Goal: Task Accomplishment & Management: Complete application form

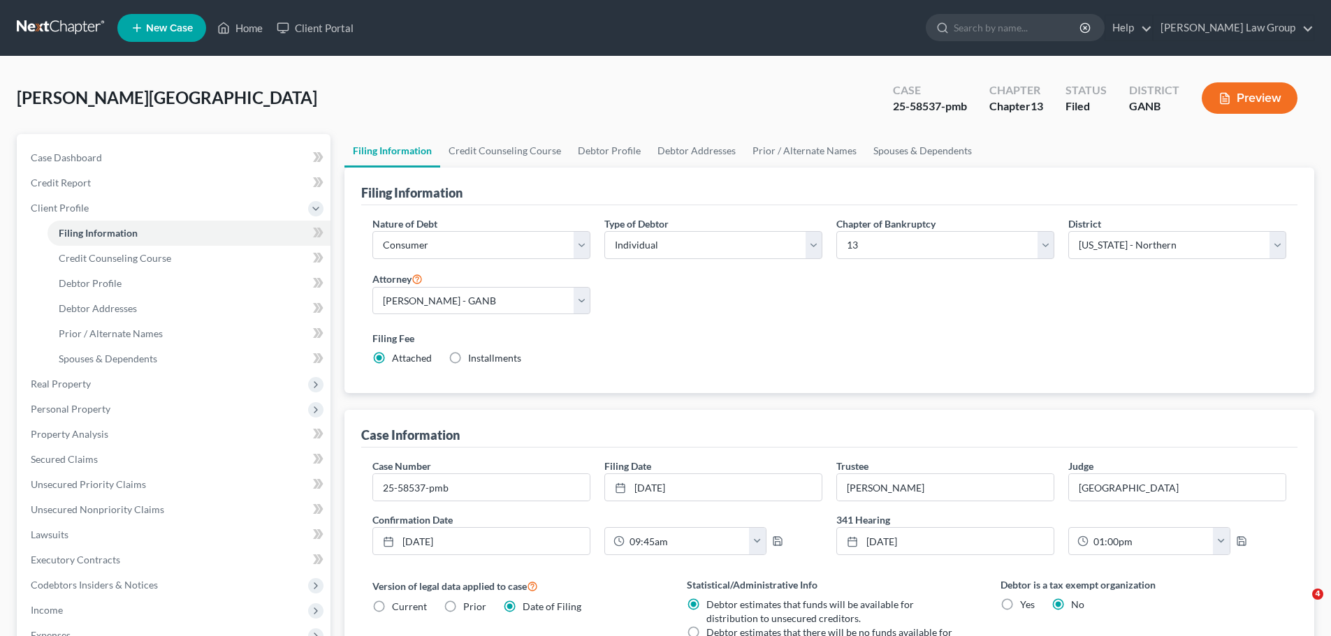
select select "1"
select select "0"
select select "3"
select select "19"
select select "0"
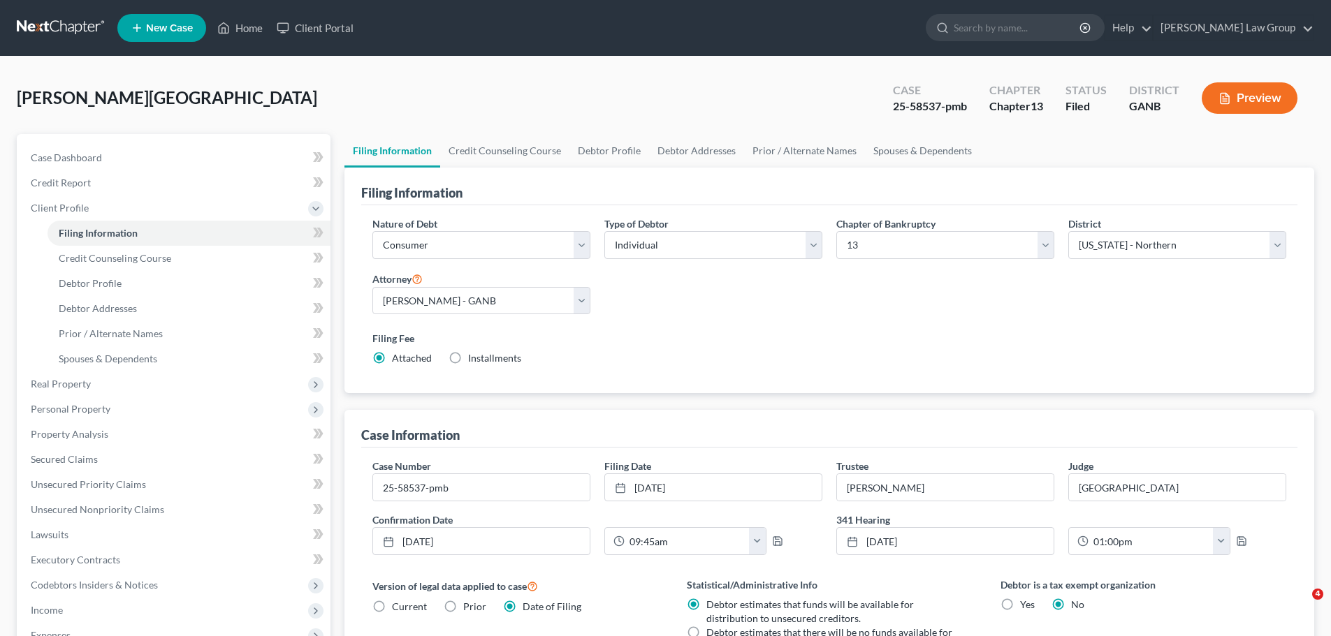
select select "10"
click at [244, 26] on link "Home" at bounding box center [239, 27] width 59 height 25
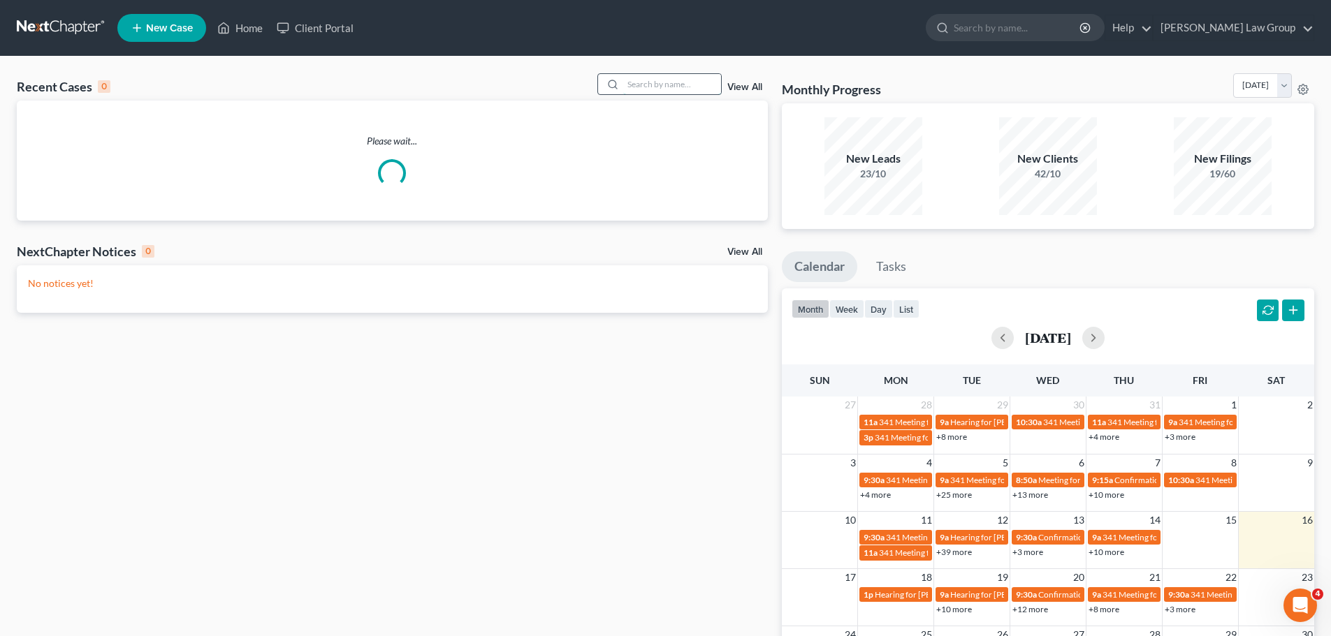
click at [691, 89] on input "search" at bounding box center [672, 84] width 98 height 20
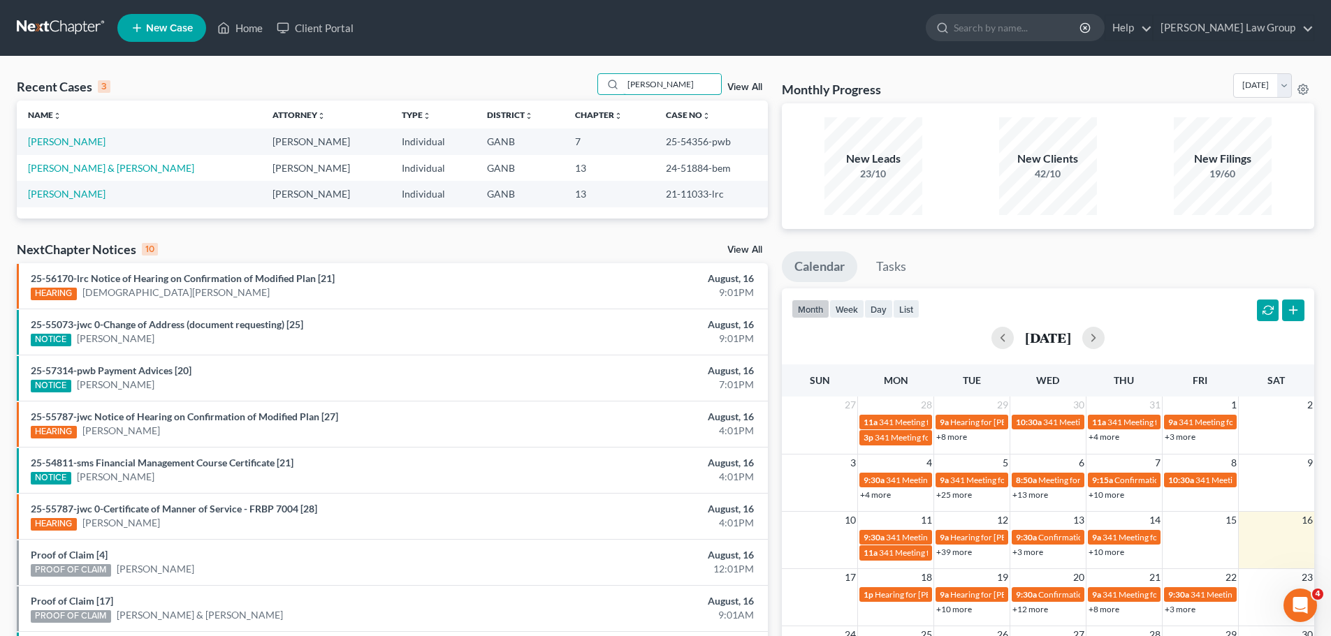
drag, startPoint x: 673, startPoint y: 87, endPoint x: 493, endPoint y: 82, distance: 179.6
click at [493, 82] on div "Recent Cases 3 [PERSON_NAME] View All" at bounding box center [392, 86] width 751 height 27
type input "[PERSON_NAME]"
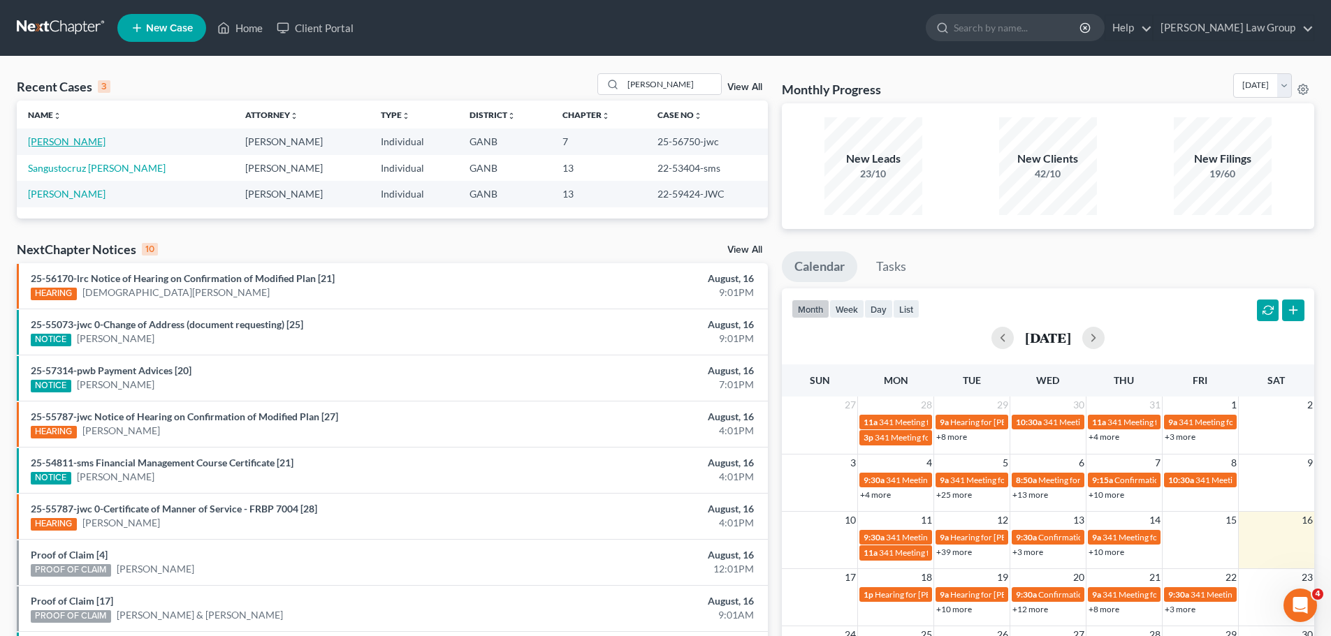
click at [55, 144] on link "[PERSON_NAME]" at bounding box center [67, 141] width 78 height 12
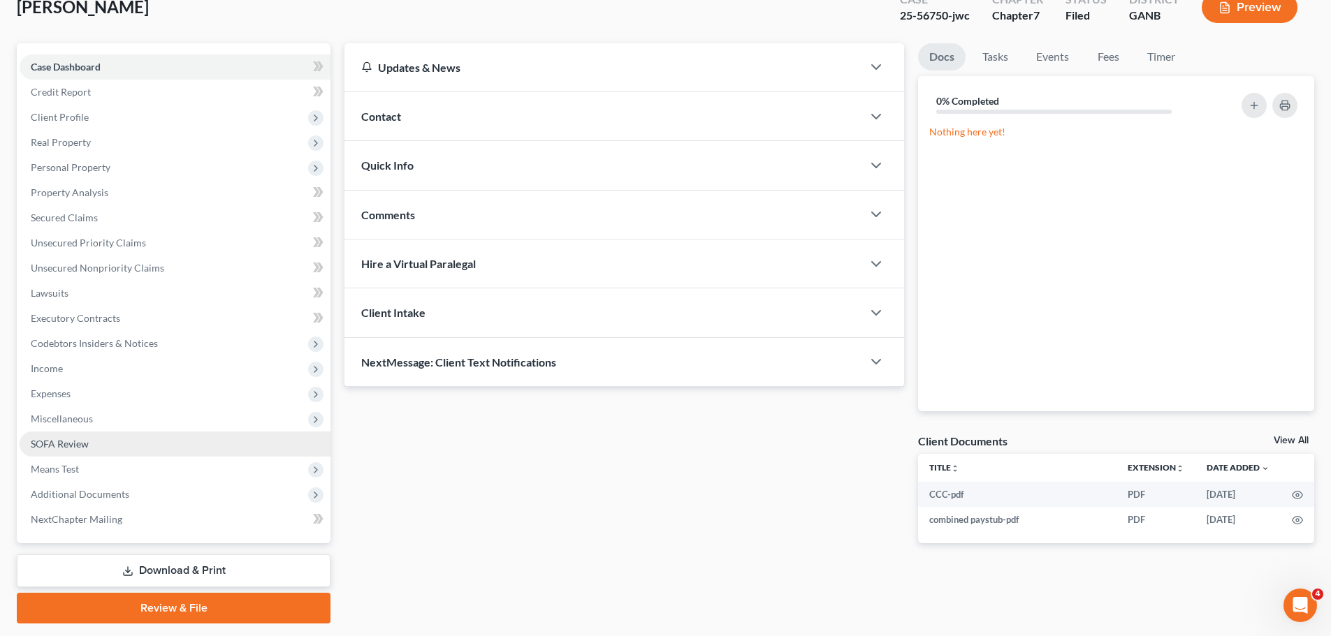
scroll to position [131, 0]
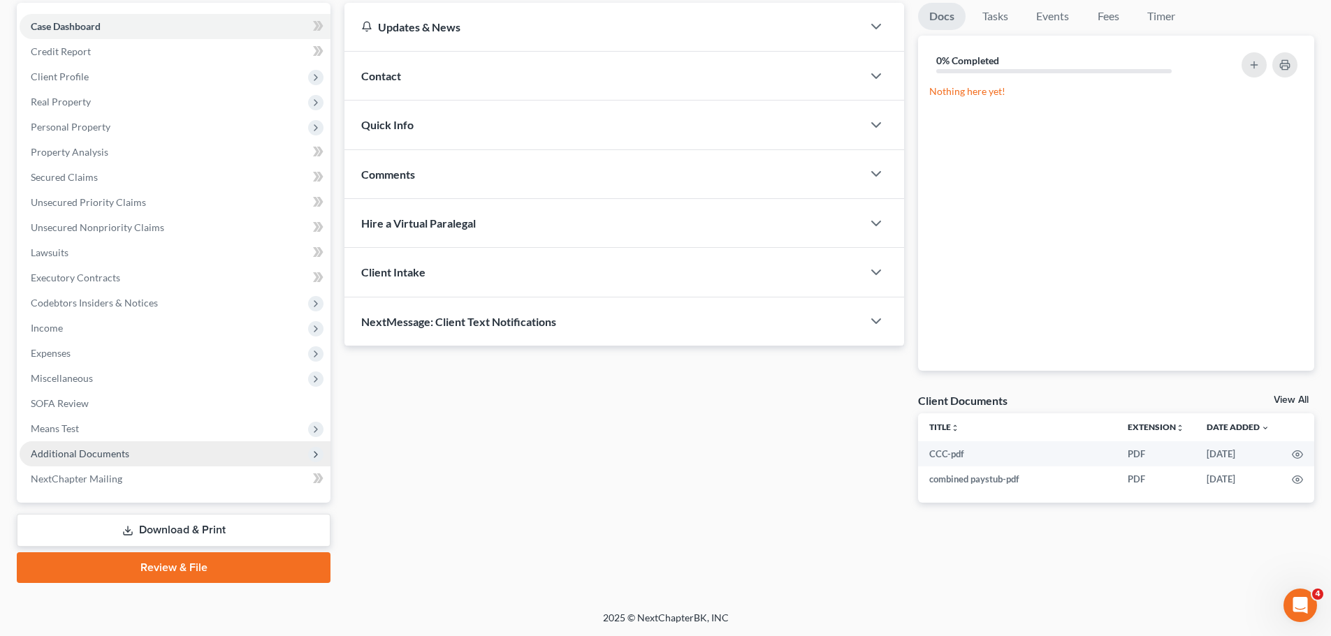
click at [155, 459] on span "Additional Documents" at bounding box center [175, 453] width 311 height 25
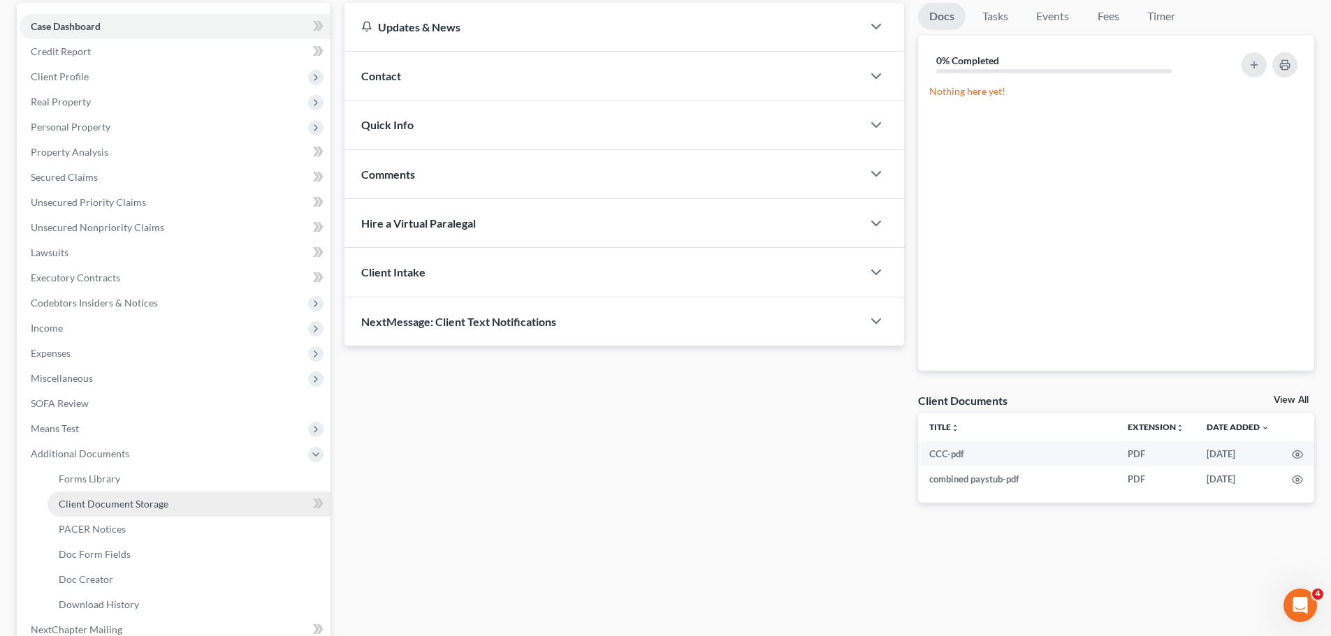
click at [174, 506] on link "Client Document Storage" at bounding box center [188, 504] width 283 height 25
select select "35"
select select "5"
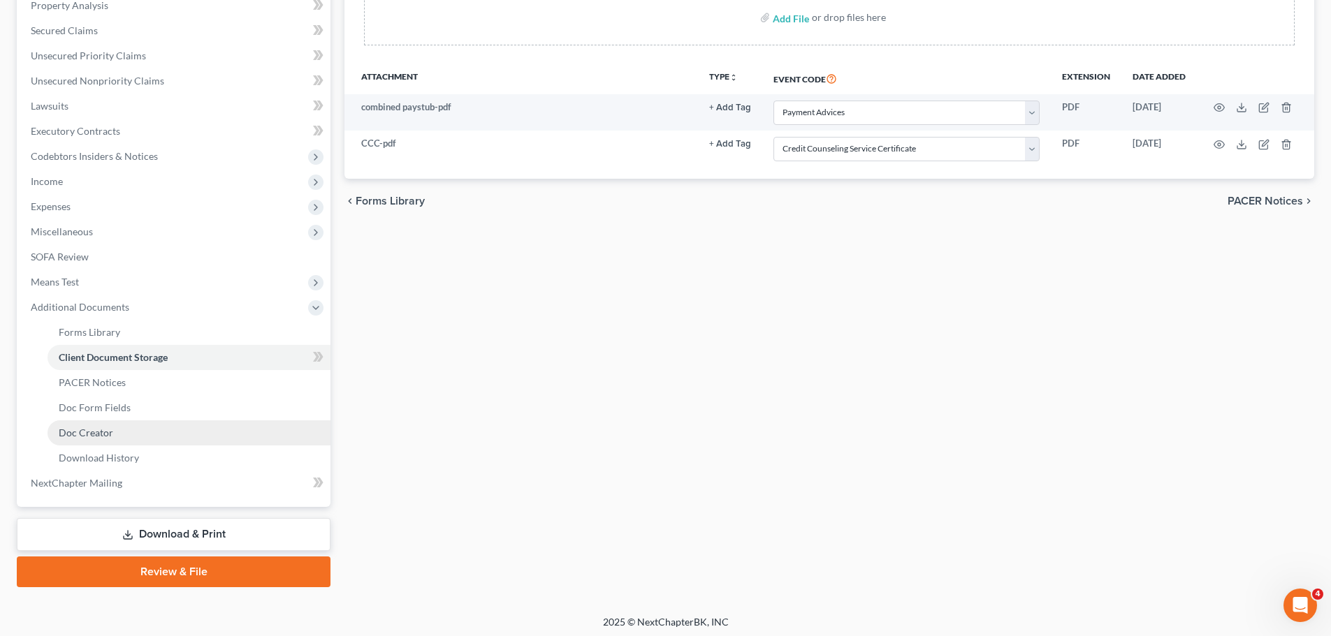
scroll to position [279, 0]
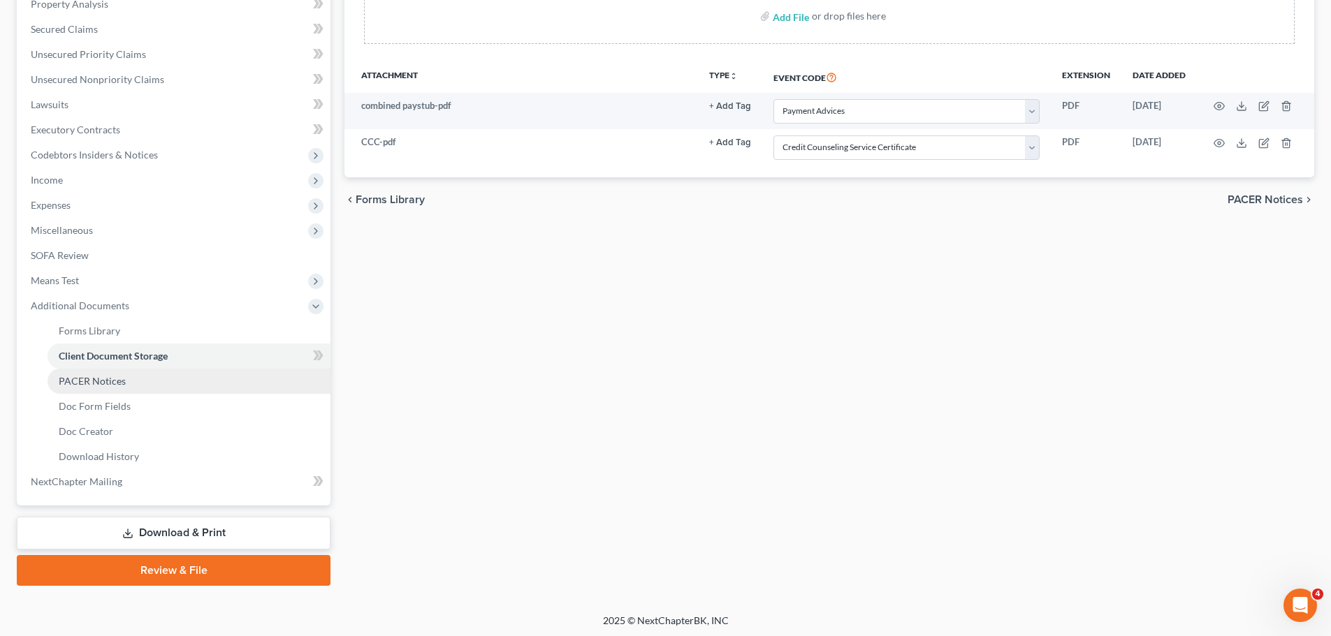
click at [135, 386] on link "PACER Notices" at bounding box center [188, 381] width 283 height 25
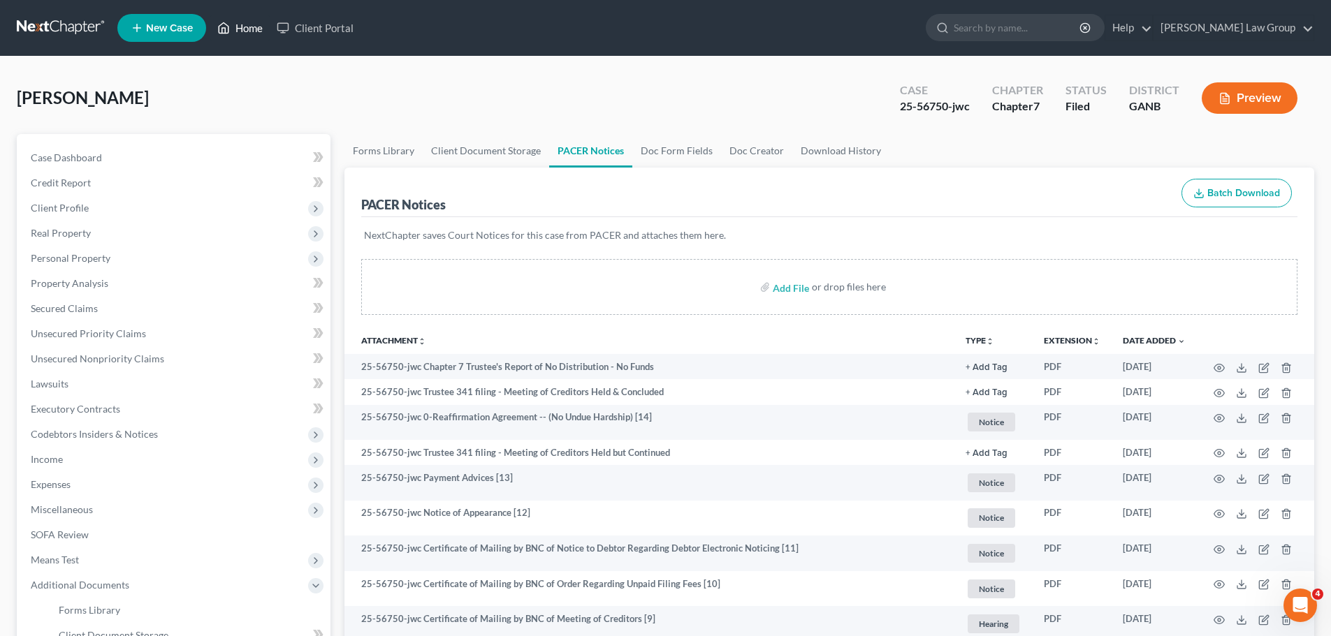
click at [255, 27] on link "Home" at bounding box center [239, 27] width 59 height 25
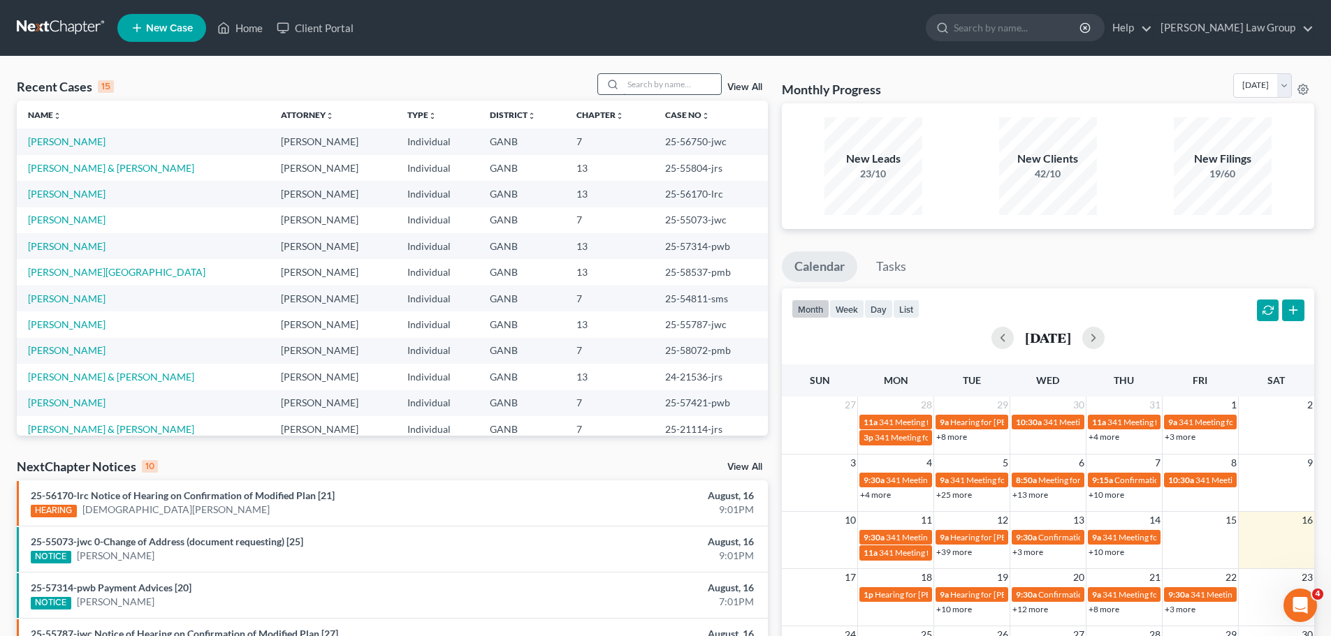
click at [658, 80] on input "search" at bounding box center [672, 84] width 98 height 20
type input "[PERSON_NAME]"
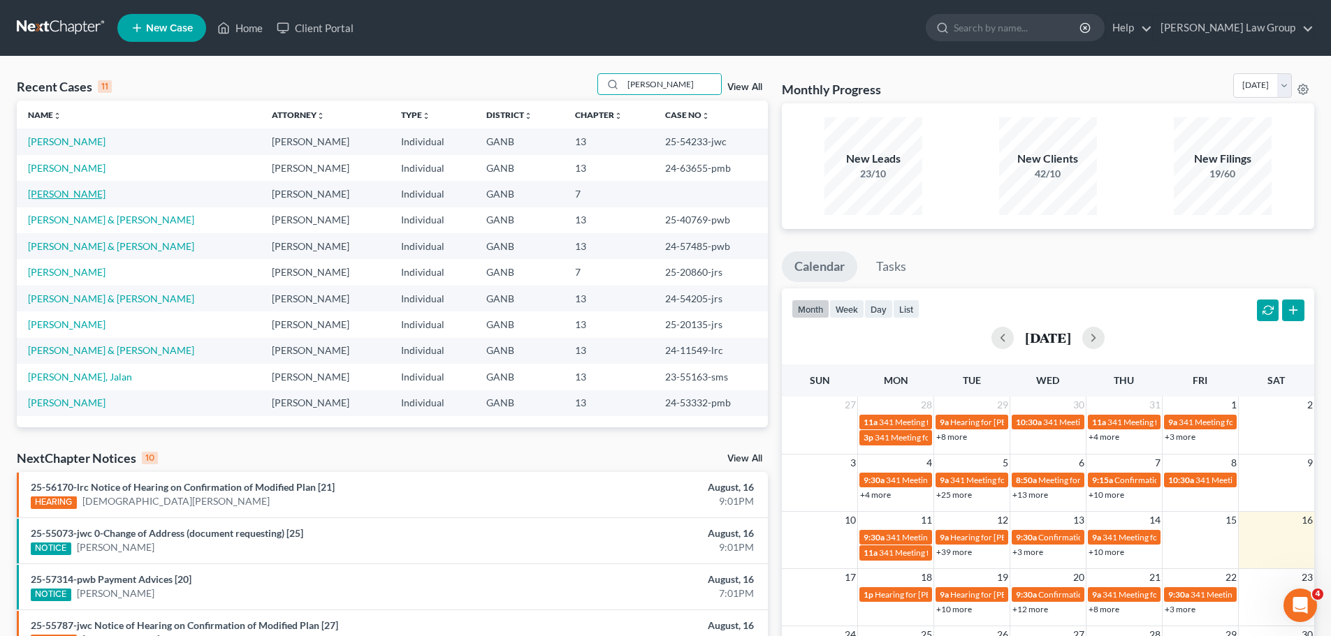
click at [76, 189] on link "[PERSON_NAME]" at bounding box center [67, 194] width 78 height 12
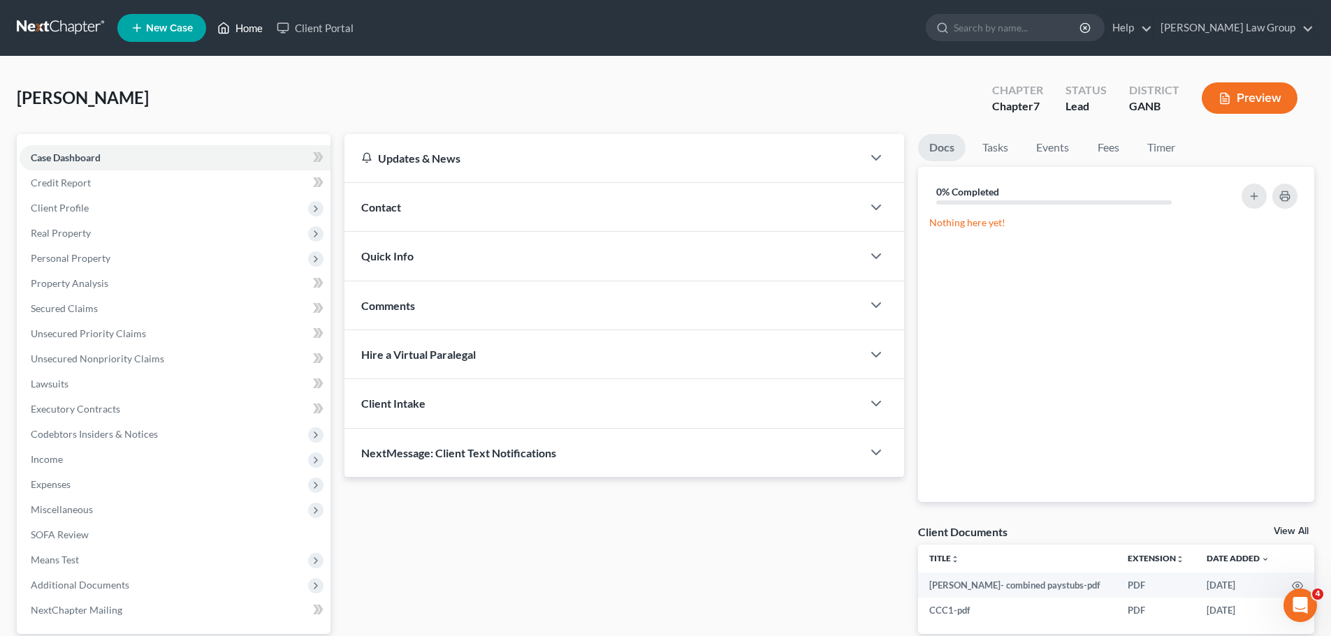
click at [255, 17] on link "Home" at bounding box center [239, 27] width 59 height 25
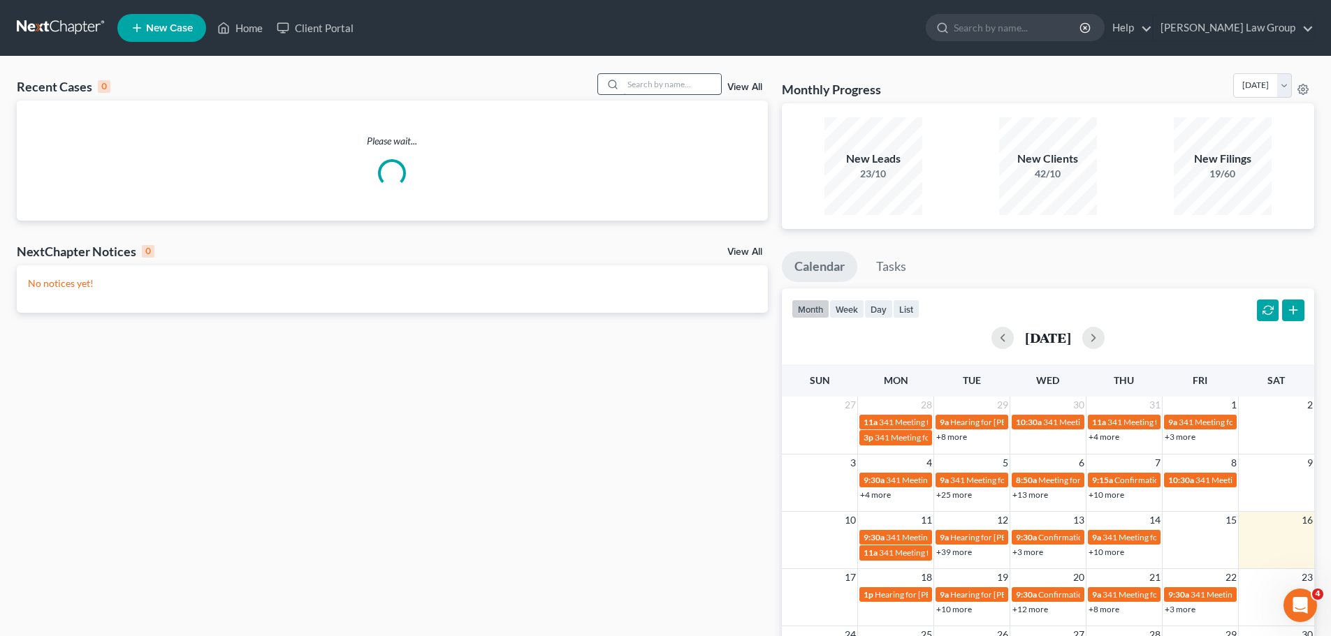
click at [647, 84] on input "search" at bounding box center [672, 84] width 98 height 20
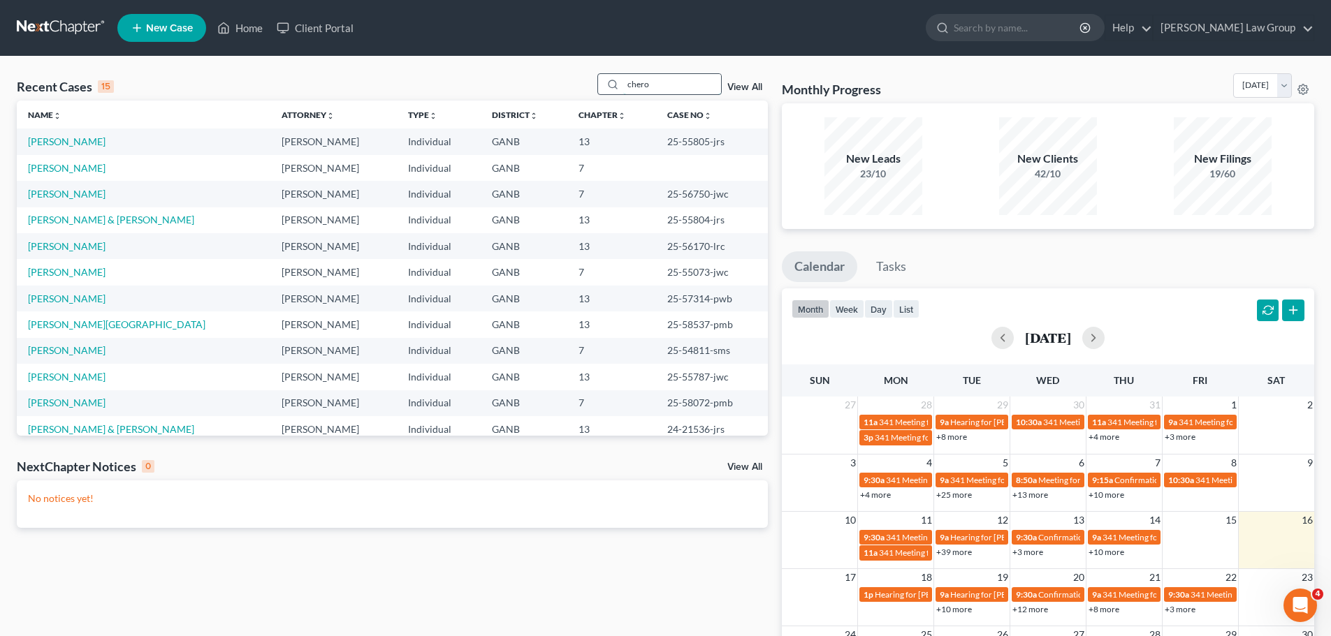
type input "chero"
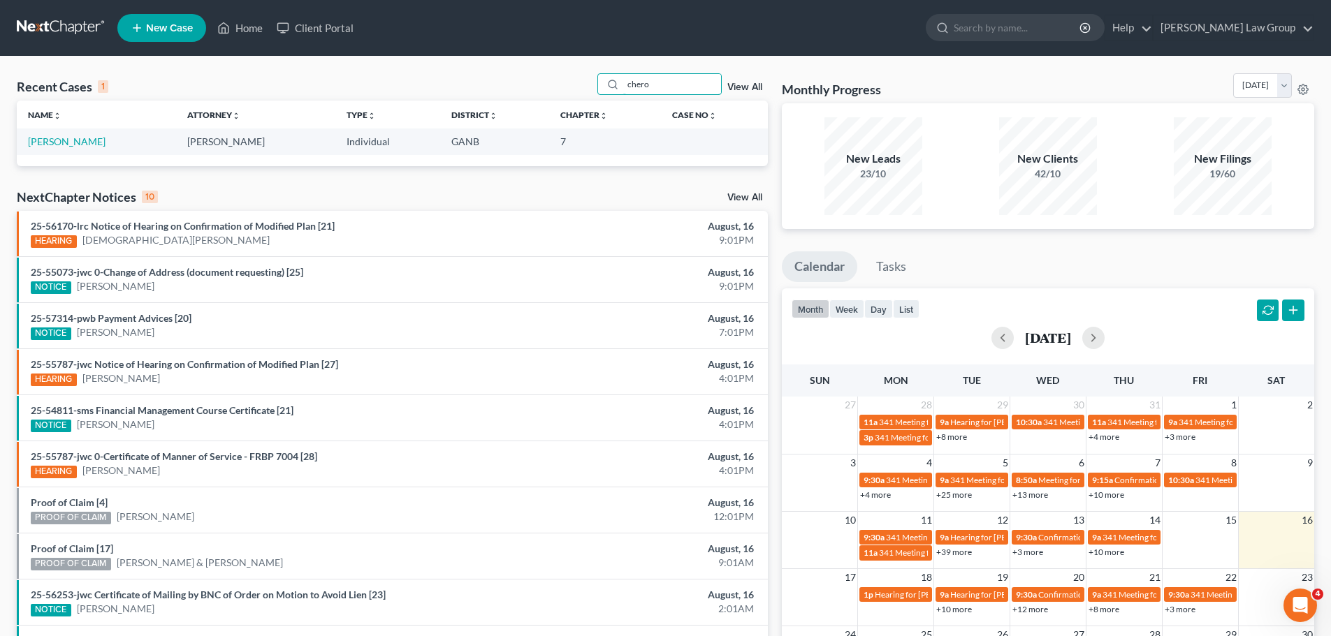
drag, startPoint x: 687, startPoint y: 82, endPoint x: 520, endPoint y: 78, distance: 167.0
click at [520, 78] on div "Recent Cases 1 chero View All" at bounding box center [392, 86] width 751 height 27
type input "[PERSON_NAME]"
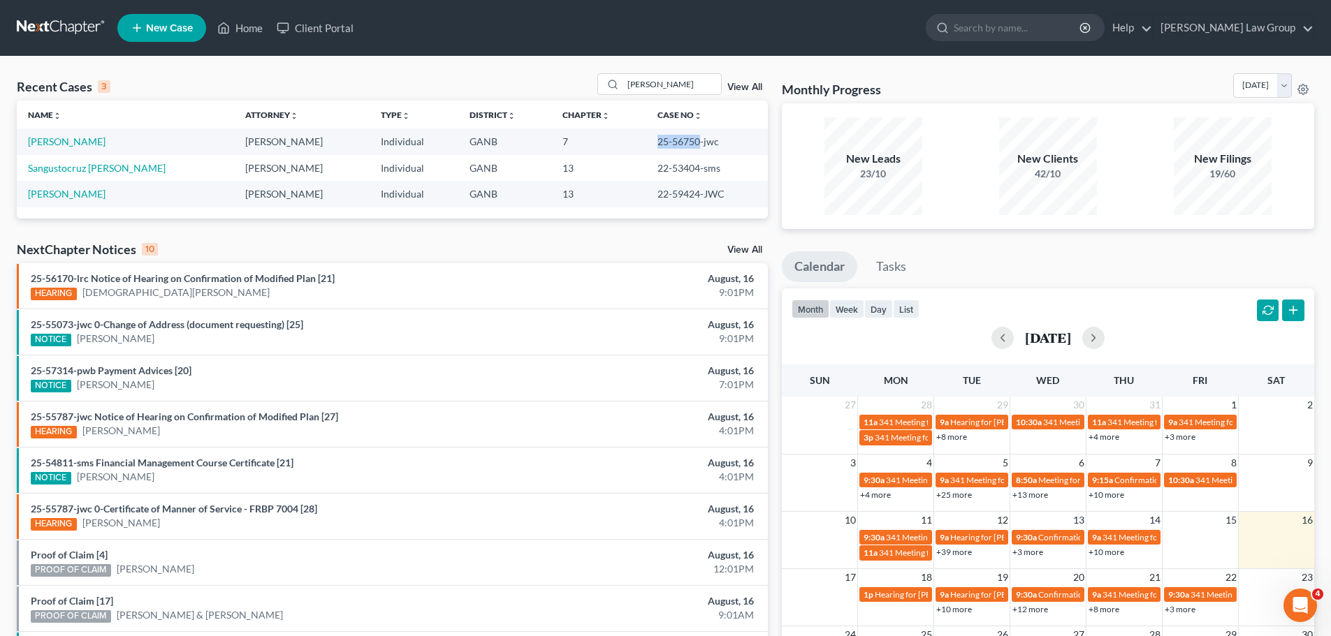
drag, startPoint x: 660, startPoint y: 138, endPoint x: 688, endPoint y: 140, distance: 28.0
click at [688, 140] on td "25-56750-jwc" at bounding box center [707, 142] width 122 height 26
copy td "25-56750"
click at [61, 144] on link "[PERSON_NAME]" at bounding box center [67, 141] width 78 height 12
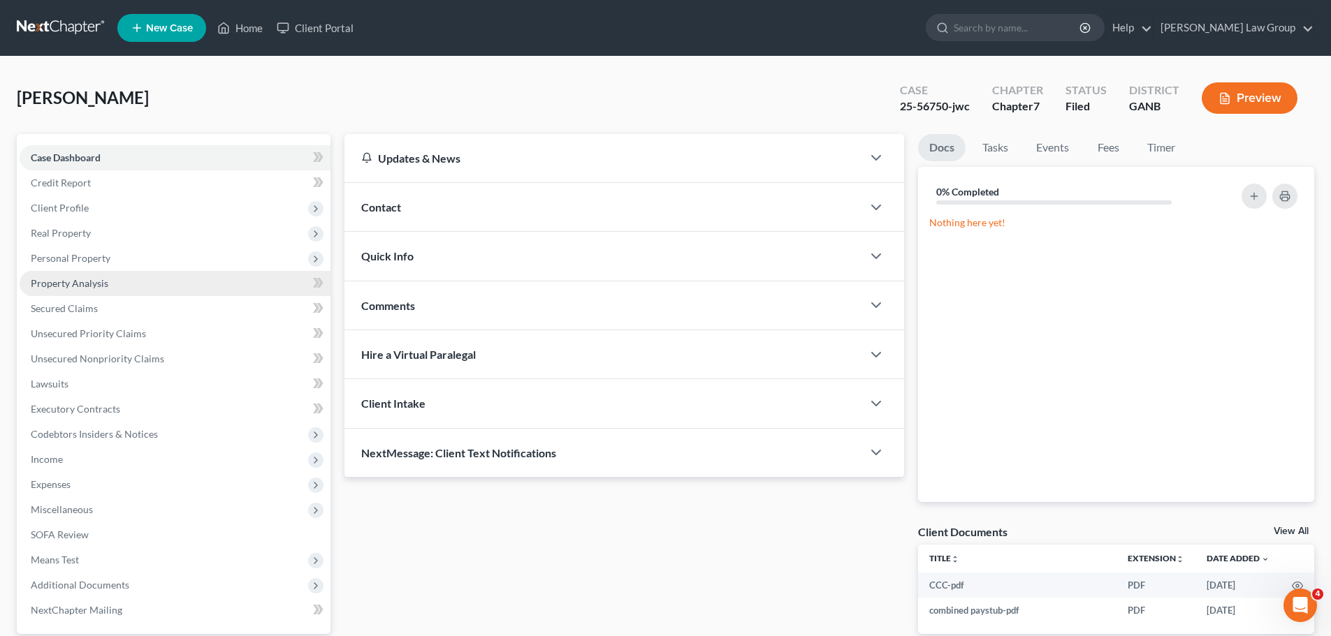
click at [95, 284] on span "Property Analysis" at bounding box center [70, 283] width 78 height 12
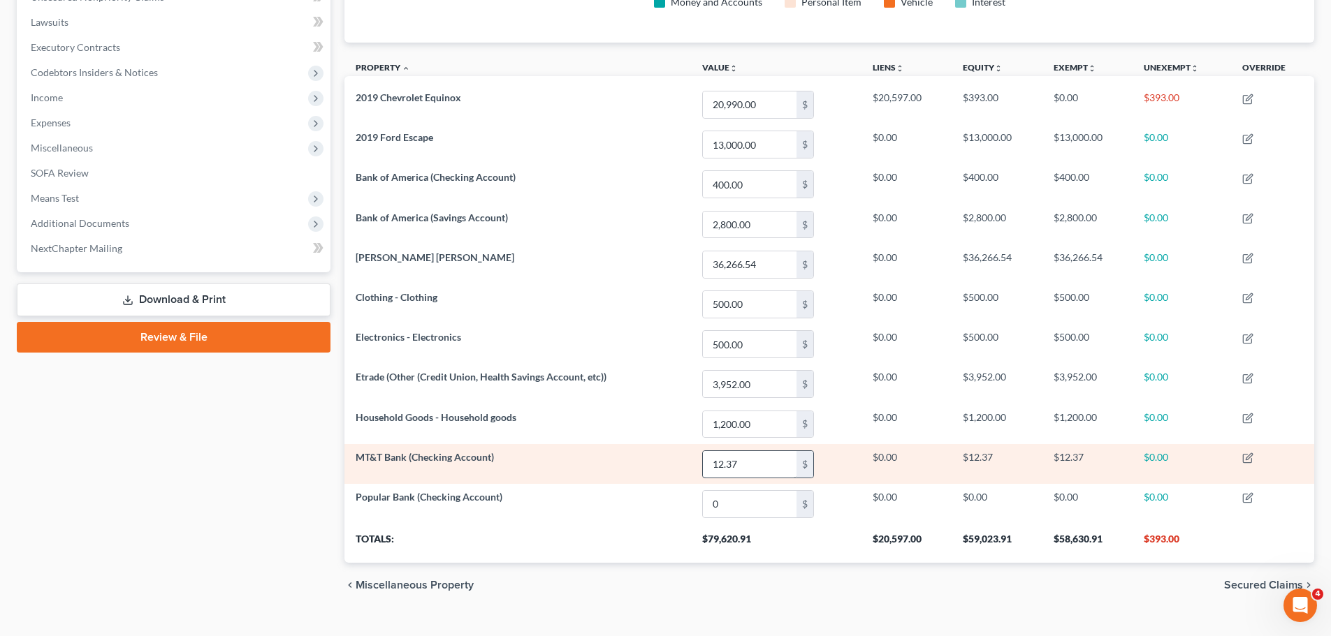
scroll to position [386, 0]
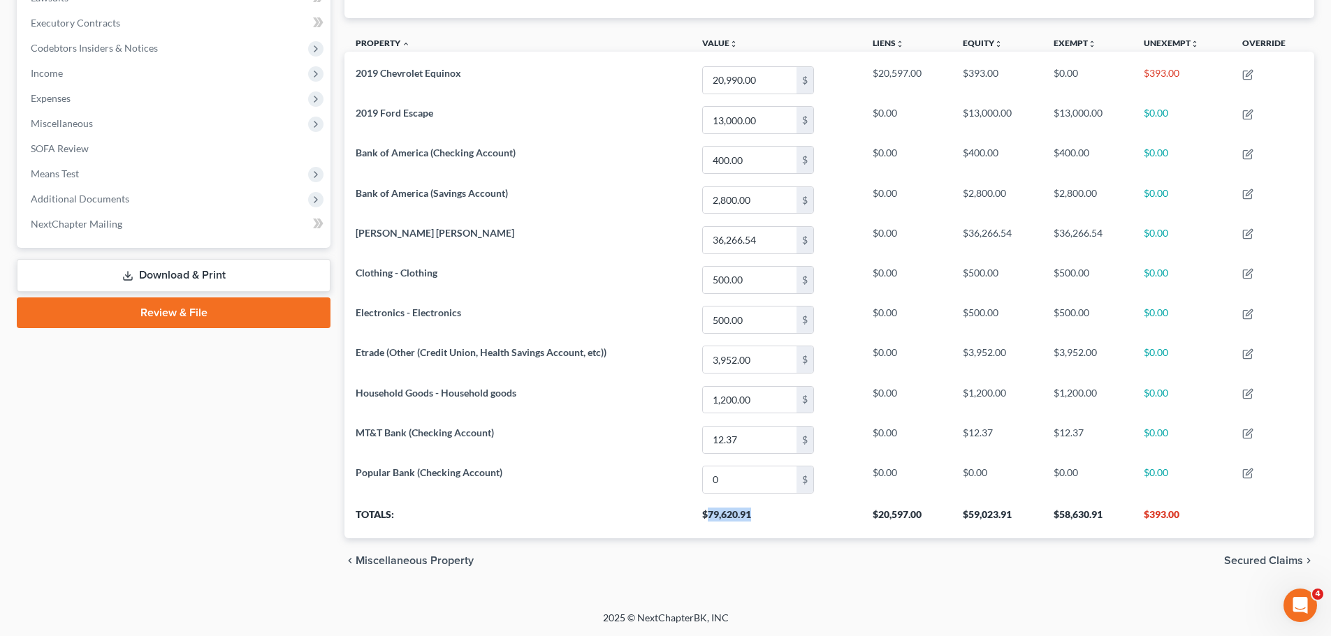
drag, startPoint x: 762, startPoint y: 515, endPoint x: 710, endPoint y: 513, distance: 52.4
click at [710, 513] on th "$79,620.91" at bounding box center [776, 518] width 170 height 39
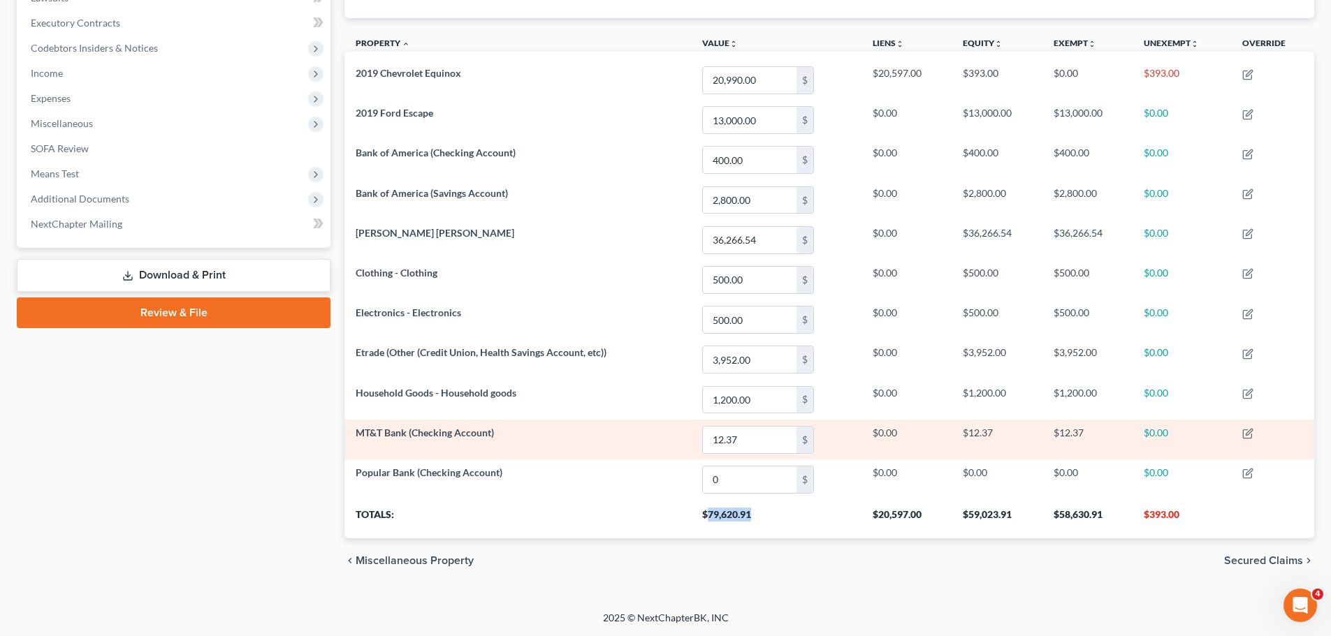
copy th "79,620.91"
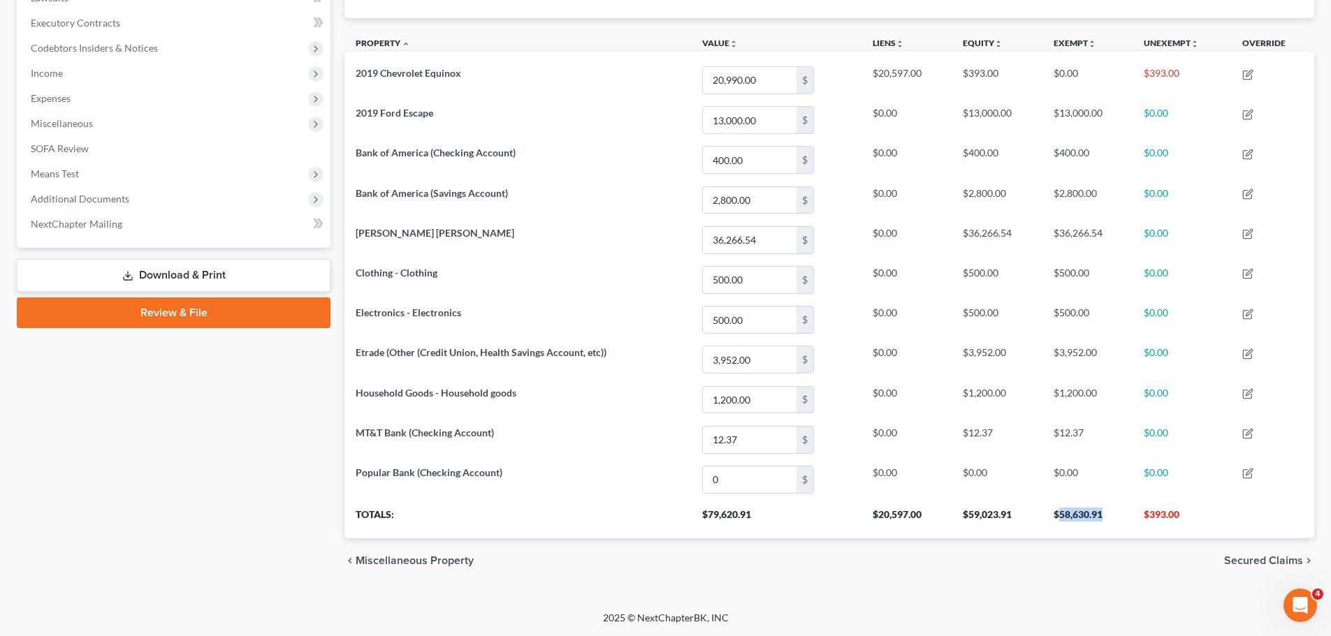
drag, startPoint x: 1111, startPoint y: 521, endPoint x: 1061, endPoint y: 514, distance: 50.8
click at [1061, 514] on th "$58,630.91" at bounding box center [1087, 518] width 90 height 39
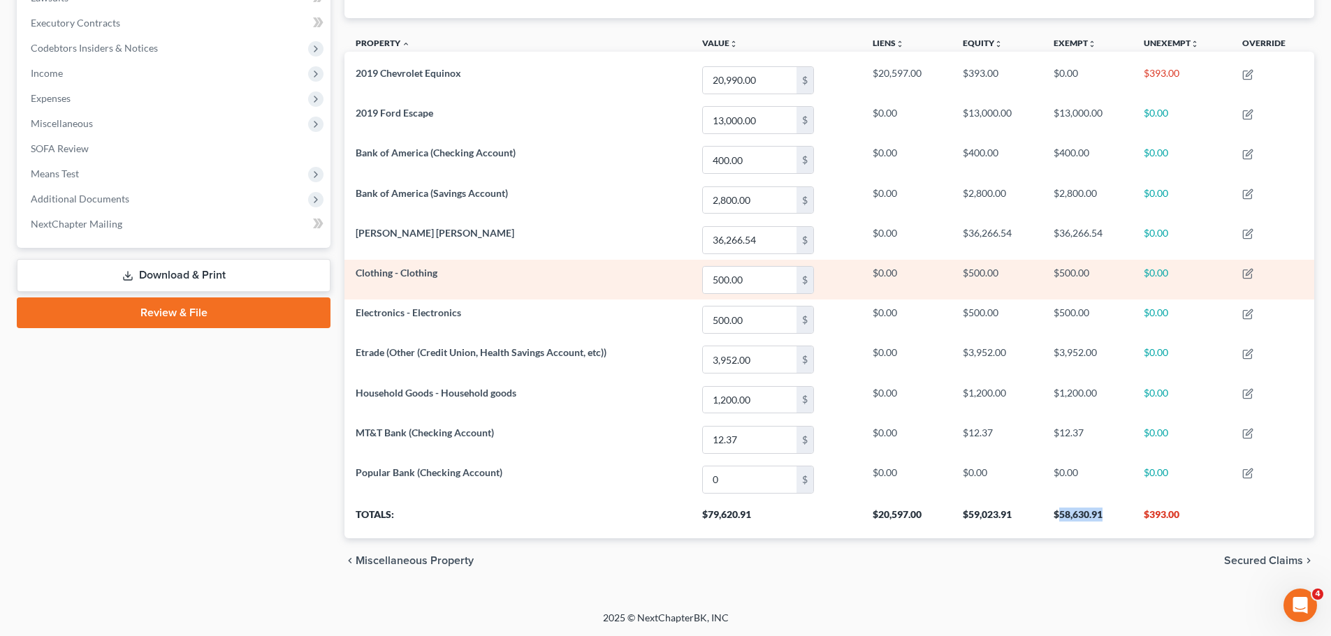
copy th "58,630.91"
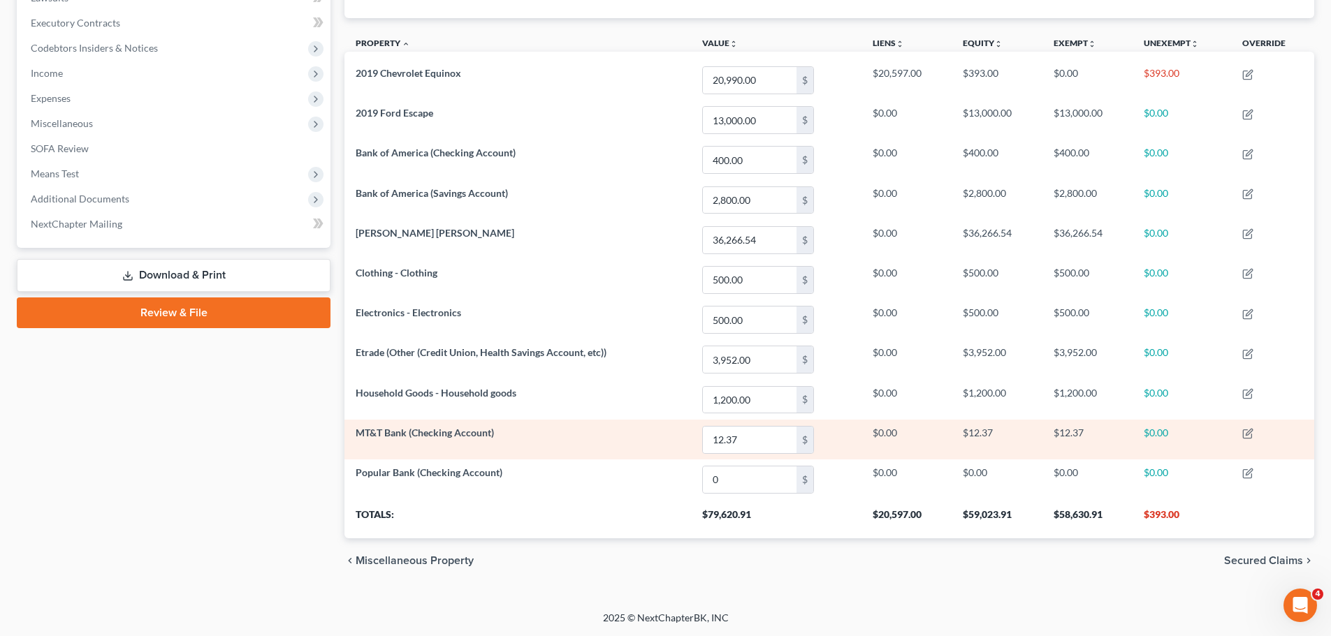
click at [650, 441] on td "MT&T Bank (Checking Account)" at bounding box center [517, 440] width 346 height 40
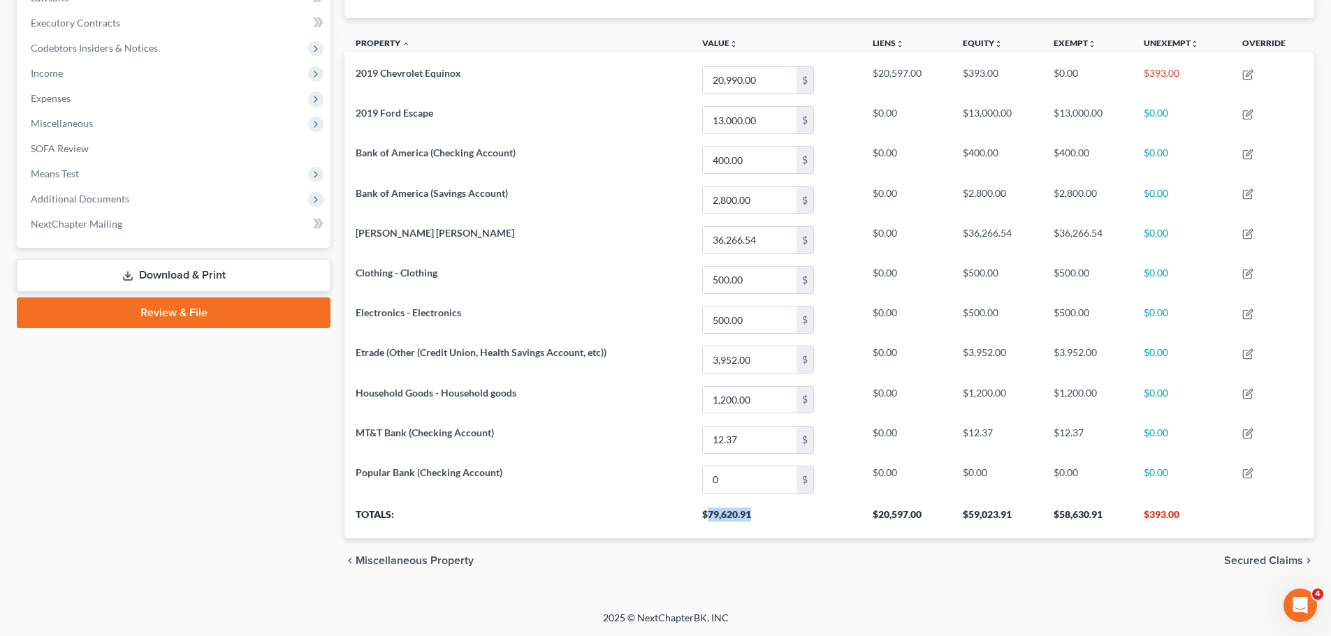
drag, startPoint x: 764, startPoint y: 518, endPoint x: 710, endPoint y: 520, distance: 54.5
click at [710, 520] on th "$79,620.91" at bounding box center [776, 518] width 170 height 39
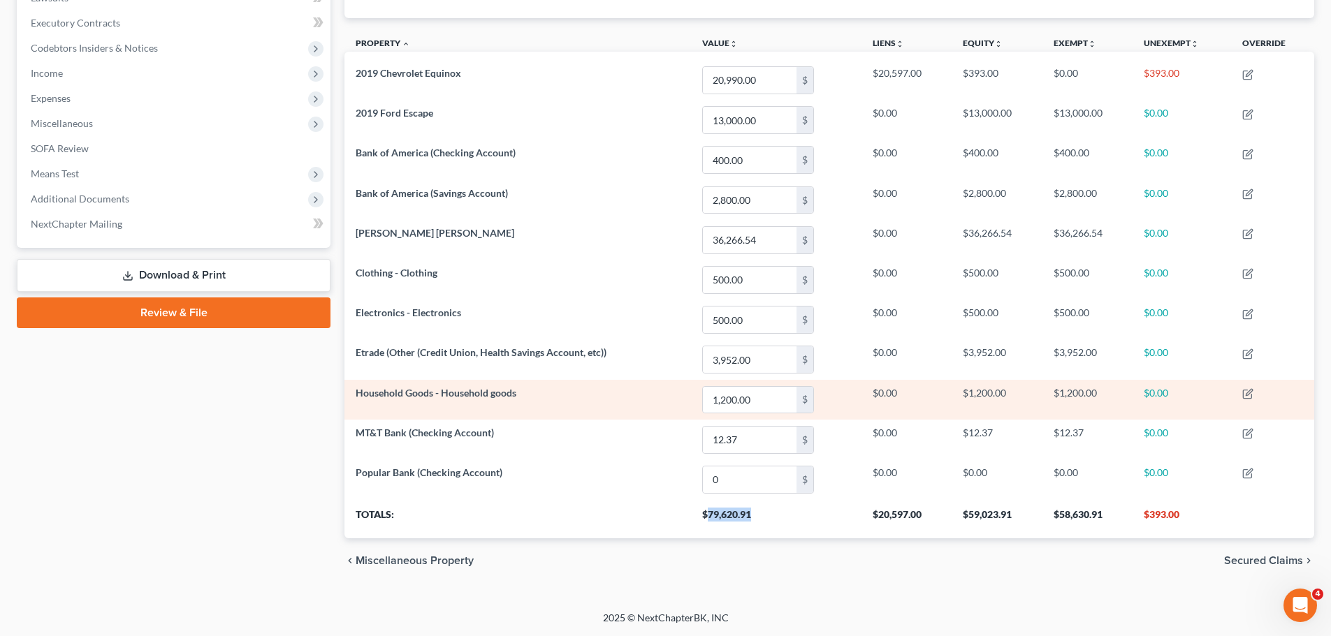
copy th "79,620.91"
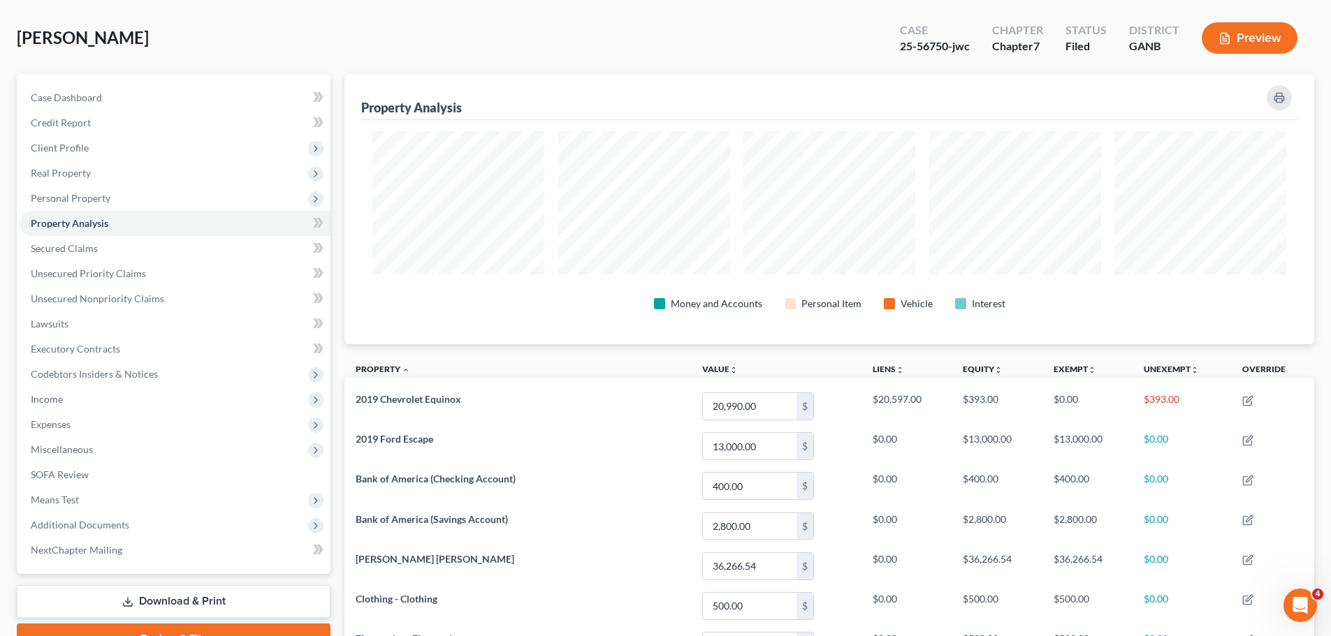
scroll to position [0, 0]
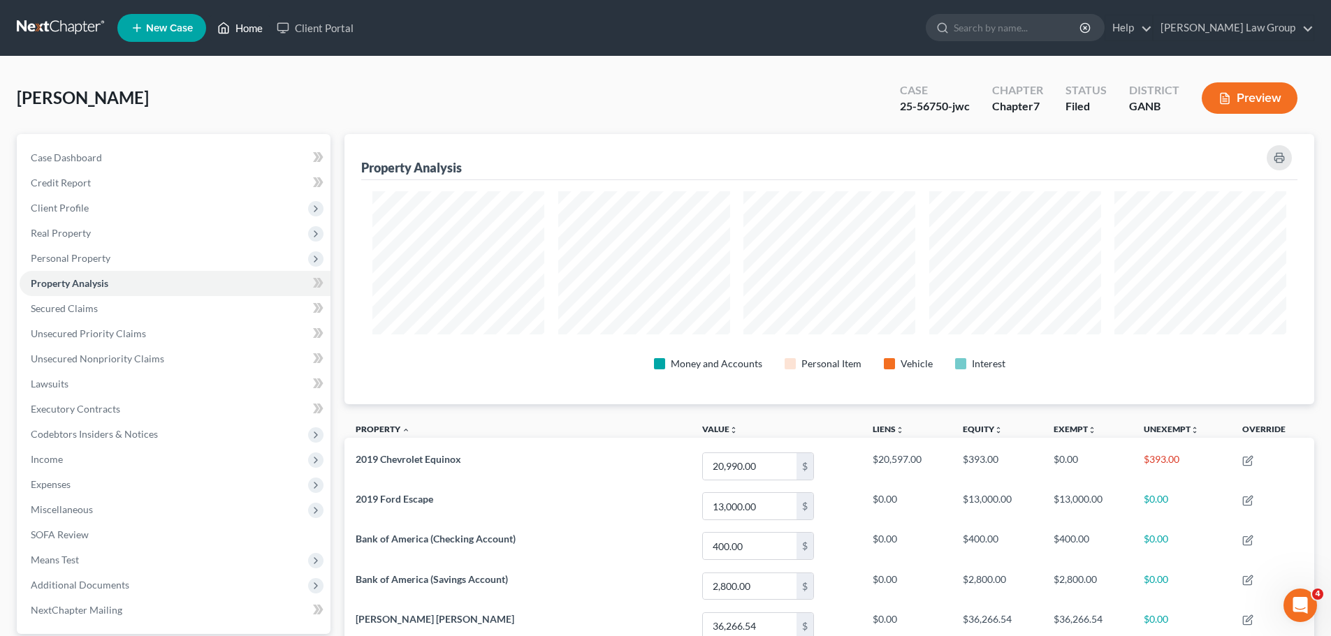
click at [228, 34] on icon at bounding box center [223, 28] width 13 height 17
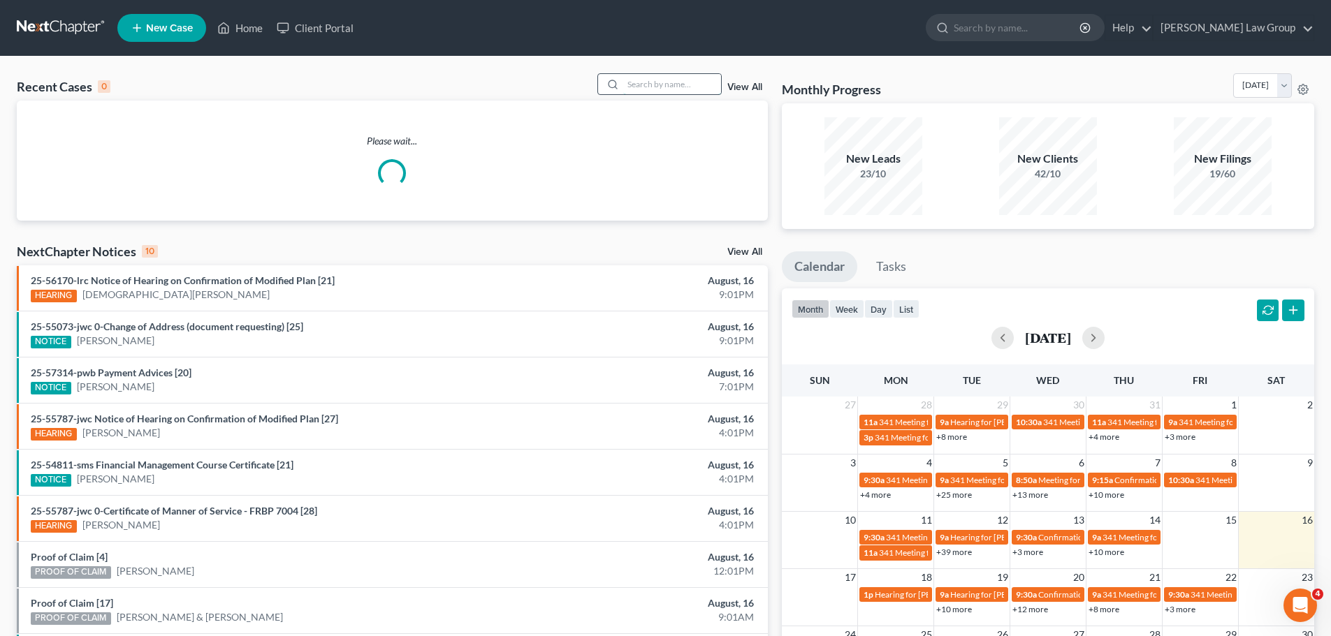
click at [654, 87] on input "search" at bounding box center [672, 84] width 98 height 20
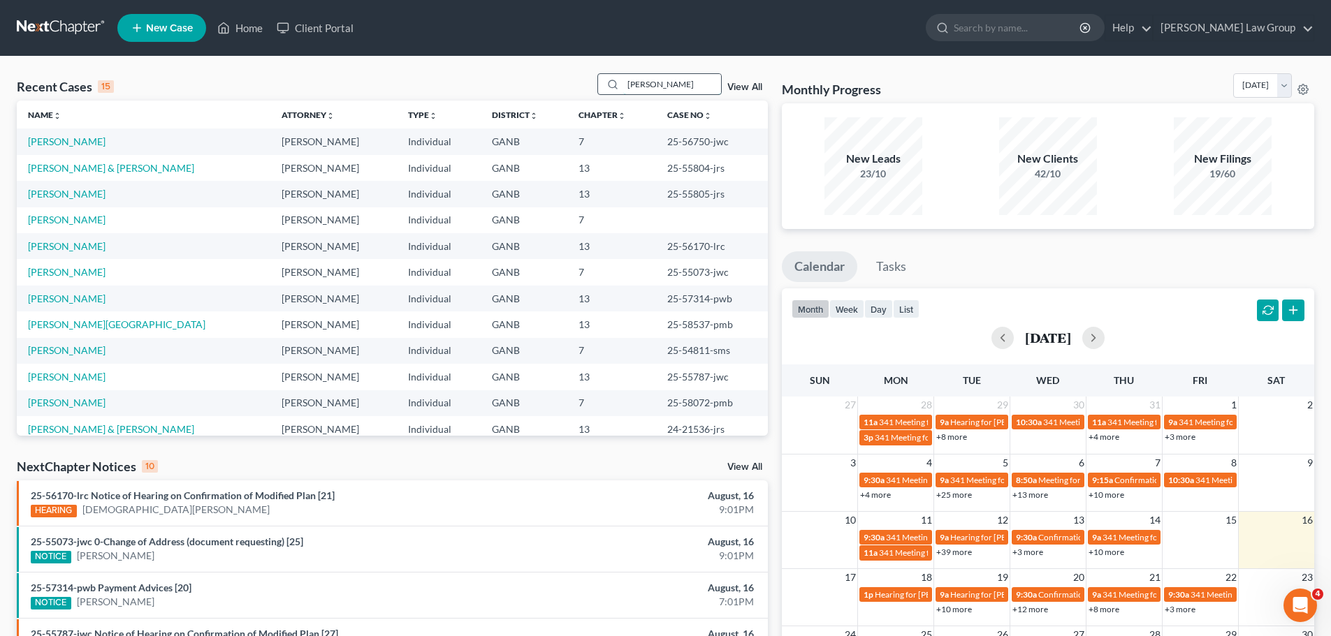
type input "[PERSON_NAME]"
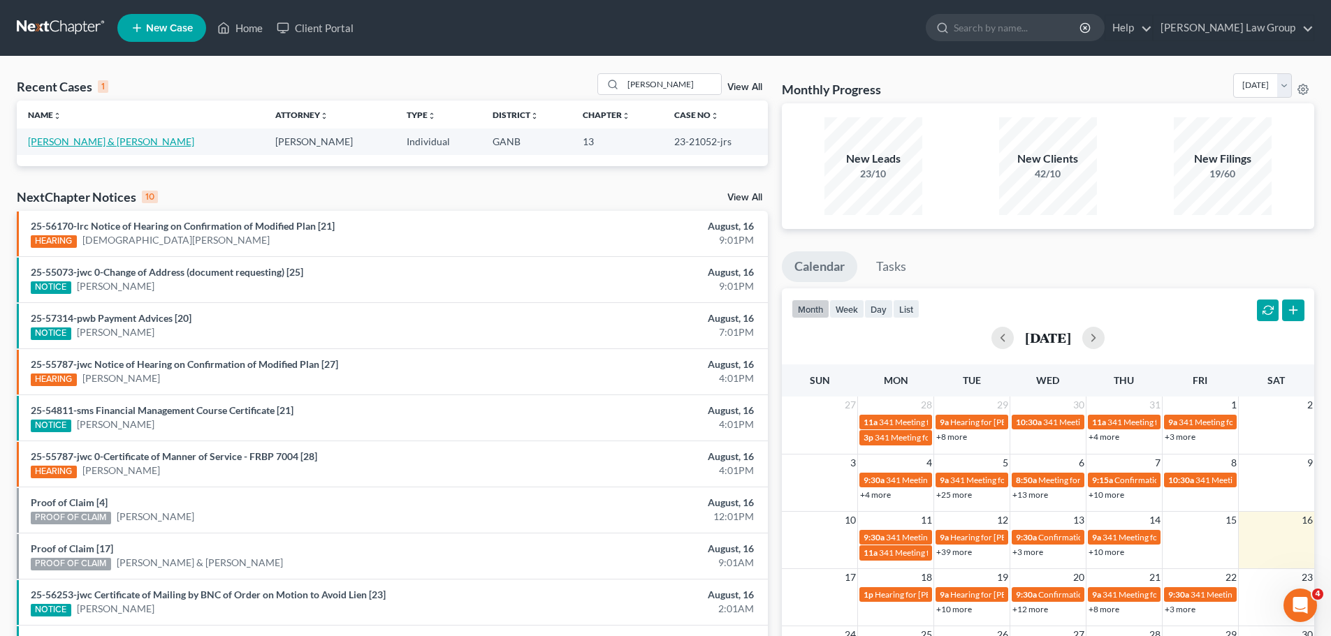
click at [67, 138] on link "[PERSON_NAME] & [PERSON_NAME]" at bounding box center [111, 141] width 166 height 12
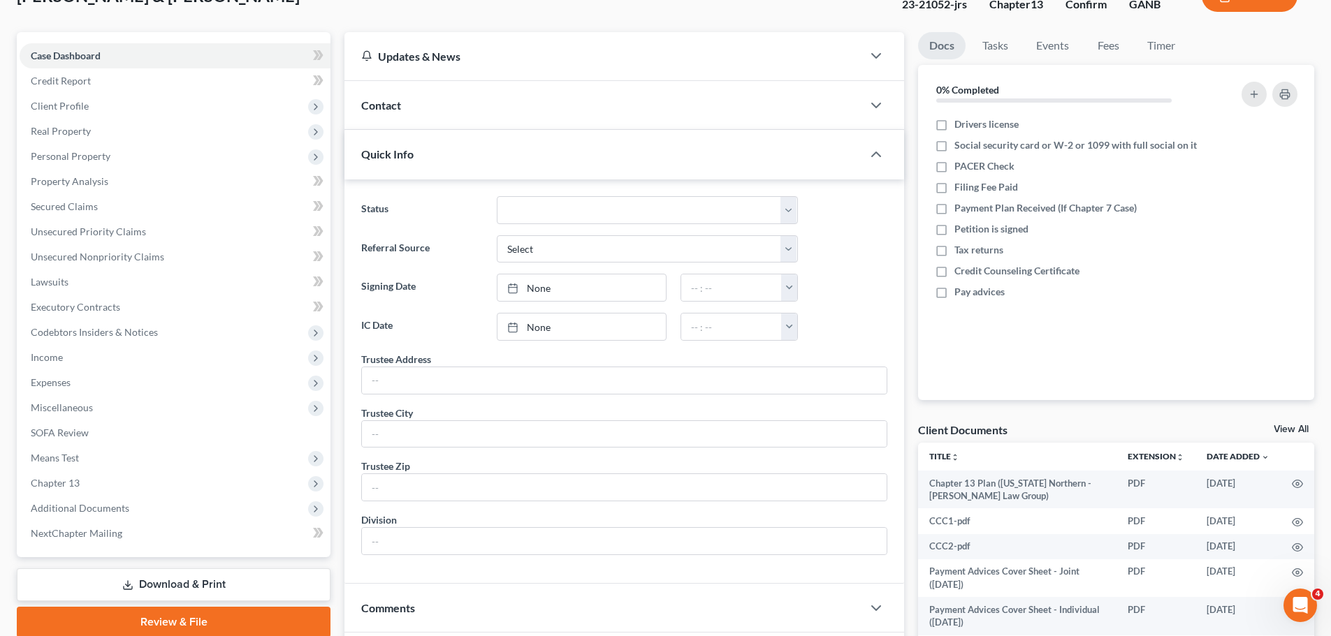
scroll to position [279, 0]
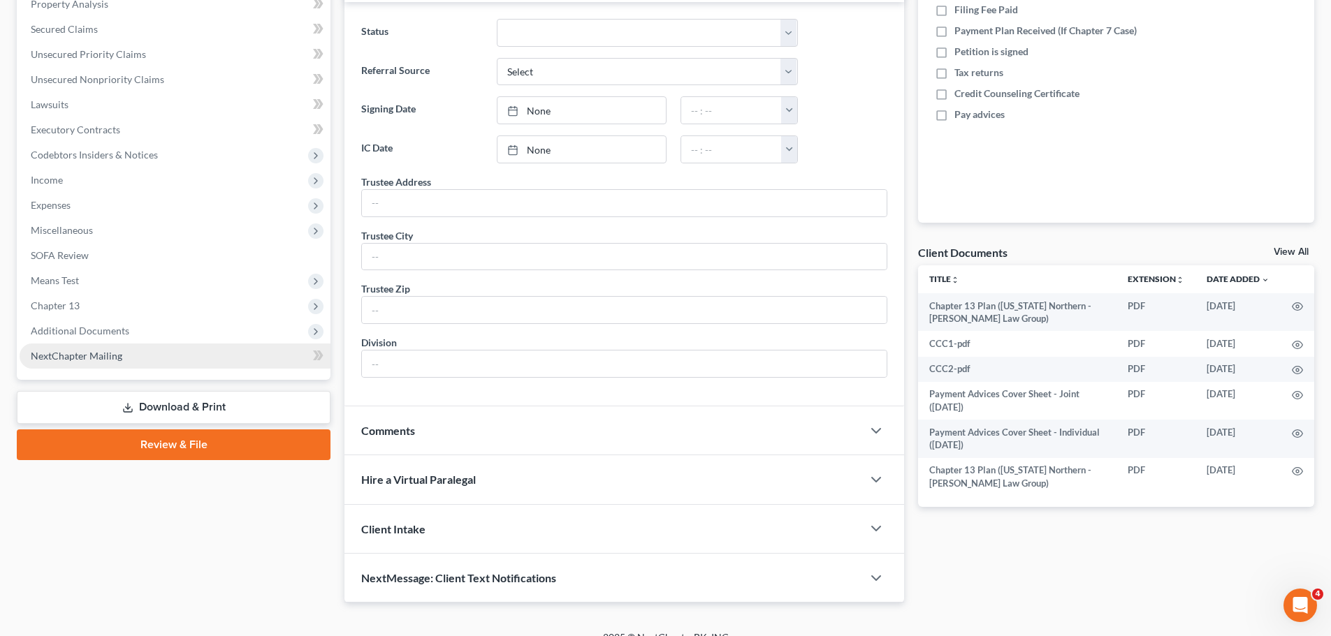
drag, startPoint x: 107, startPoint y: 334, endPoint x: 184, endPoint y: 353, distance: 79.1
click at [107, 333] on span "Additional Documents" at bounding box center [80, 331] width 98 height 12
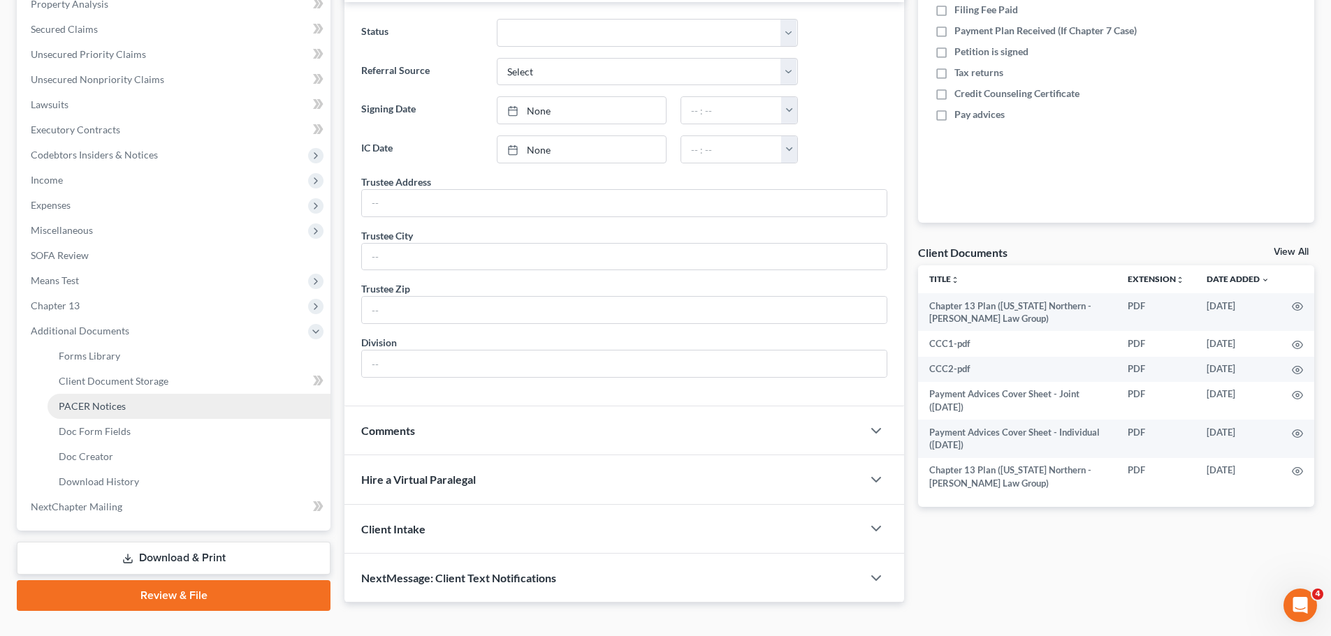
click at [135, 409] on link "PACER Notices" at bounding box center [188, 406] width 283 height 25
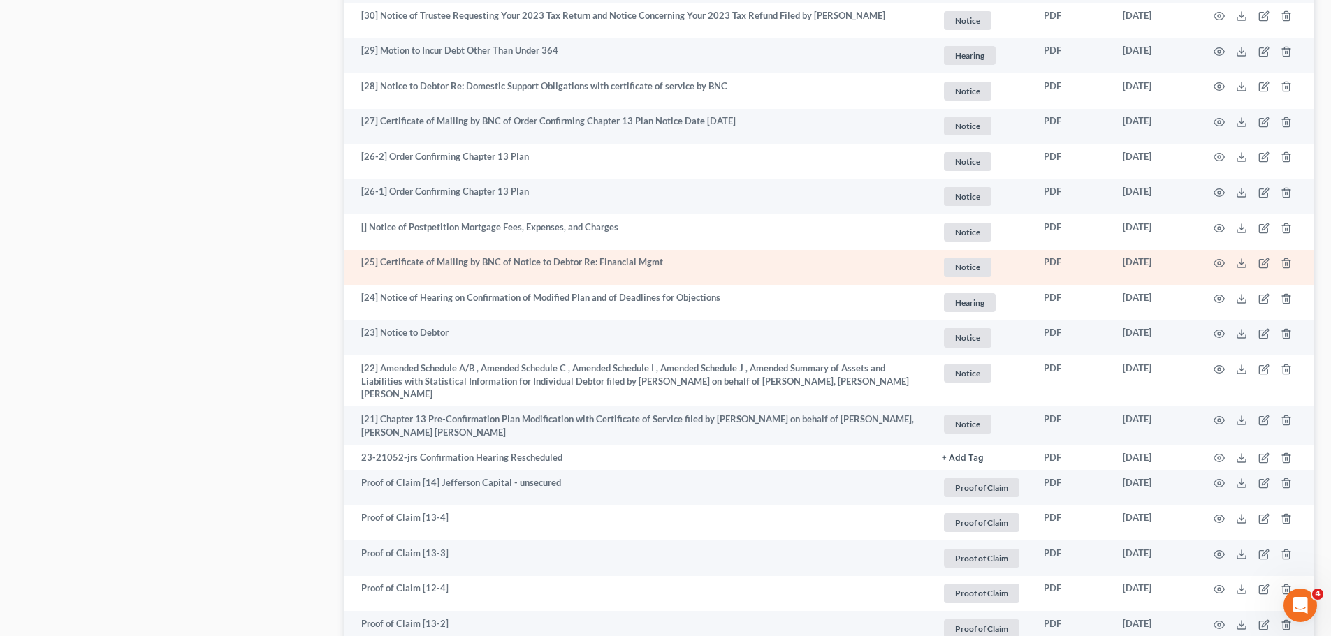
scroll to position [1118, 0]
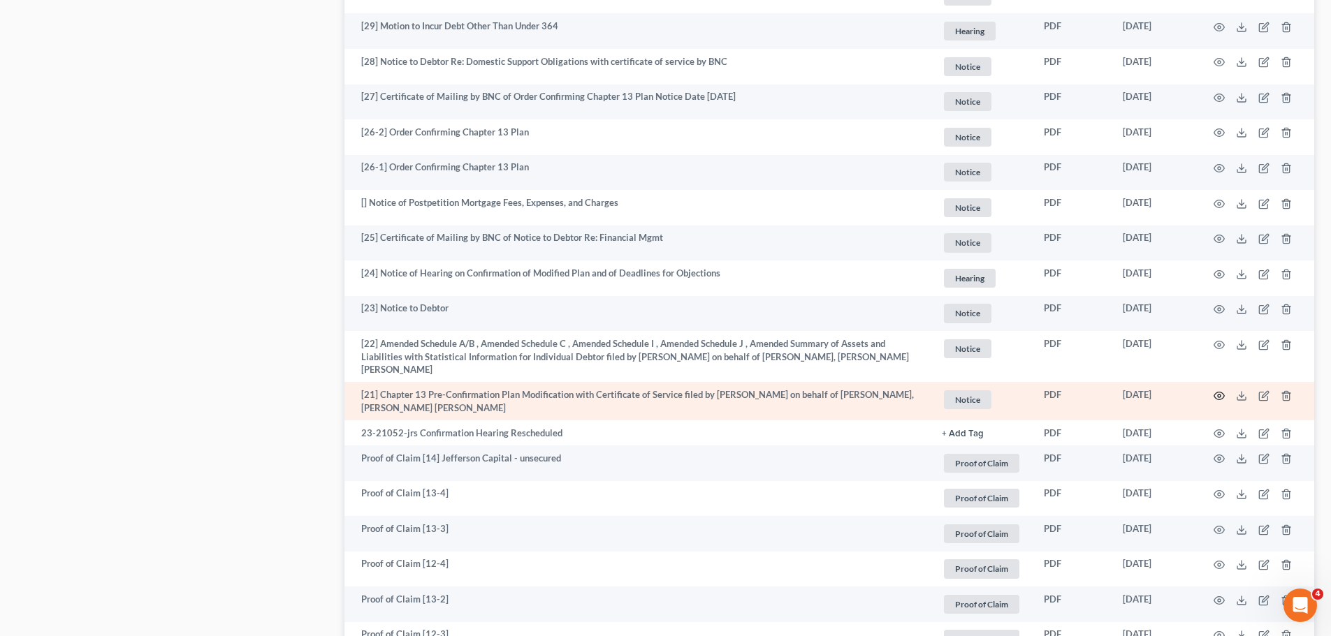
click at [1215, 395] on icon "button" at bounding box center [1218, 395] width 11 height 11
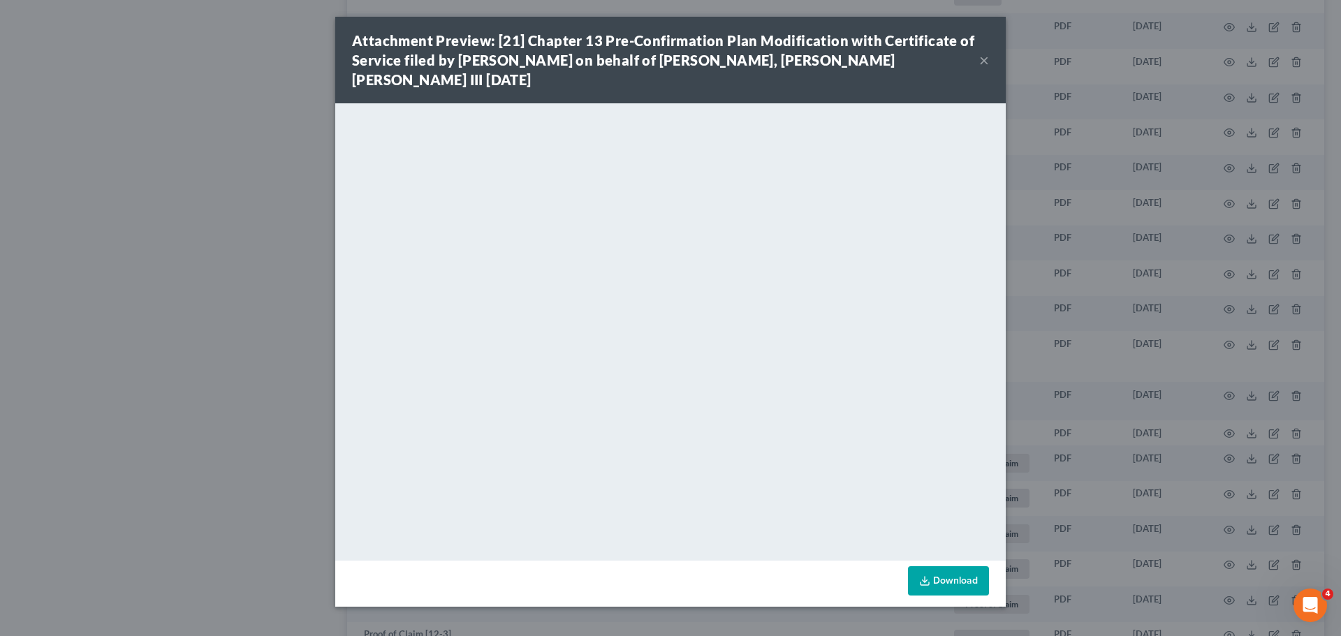
click at [979, 53] on button "×" at bounding box center [984, 60] width 10 height 17
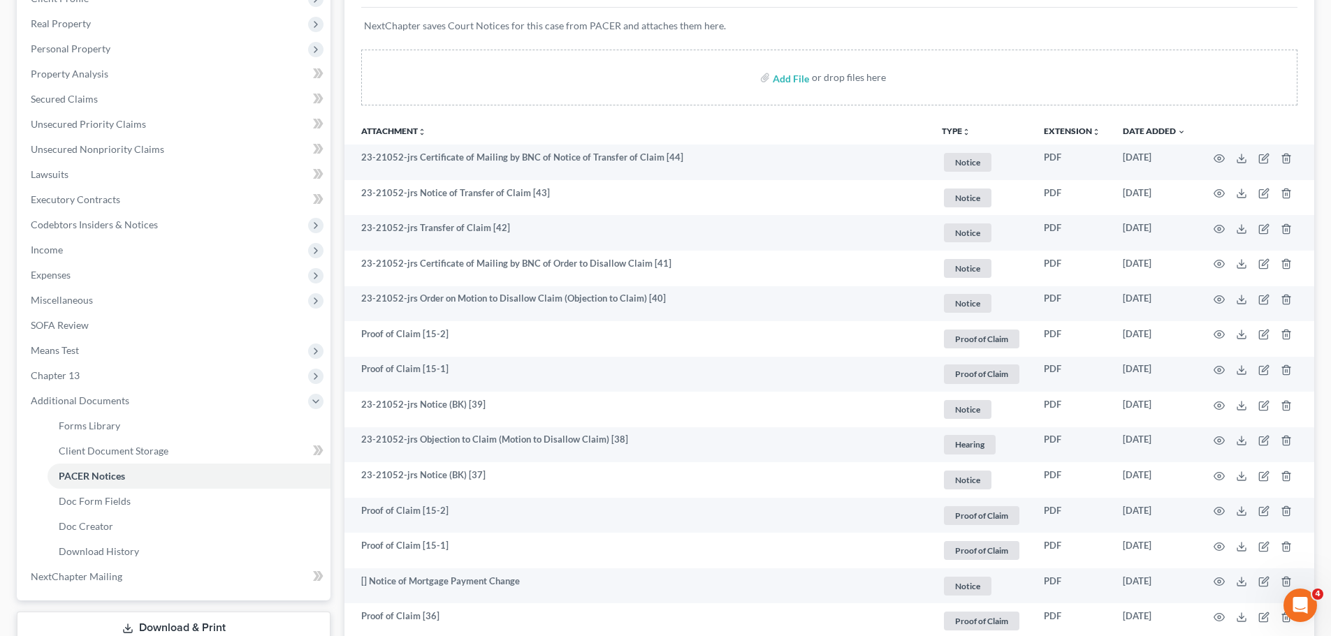
scroll to position [0, 0]
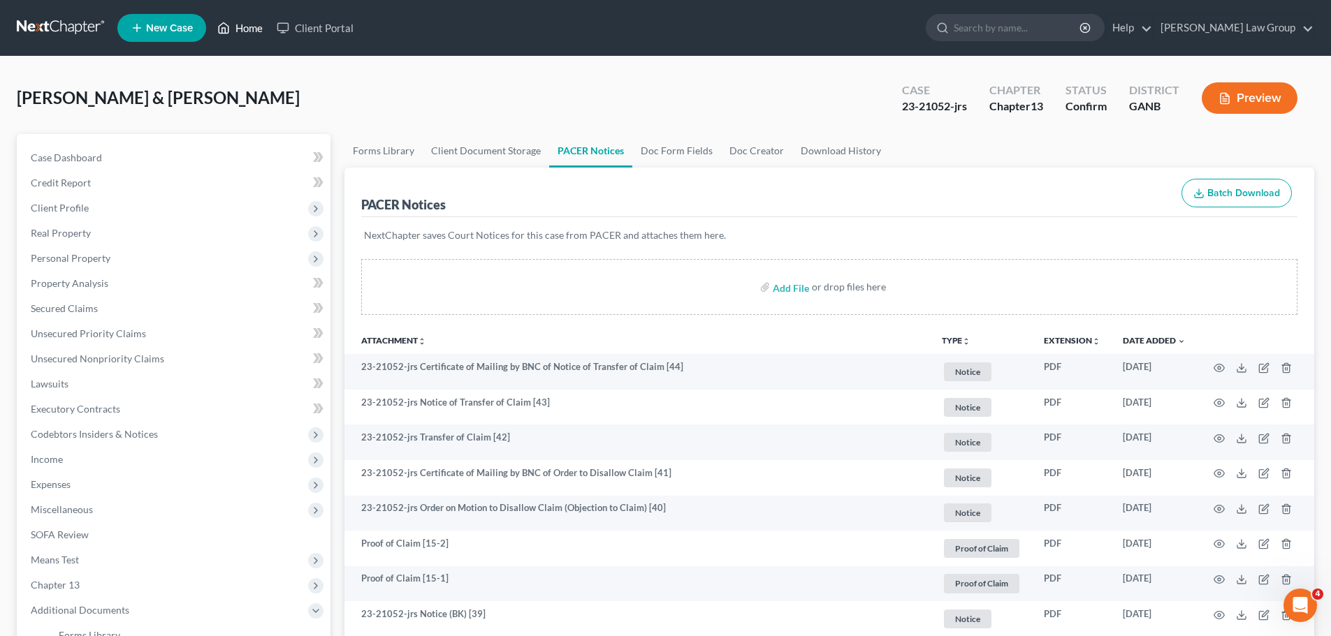
click at [242, 34] on link "Home" at bounding box center [239, 27] width 59 height 25
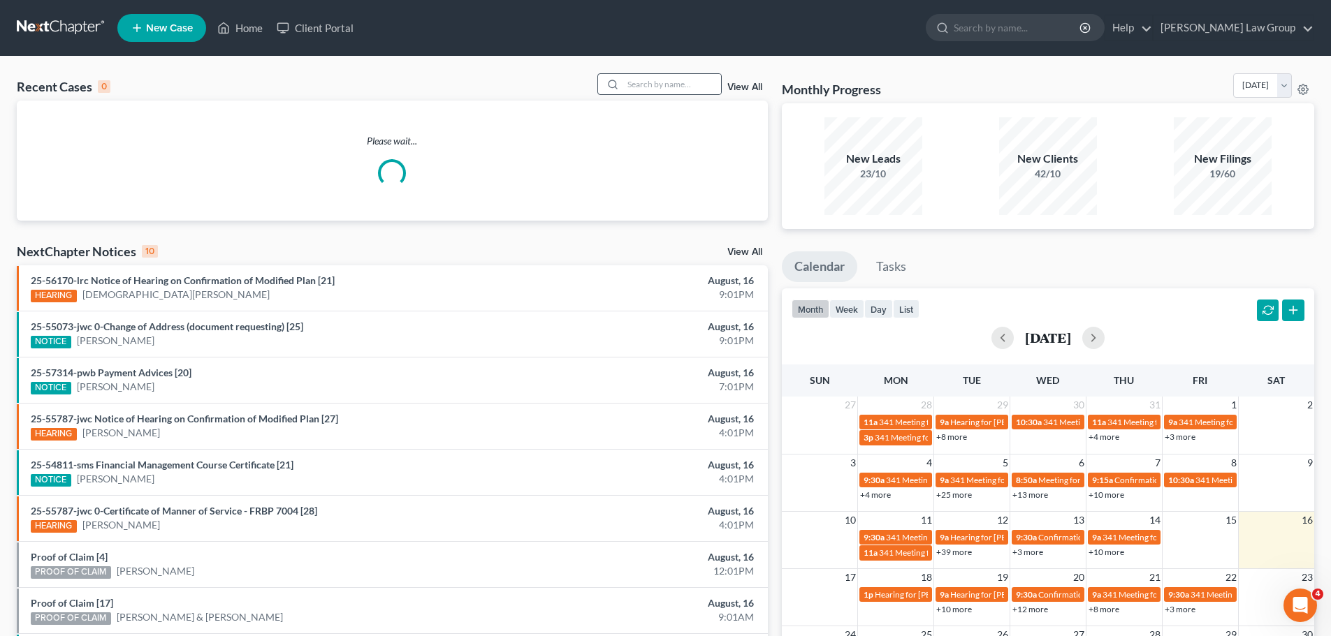
click at [647, 95] on div "Recent Cases 0 View All" at bounding box center [392, 86] width 751 height 27
click at [642, 77] on input "search" at bounding box center [672, 84] width 98 height 20
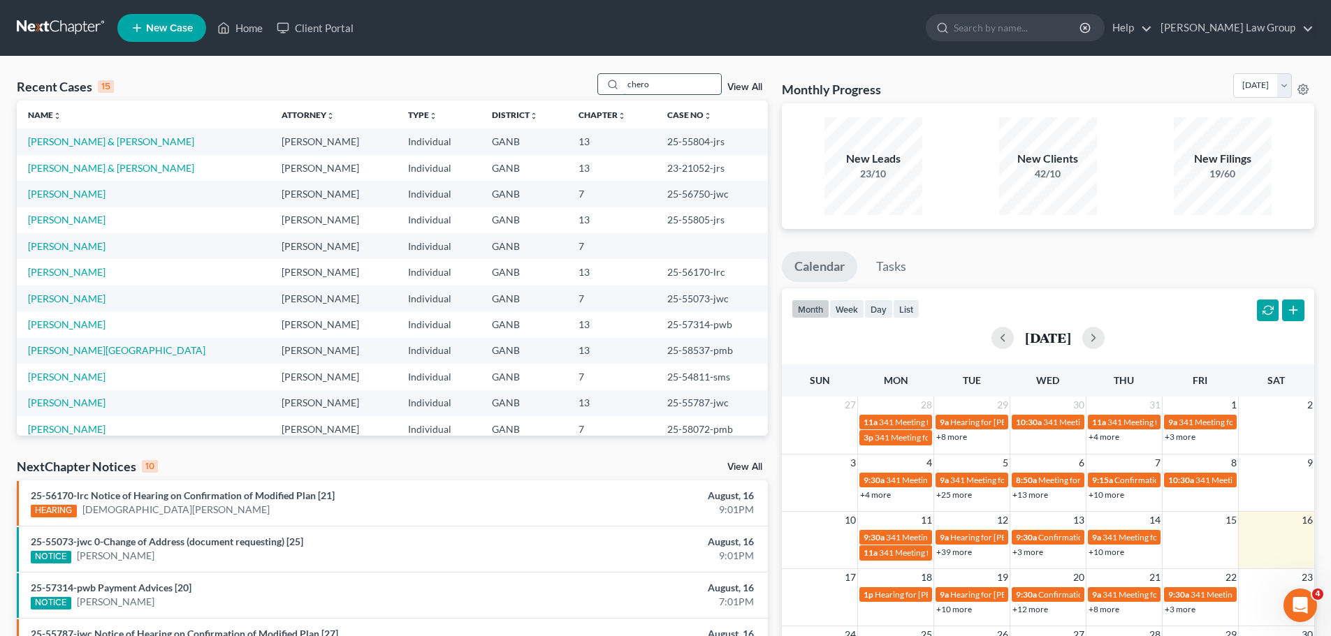
type input "chero"
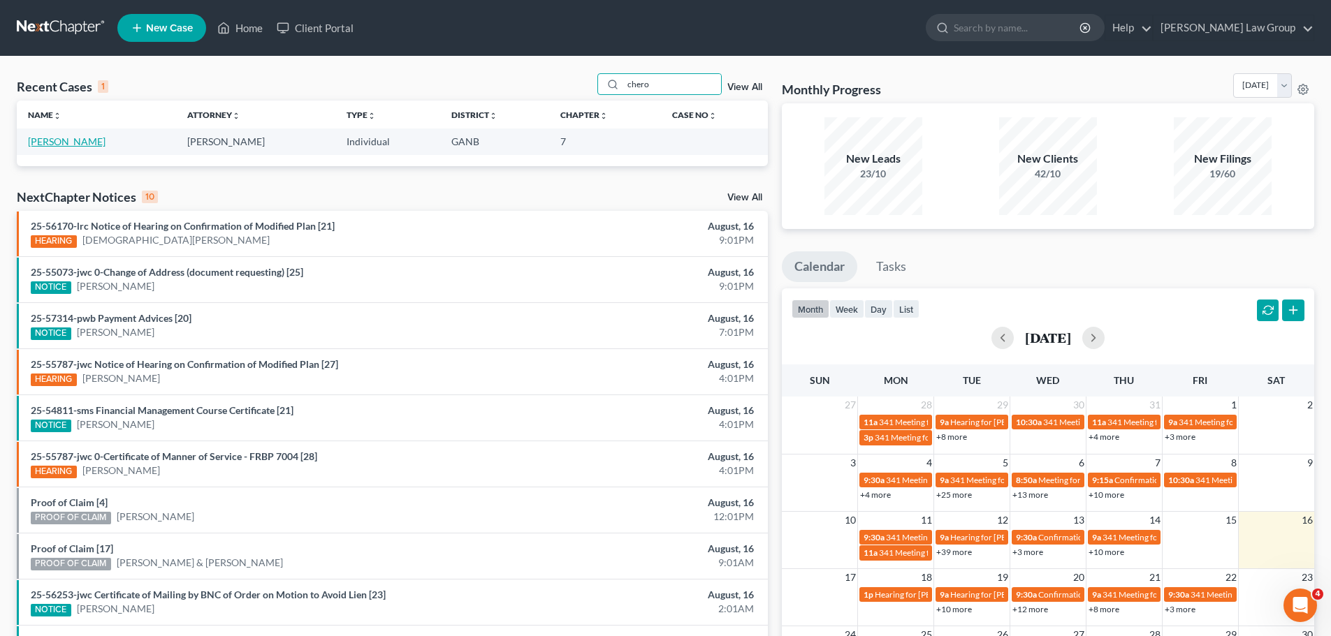
click at [58, 145] on link "[PERSON_NAME]" at bounding box center [67, 141] width 78 height 12
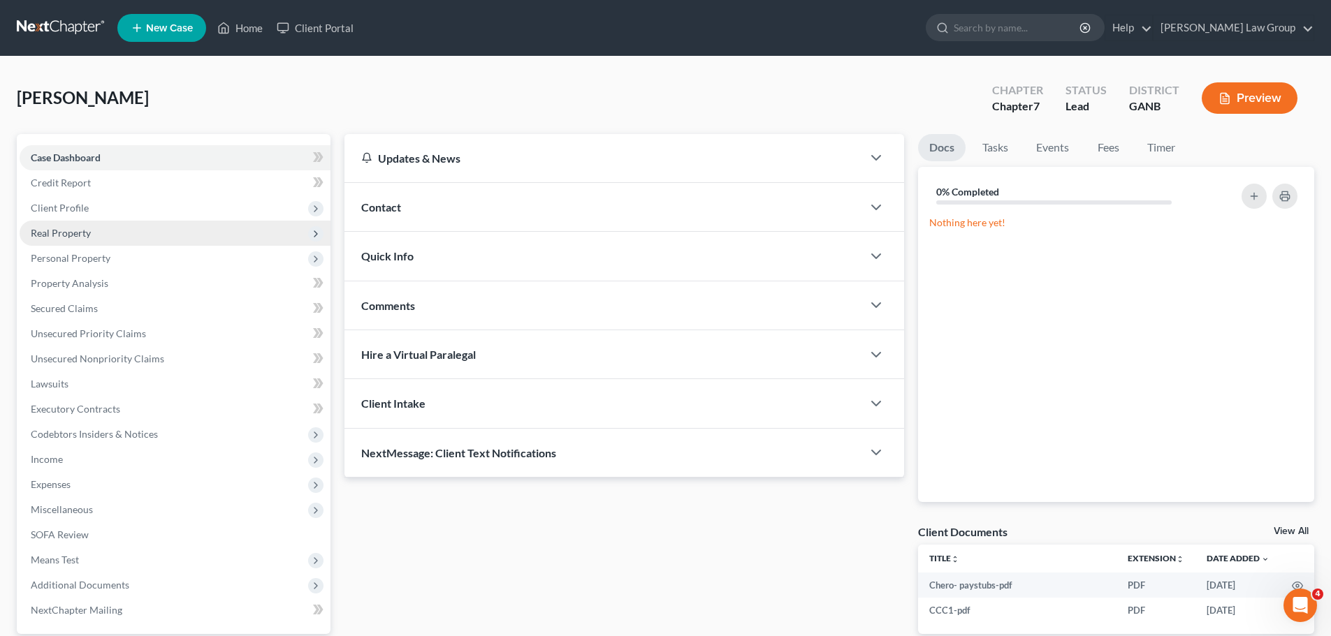
click at [82, 228] on span "Real Property" at bounding box center [61, 233] width 60 height 12
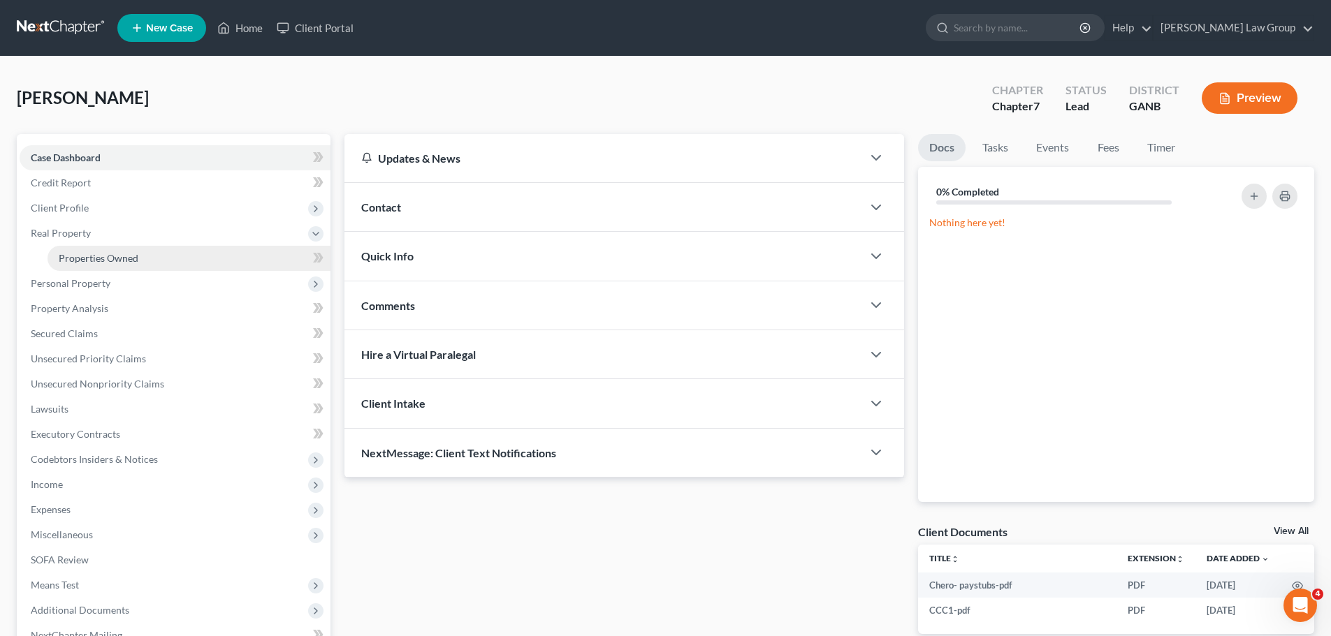
click at [108, 260] on span "Properties Owned" at bounding box center [99, 258] width 80 height 12
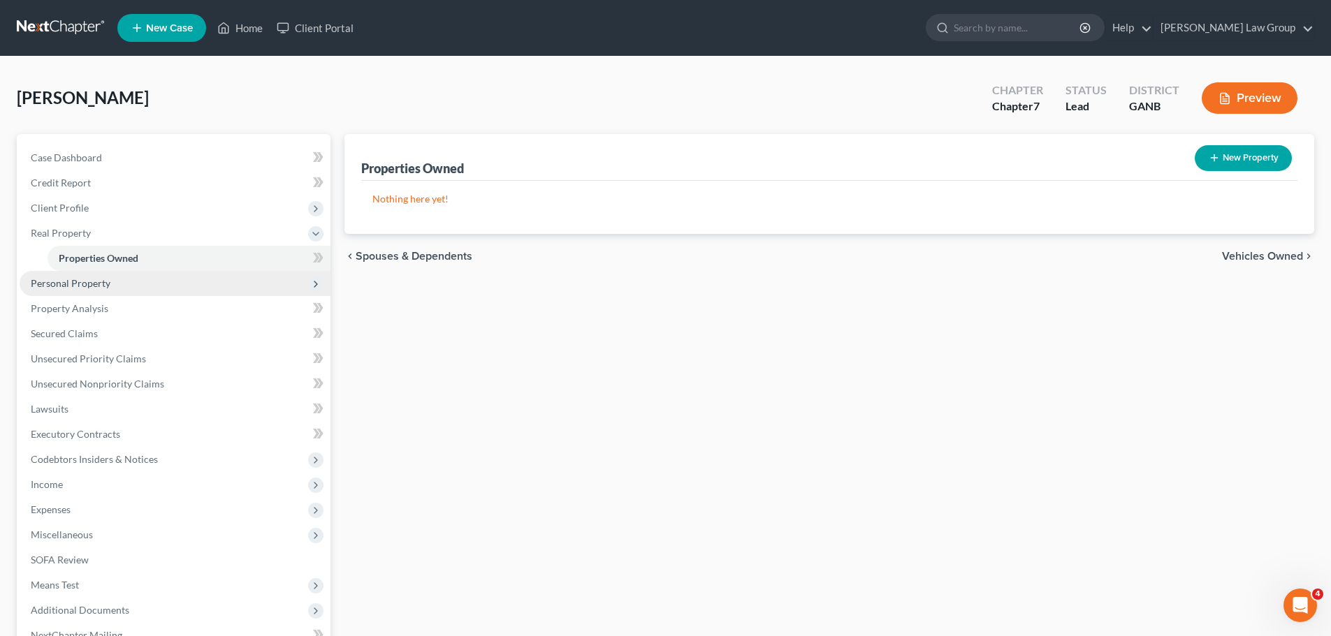
click at [99, 285] on span "Personal Property" at bounding box center [71, 283] width 80 height 12
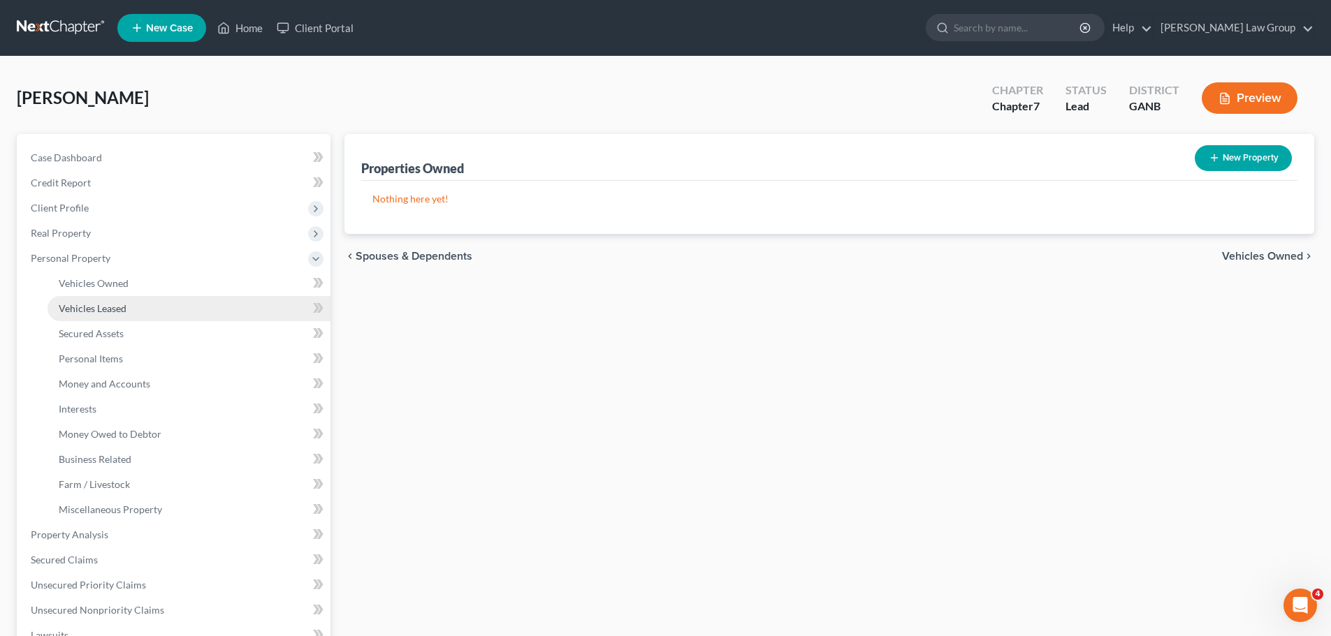
click at [110, 306] on span "Vehicles Leased" at bounding box center [93, 308] width 68 height 12
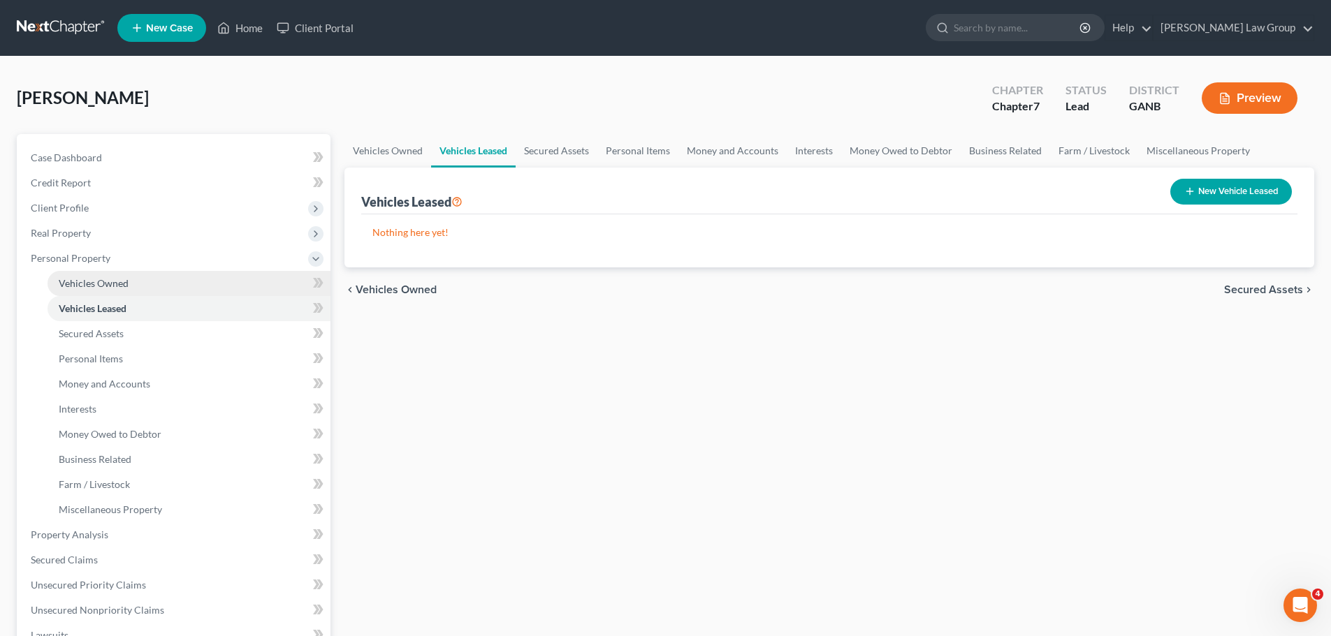
click at [129, 283] on link "Vehicles Owned" at bounding box center [188, 283] width 283 height 25
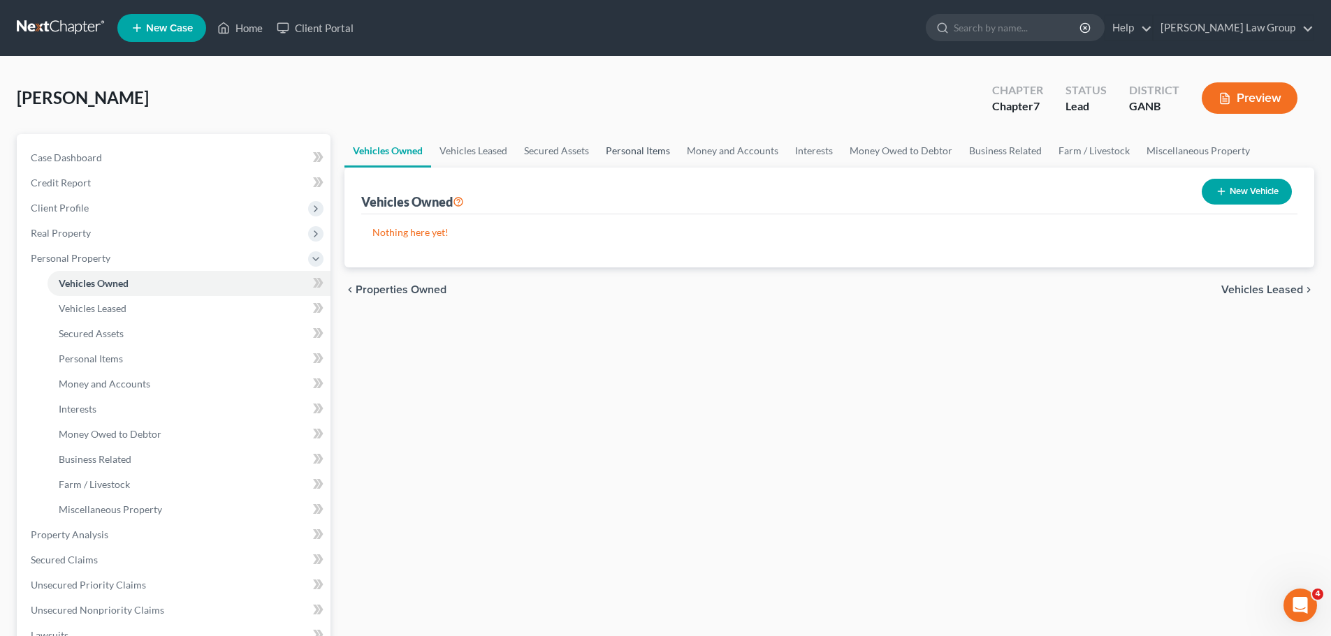
click at [618, 154] on link "Personal Items" at bounding box center [637, 151] width 81 height 34
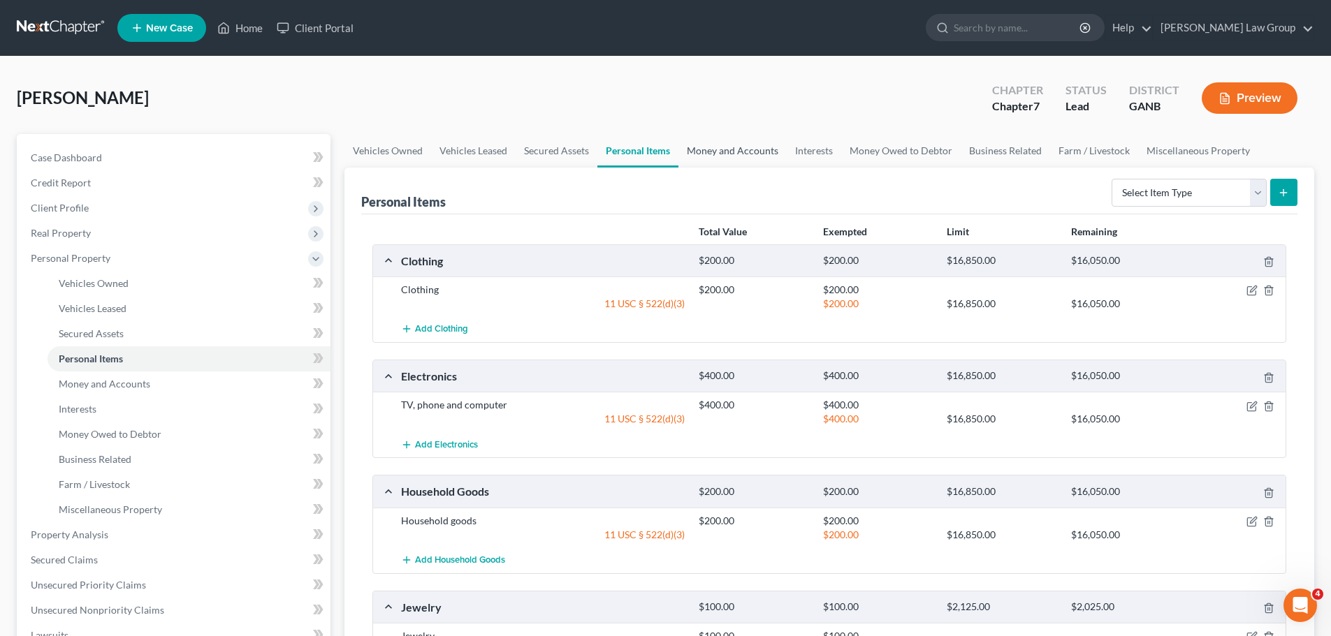
click at [710, 151] on link "Money and Accounts" at bounding box center [732, 151] width 108 height 34
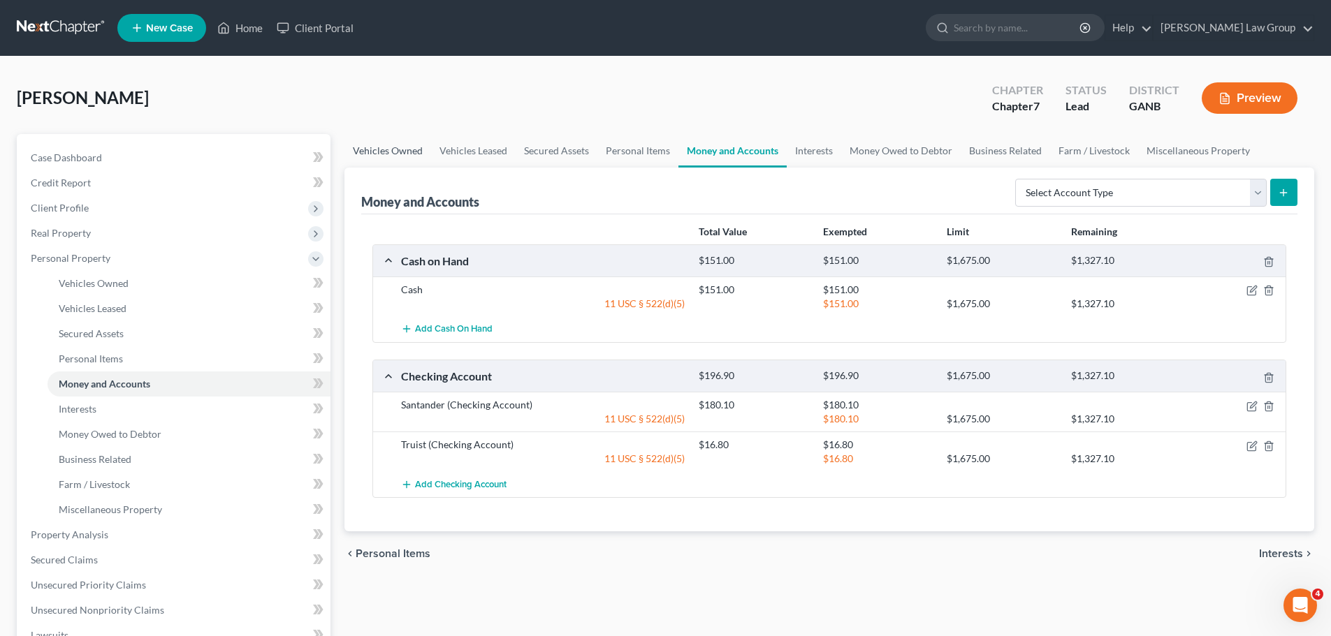
click at [381, 152] on link "Vehicles Owned" at bounding box center [387, 151] width 87 height 34
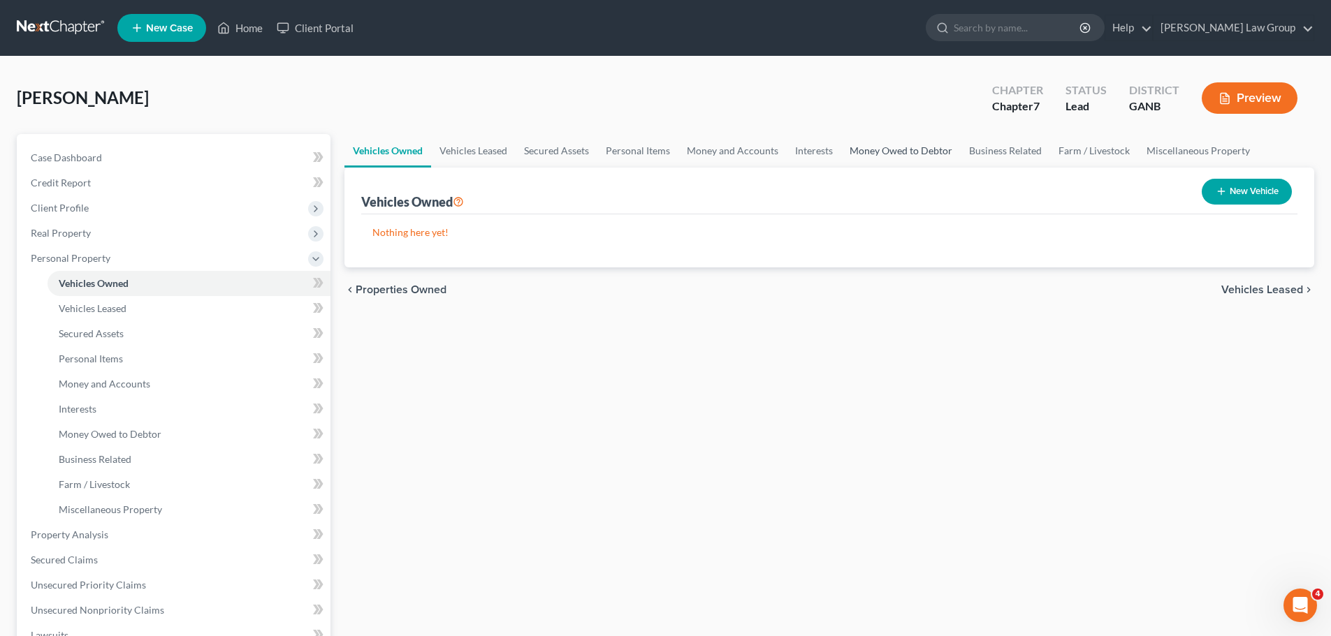
click at [860, 148] on link "Money Owed to Debtor" at bounding box center [900, 151] width 119 height 34
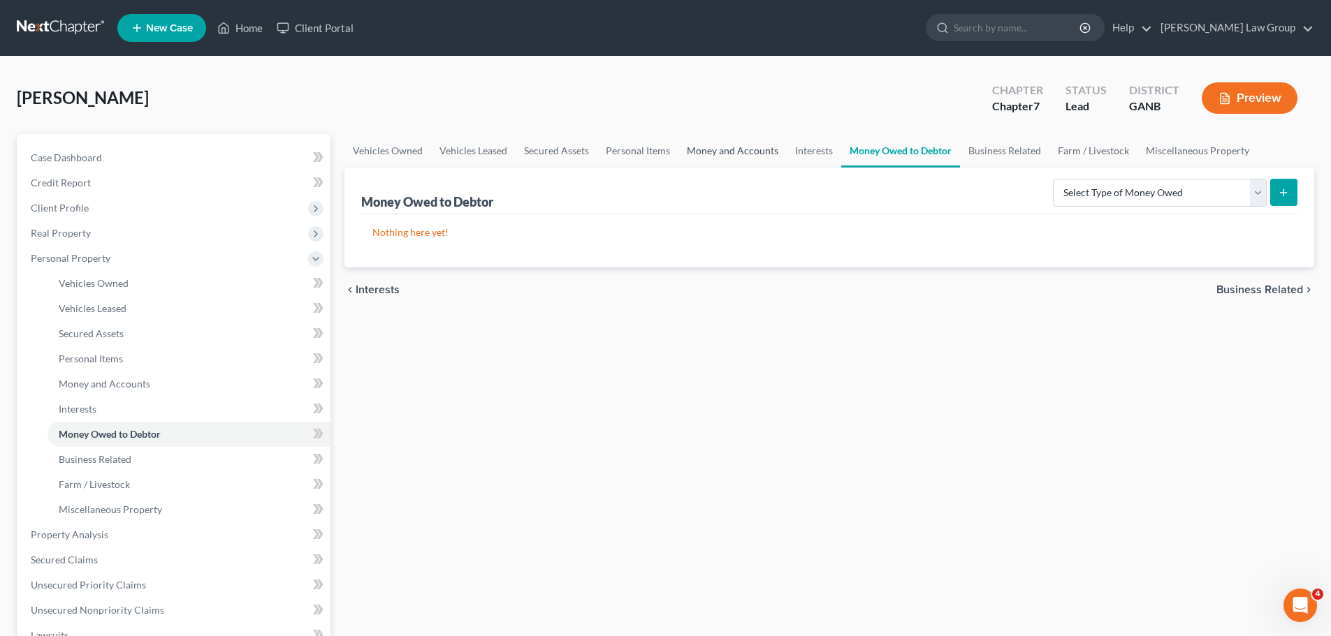
click at [735, 154] on link "Money and Accounts" at bounding box center [732, 151] width 108 height 34
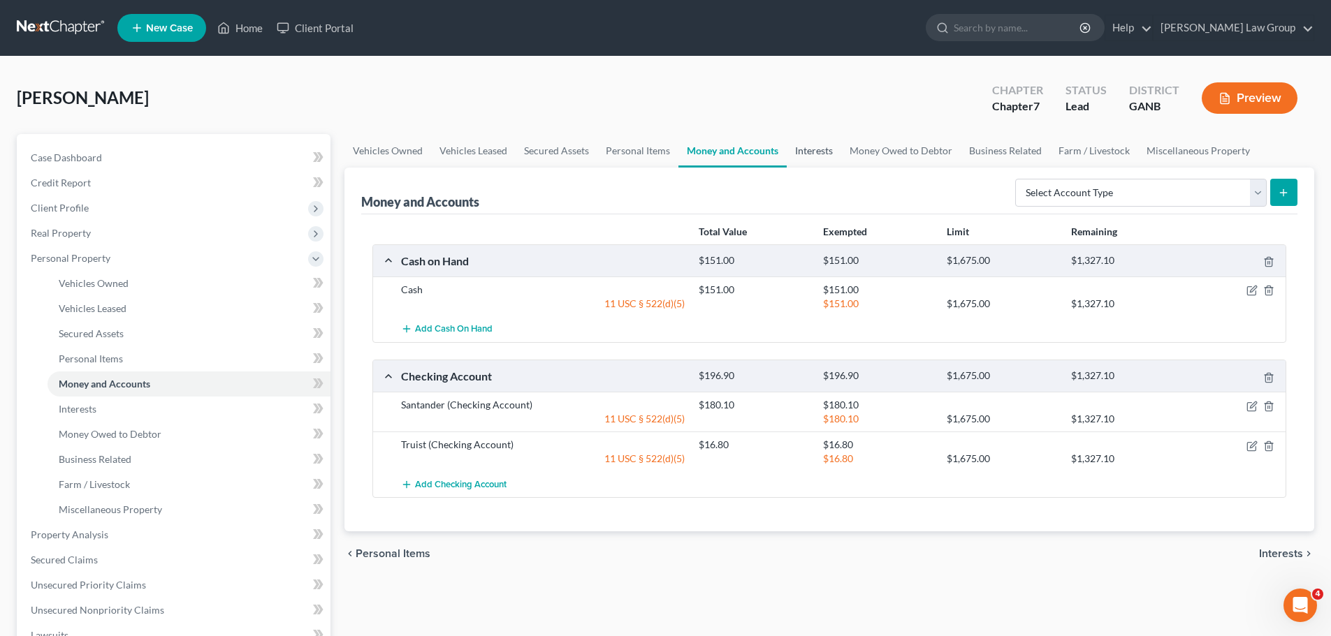
click at [813, 155] on link "Interests" at bounding box center [813, 151] width 54 height 34
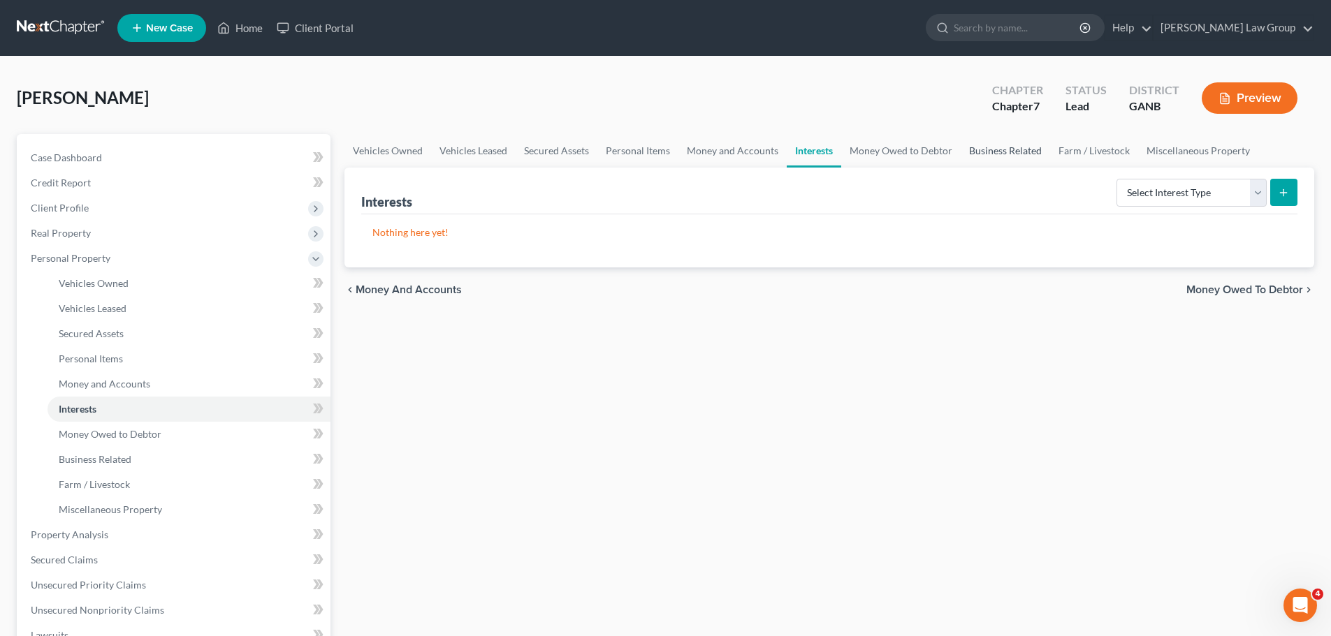
click at [991, 155] on link "Business Related" at bounding box center [1004, 151] width 89 height 34
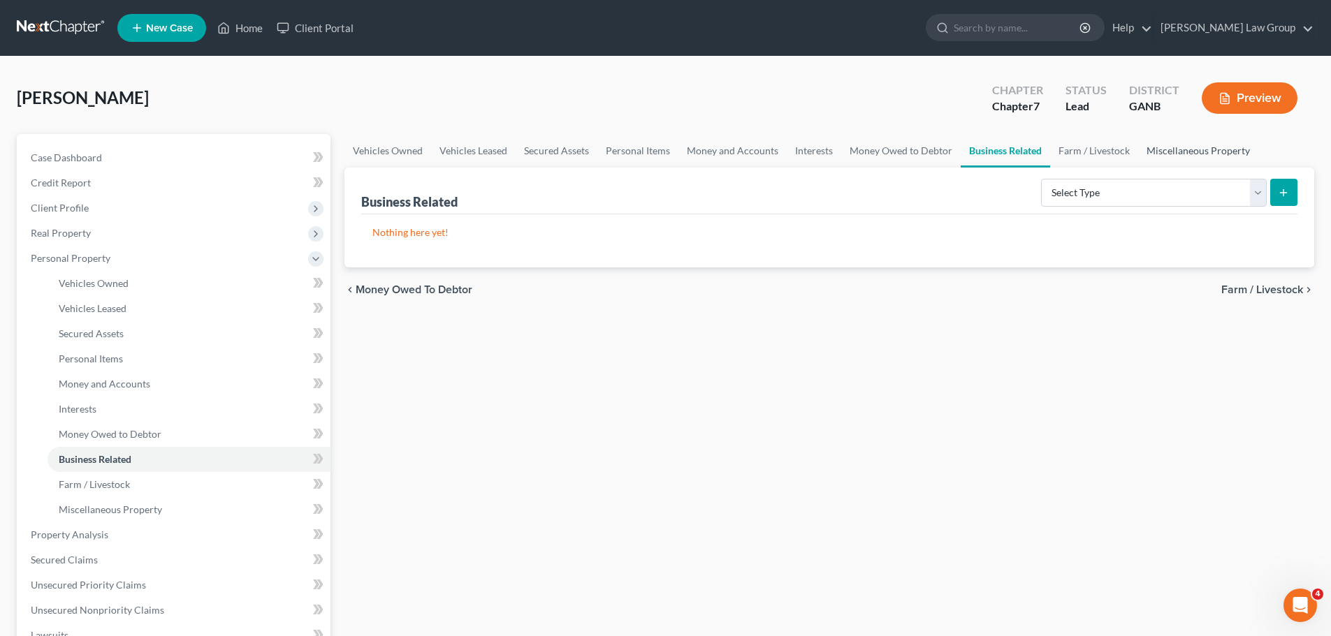
click at [1206, 151] on link "Miscellaneous Property" at bounding box center [1198, 151] width 120 height 34
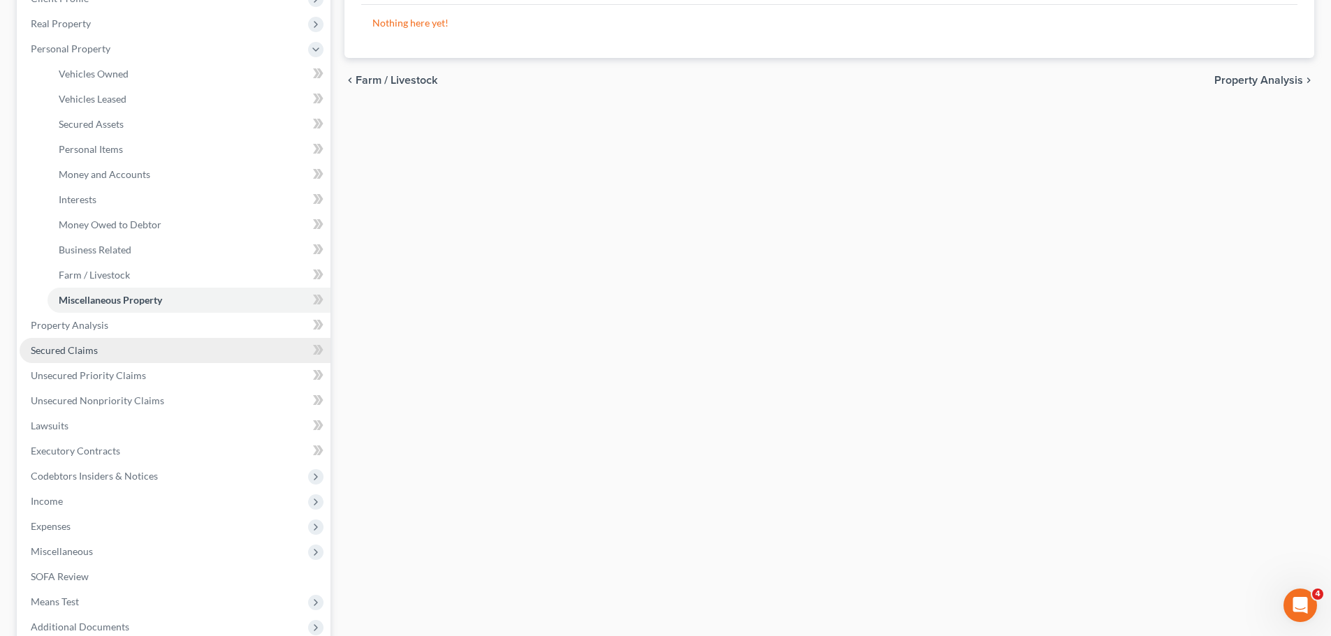
click at [119, 347] on link "Secured Claims" at bounding box center [175, 350] width 311 height 25
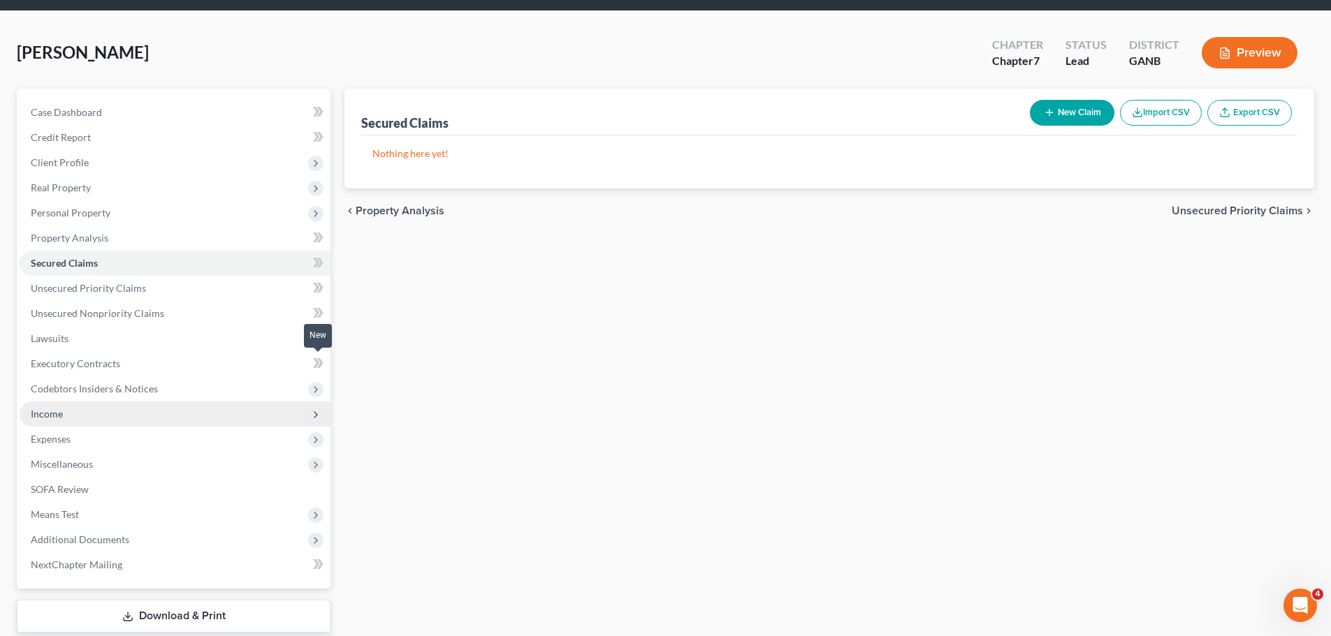
scroll to position [70, 0]
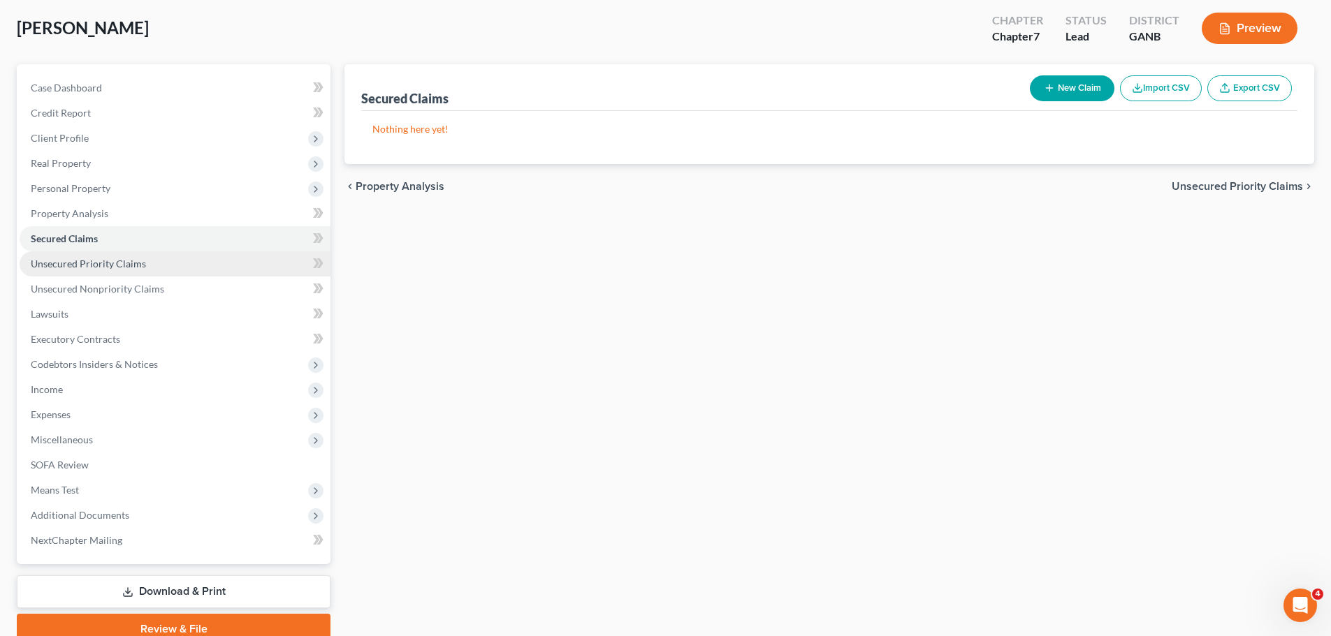
click at [154, 265] on link "Unsecured Priority Claims" at bounding box center [175, 263] width 311 height 25
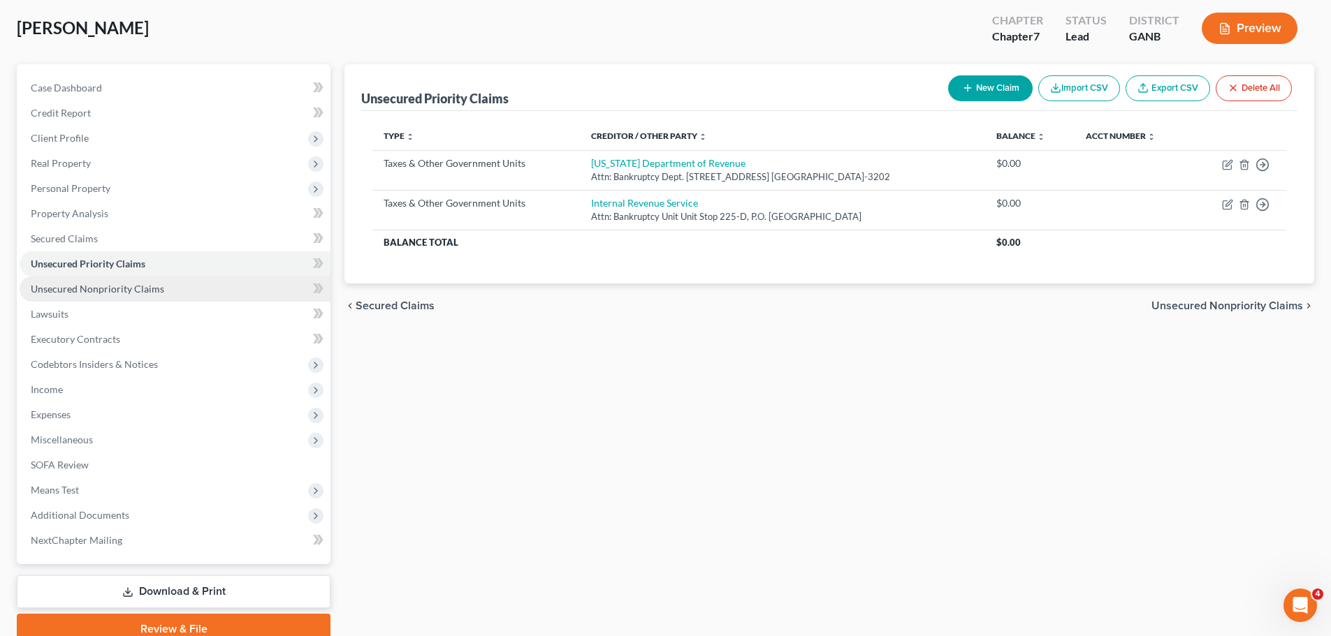
click at [182, 289] on link "Unsecured Nonpriority Claims" at bounding box center [175, 289] width 311 height 25
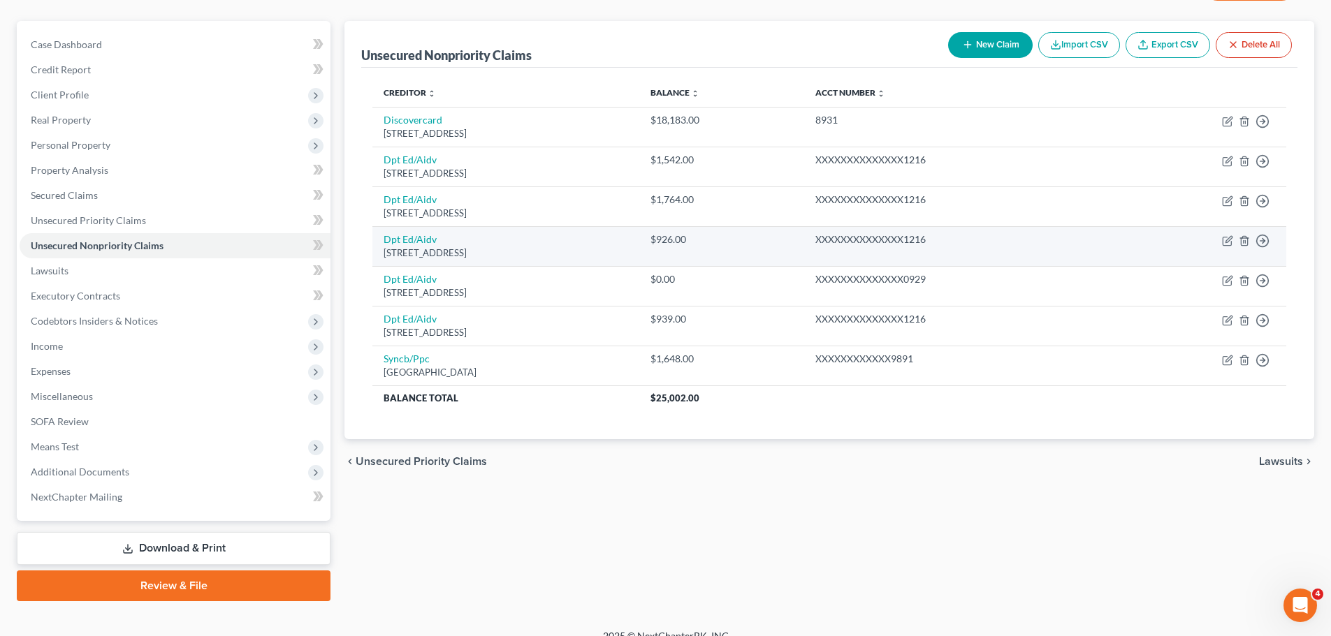
scroll to position [131, 0]
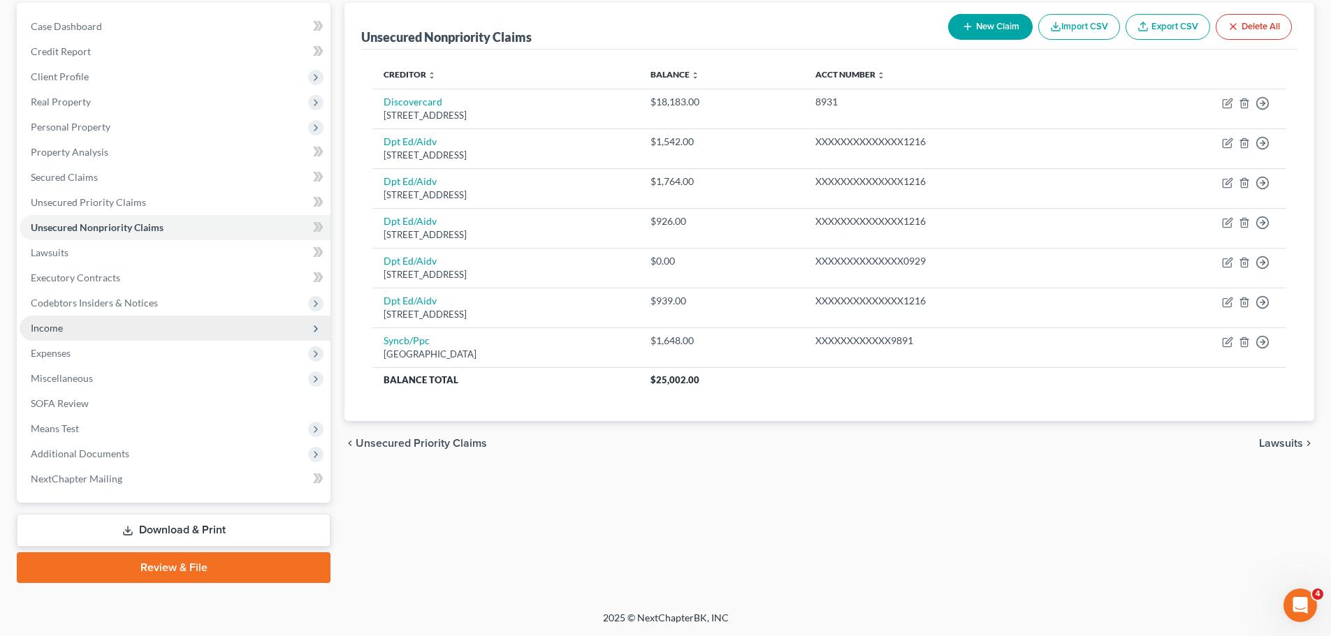
click at [95, 326] on span "Income" at bounding box center [175, 328] width 311 height 25
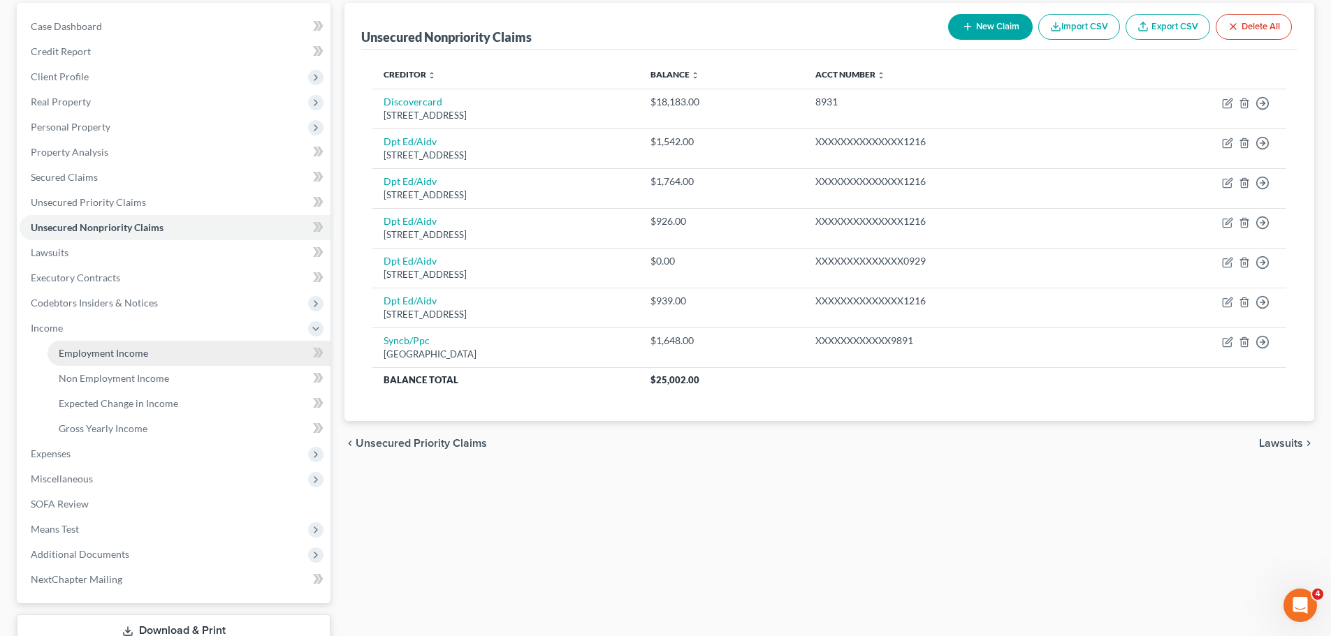
click at [140, 347] on span "Employment Income" at bounding box center [103, 353] width 89 height 12
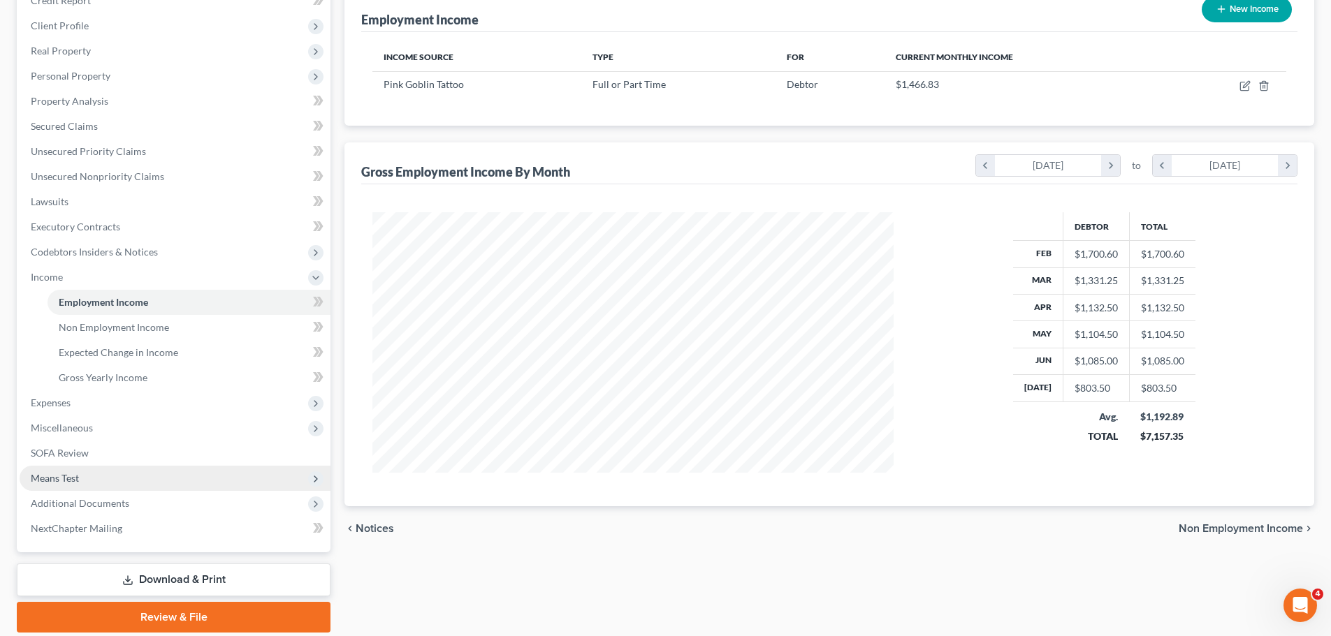
scroll to position [232, 0]
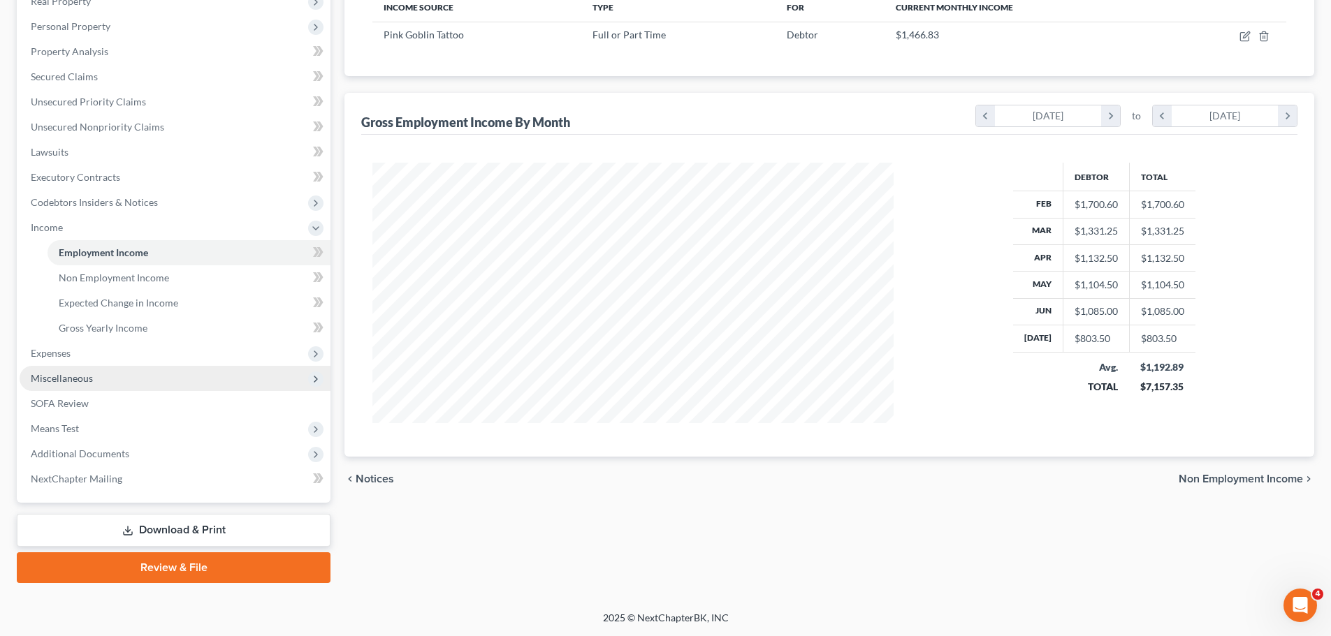
click at [98, 381] on span "Miscellaneous" at bounding box center [175, 378] width 311 height 25
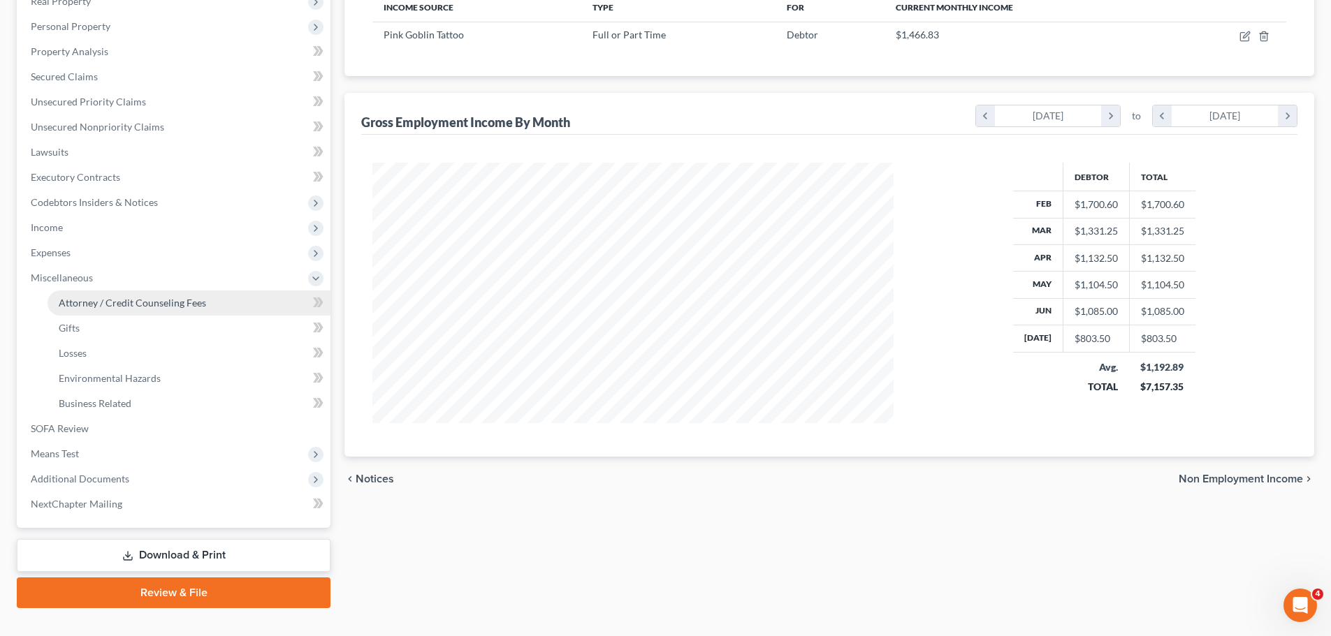
click at [173, 297] on span "Attorney / Credit Counseling Fees" at bounding box center [132, 303] width 147 height 12
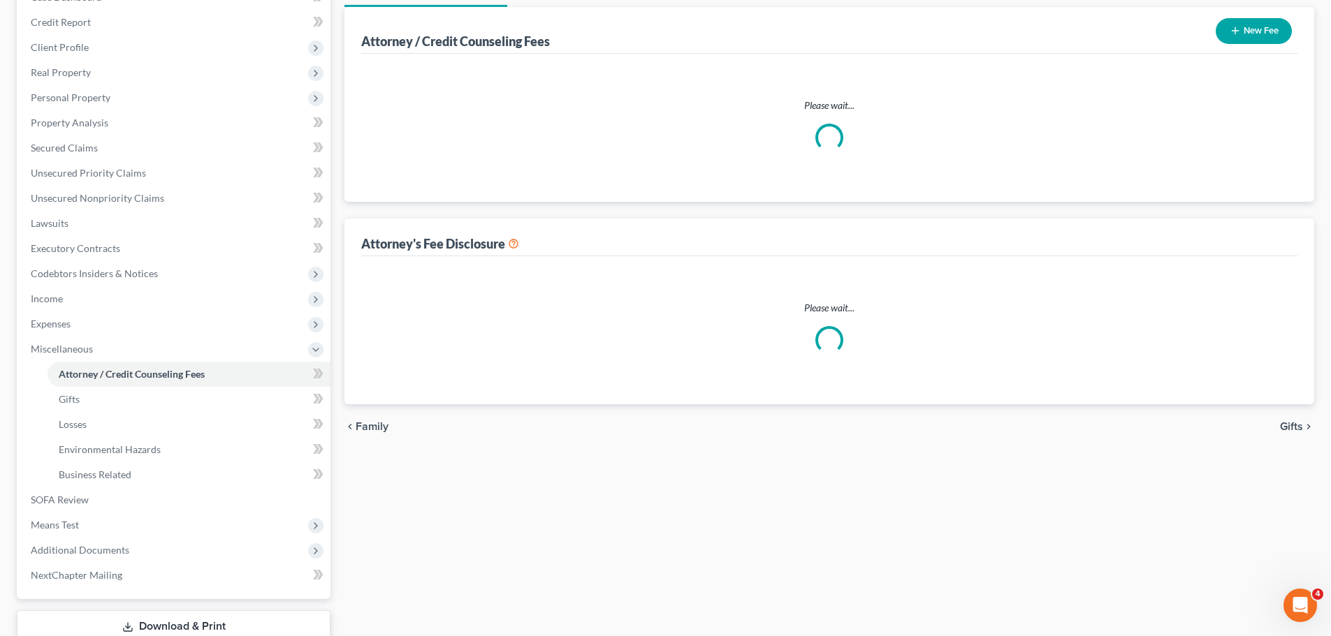
select select "0"
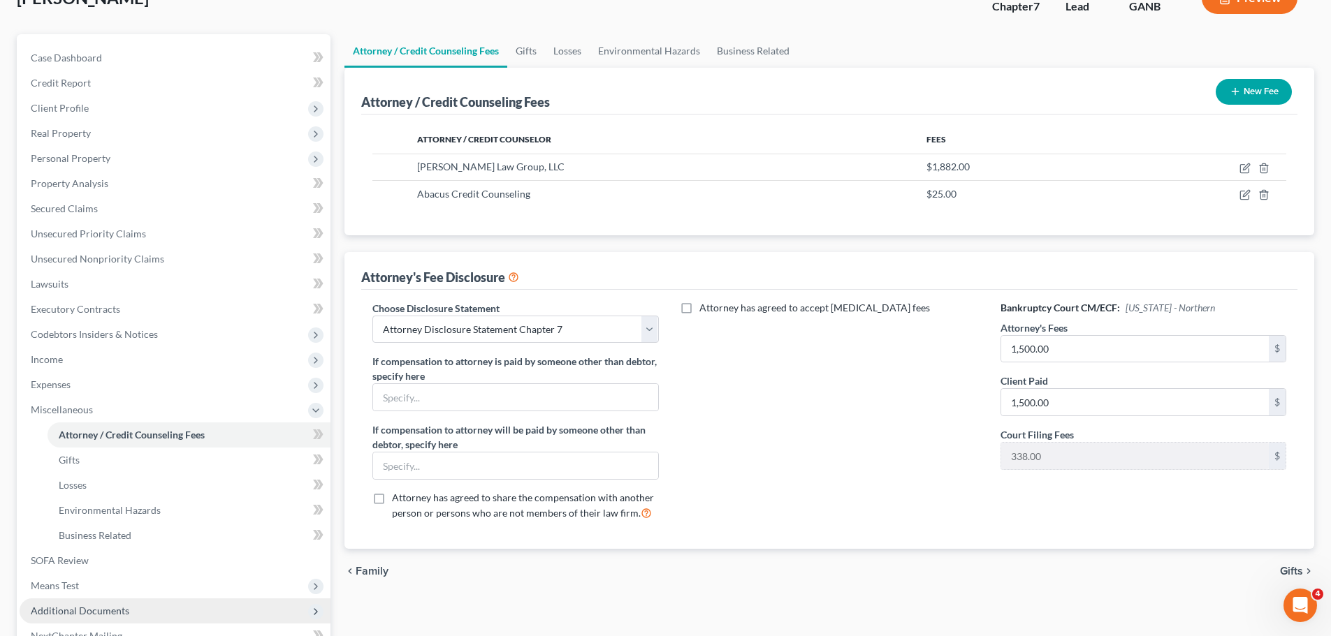
scroll to position [257, 0]
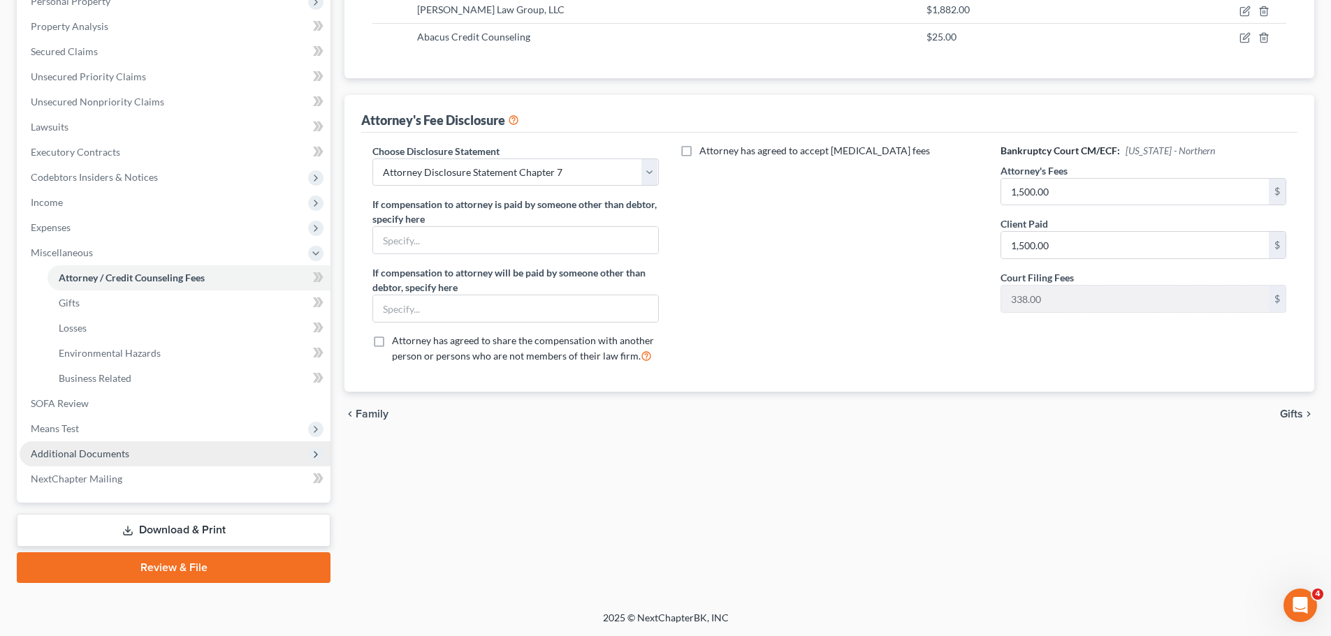
click at [168, 448] on span "Additional Documents" at bounding box center [175, 453] width 311 height 25
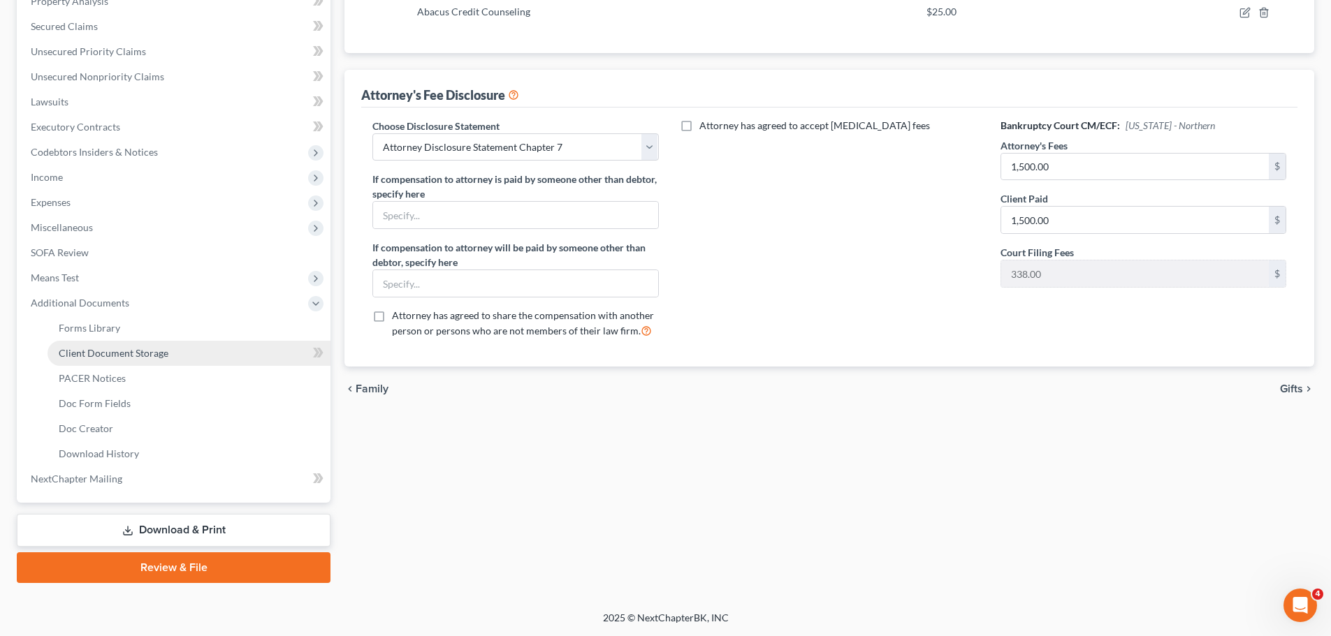
click at [168, 356] on link "Client Document Storage" at bounding box center [188, 353] width 283 height 25
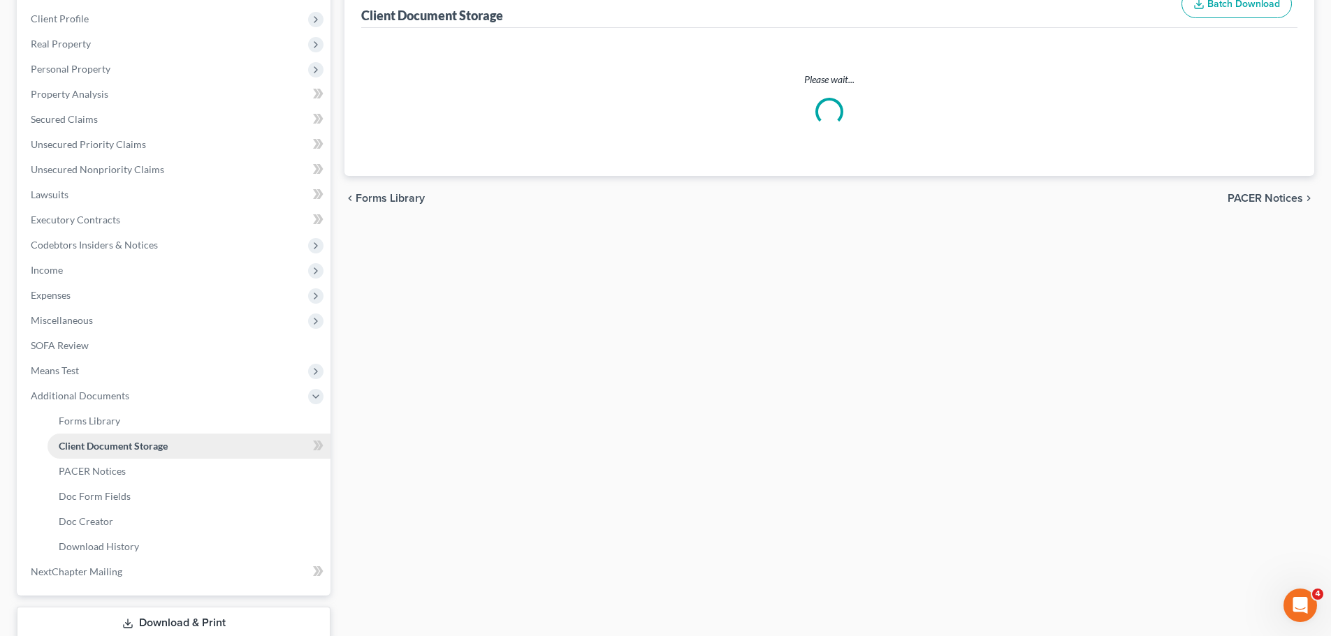
select select "5"
select select "35"
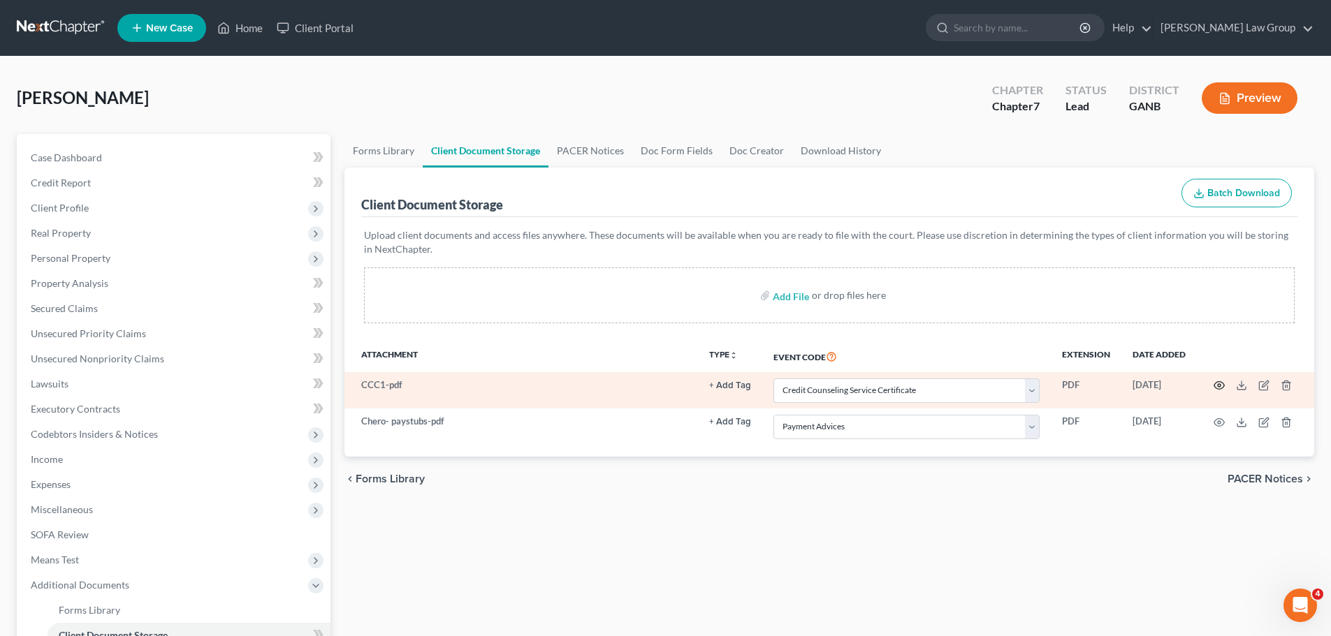
click at [1217, 383] on icon "button" at bounding box center [1219, 386] width 10 height 8
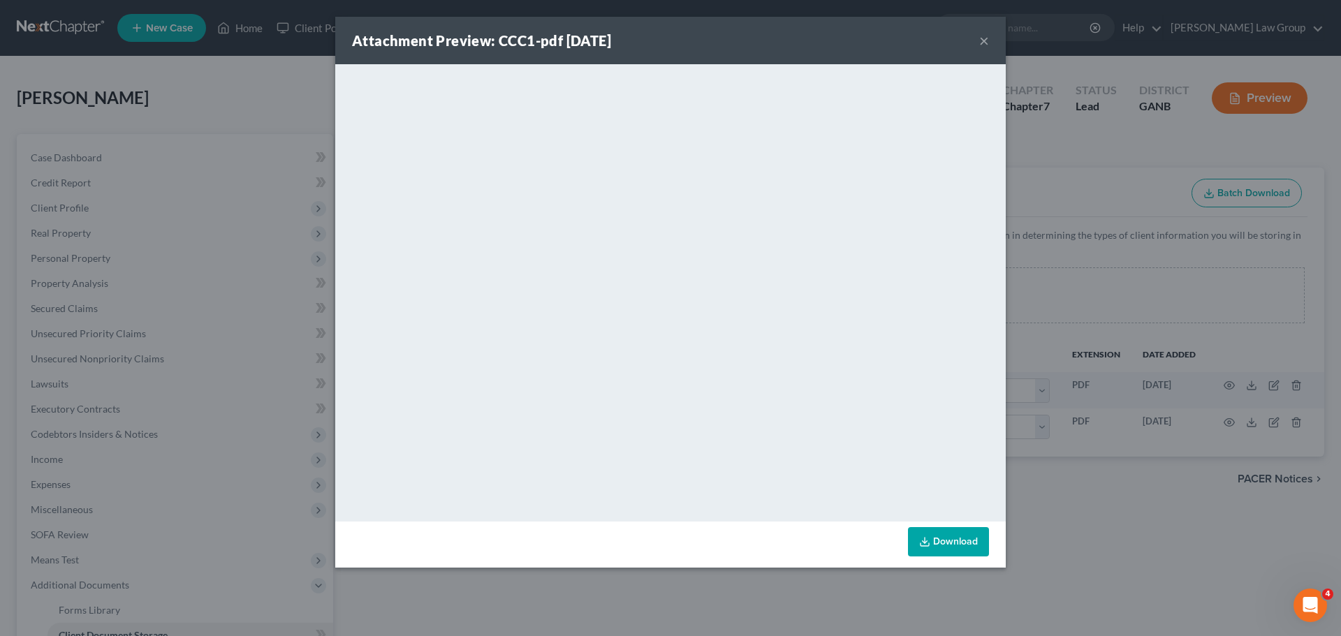
click at [979, 44] on button "×" at bounding box center [984, 40] width 10 height 17
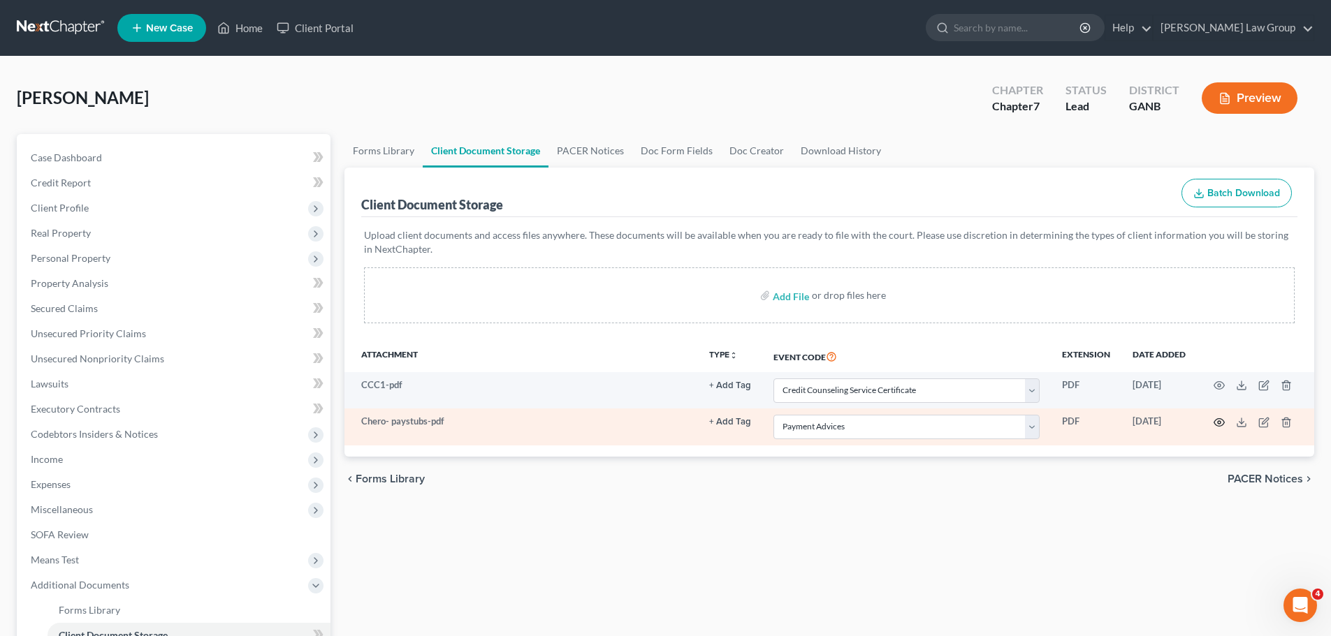
click at [1217, 425] on icon "button" at bounding box center [1219, 422] width 10 height 8
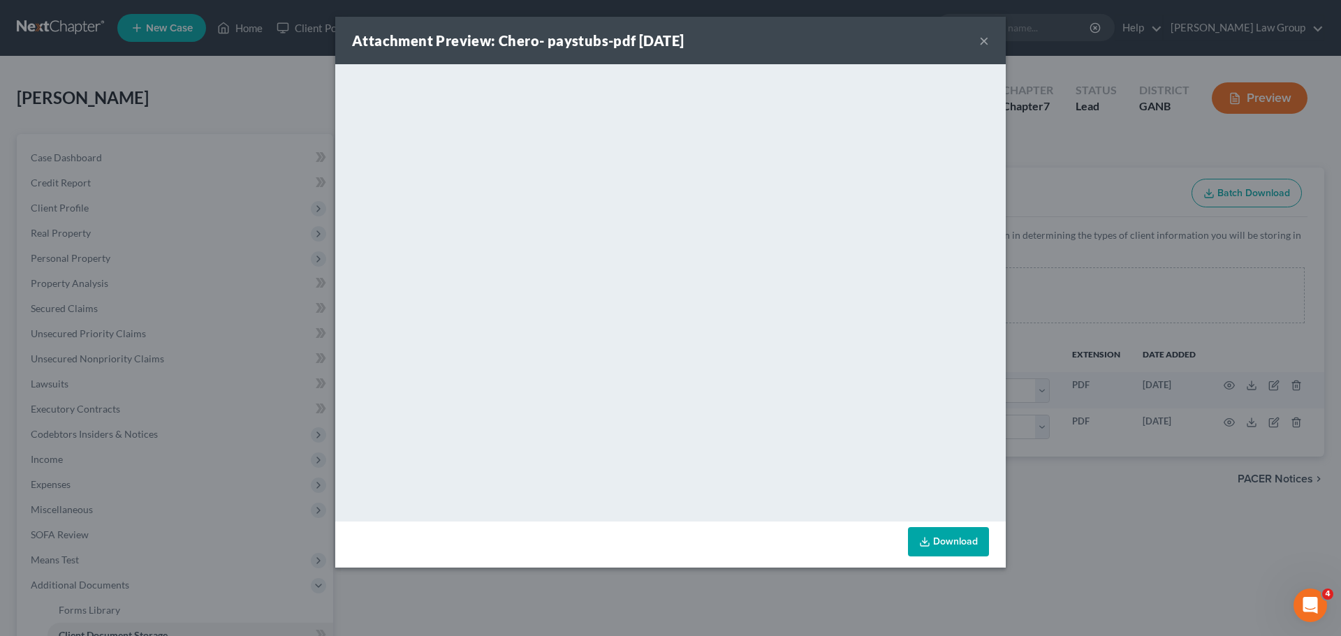
click at [984, 42] on button "×" at bounding box center [984, 40] width 10 height 17
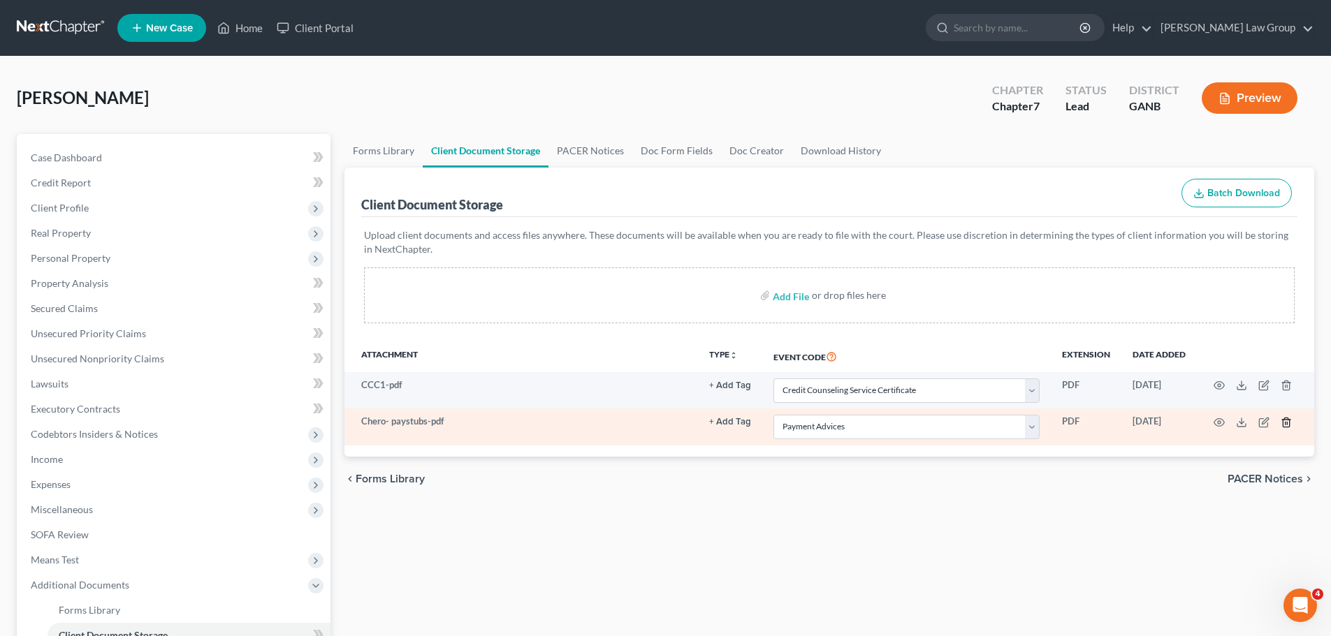
click at [1287, 425] on icon "button" at bounding box center [1285, 422] width 11 height 11
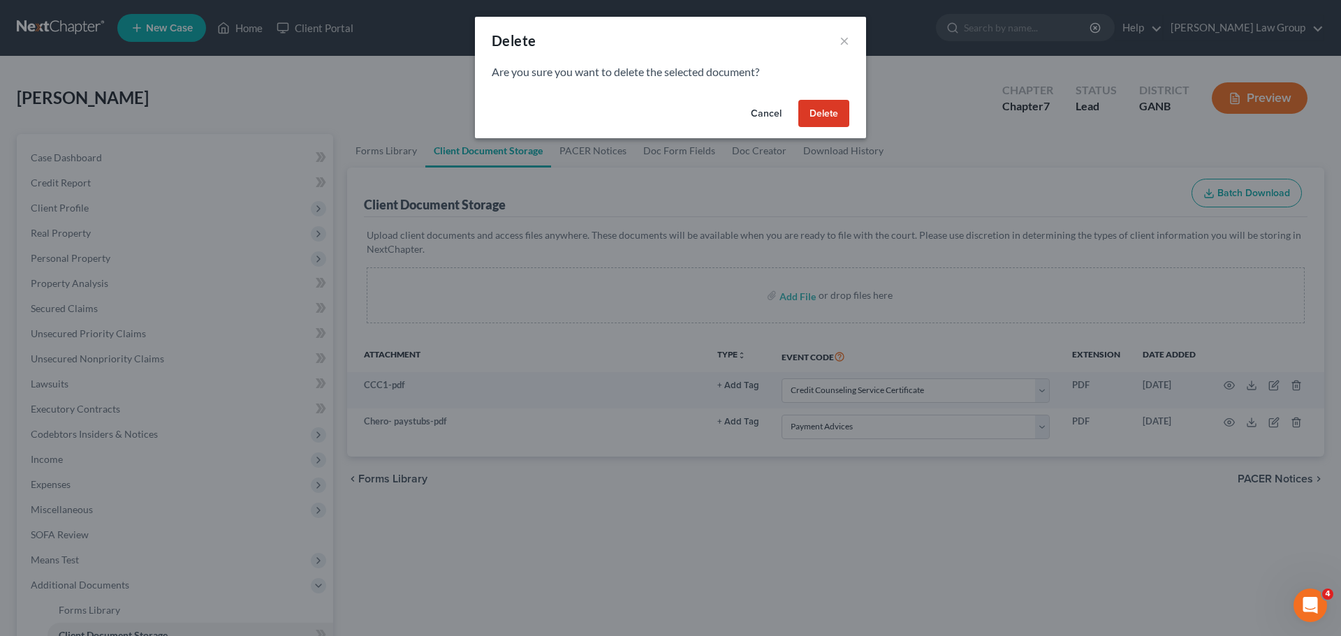
click at [822, 115] on button "Delete" at bounding box center [823, 114] width 51 height 28
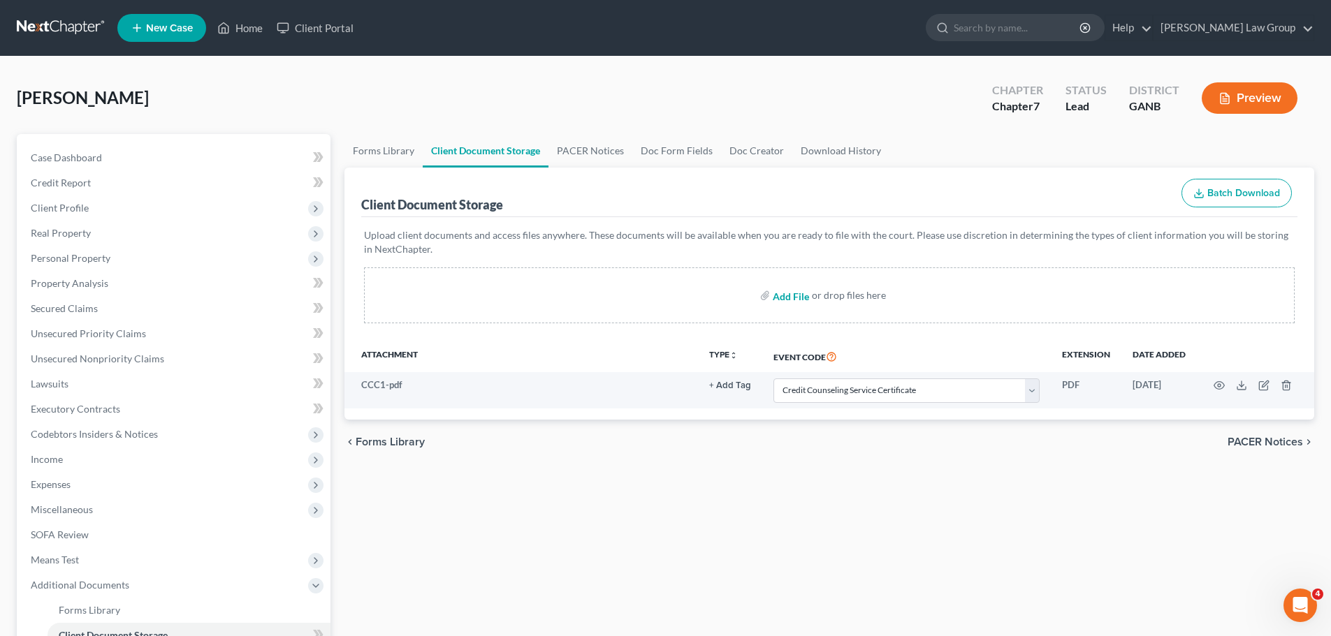
click at [782, 292] on input "file" at bounding box center [789, 295] width 34 height 25
type input "C:\fakepath\Checks for payment-incomeTOFILE.pdf"
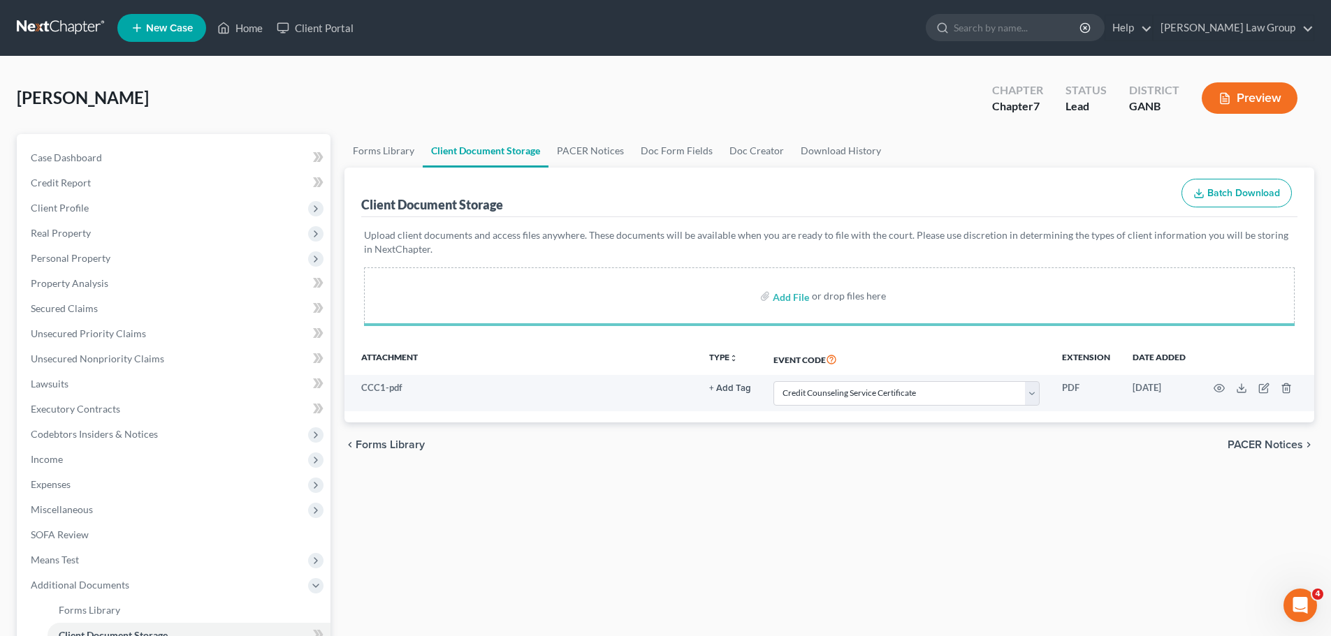
select select "5"
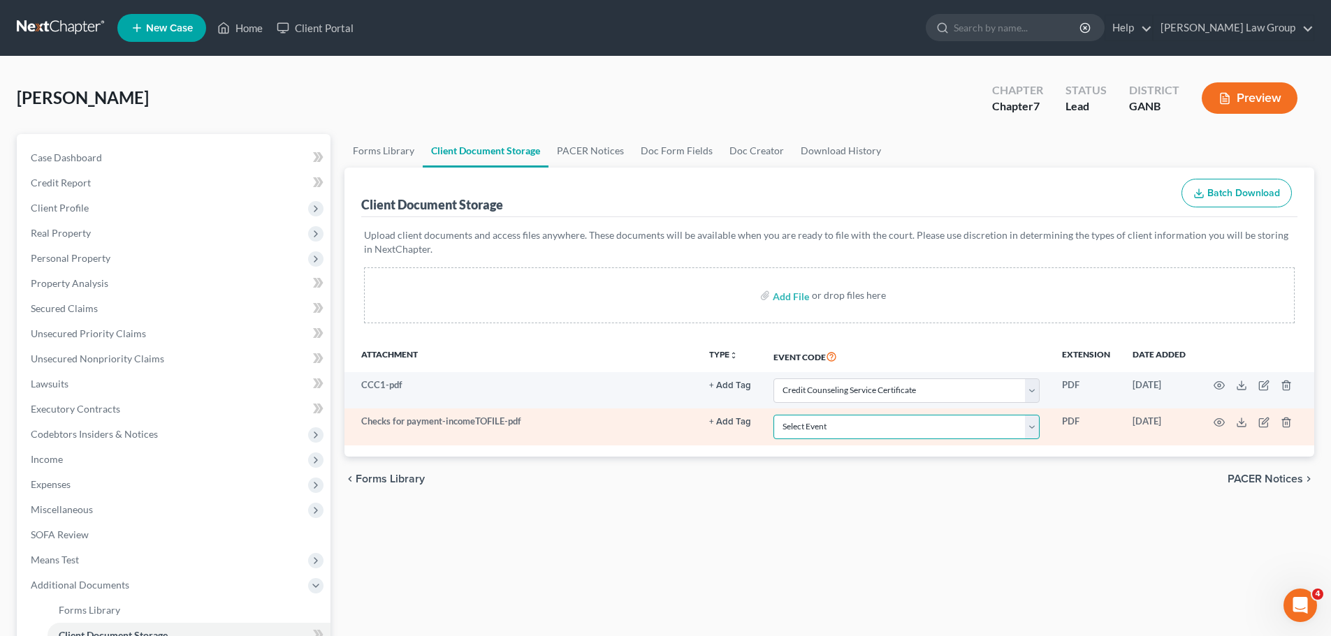
click at [842, 426] on select "Select Event 01 - Chapter 13 Plan - Initial Plan 02-Application to Pay Filing F…" at bounding box center [906, 427] width 266 height 24
select select "35"
click at [773, 415] on select "Select Event 01 - Chapter 13 Plan - Initial Plan 02-Application to Pay Filing F…" at bounding box center [906, 427] width 266 height 24
click at [1215, 418] on icon "button" at bounding box center [1218, 422] width 11 height 11
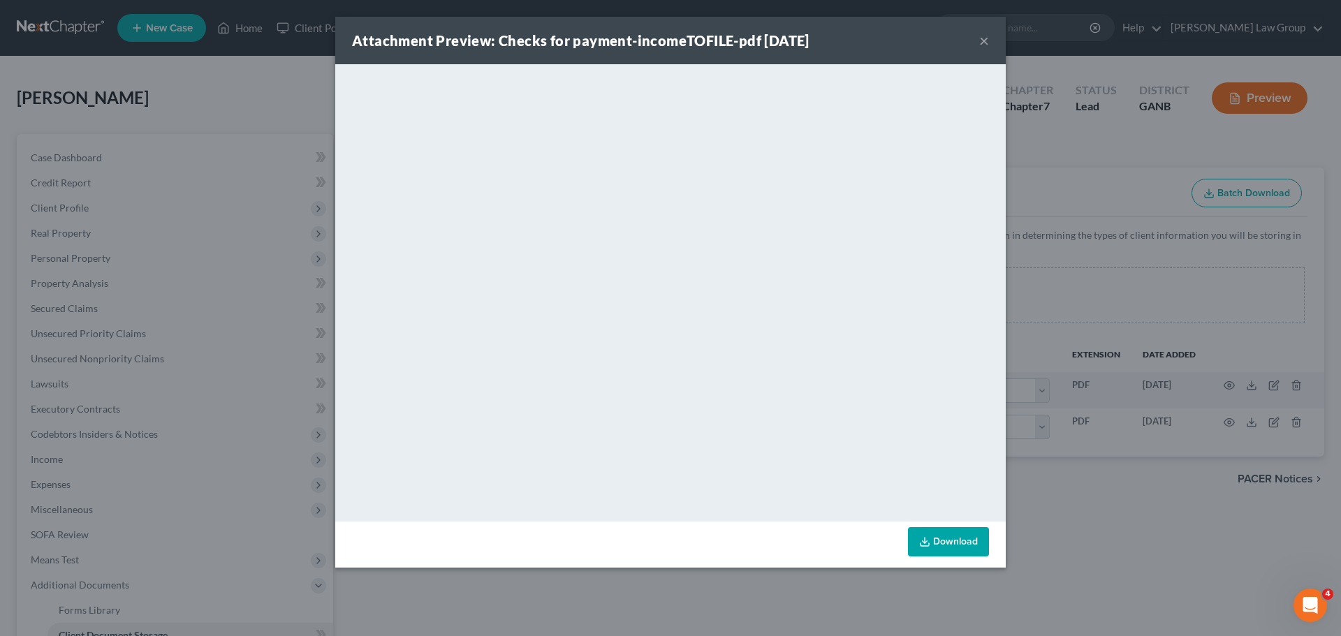
click at [981, 44] on button "×" at bounding box center [984, 40] width 10 height 17
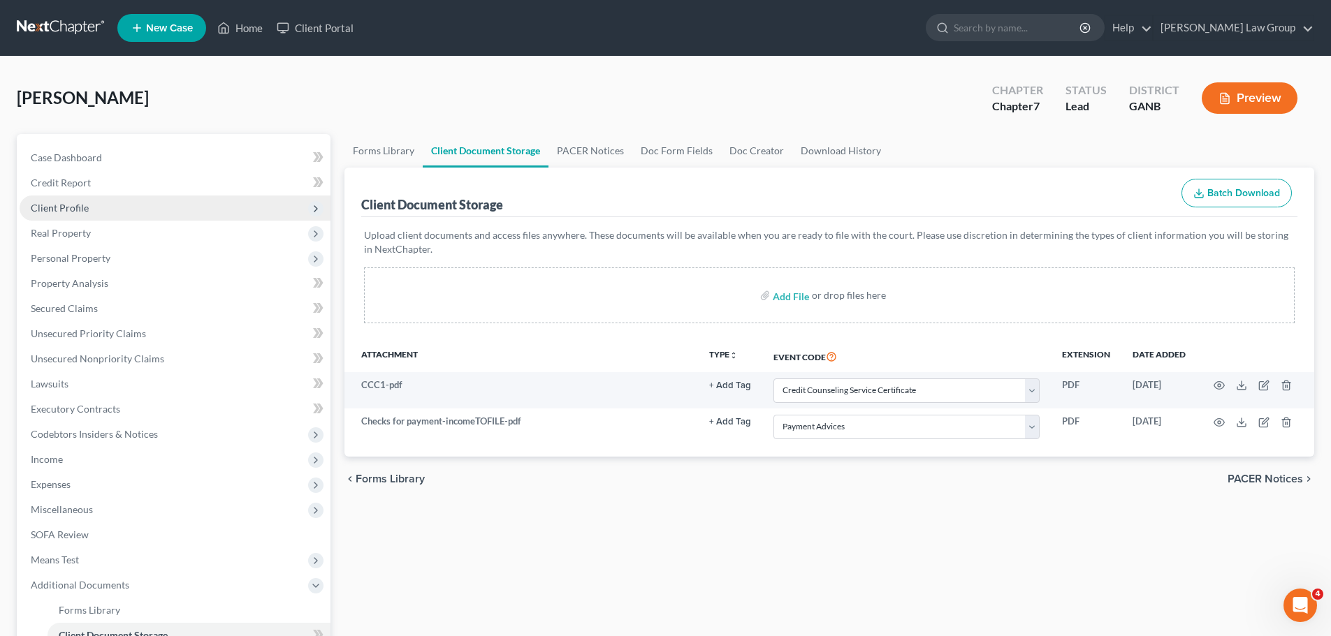
click at [80, 206] on span "Client Profile" at bounding box center [60, 208] width 58 height 12
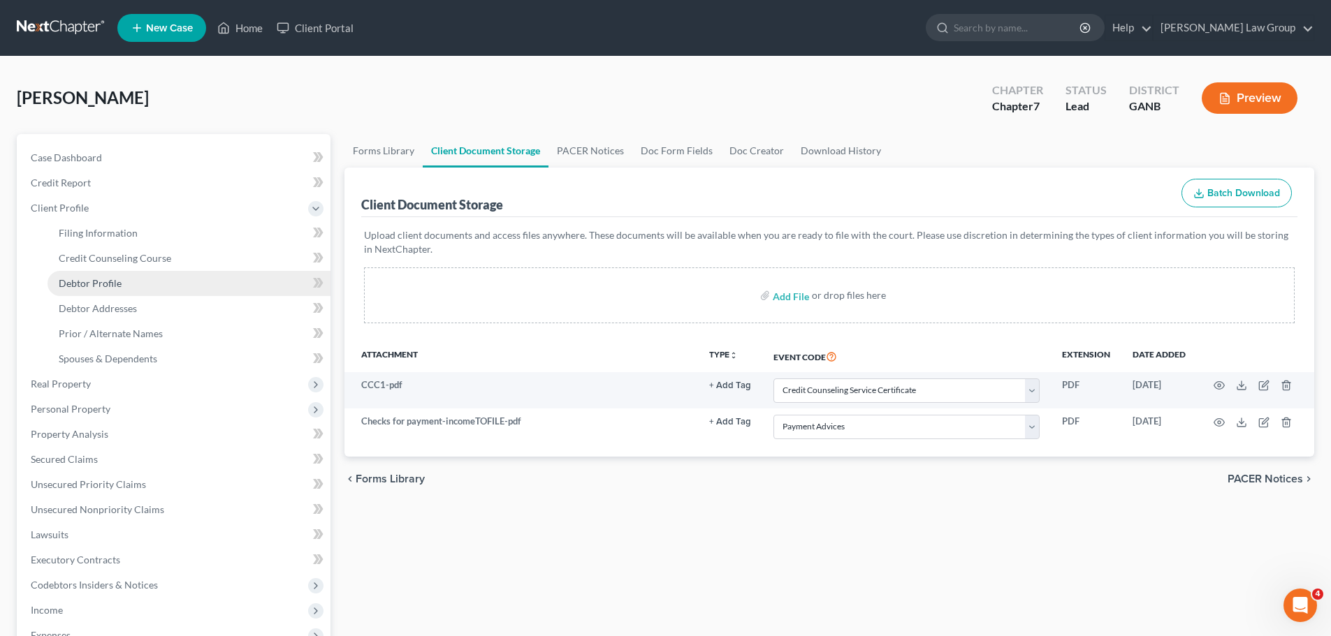
click at [126, 275] on link "Debtor Profile" at bounding box center [188, 283] width 283 height 25
select select "0"
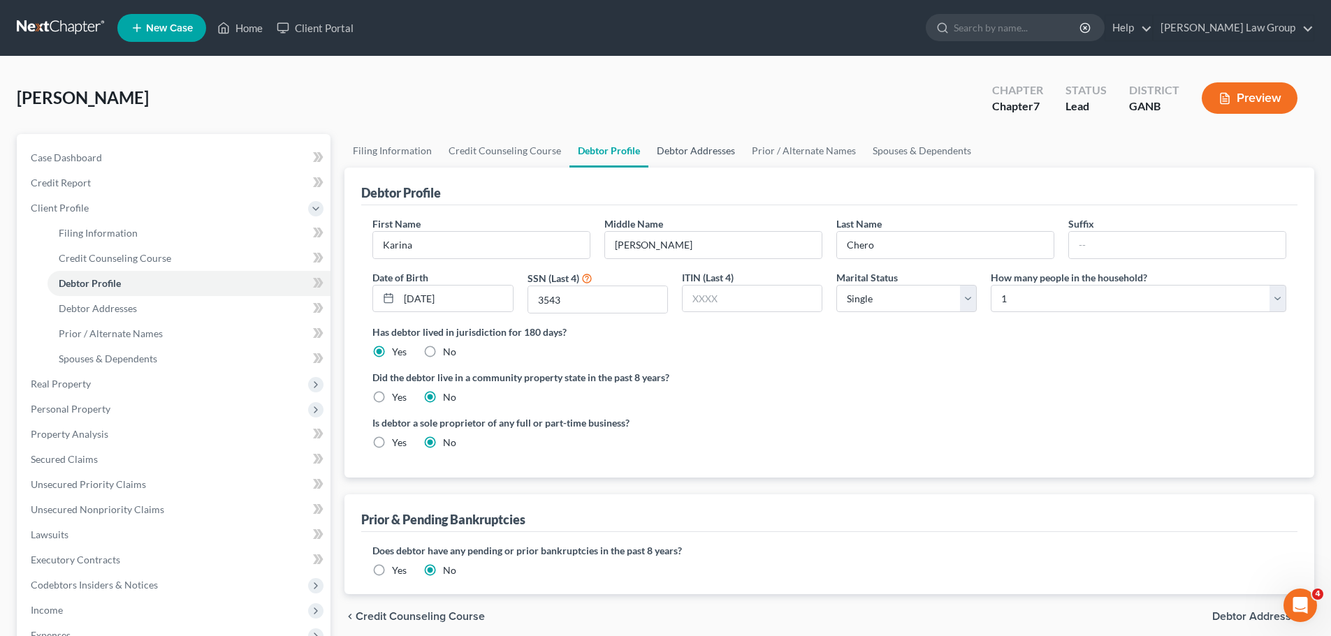
click at [675, 146] on link "Debtor Addresses" at bounding box center [695, 151] width 95 height 34
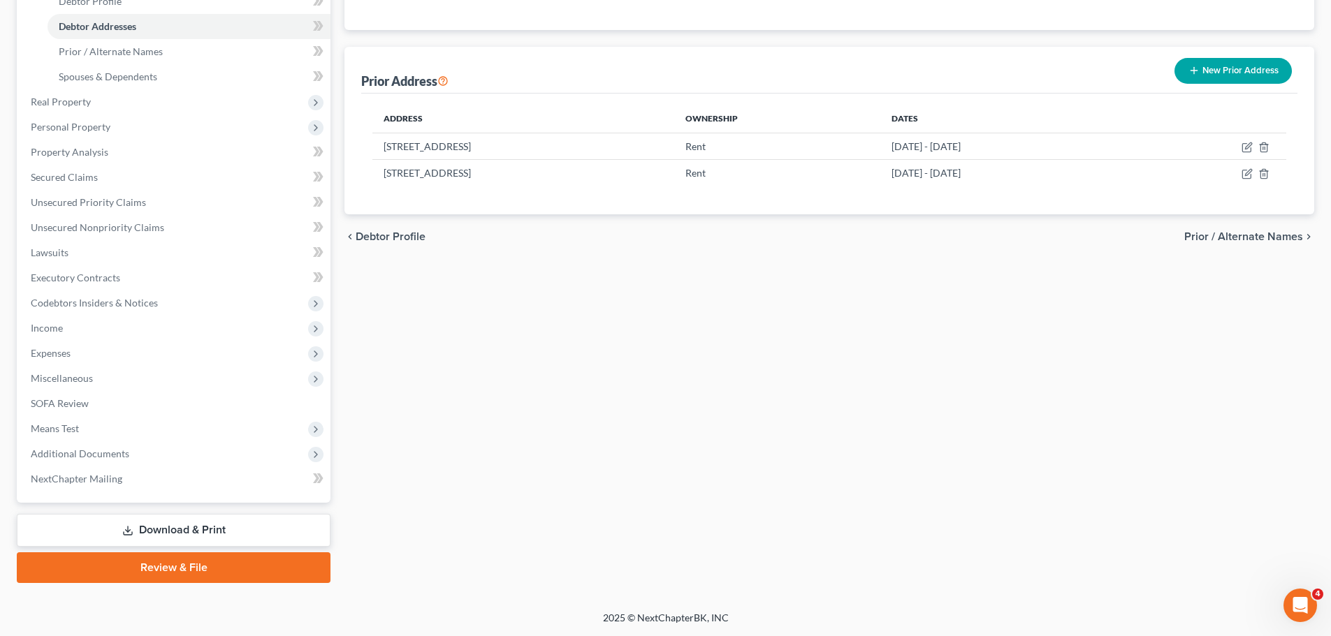
click at [174, 562] on link "Review & File" at bounding box center [174, 567] width 314 height 31
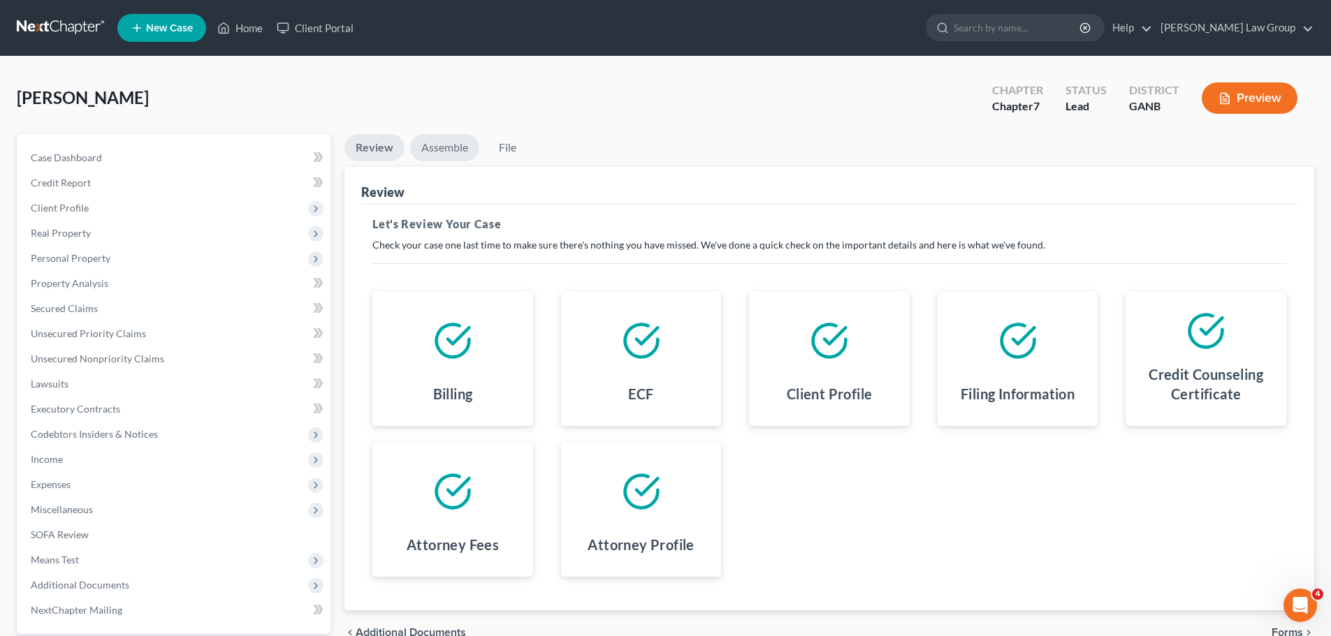
click at [437, 143] on link "Assemble" at bounding box center [444, 147] width 69 height 27
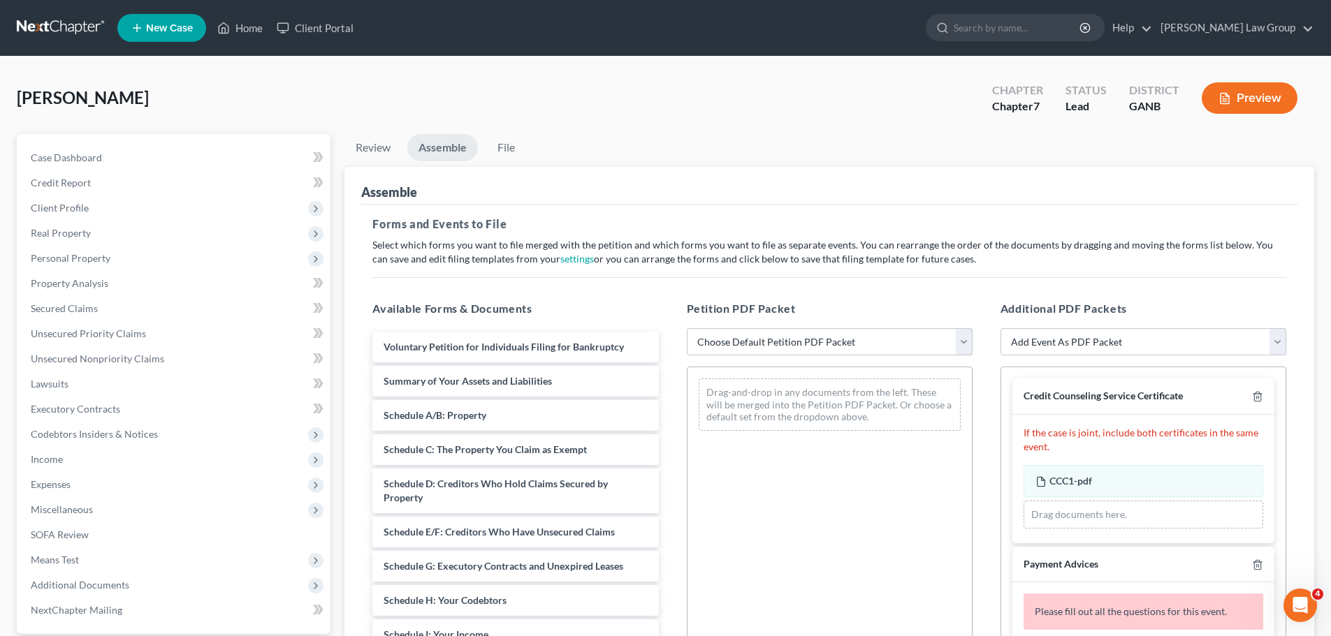
click at [736, 332] on select "Choose Default Petition PDF Packet Complete Bankruptcy Petition (all forms and …" at bounding box center [830, 342] width 286 height 28
select select "0"
click at [687, 328] on select "Choose Default Petition PDF Packet Complete Bankruptcy Petition (all forms and …" at bounding box center [830, 342] width 286 height 28
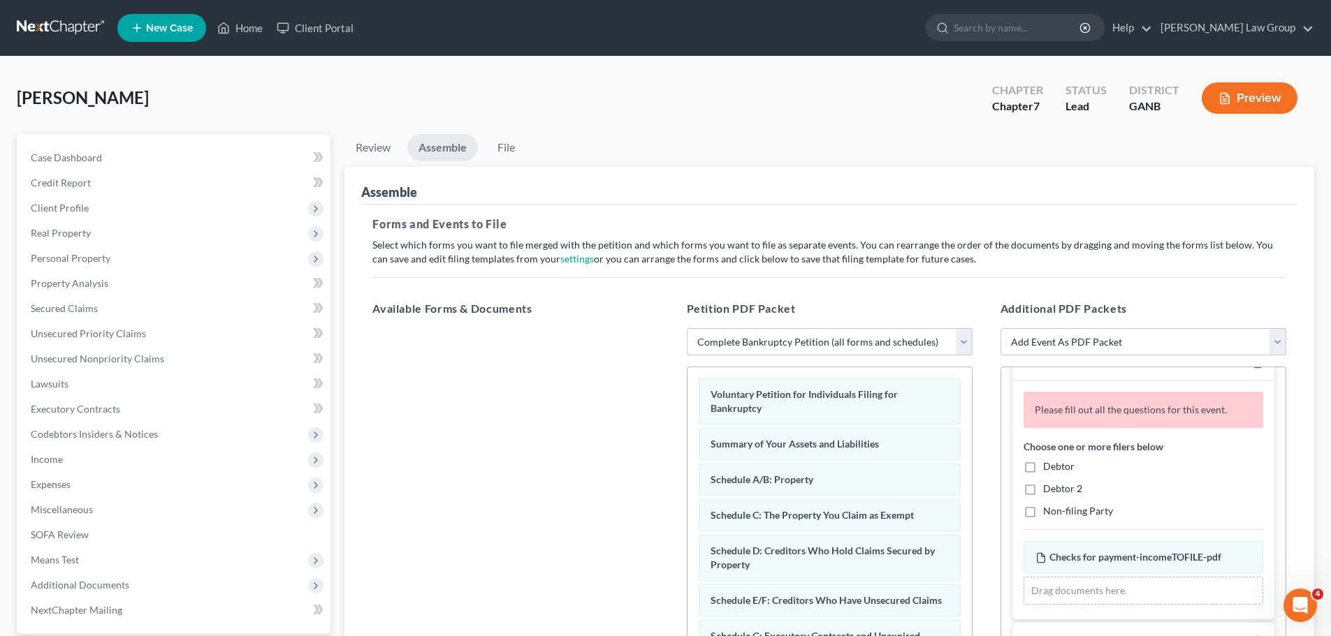
scroll to position [210, 0]
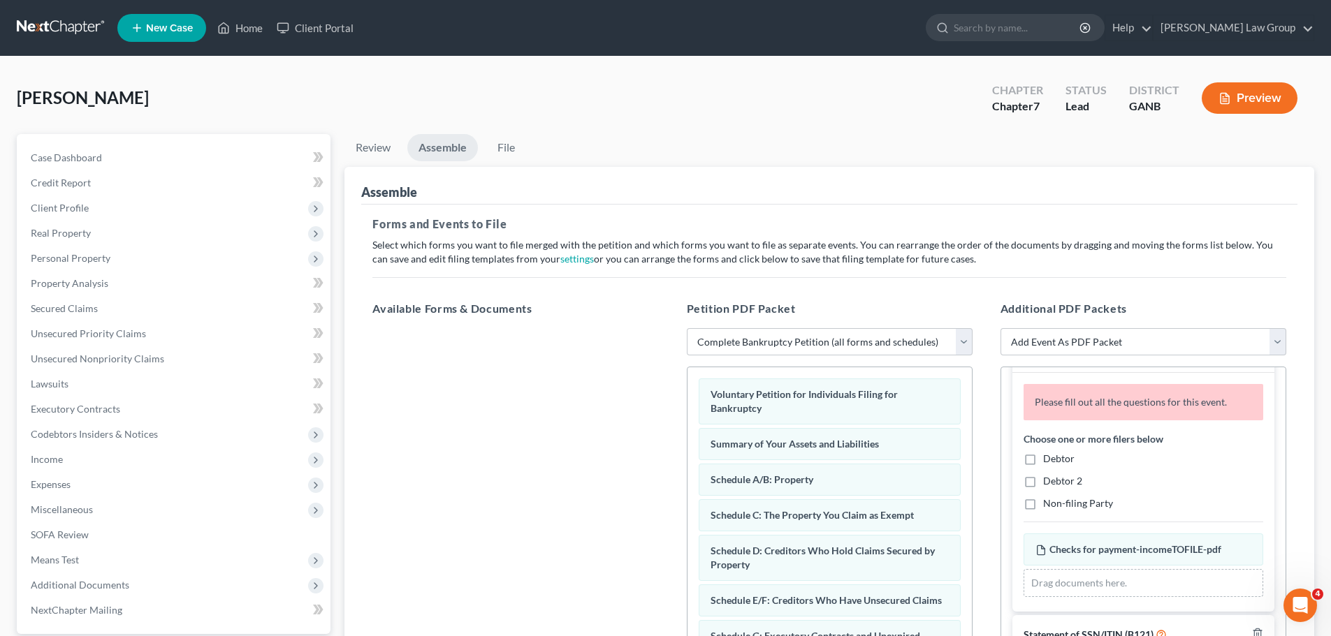
click at [1043, 455] on label "Debtor" at bounding box center [1058, 459] width 31 height 14
click at [1048, 455] on input "Debtor" at bounding box center [1052, 456] width 9 height 9
checkbox input "true"
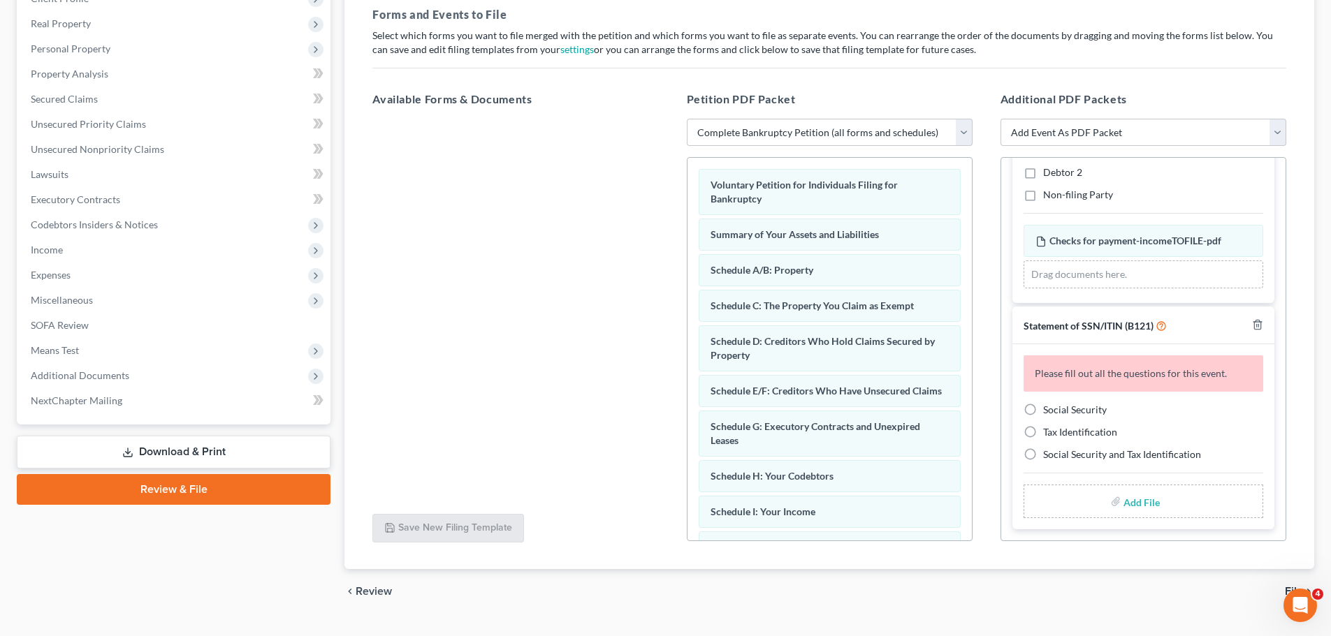
click at [1043, 410] on label "Social Security" at bounding box center [1075, 410] width 64 height 14
click at [1048, 410] on input "Social Security" at bounding box center [1052, 407] width 9 height 9
radio input "true"
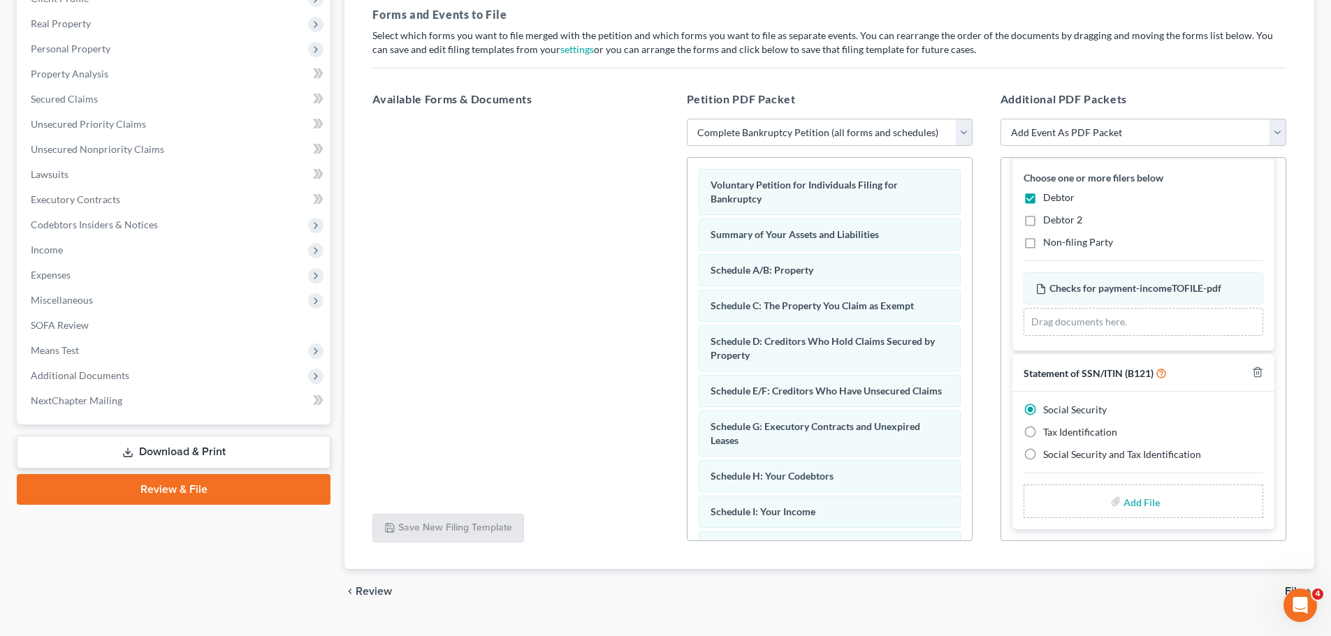
scroll to position [214, 0]
click at [1125, 500] on input "file" at bounding box center [1140, 501] width 34 height 25
type input "C:\fakepath\SSN to file in case CHERO.pdf"
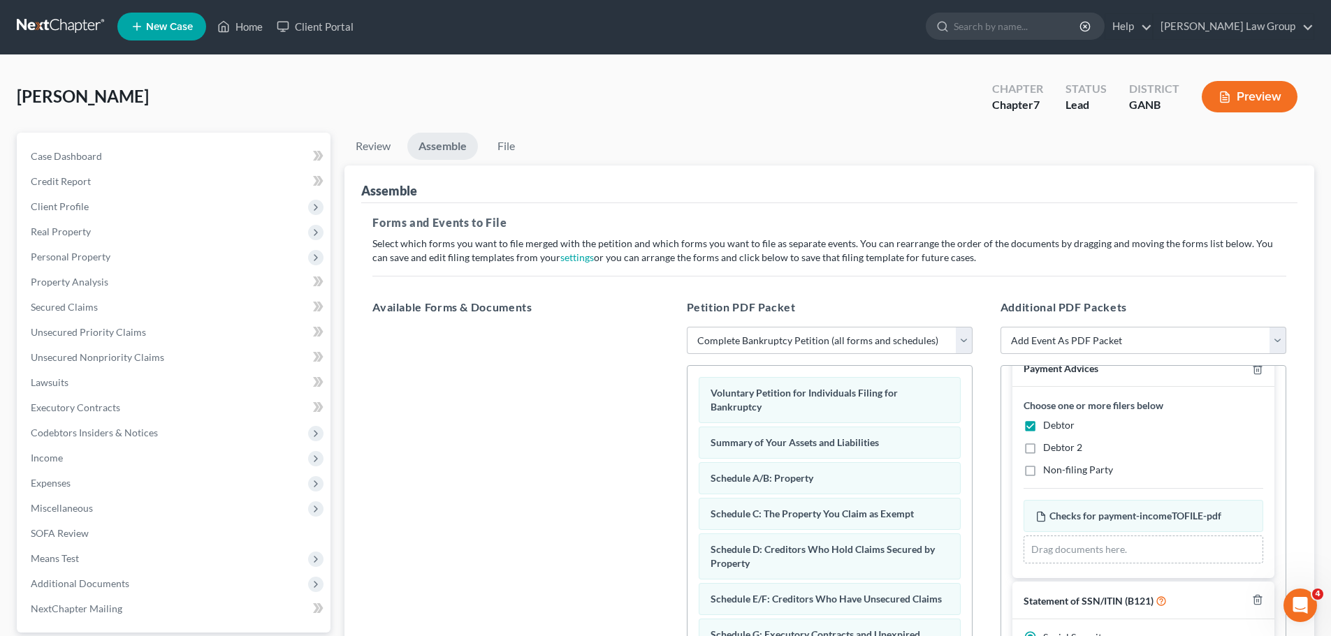
scroll to position [0, 0]
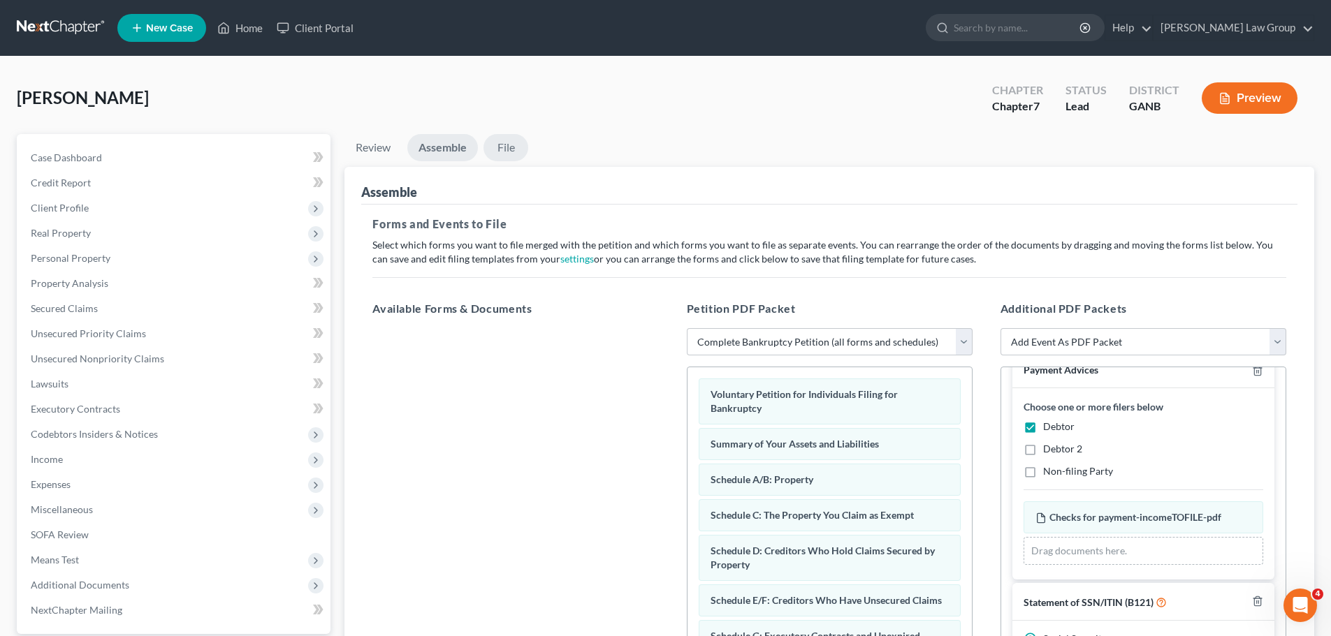
click at [500, 149] on link "File" at bounding box center [505, 147] width 45 height 27
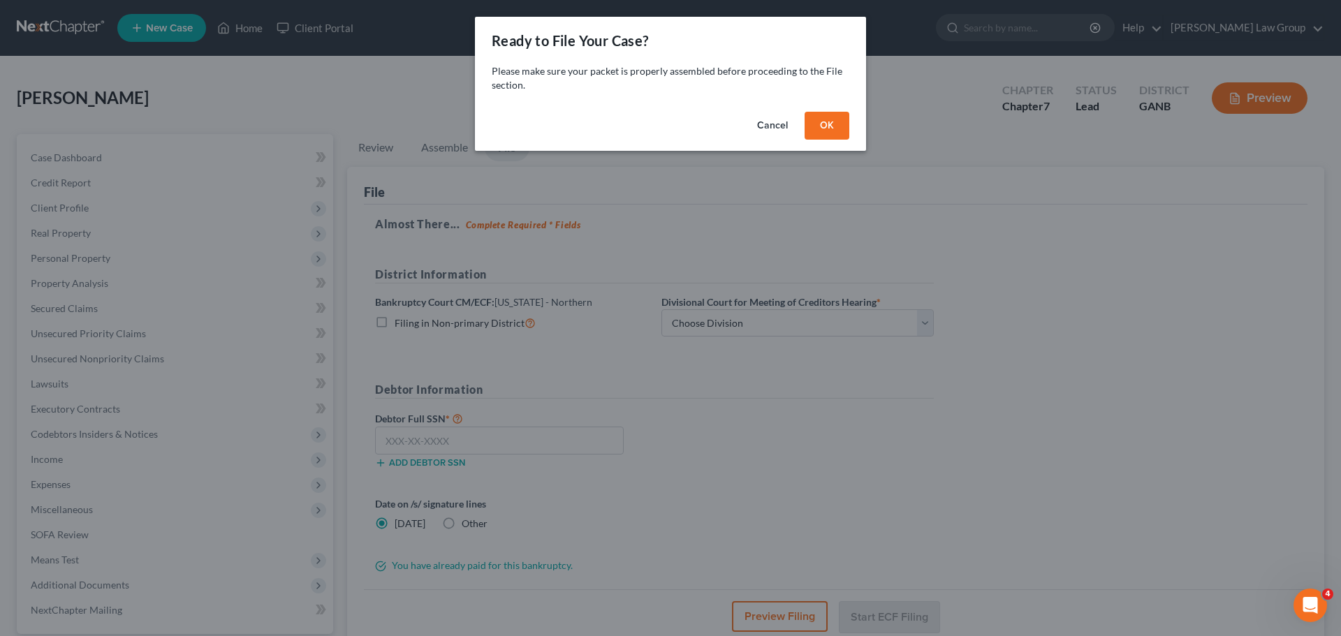
click at [823, 120] on button "OK" at bounding box center [827, 126] width 45 height 28
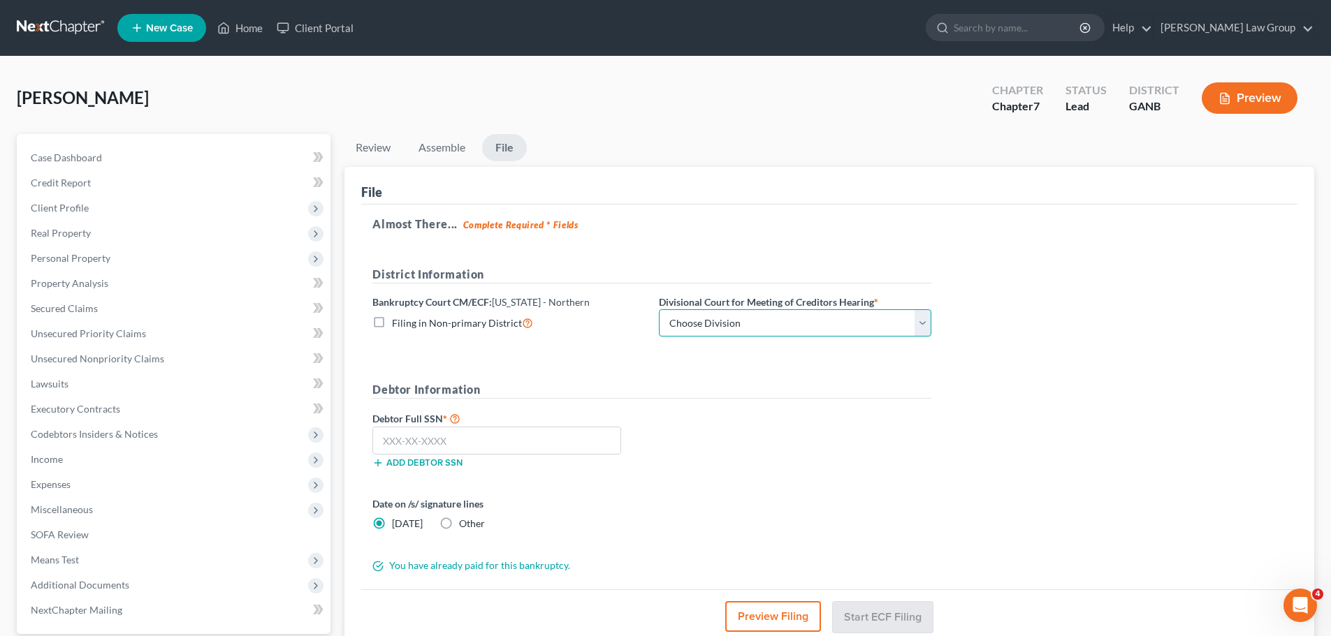
click at [688, 314] on select "Choose Division [GEOGRAPHIC_DATA] [GEOGRAPHIC_DATA] [GEOGRAPHIC_DATA] [GEOGRAPH…" at bounding box center [795, 323] width 272 height 28
select select "0"
click at [659, 309] on select "Choose Division [GEOGRAPHIC_DATA] [GEOGRAPHIC_DATA] [GEOGRAPHIC_DATA] [GEOGRAPH…" at bounding box center [795, 323] width 272 height 28
drag, startPoint x: 239, startPoint y: 21, endPoint x: 250, endPoint y: 29, distance: 14.0
click at [237, 22] on link "Home" at bounding box center [239, 27] width 59 height 25
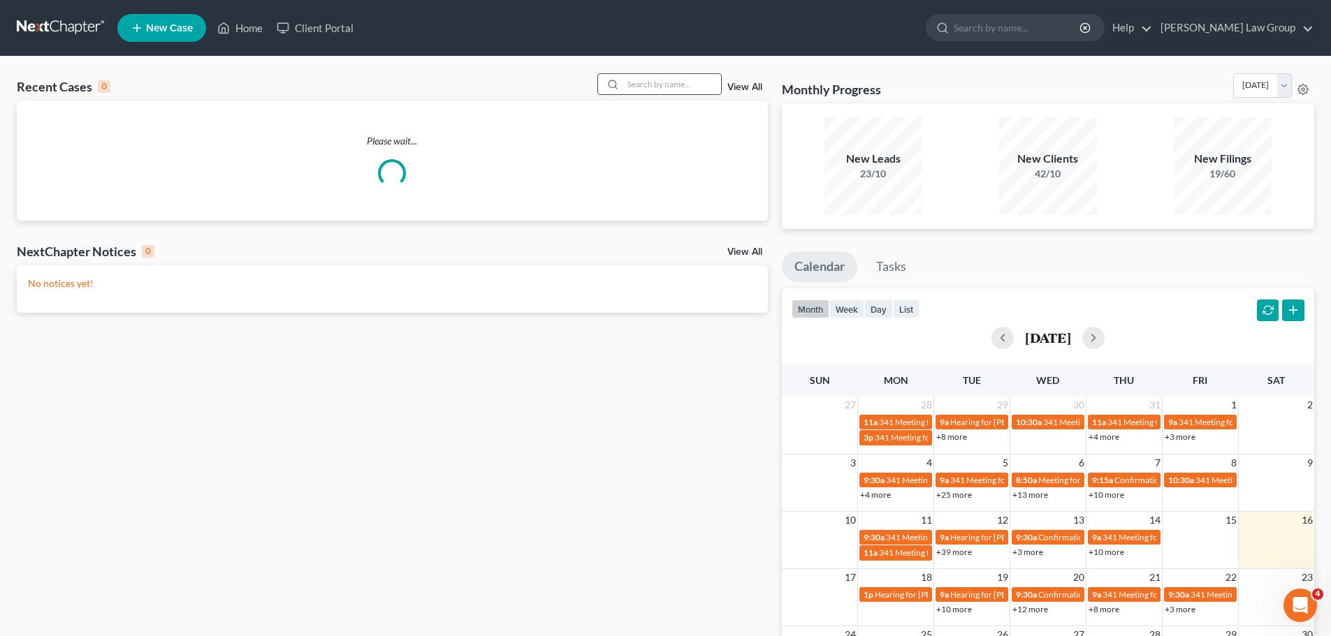
click at [661, 80] on input "search" at bounding box center [672, 84] width 98 height 20
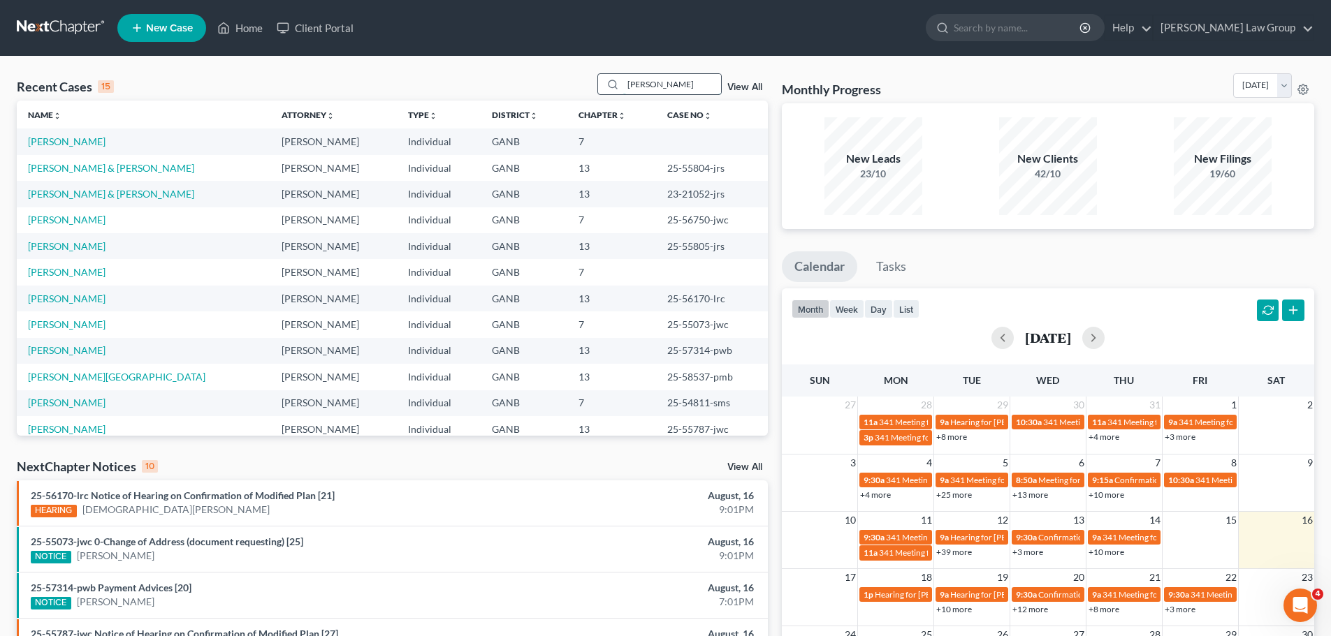
type input "[PERSON_NAME]"
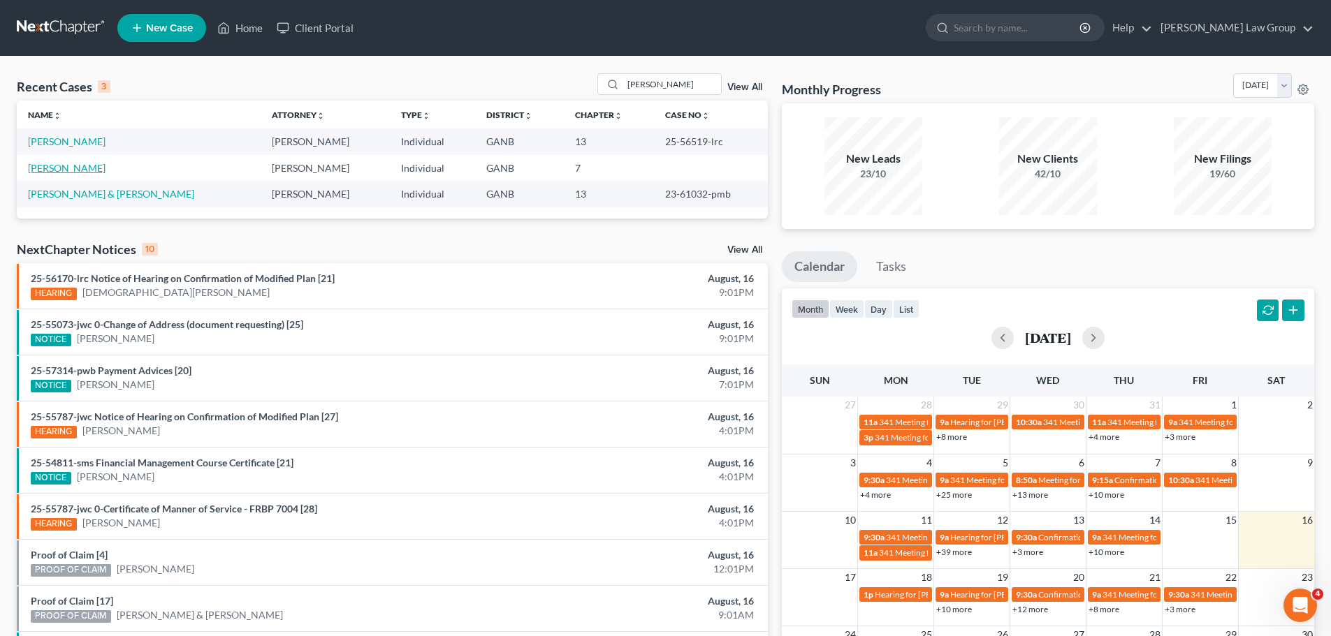
click at [71, 169] on link "[PERSON_NAME]" at bounding box center [67, 168] width 78 height 12
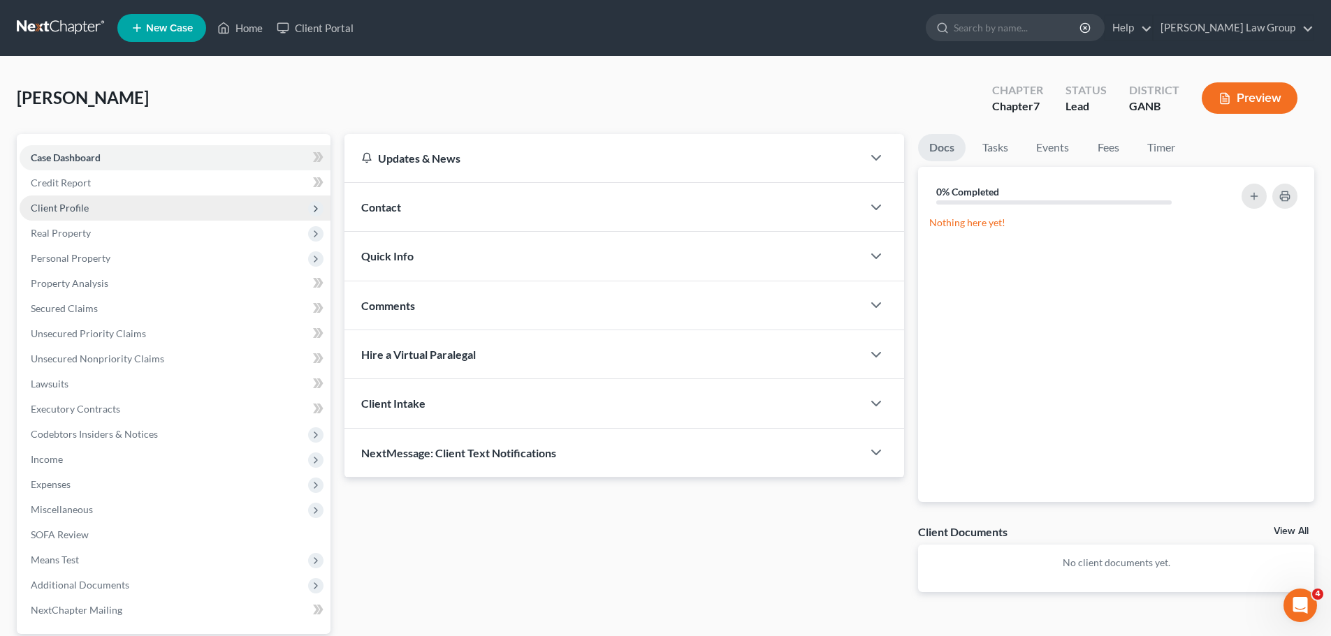
click at [78, 209] on span "Client Profile" at bounding box center [60, 208] width 58 height 12
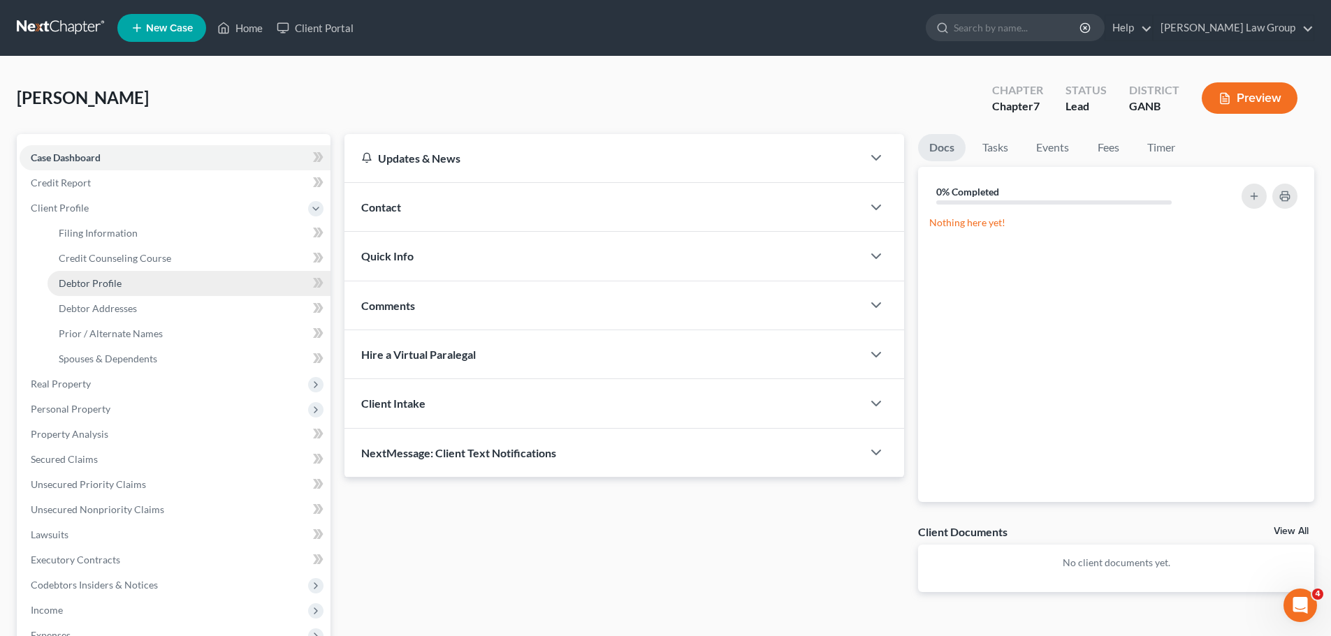
click at [80, 282] on span "Debtor Profile" at bounding box center [90, 283] width 63 height 12
select select "0"
select select "2"
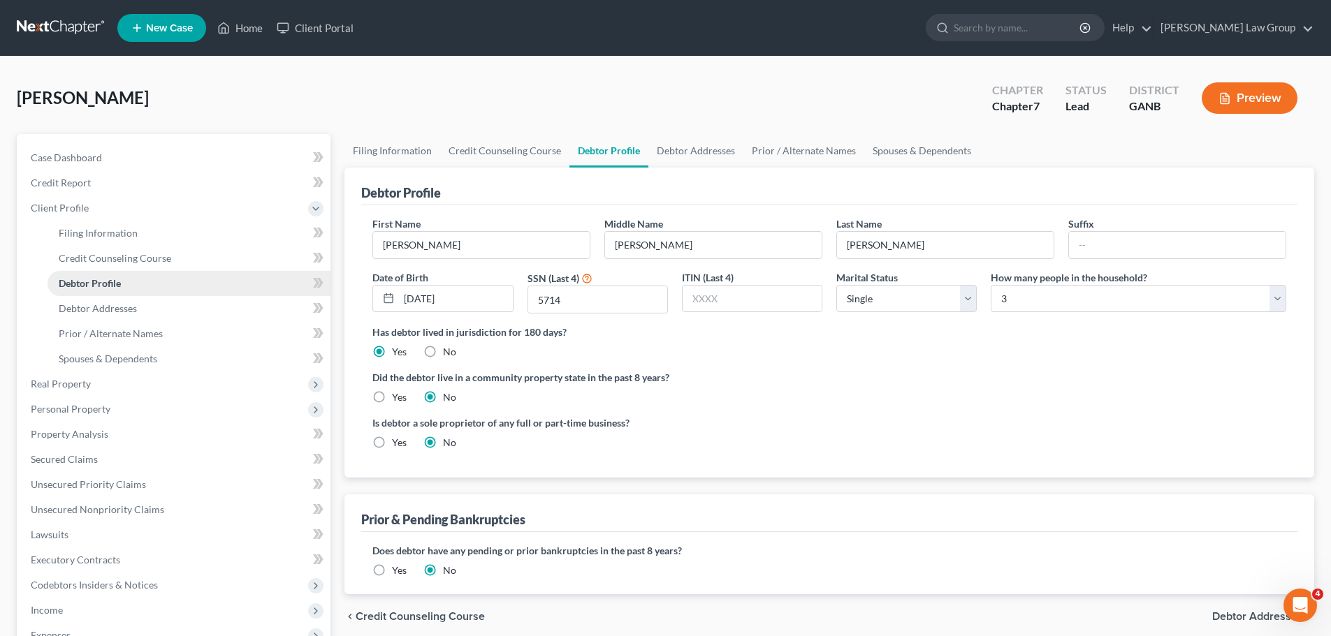
radio input "true"
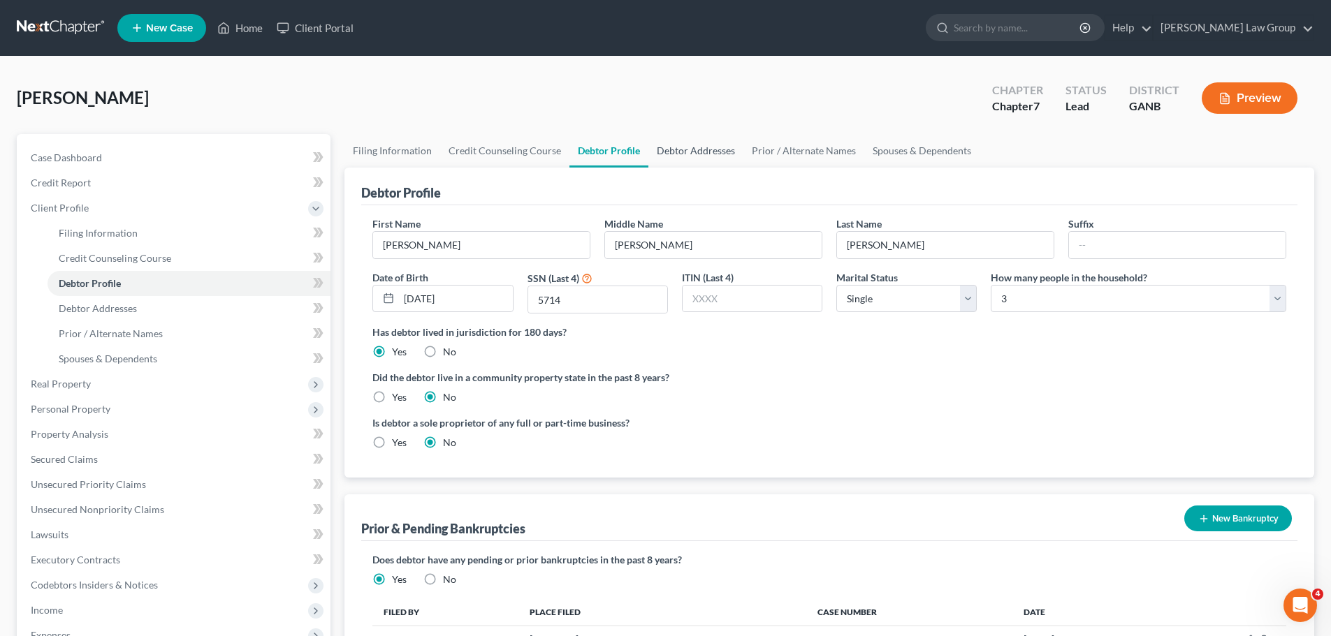
click at [684, 149] on link "Debtor Addresses" at bounding box center [695, 151] width 95 height 34
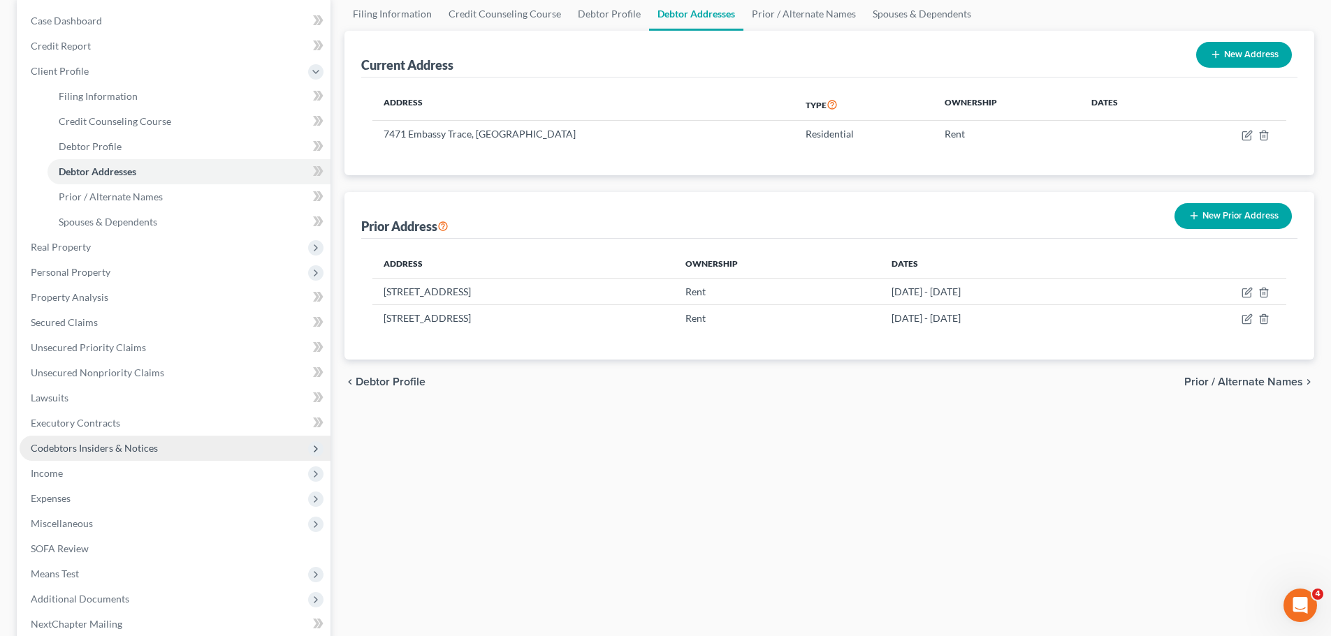
scroll to position [140, 0]
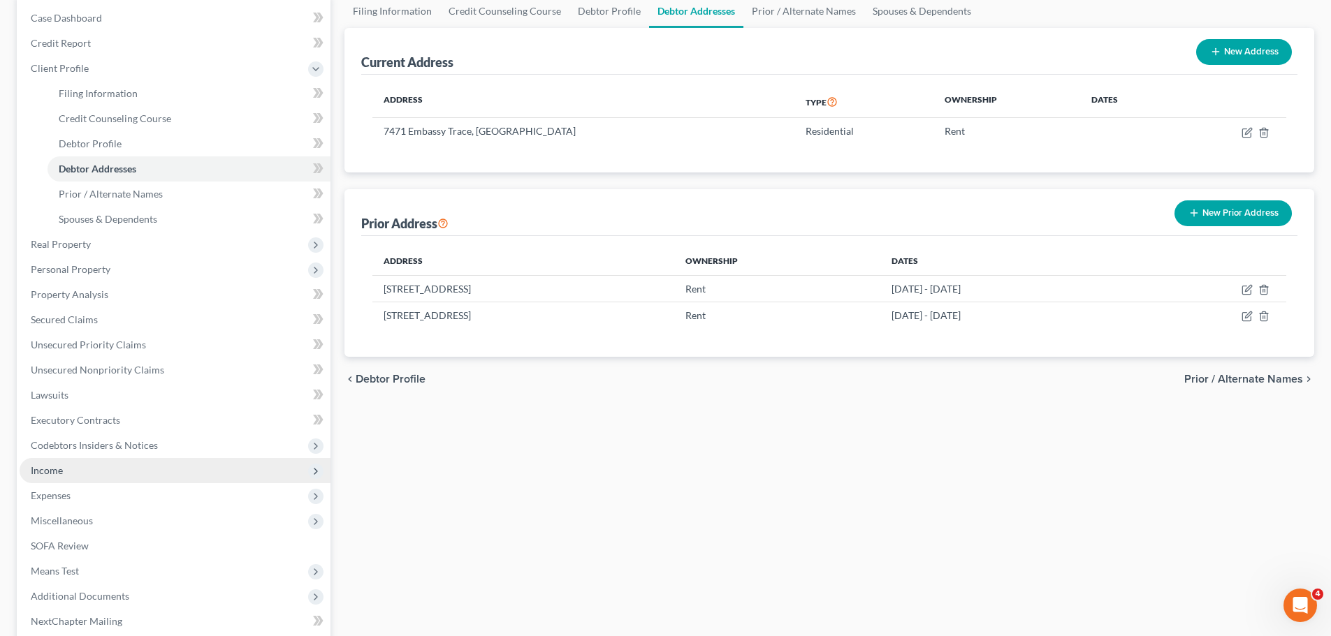
click at [95, 471] on span "Income" at bounding box center [175, 470] width 311 height 25
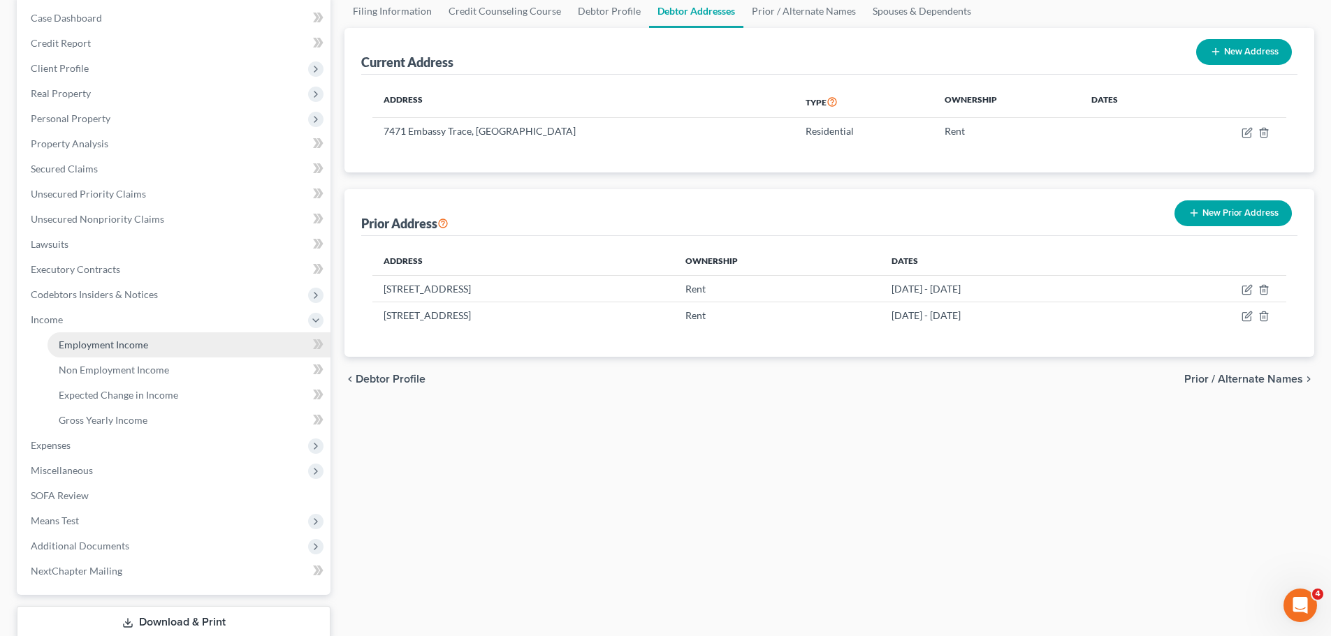
click at [192, 345] on link "Employment Income" at bounding box center [188, 344] width 283 height 25
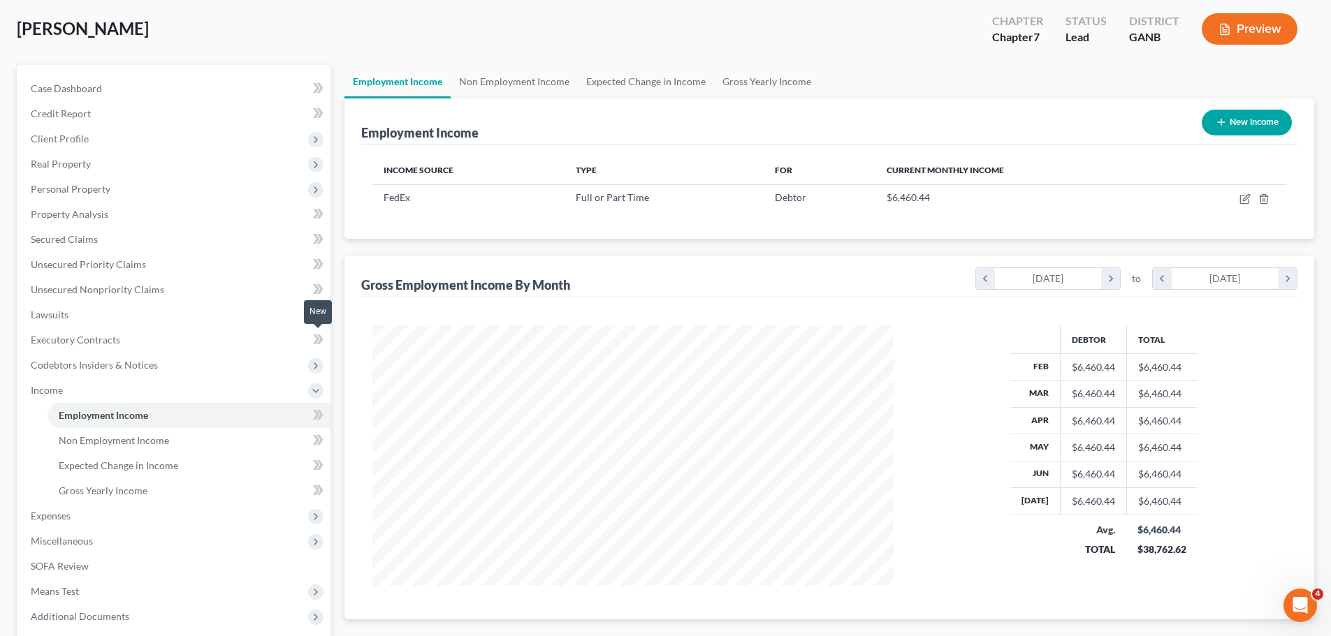
scroll to position [232, 0]
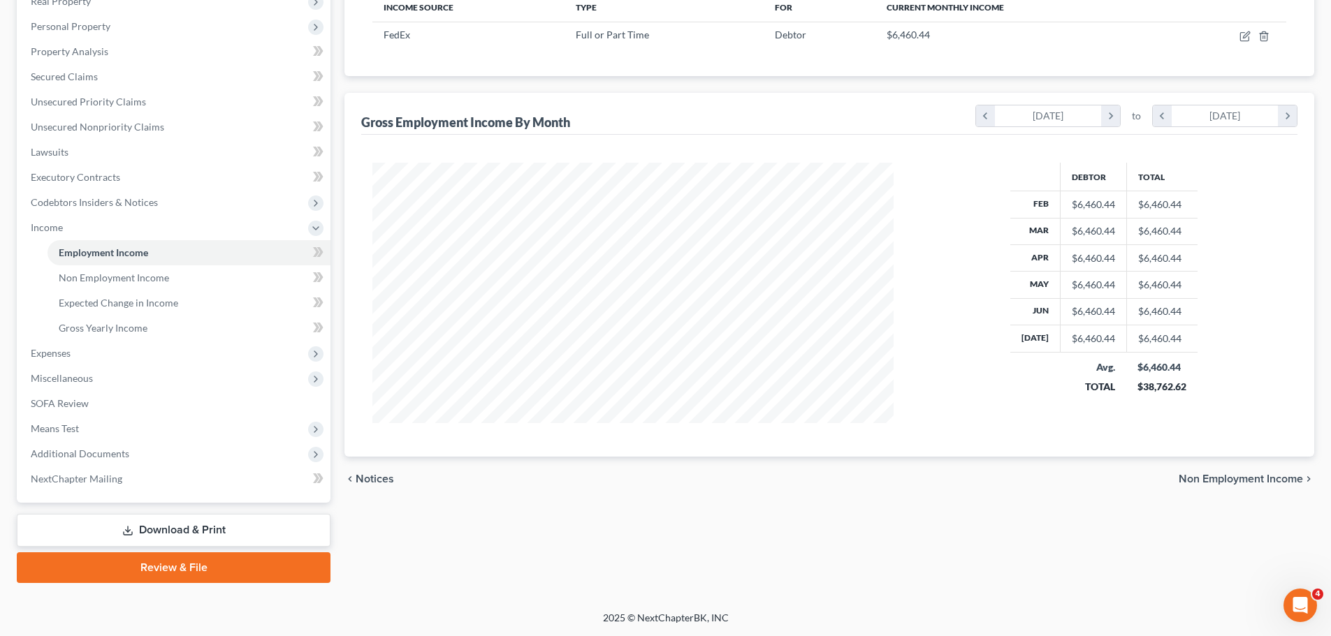
click at [219, 531] on link "Download & Print" at bounding box center [174, 530] width 314 height 33
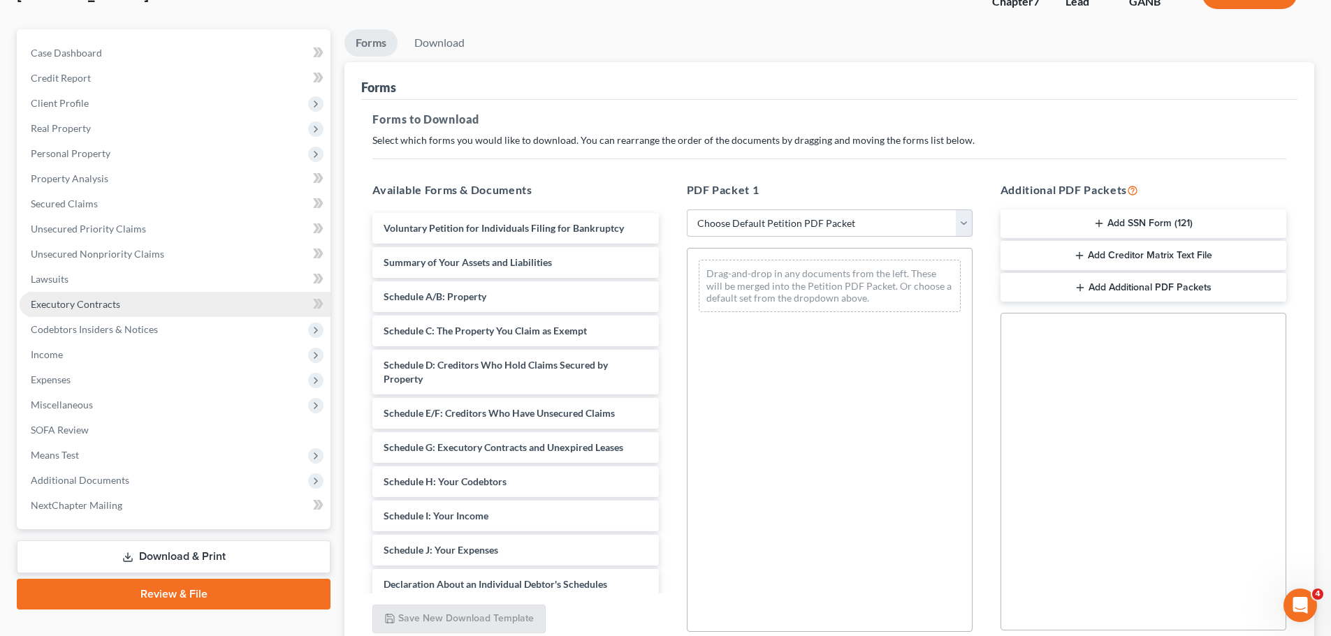
scroll to position [226, 0]
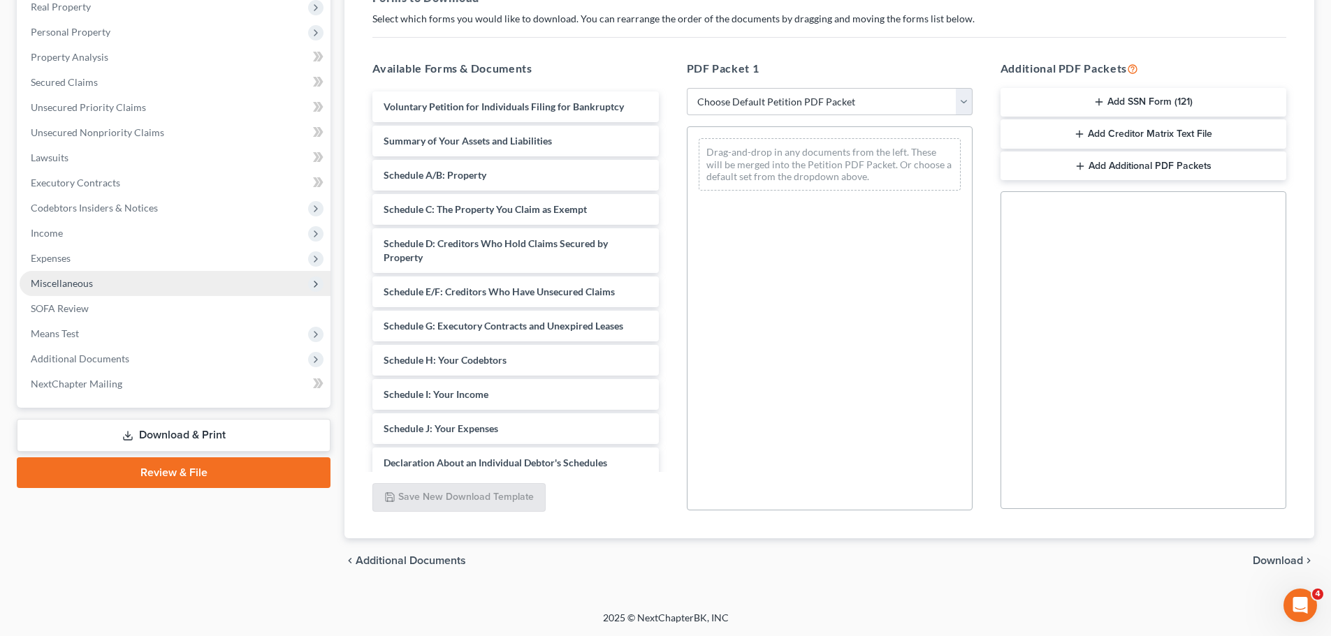
click at [111, 284] on span "Miscellaneous" at bounding box center [175, 283] width 311 height 25
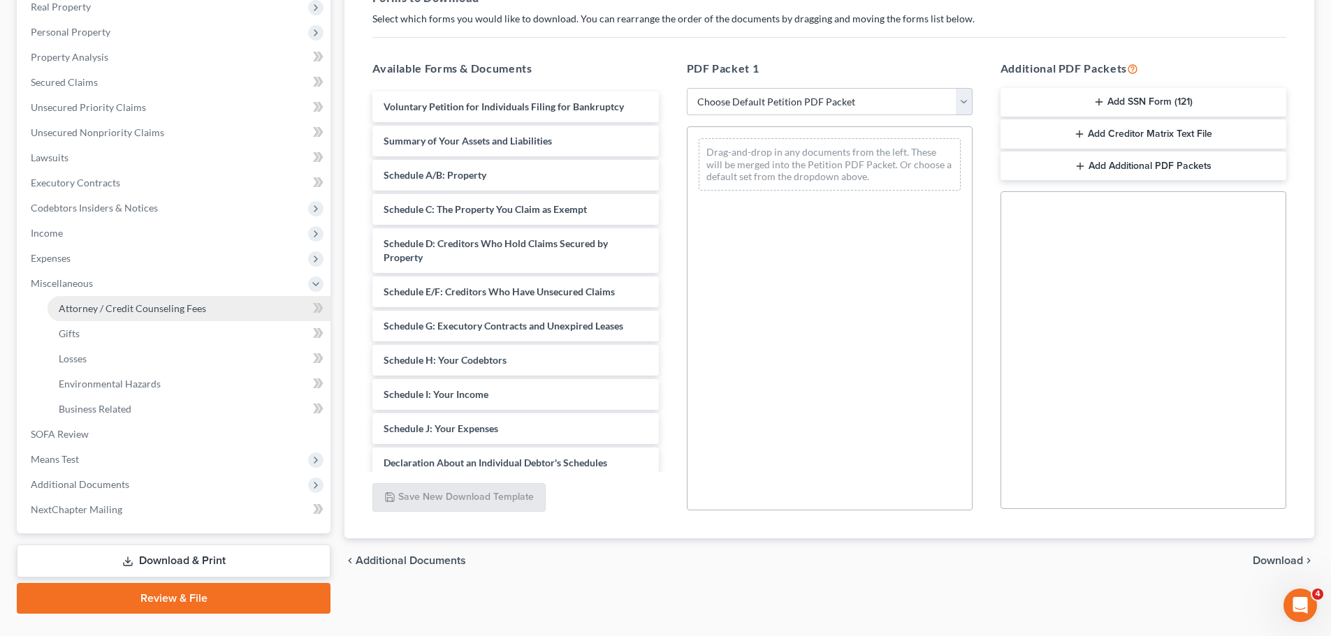
click at [246, 314] on link "Attorney / Credit Counseling Fees" at bounding box center [188, 308] width 283 height 25
select select "0"
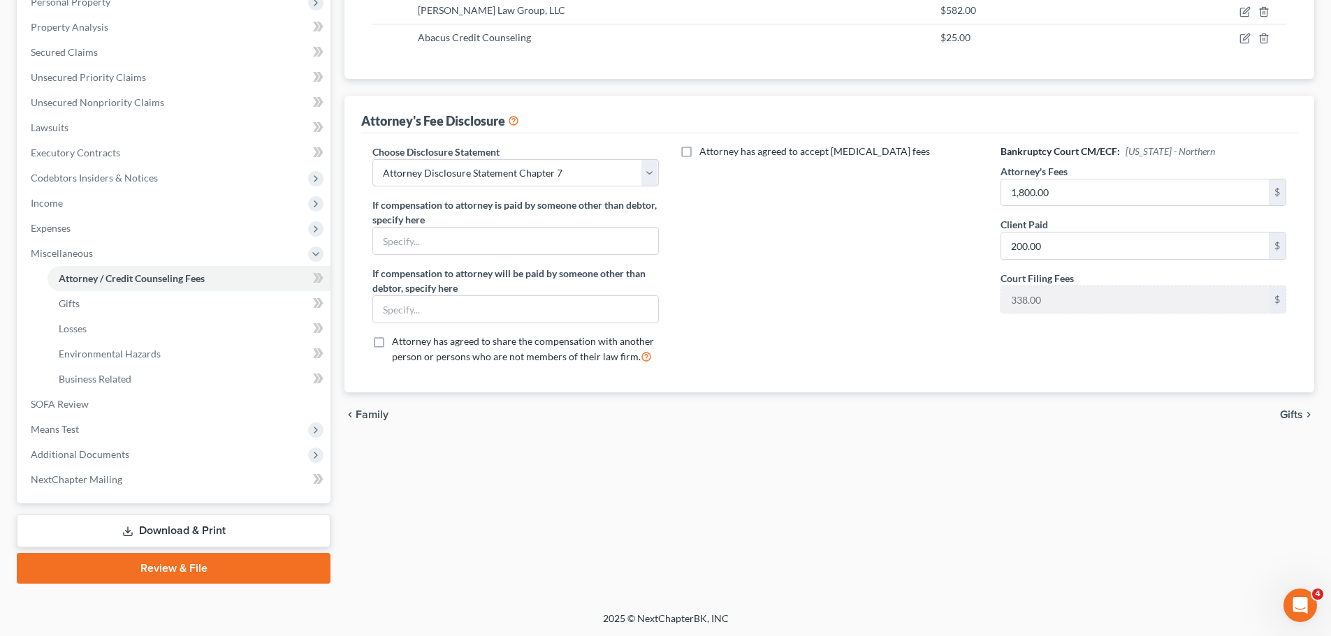
scroll to position [257, 0]
click at [149, 450] on span "Additional Documents" at bounding box center [175, 453] width 311 height 25
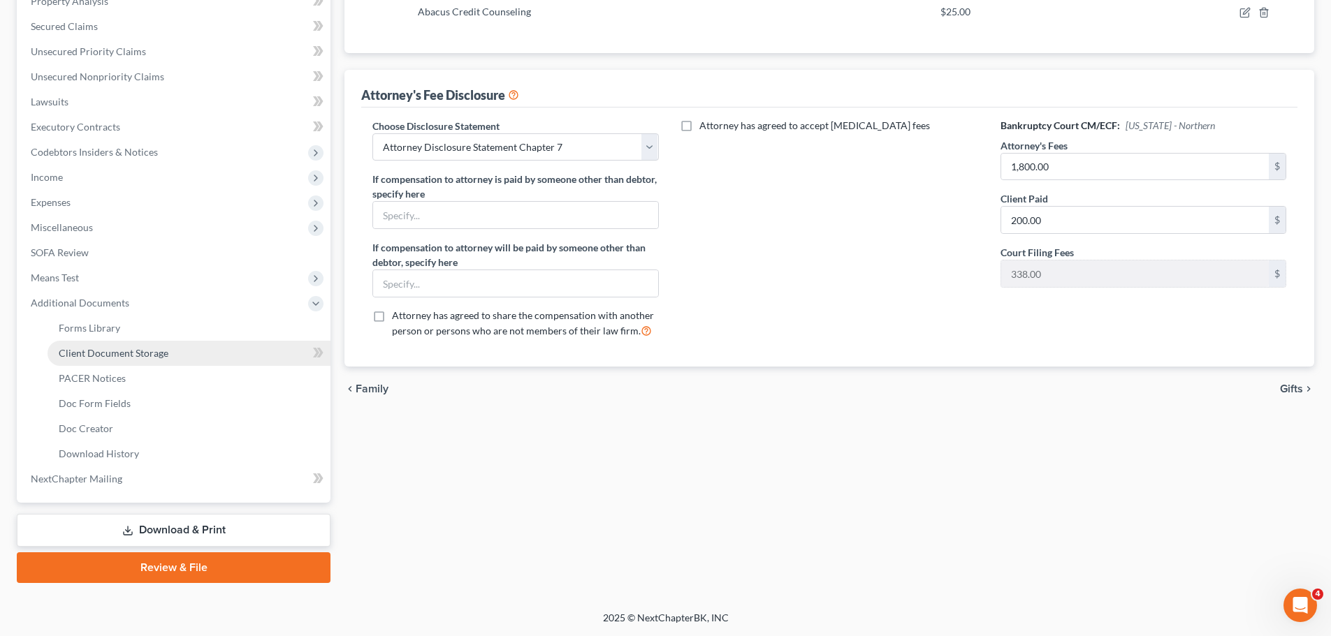
click at [211, 357] on link "Client Document Storage" at bounding box center [188, 353] width 283 height 25
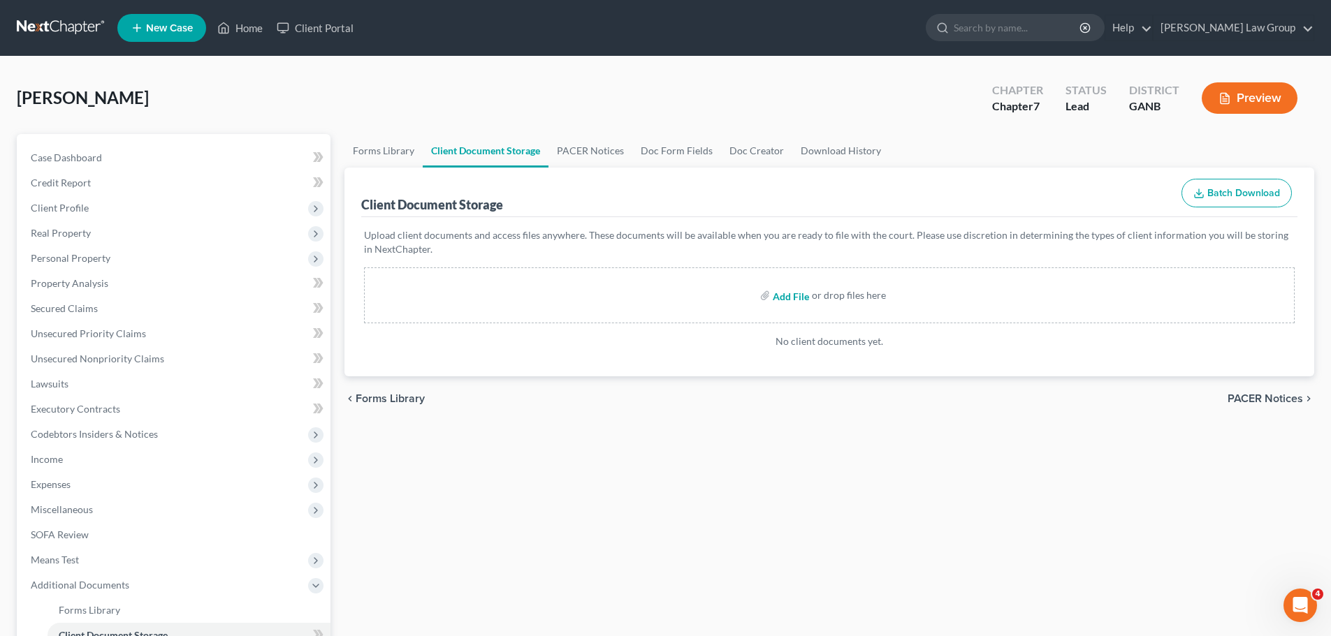
click at [786, 295] on input "file" at bounding box center [789, 295] width 34 height 25
click at [795, 295] on input "file" at bounding box center [789, 295] width 34 height 25
type input "C:\fakepath\[PERSON_NAME]- combined paystubs.pdf"
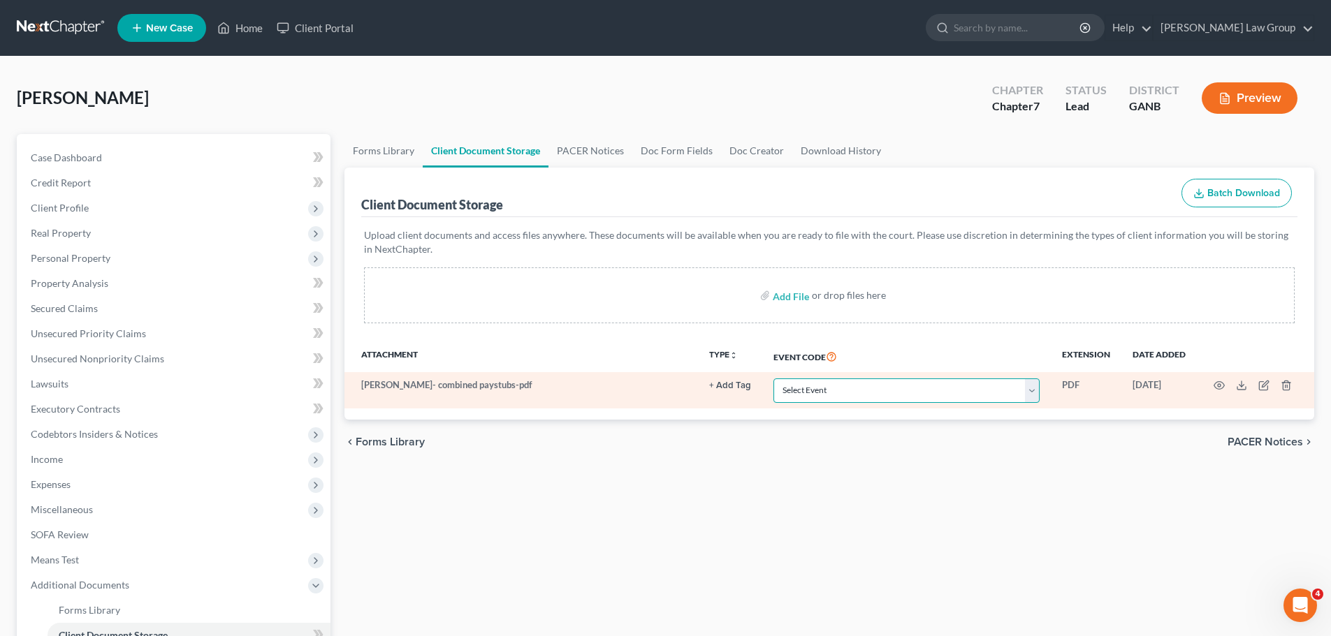
click at [823, 390] on select "Select Event 01 - Chapter 13 Plan - Initial Plan 02-Application to Pay Filing F…" at bounding box center [906, 391] width 266 height 24
select select "35"
click at [773, 379] on select "Select Event 01 - Chapter 13 Plan - Initial Plan 02-Application to Pay Filing F…" at bounding box center [906, 391] width 266 height 24
click at [1217, 379] on td at bounding box center [1254, 390] width 117 height 36
click at [1219, 381] on icon "button" at bounding box center [1218, 385] width 11 height 11
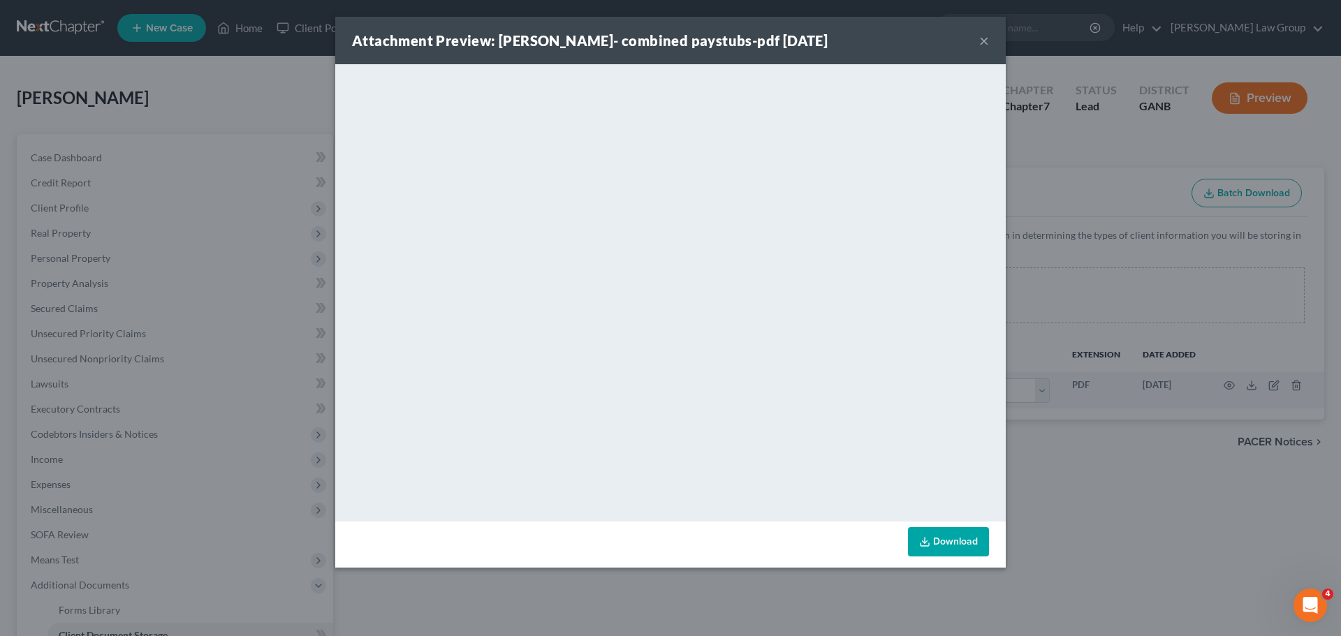
click at [982, 43] on button "×" at bounding box center [984, 40] width 10 height 17
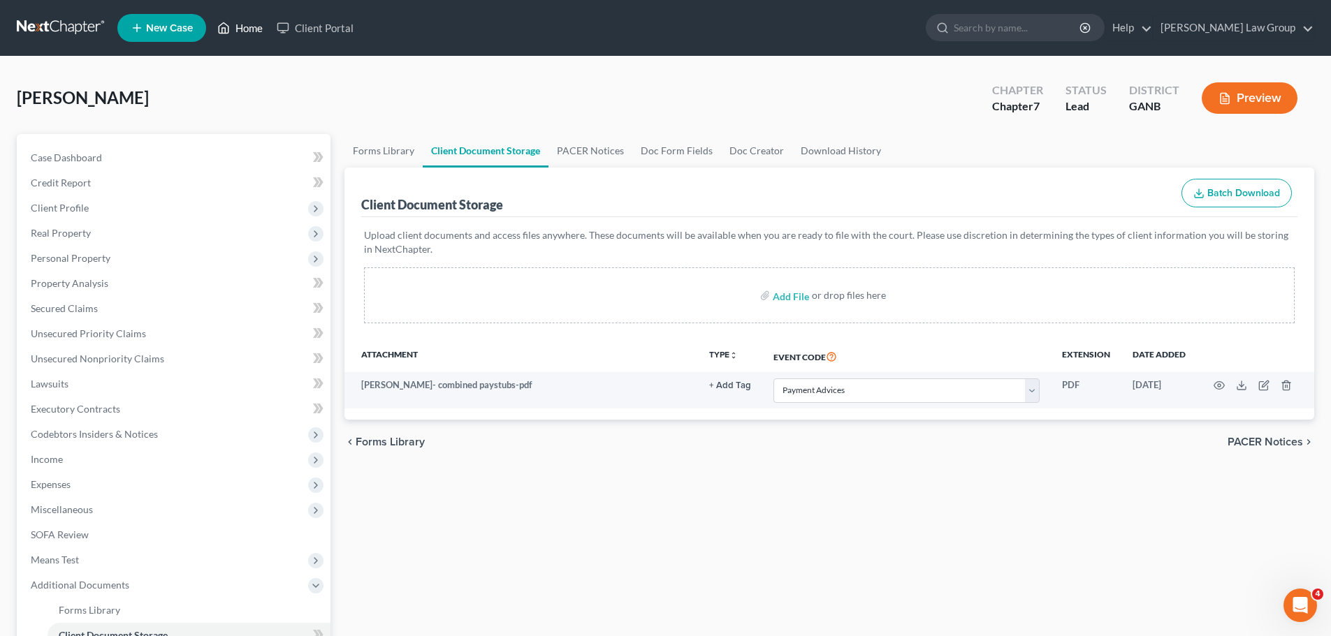
click at [256, 29] on link "Home" at bounding box center [239, 27] width 59 height 25
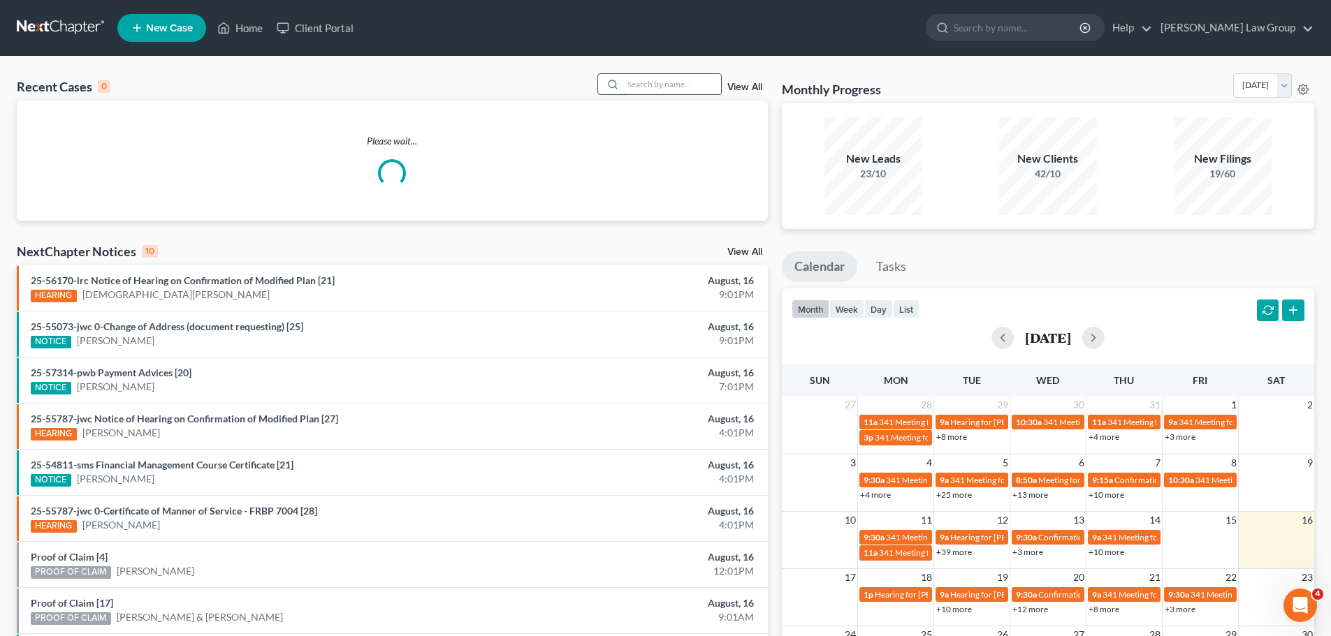
click at [669, 85] on input "search" at bounding box center [672, 84] width 98 height 20
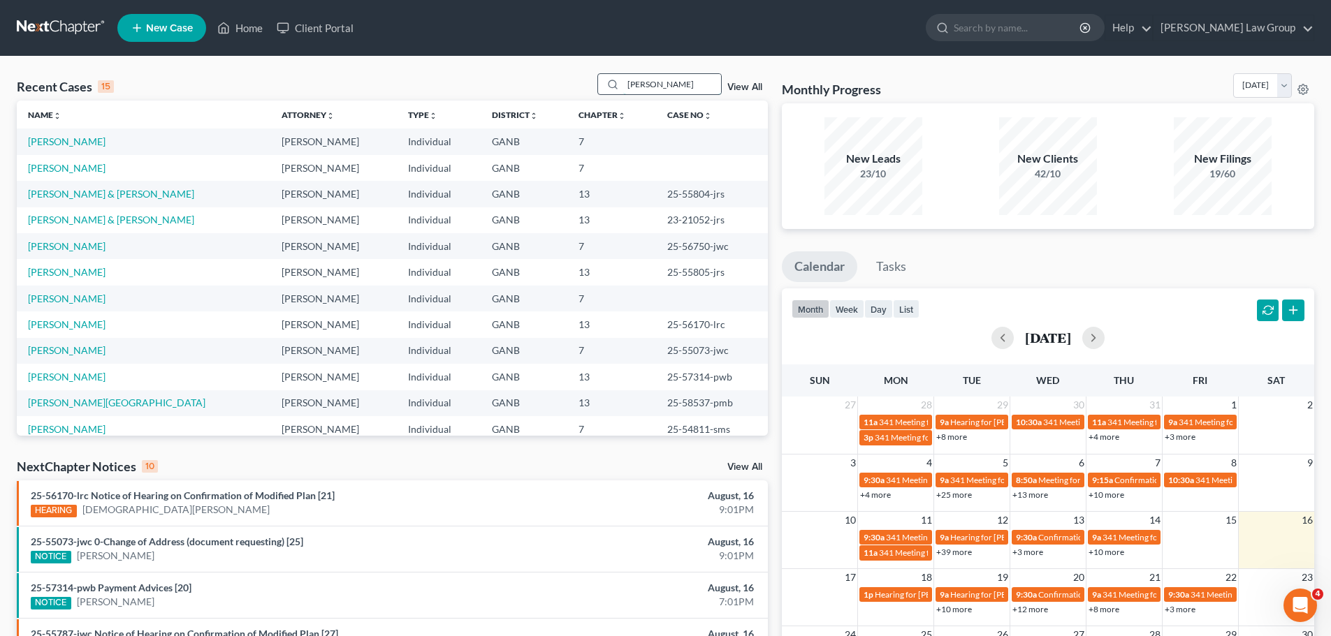
type input "[PERSON_NAME]"
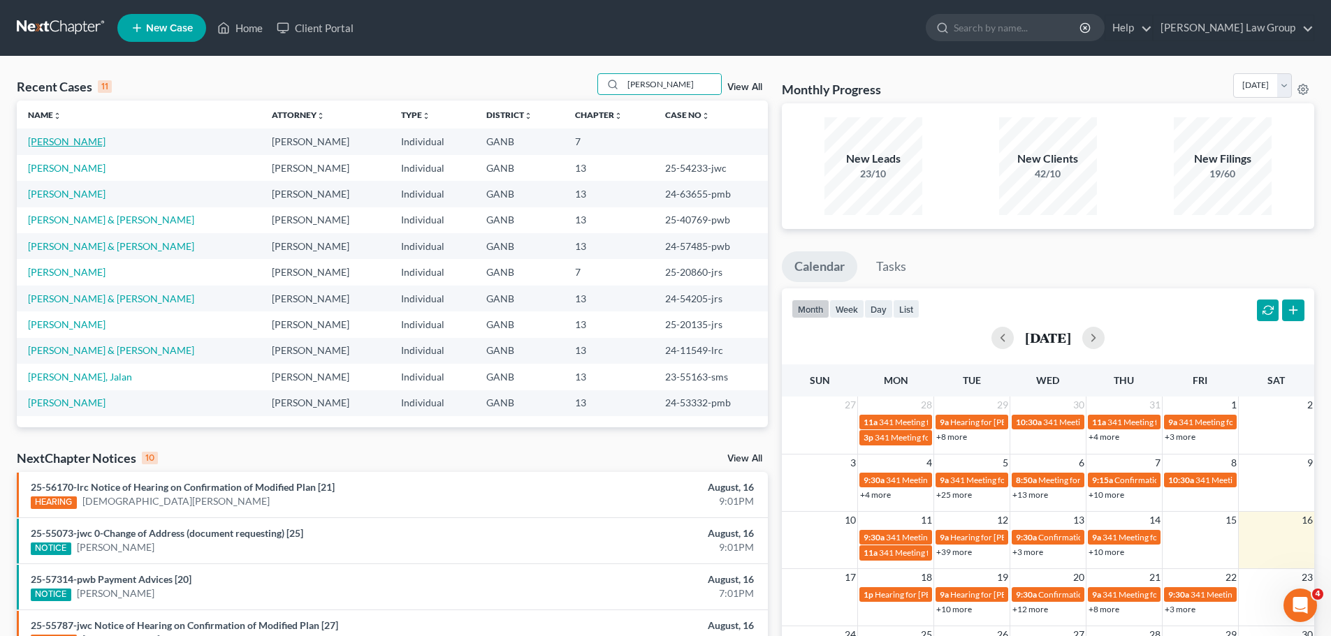
click at [78, 136] on link "[PERSON_NAME]" at bounding box center [67, 141] width 78 height 12
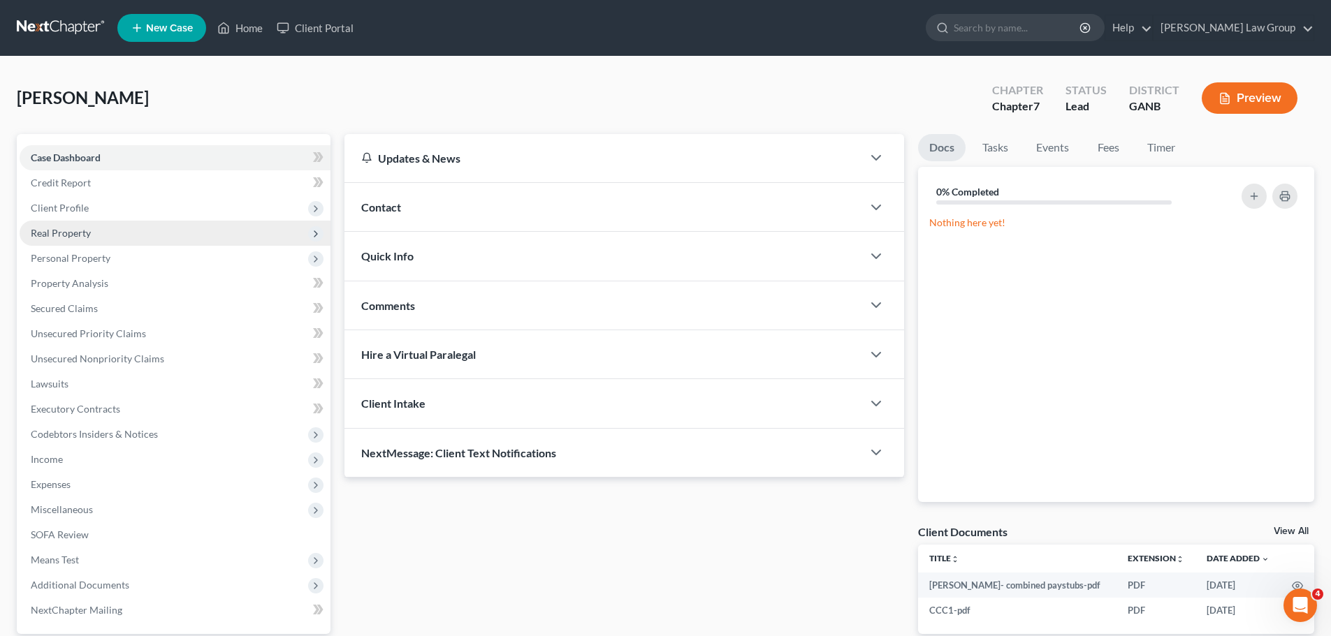
click at [80, 219] on span "Client Profile" at bounding box center [175, 208] width 311 height 25
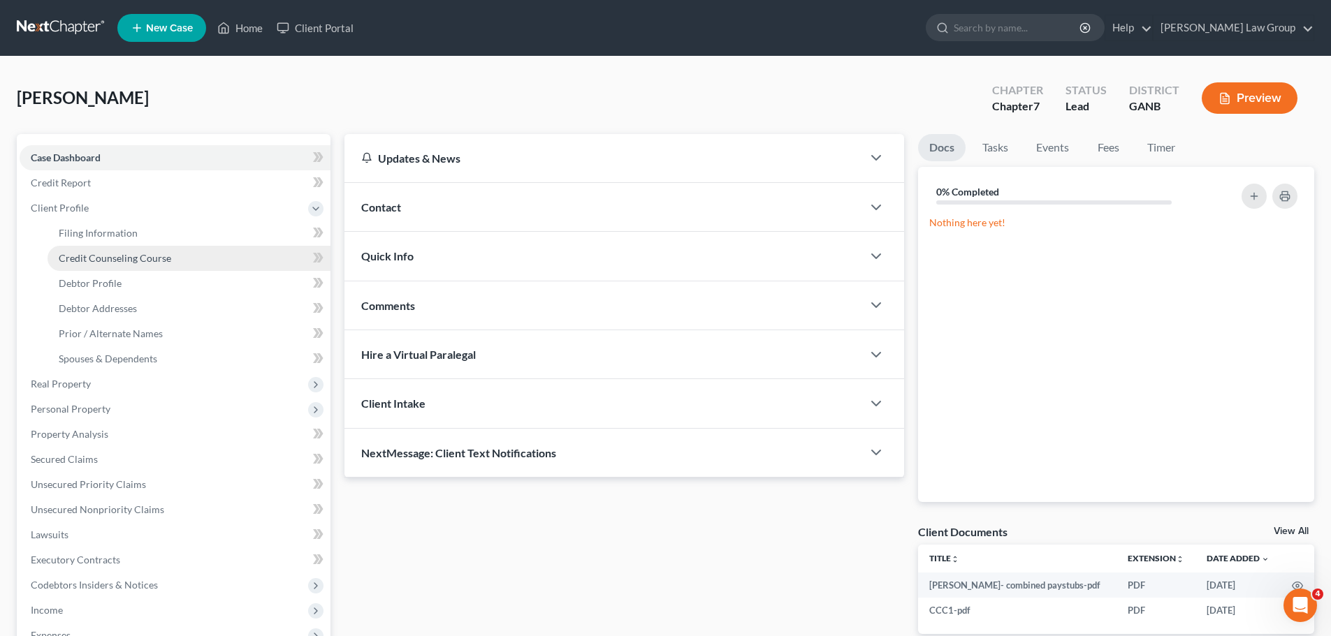
click at [166, 254] on span "Credit Counseling Course" at bounding box center [115, 258] width 112 height 12
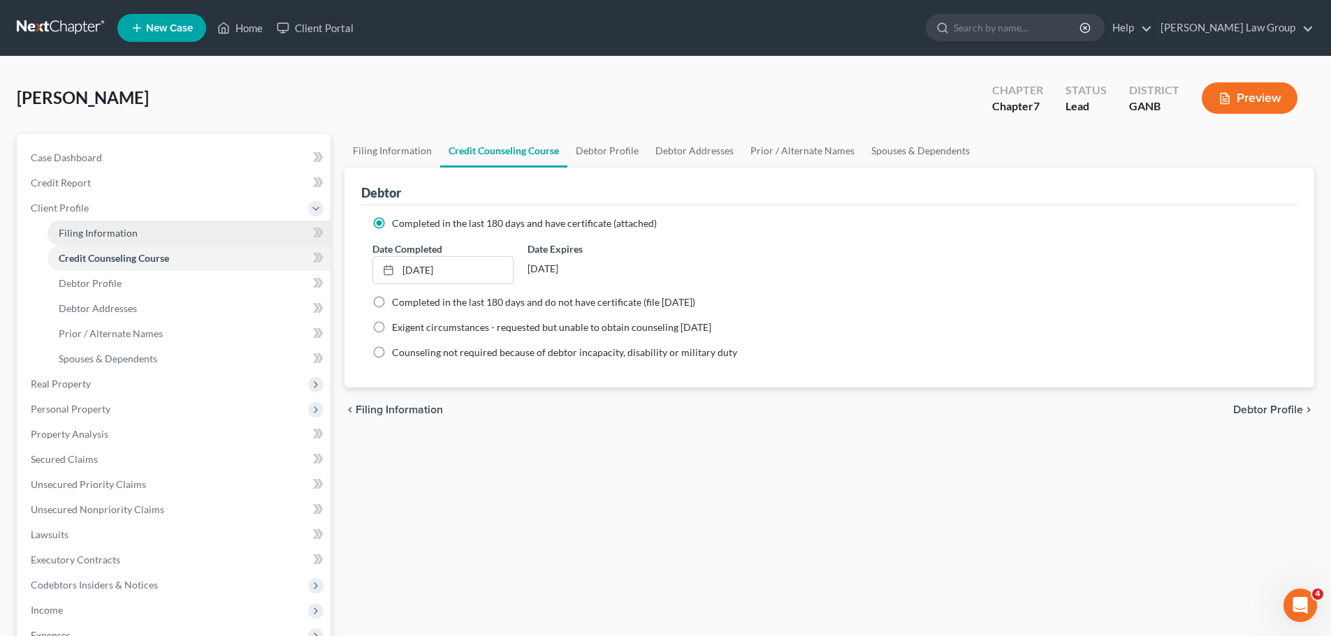
click at [102, 228] on span "Filing Information" at bounding box center [98, 233] width 79 height 12
select select "1"
select select "0"
select select "19"
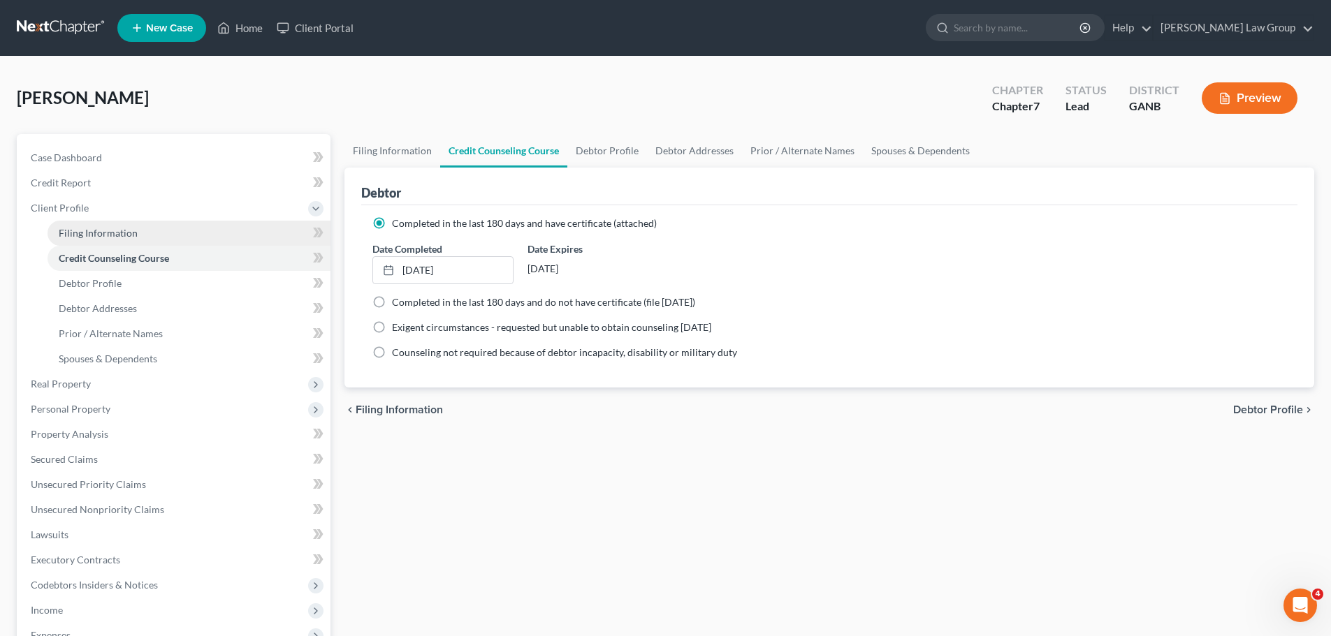
select select "0"
select select "10"
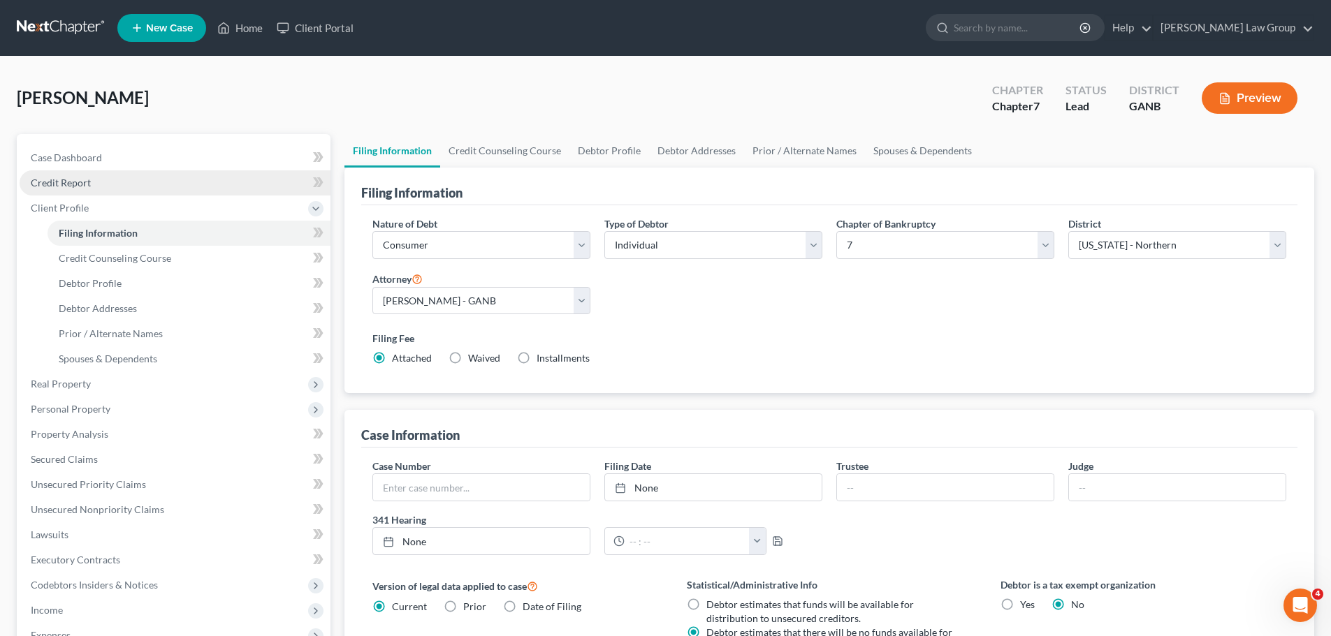
click at [96, 178] on link "Credit Report" at bounding box center [175, 182] width 311 height 25
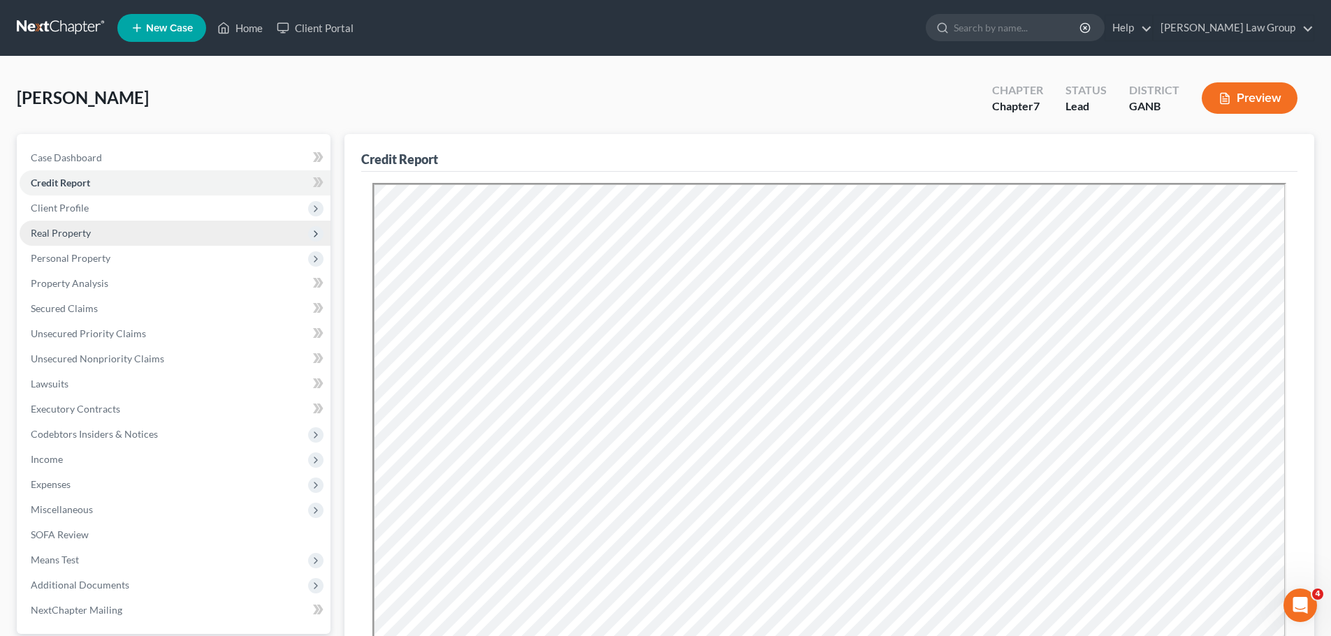
click at [77, 238] on span "Real Property" at bounding box center [175, 233] width 311 height 25
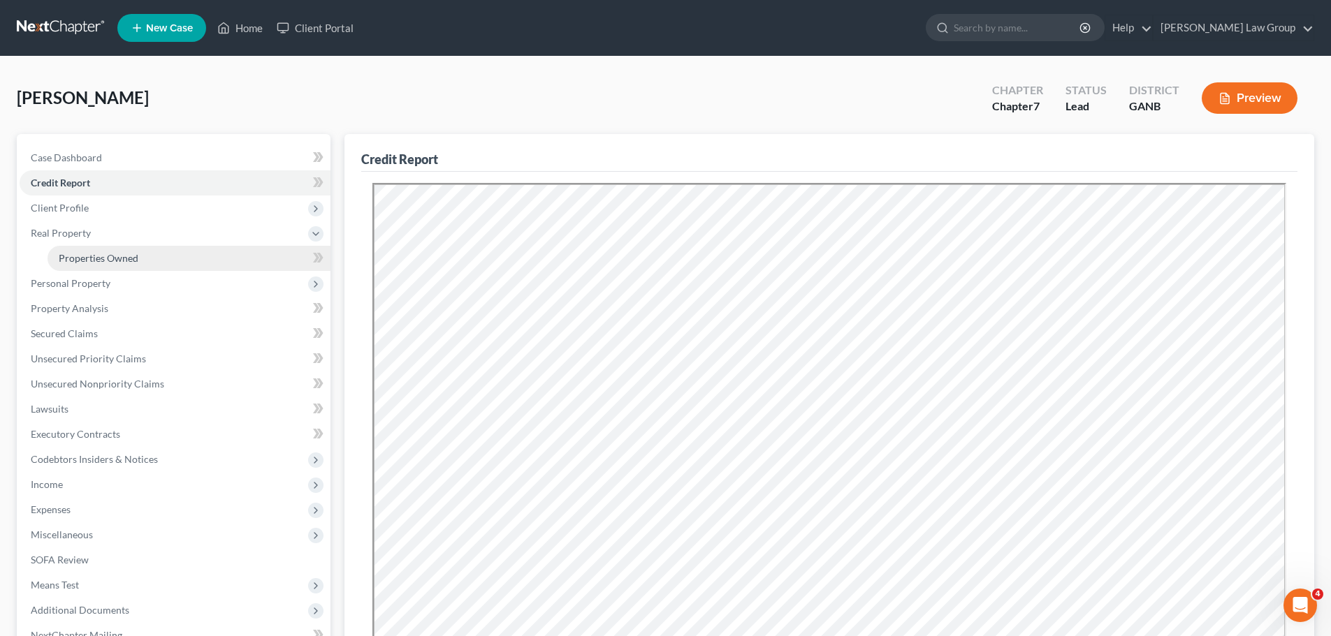
click at [107, 258] on span "Properties Owned" at bounding box center [99, 258] width 80 height 12
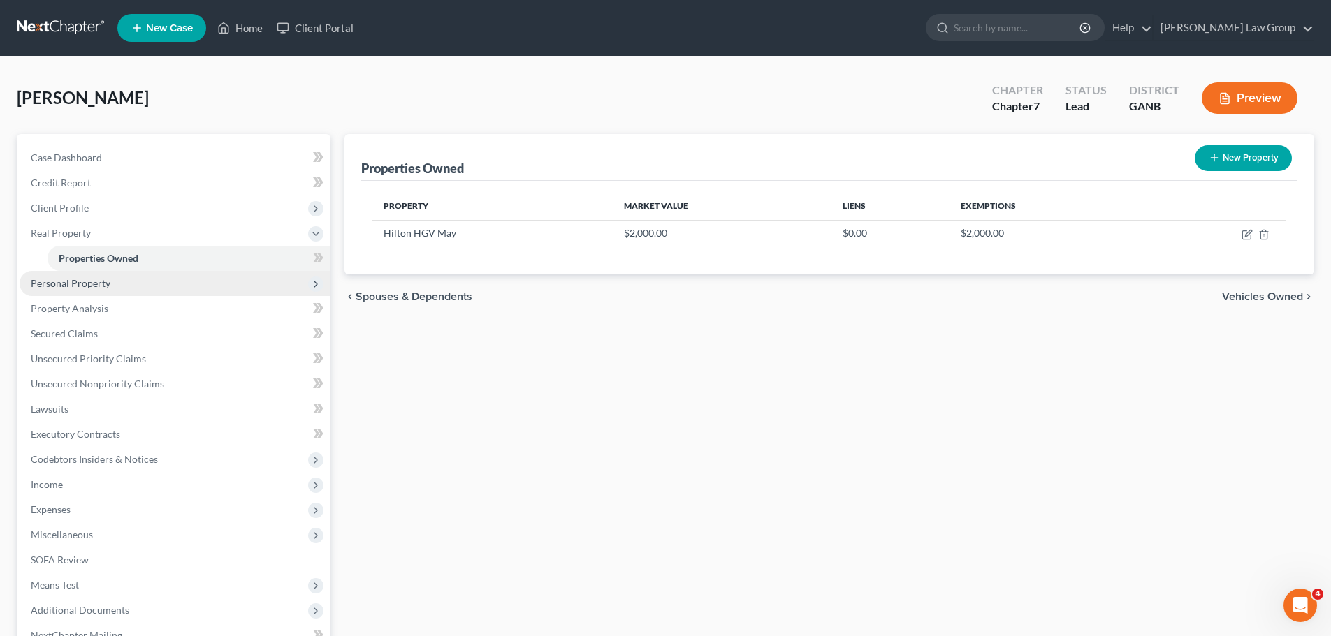
click at [133, 277] on span "Personal Property" at bounding box center [175, 283] width 311 height 25
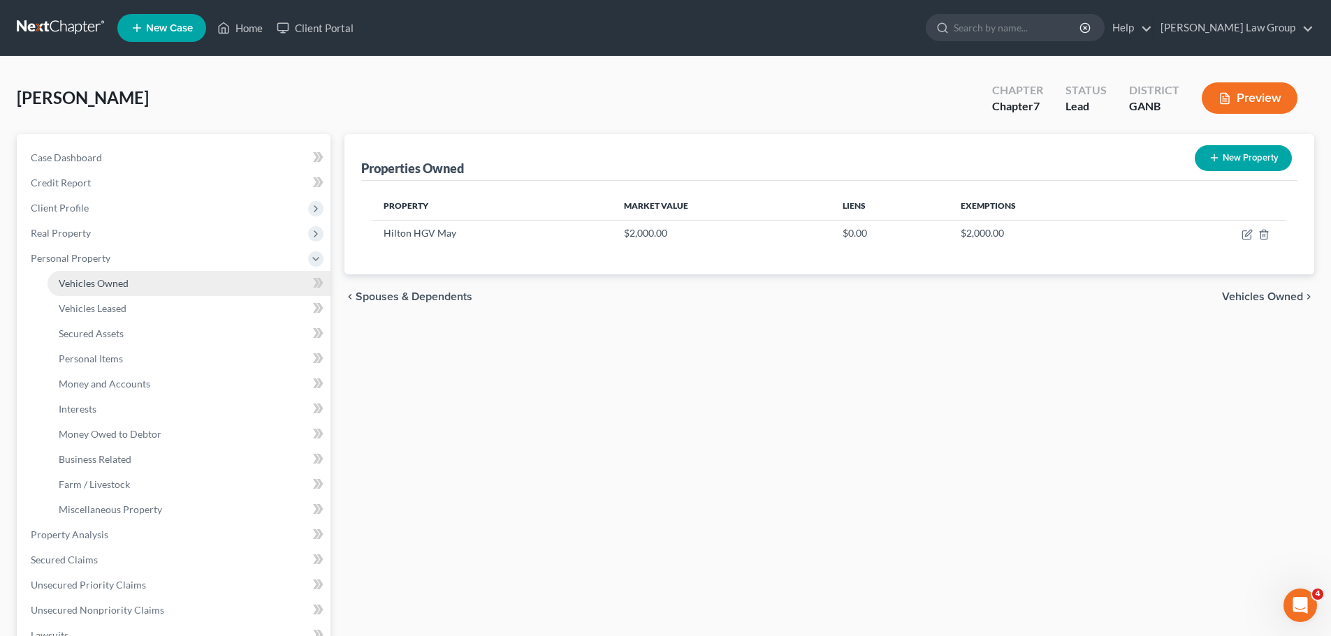
click at [154, 285] on link "Vehicles Owned" at bounding box center [188, 283] width 283 height 25
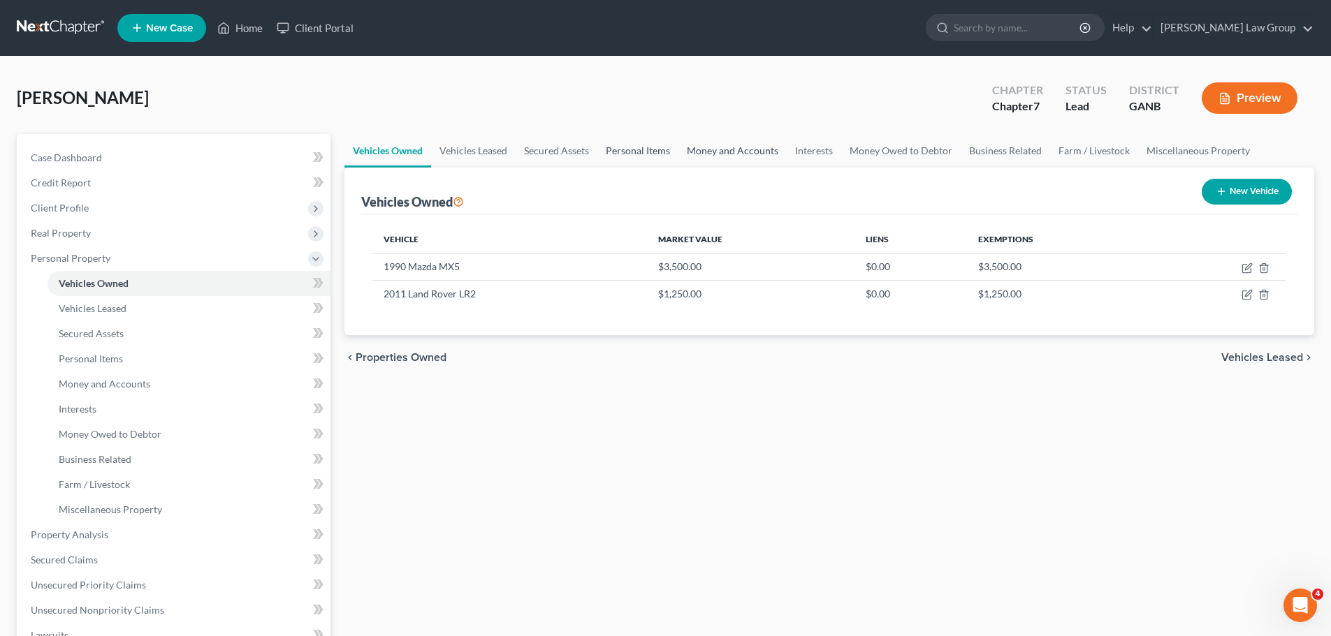
click at [652, 149] on link "Personal Items" at bounding box center [637, 151] width 81 height 34
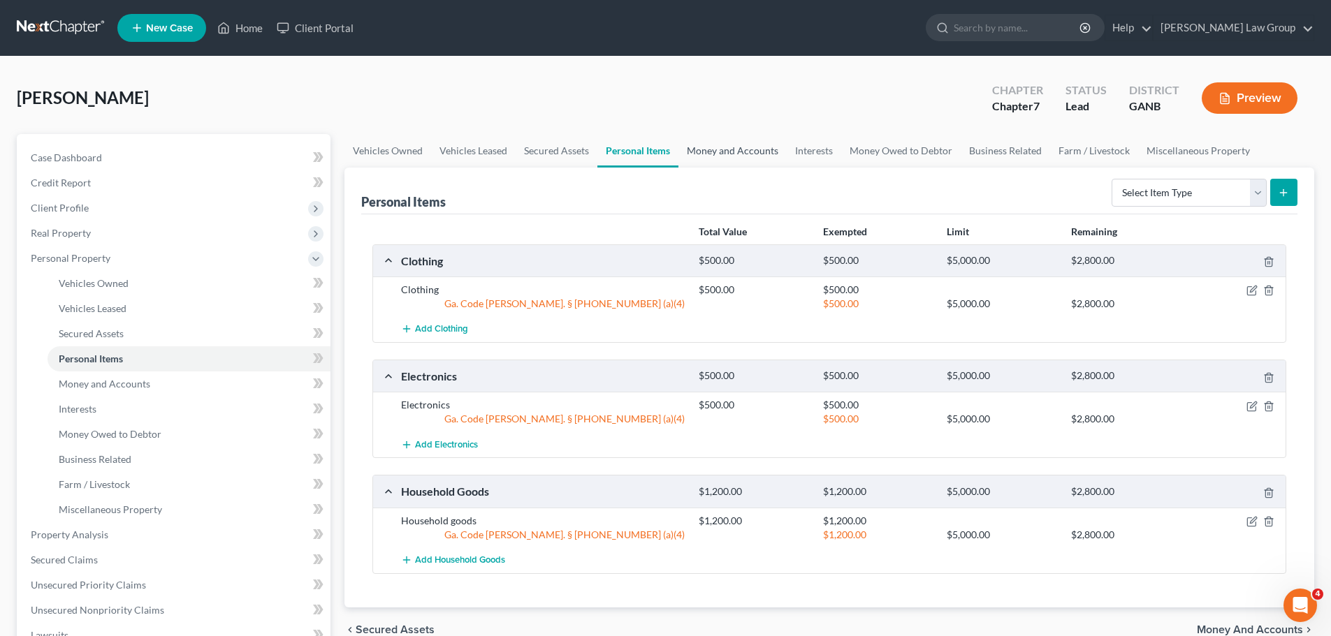
click at [745, 149] on link "Money and Accounts" at bounding box center [732, 151] width 108 height 34
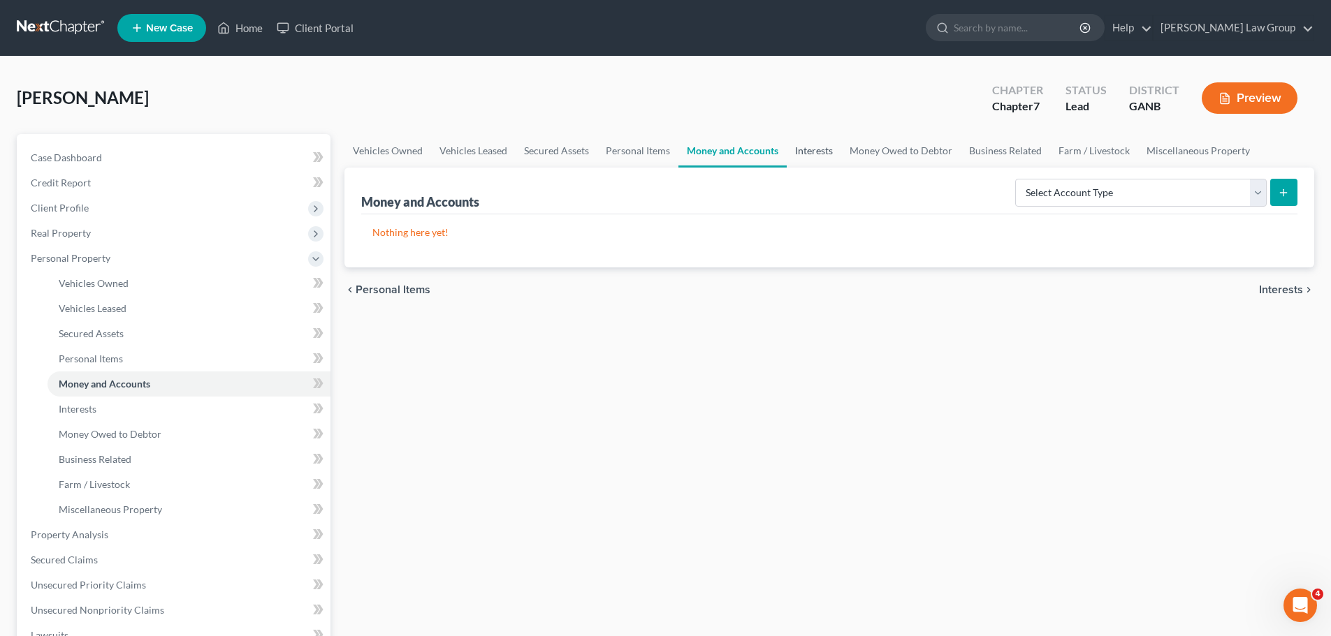
click at [797, 150] on link "Interests" at bounding box center [813, 151] width 54 height 34
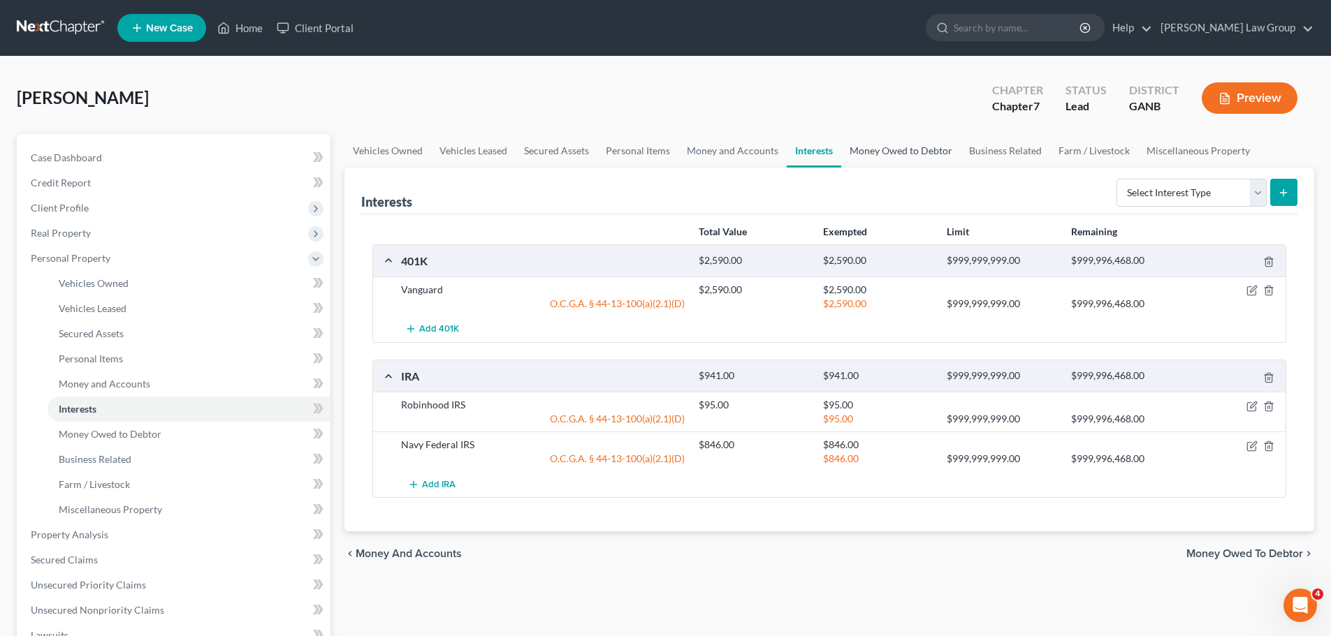
click at [883, 150] on link "Money Owed to Debtor" at bounding box center [900, 151] width 119 height 34
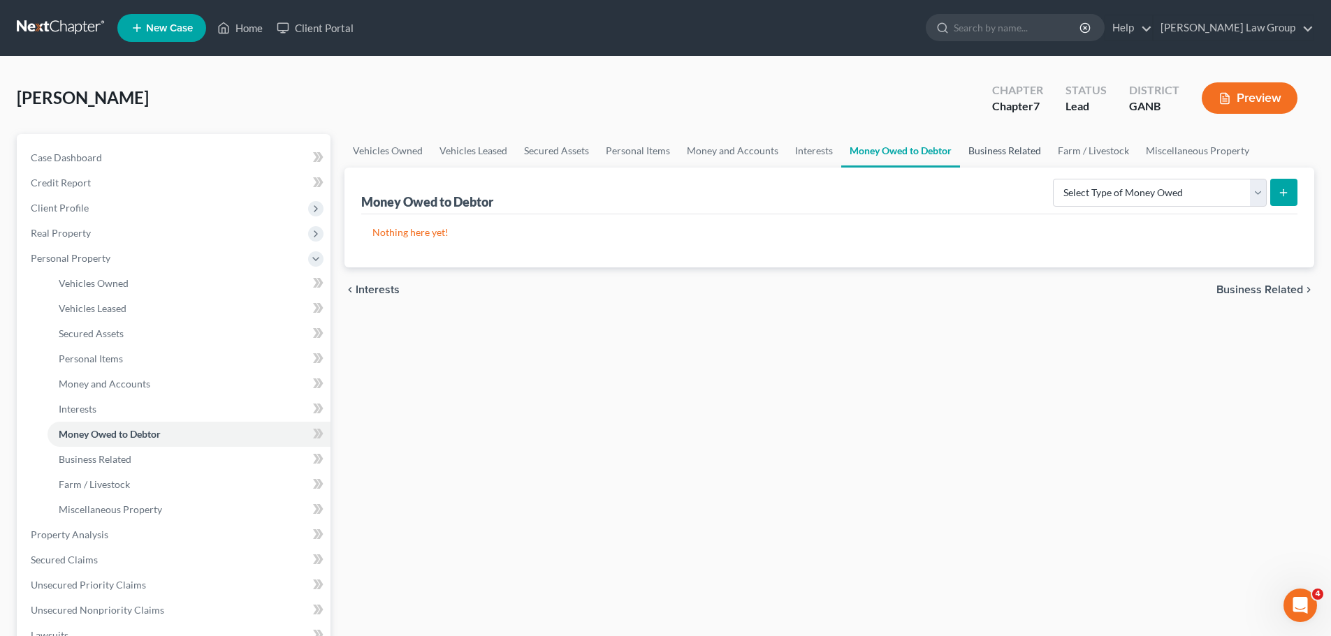
click at [990, 149] on link "Business Related" at bounding box center [1004, 151] width 89 height 34
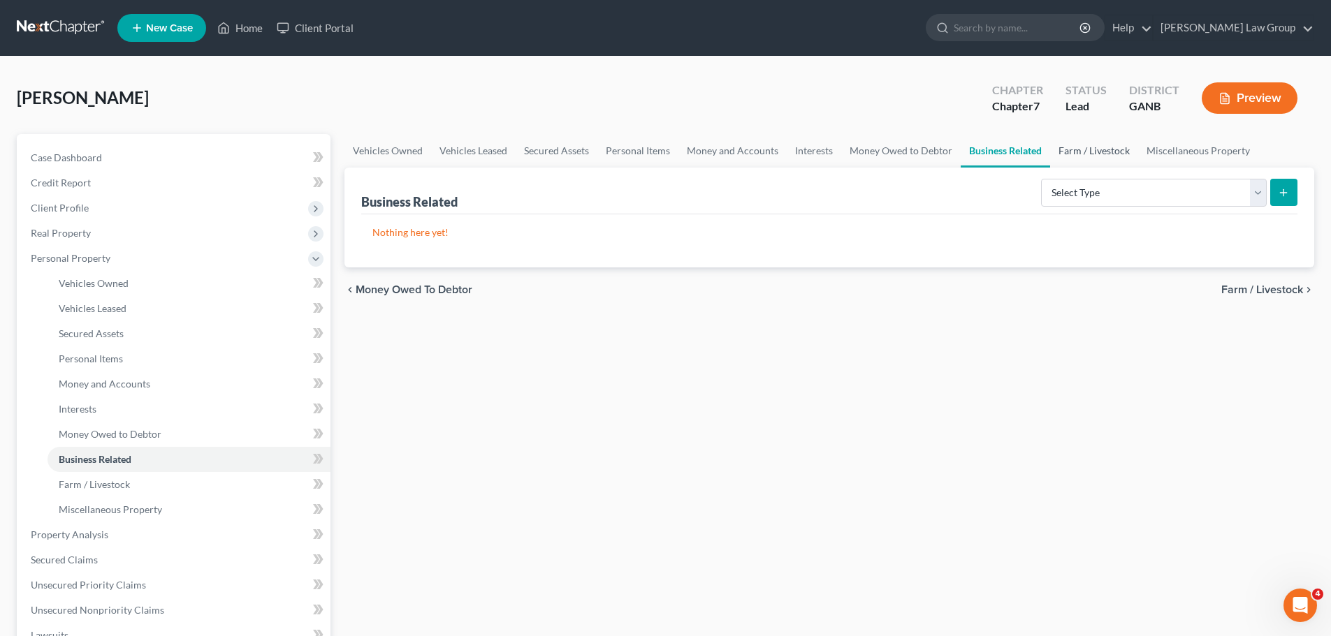
click at [1092, 148] on link "Farm / Livestock" at bounding box center [1094, 151] width 88 height 34
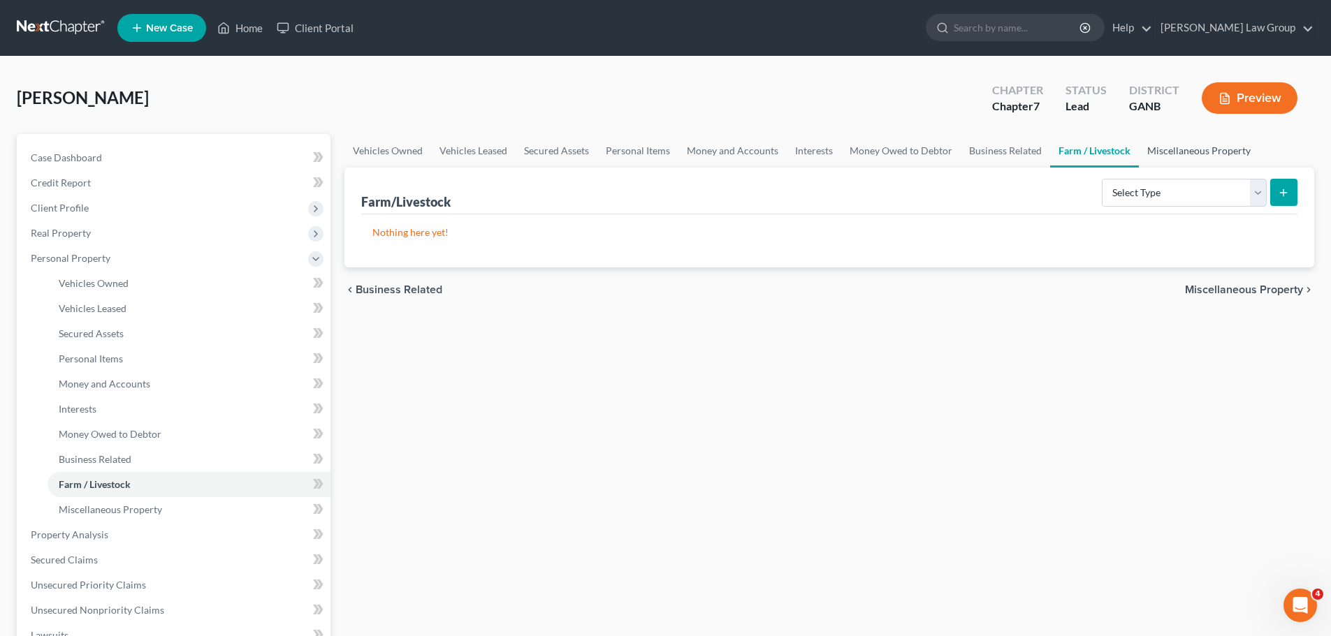
click at [1210, 144] on link "Miscellaneous Property" at bounding box center [1198, 151] width 120 height 34
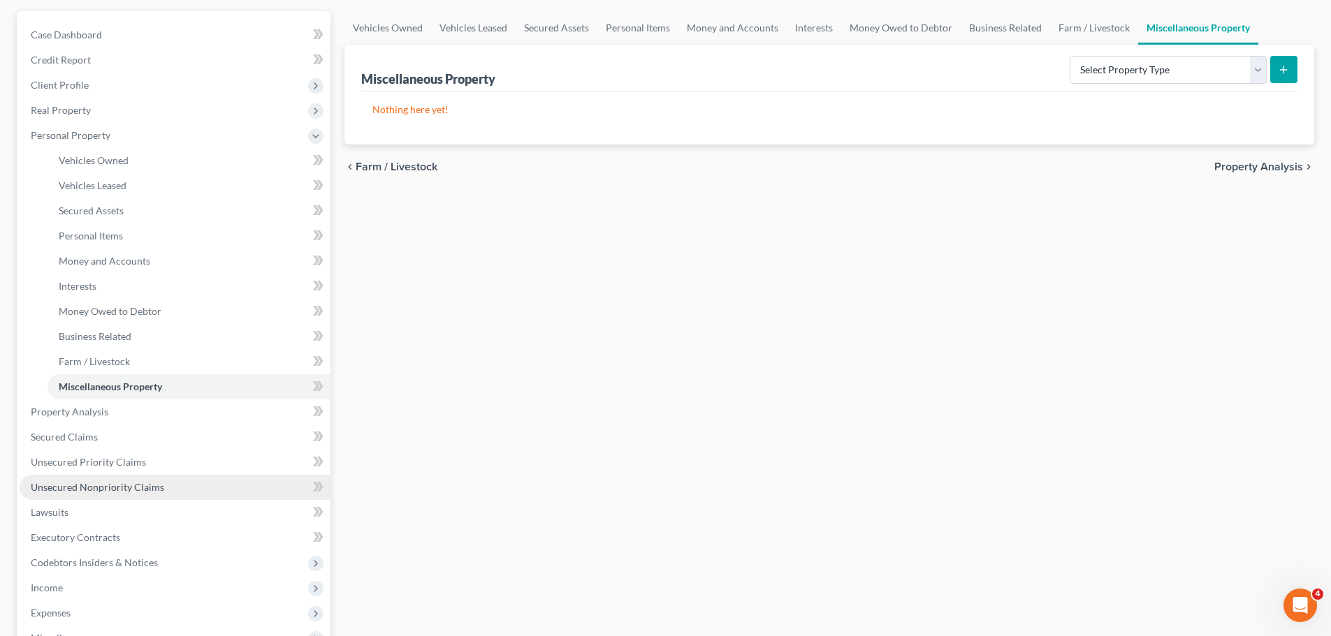
scroll to position [279, 0]
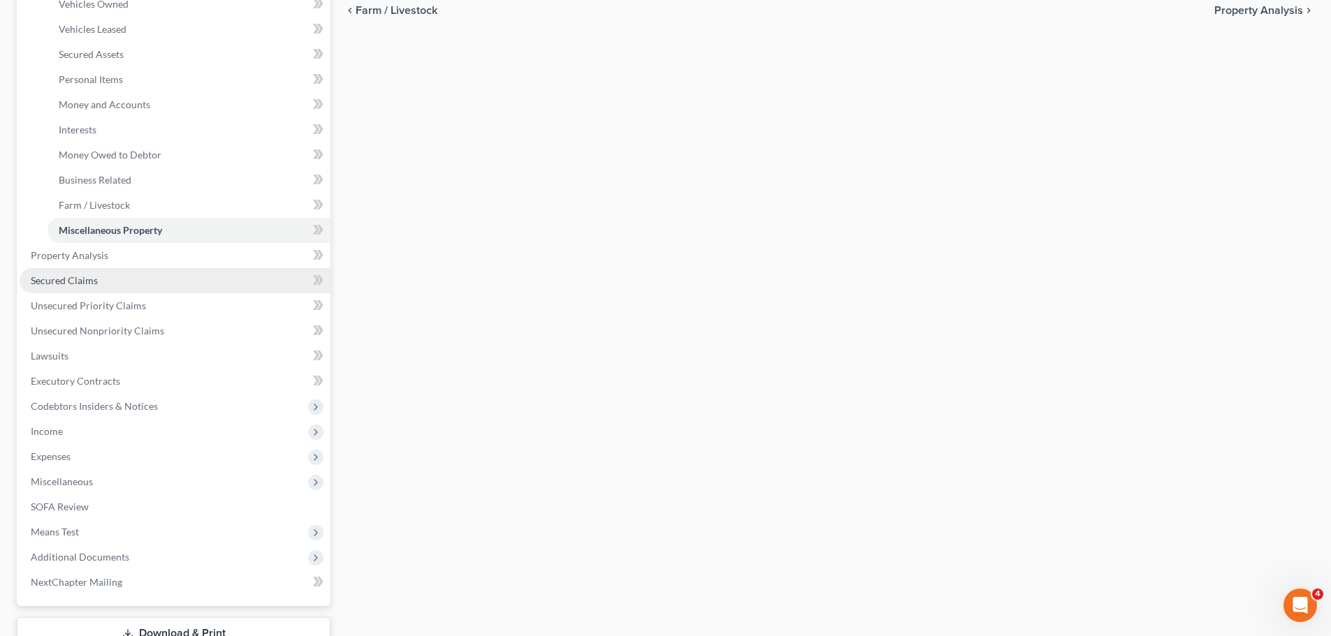
click at [164, 279] on link "Secured Claims" at bounding box center [175, 280] width 311 height 25
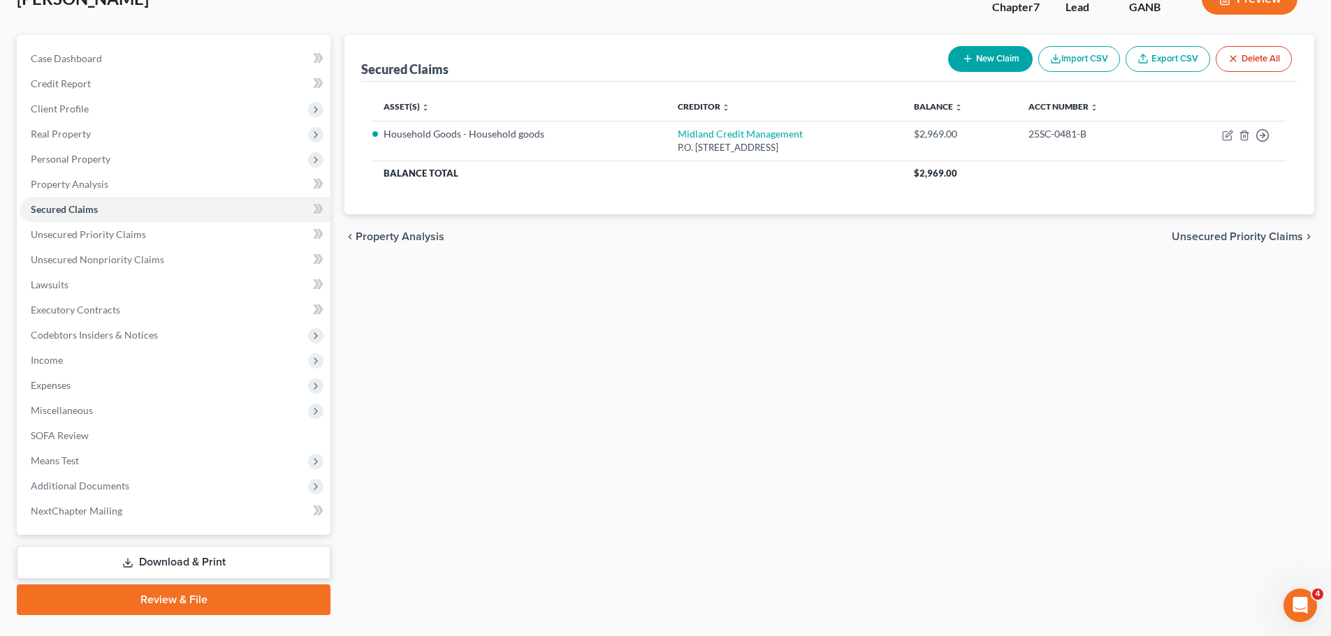
scroll to position [131, 0]
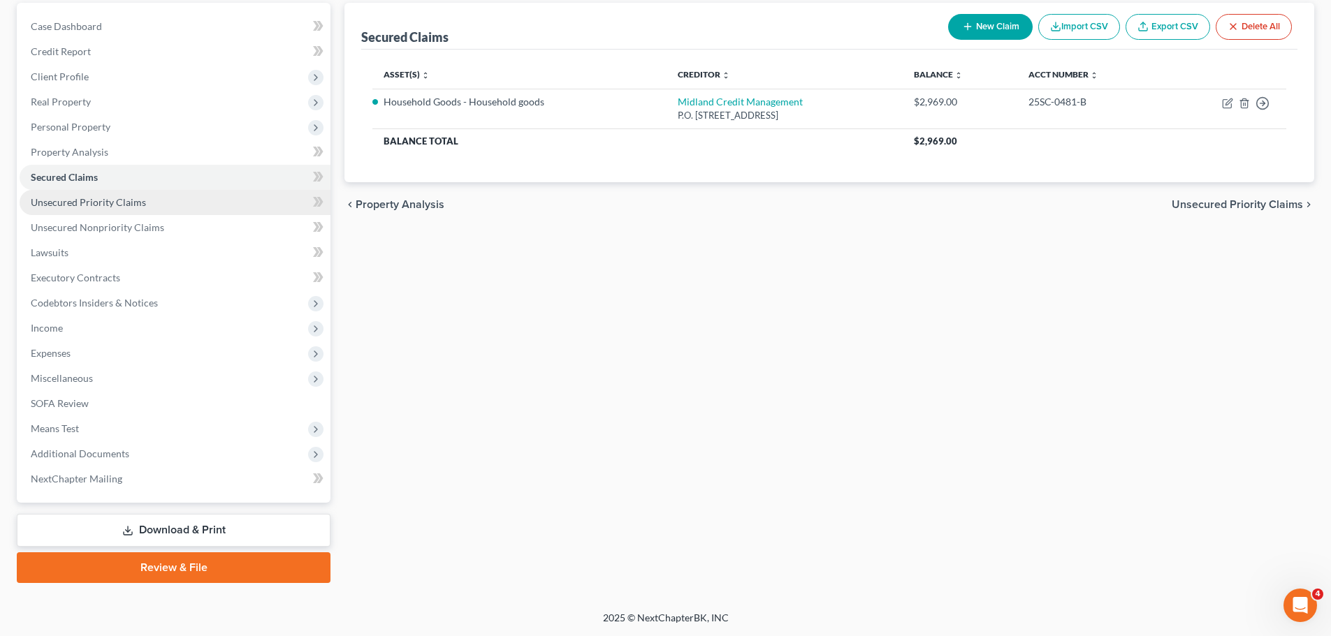
click at [140, 207] on span "Unsecured Priority Claims" at bounding box center [88, 202] width 115 height 12
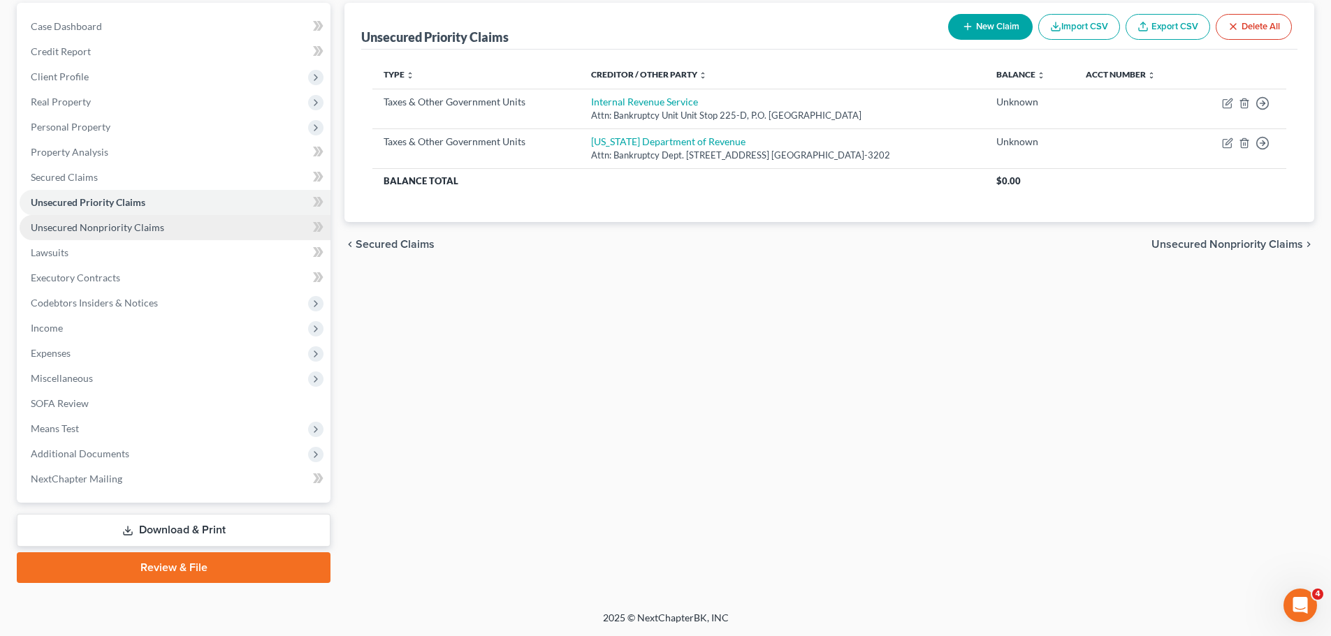
click at [159, 223] on span "Unsecured Nonpriority Claims" at bounding box center [97, 227] width 133 height 12
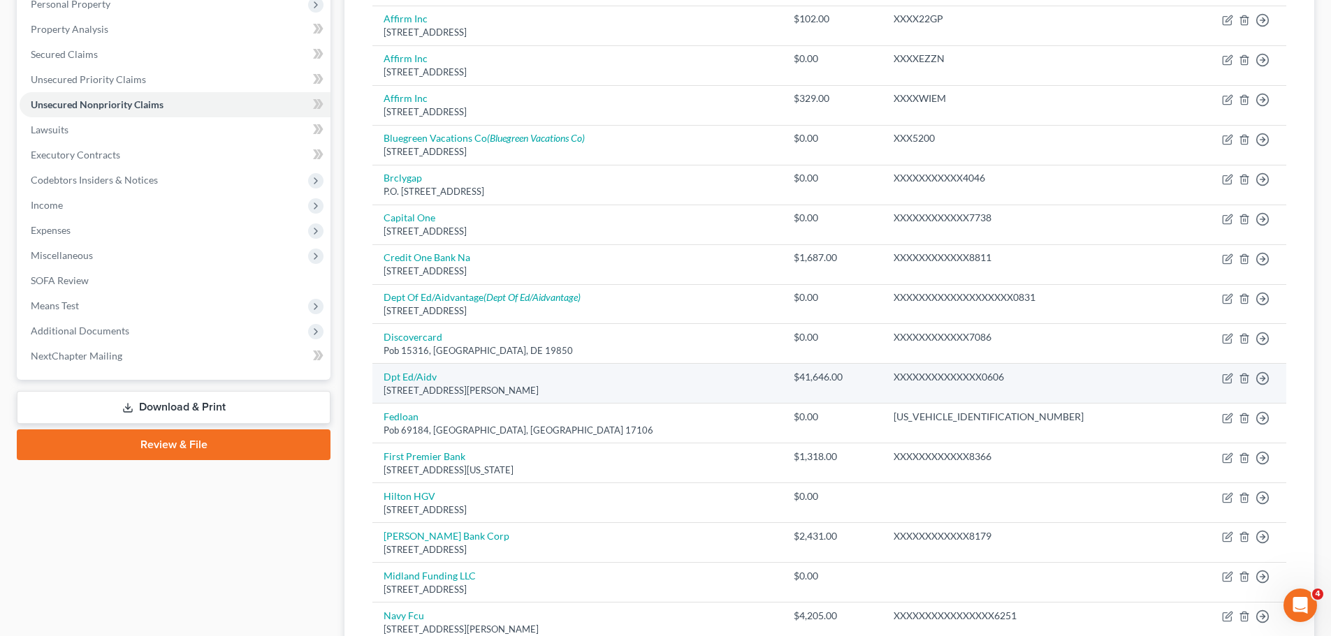
scroll to position [279, 0]
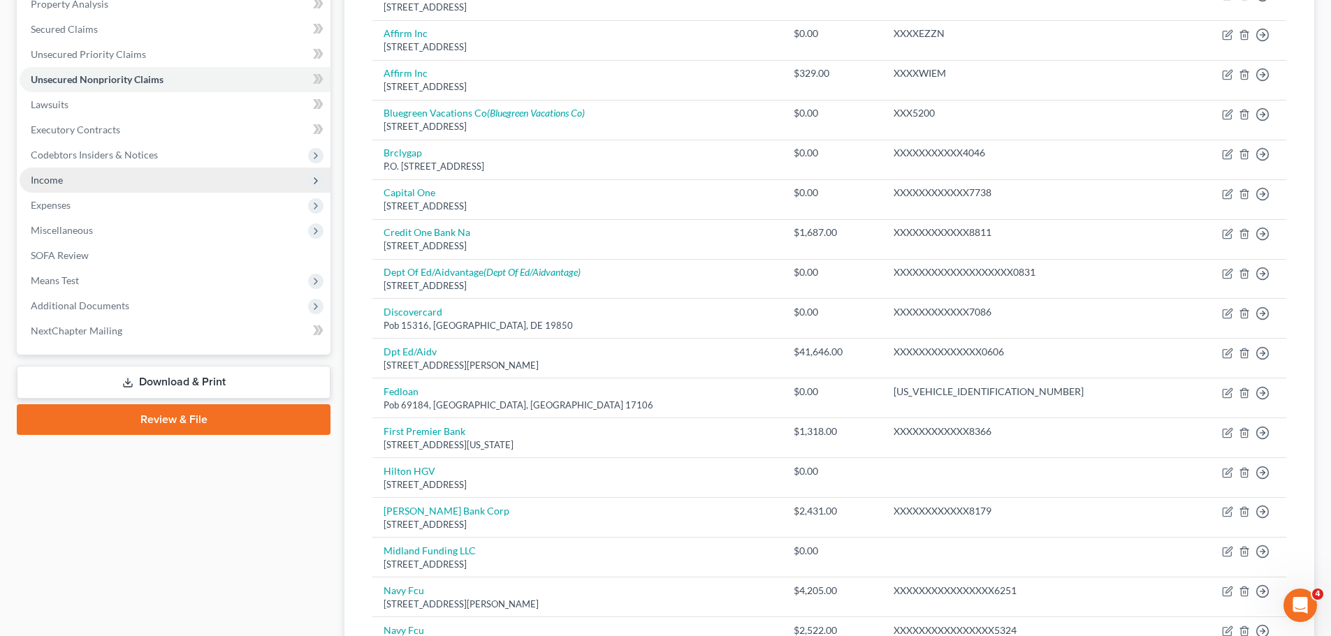
click at [96, 188] on span "Income" at bounding box center [175, 180] width 311 height 25
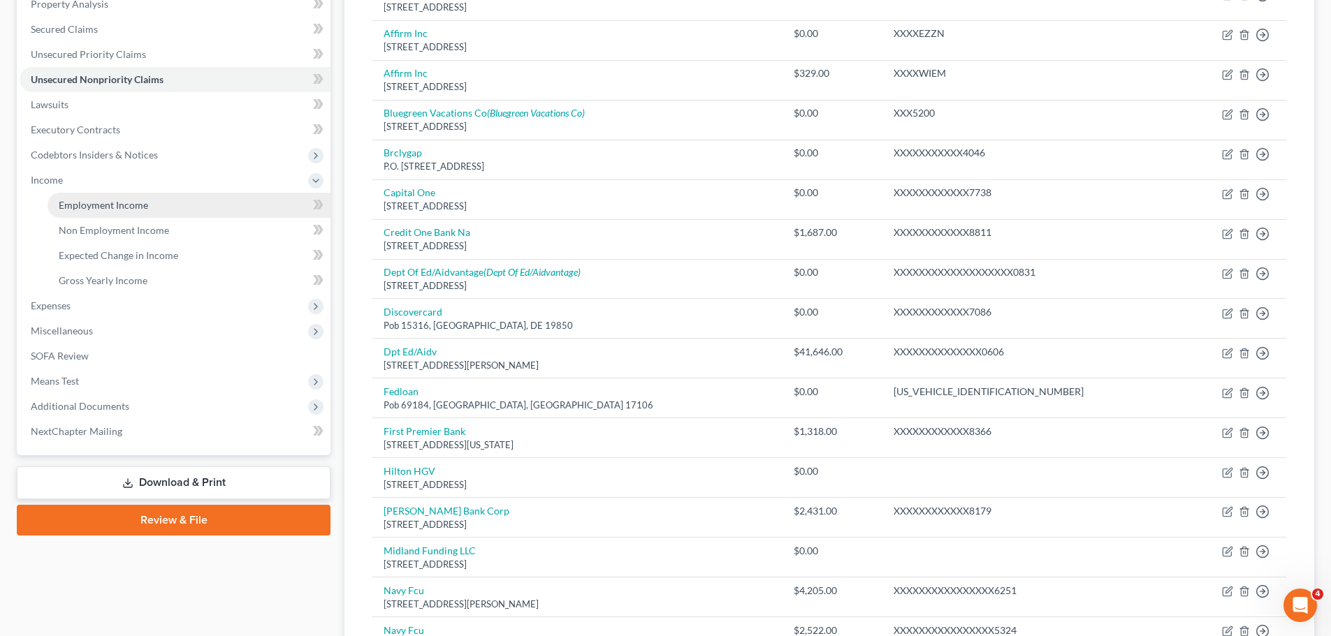
click at [144, 207] on span "Employment Income" at bounding box center [103, 205] width 89 height 12
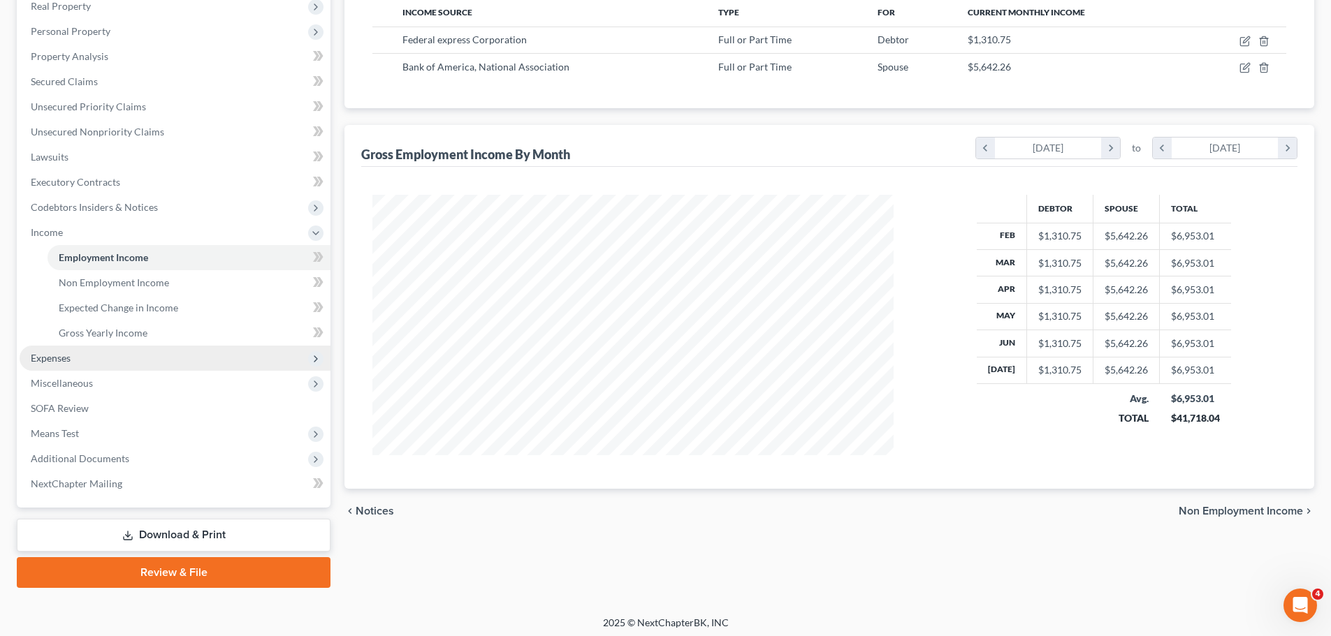
scroll to position [232, 0]
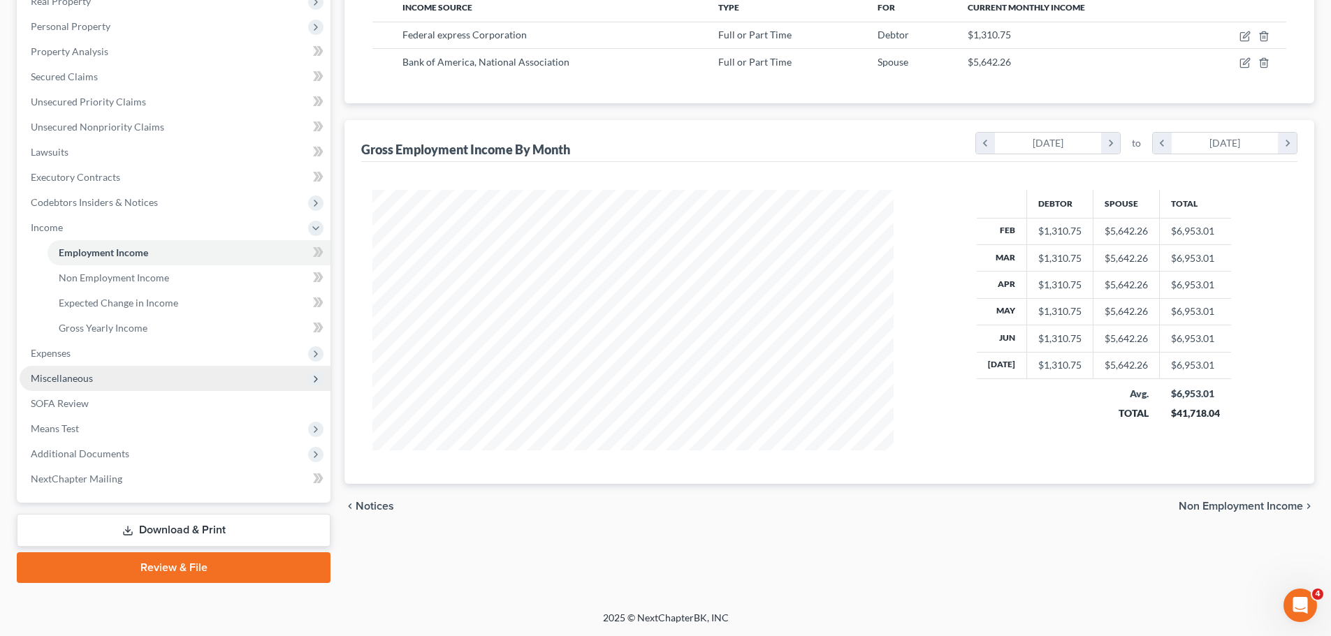
click at [91, 383] on span "Miscellaneous" at bounding box center [62, 378] width 62 height 12
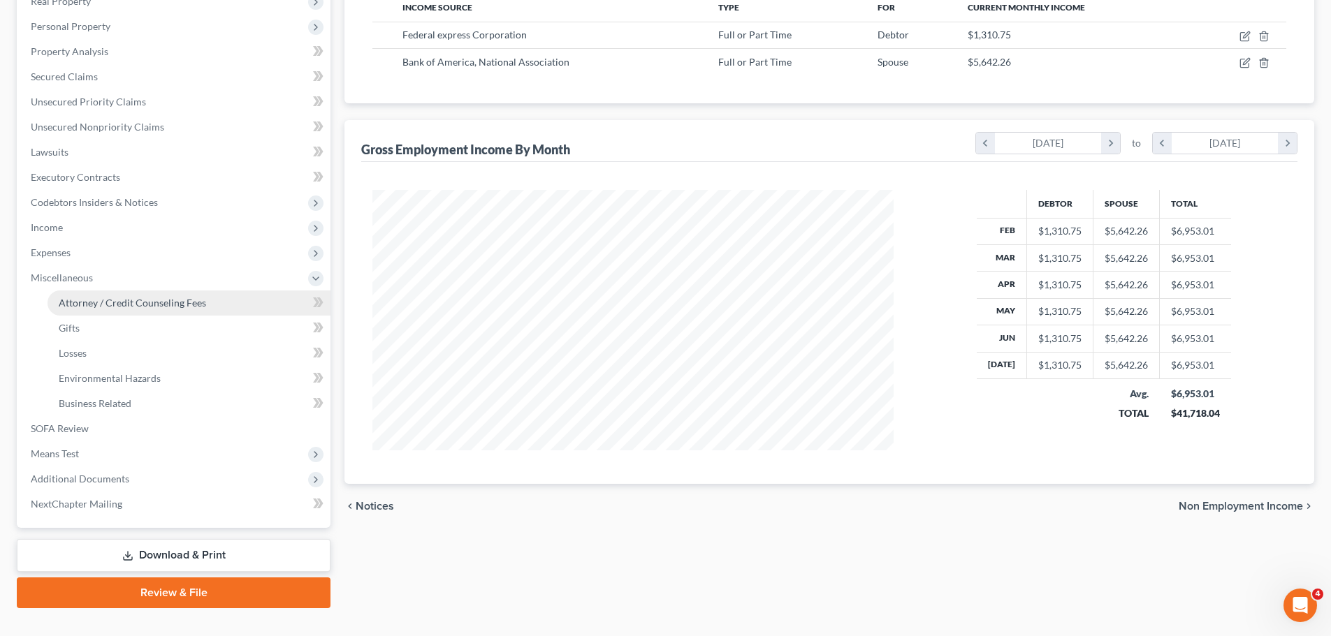
click at [154, 303] on span "Attorney / Credit Counseling Fees" at bounding box center [132, 303] width 147 height 12
select select "0"
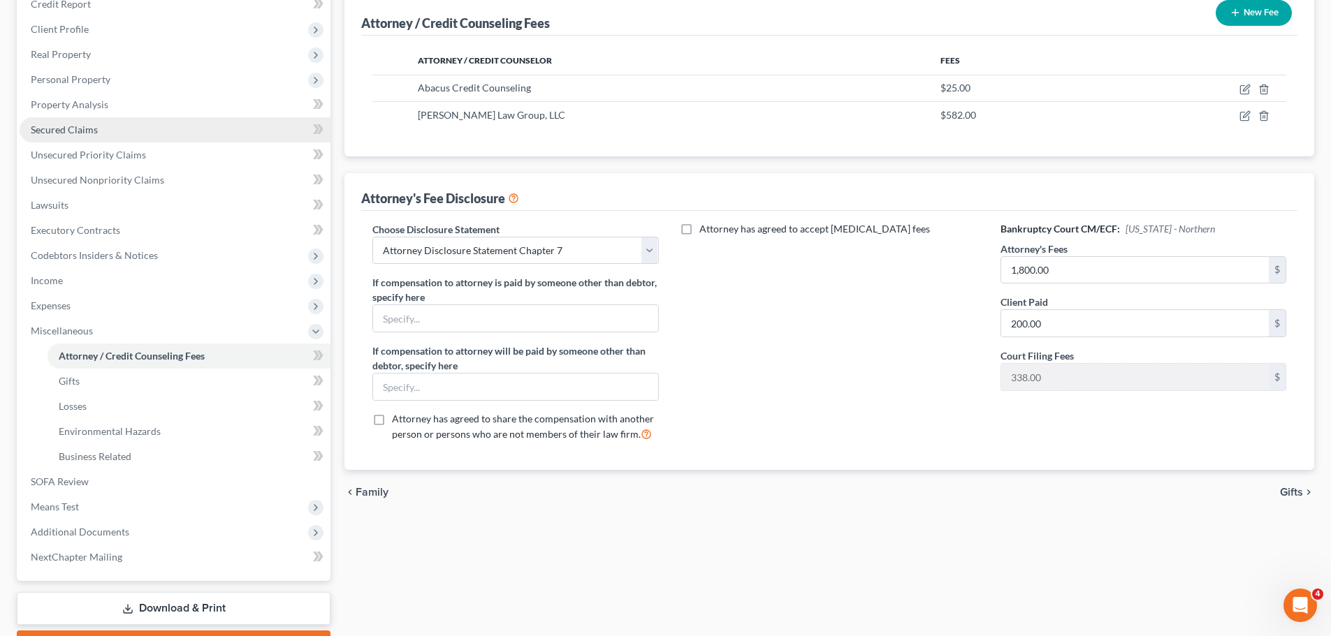
scroll to position [257, 0]
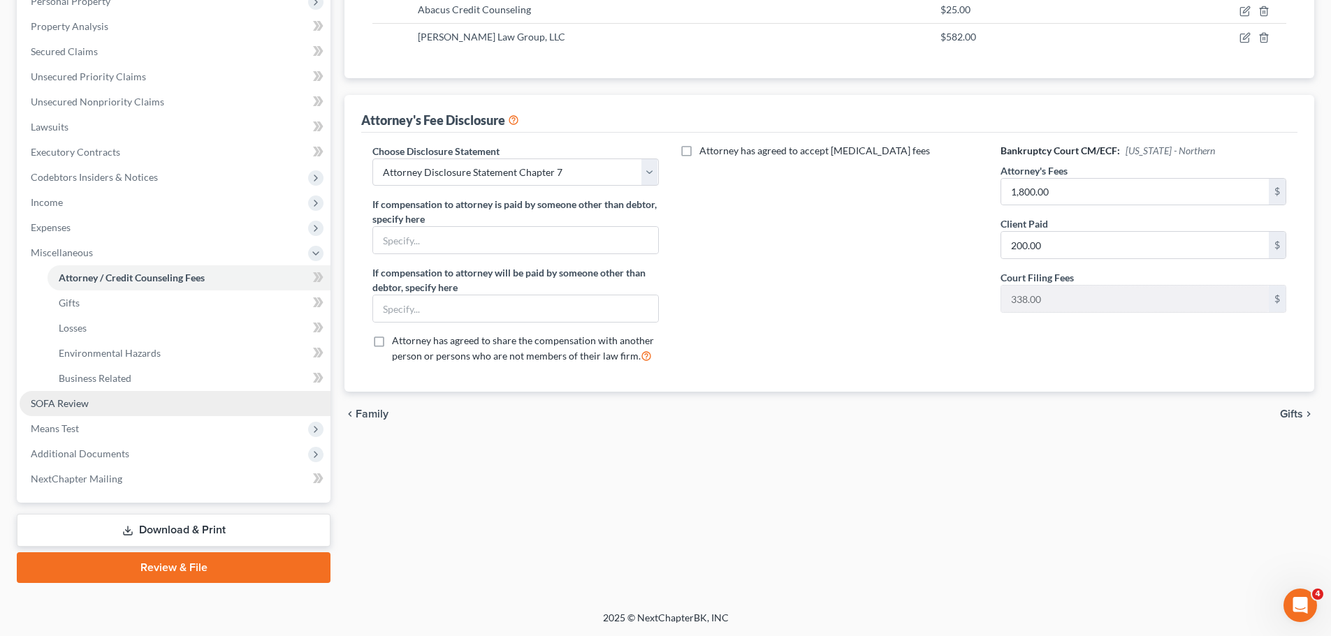
click at [133, 404] on link "SOFA Review" at bounding box center [175, 403] width 311 height 25
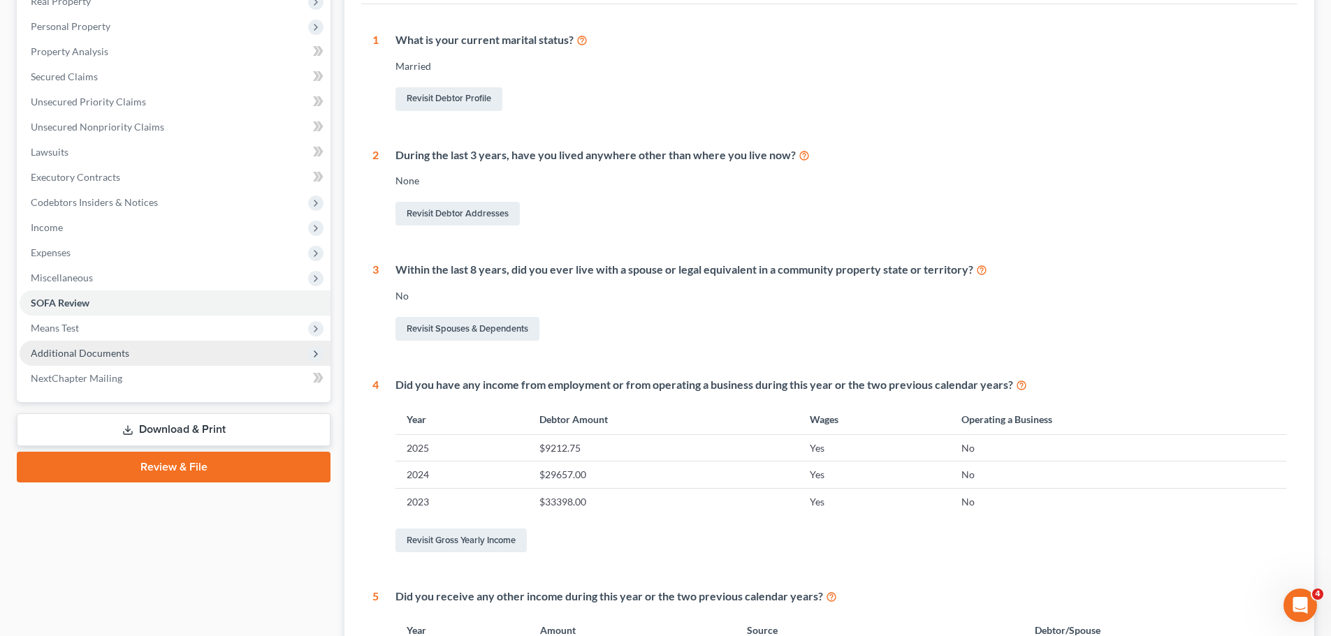
scroll to position [231, 0]
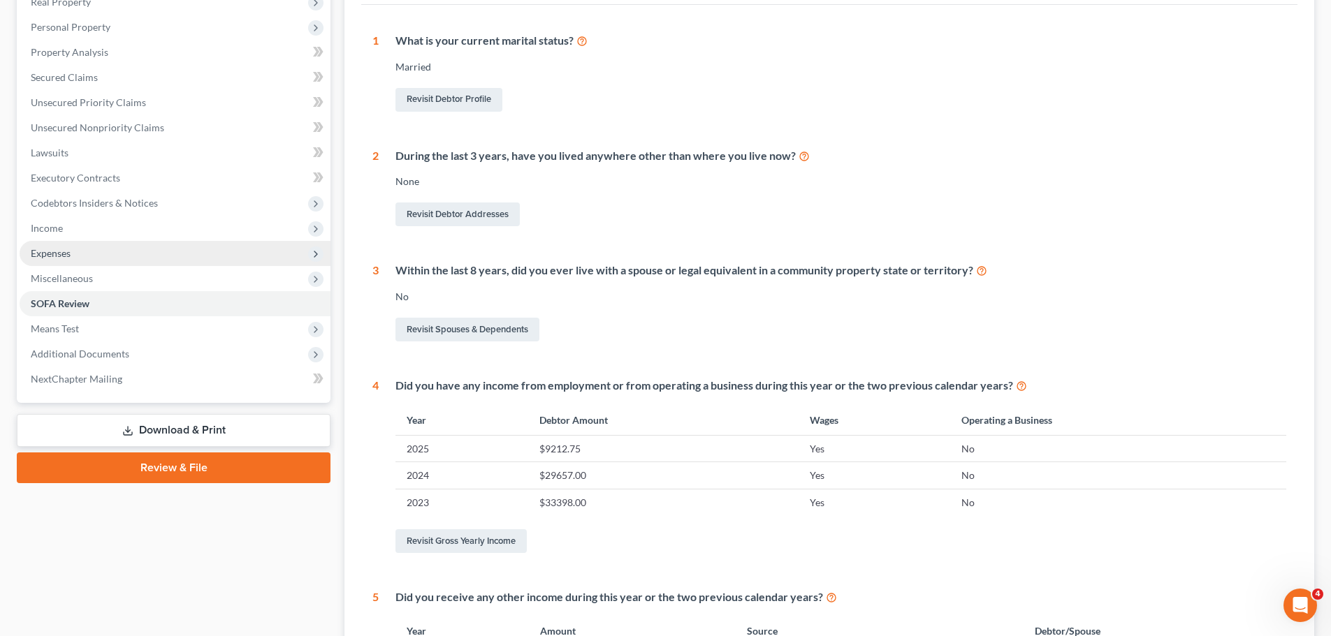
click at [83, 261] on span "Expenses" at bounding box center [175, 253] width 311 height 25
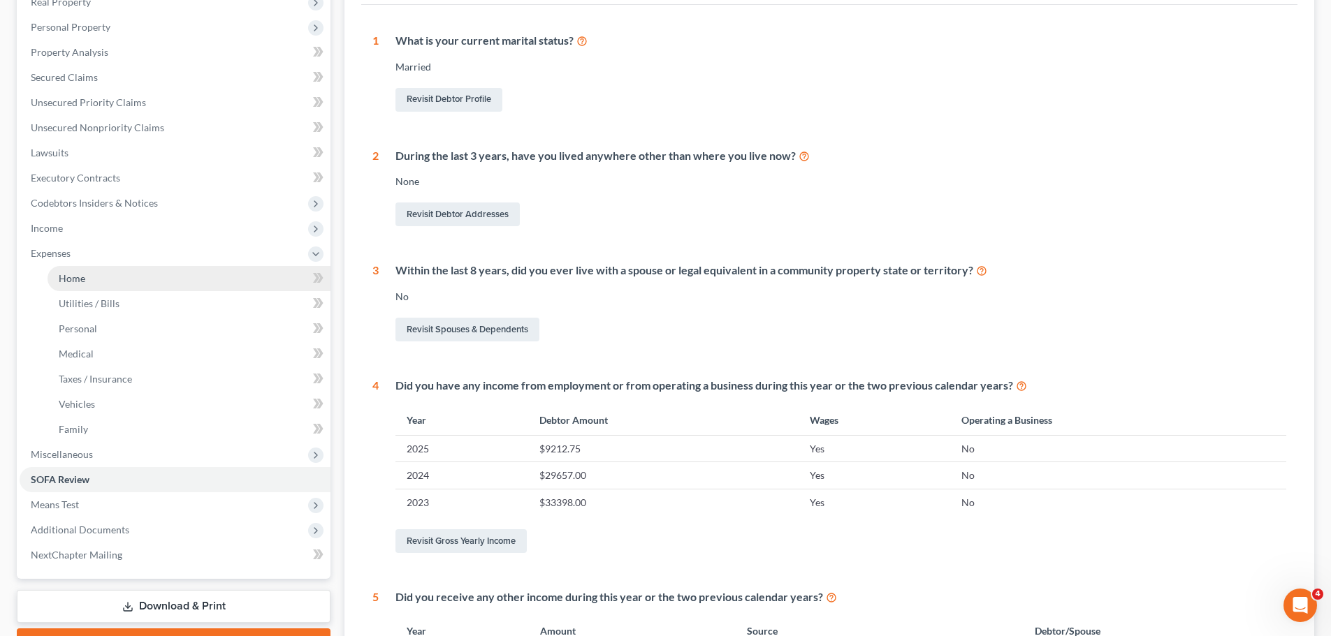
click at [106, 272] on link "Home" at bounding box center [188, 278] width 283 height 25
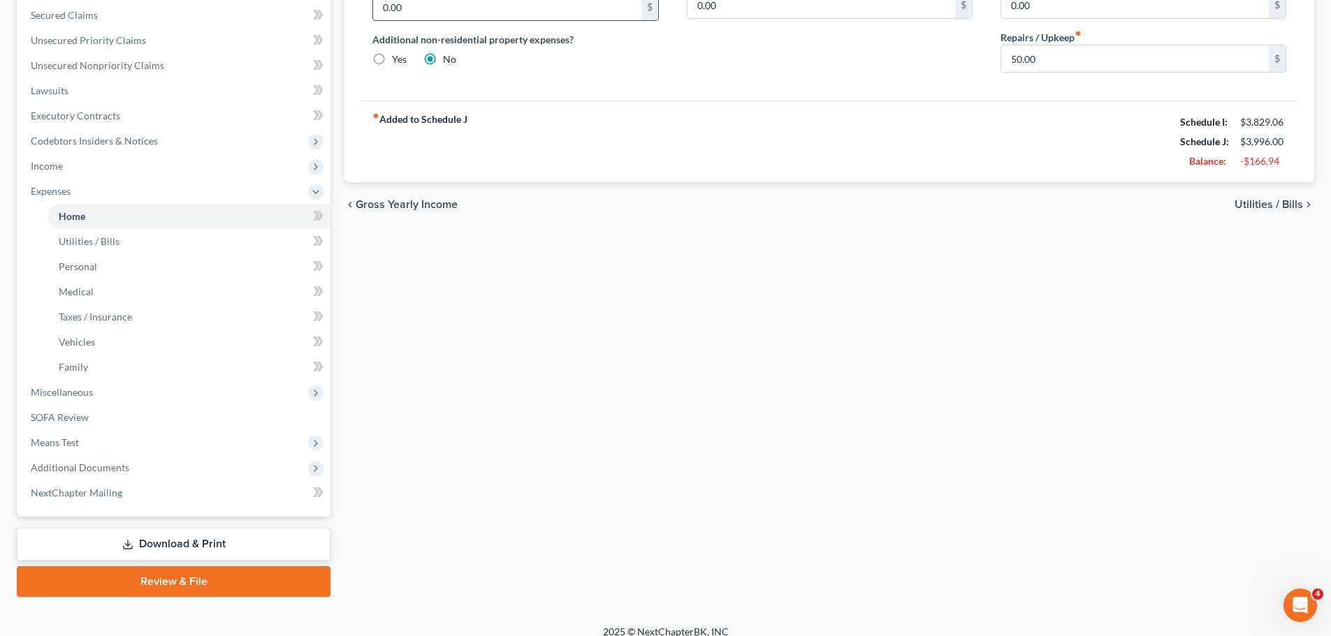
scroll to position [307, 0]
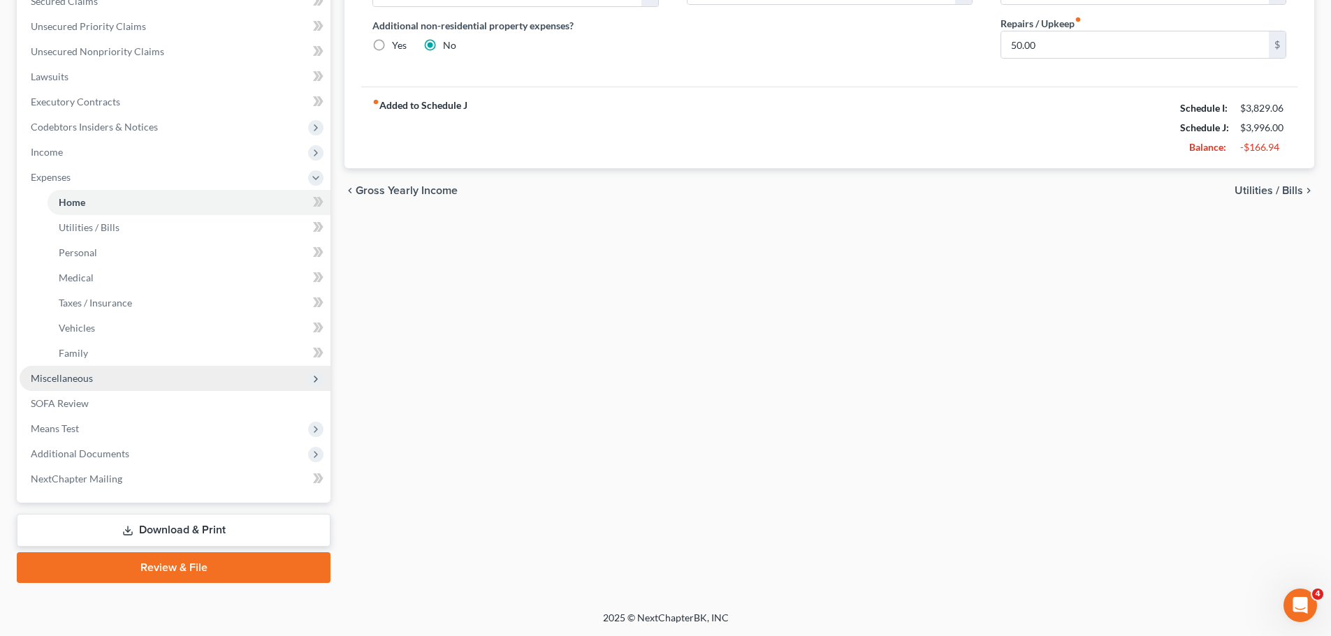
click at [159, 382] on span "Miscellaneous" at bounding box center [175, 378] width 311 height 25
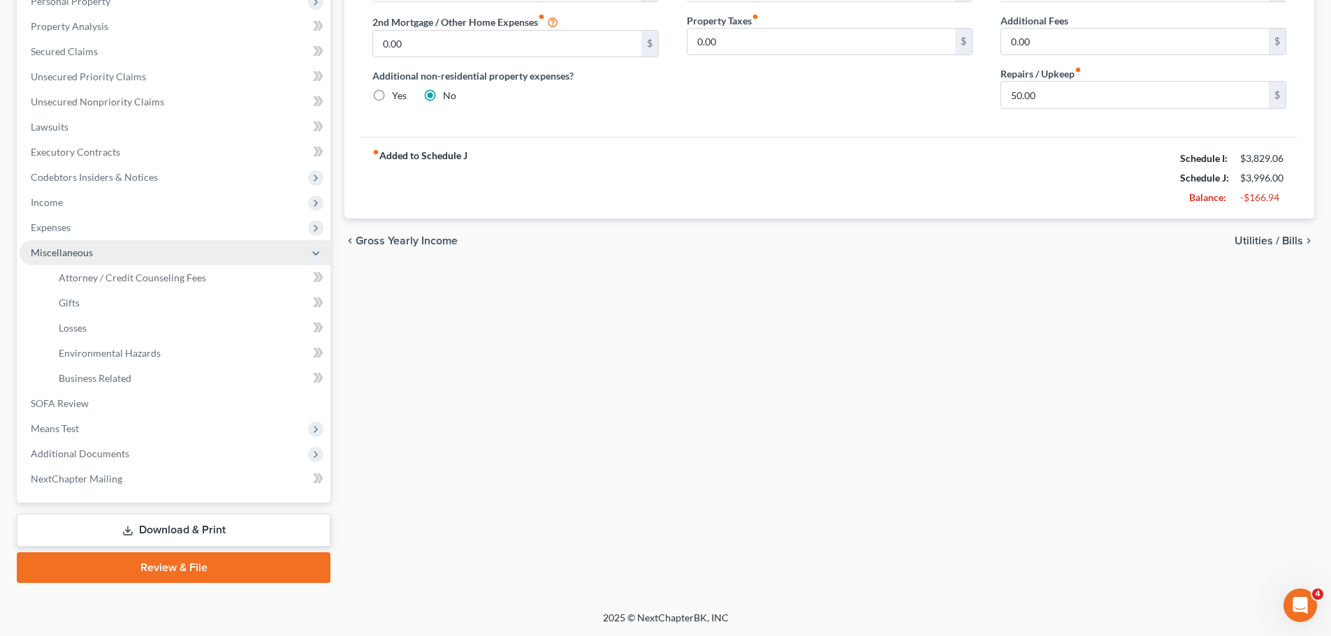
scroll to position [257, 0]
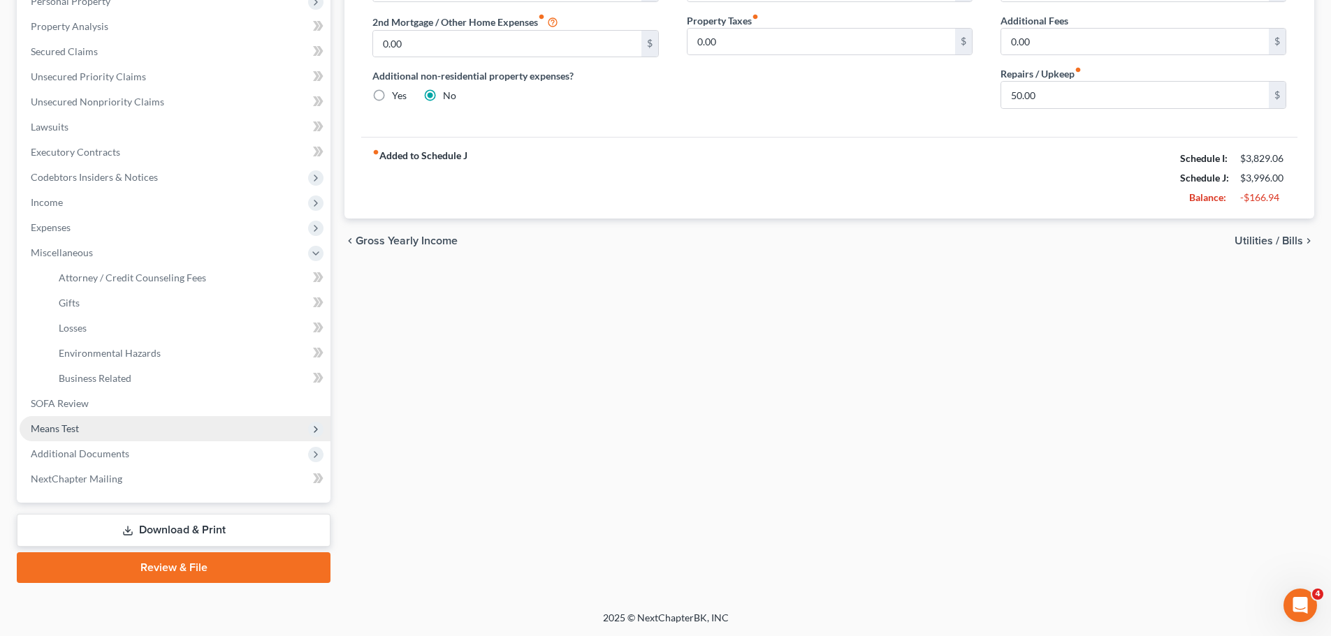
click at [126, 426] on span "Means Test" at bounding box center [175, 428] width 311 height 25
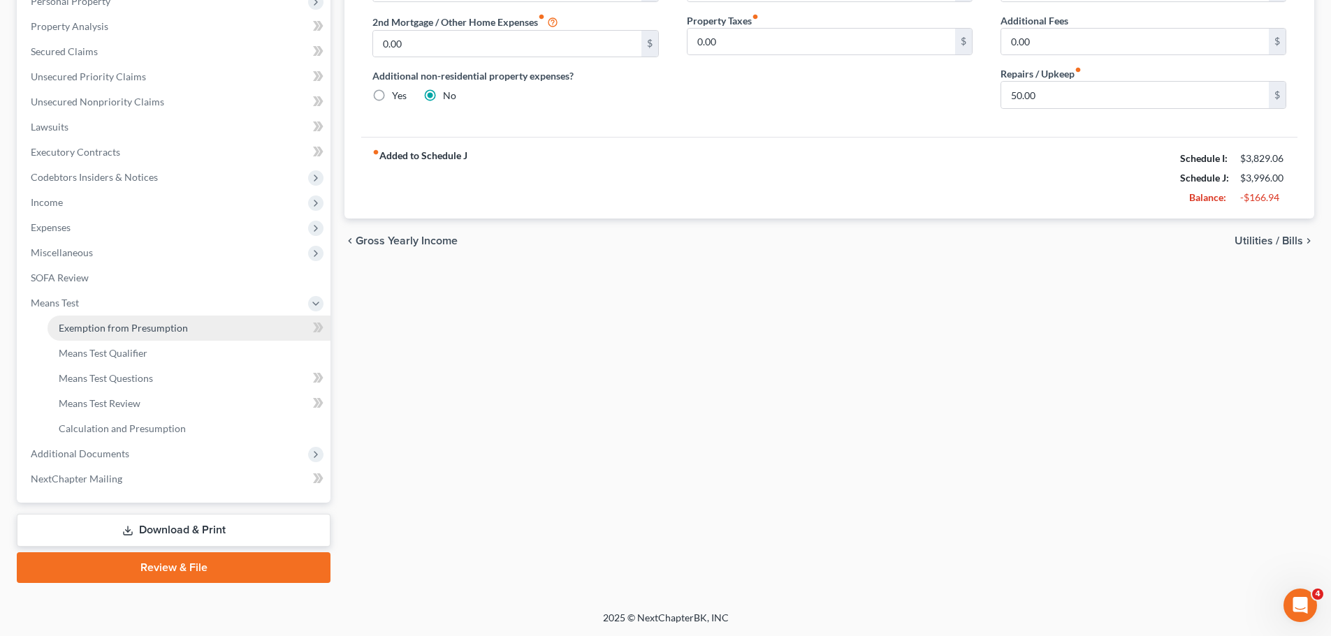
click at [200, 321] on link "Exemption from Presumption" at bounding box center [188, 328] width 283 height 25
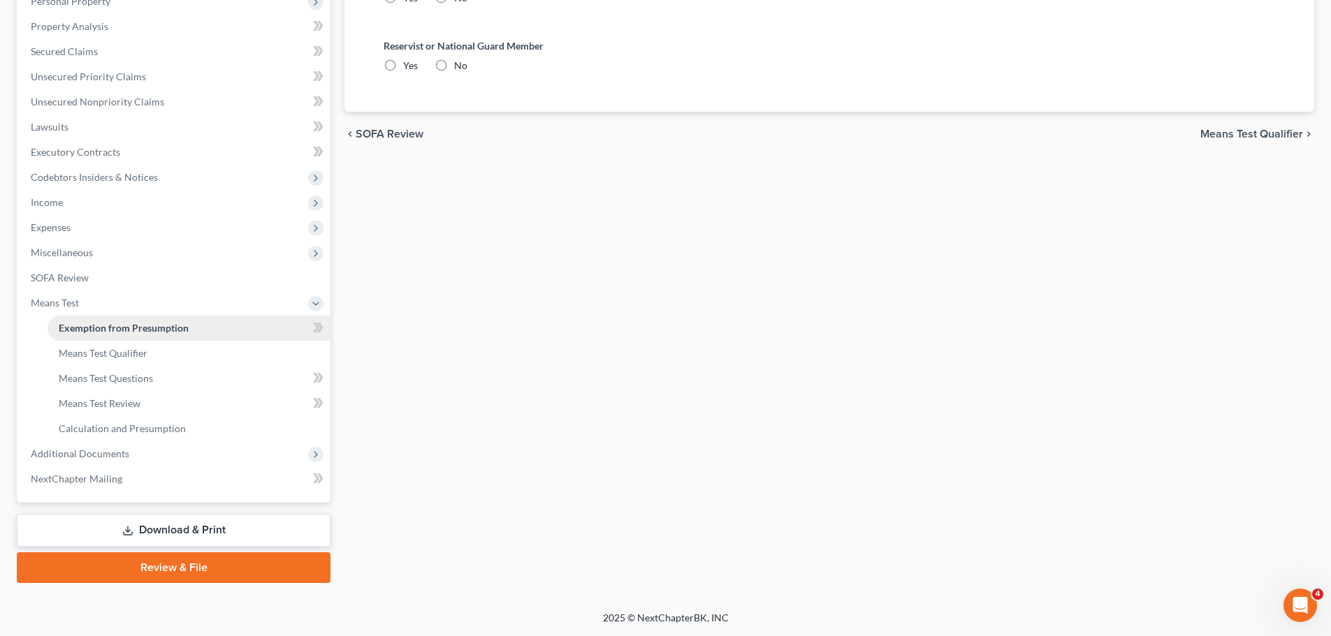
radio input "true"
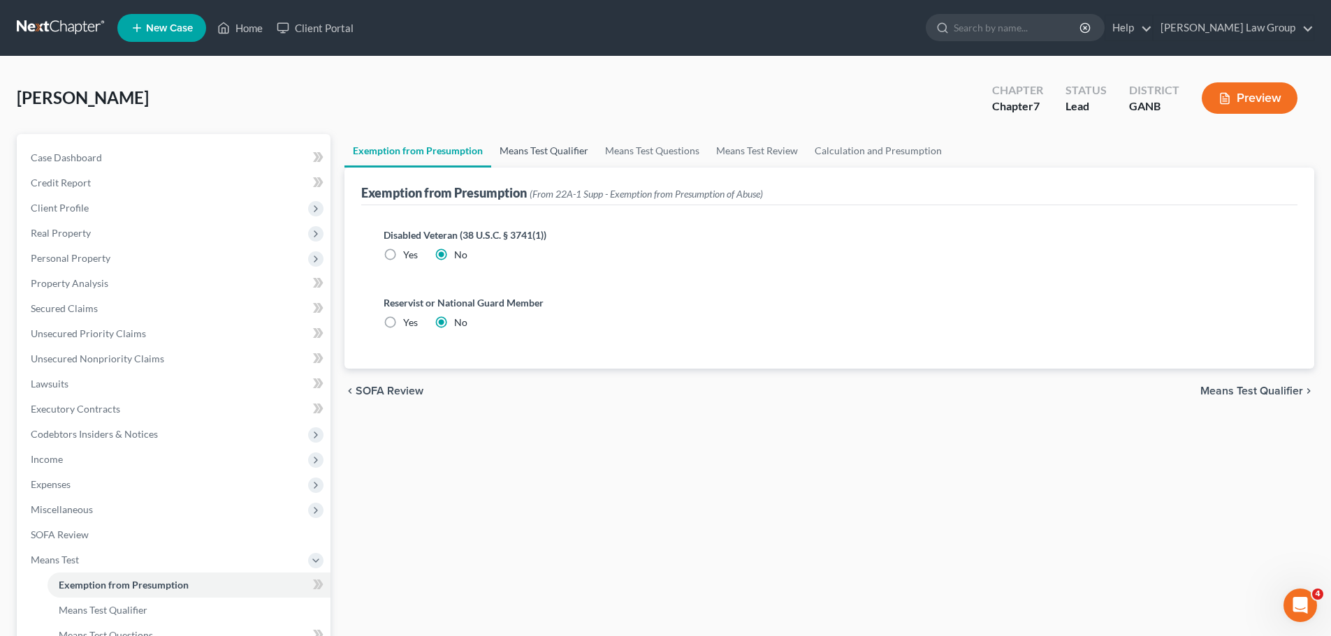
click at [545, 150] on link "Means Test Qualifier" at bounding box center [543, 151] width 105 height 34
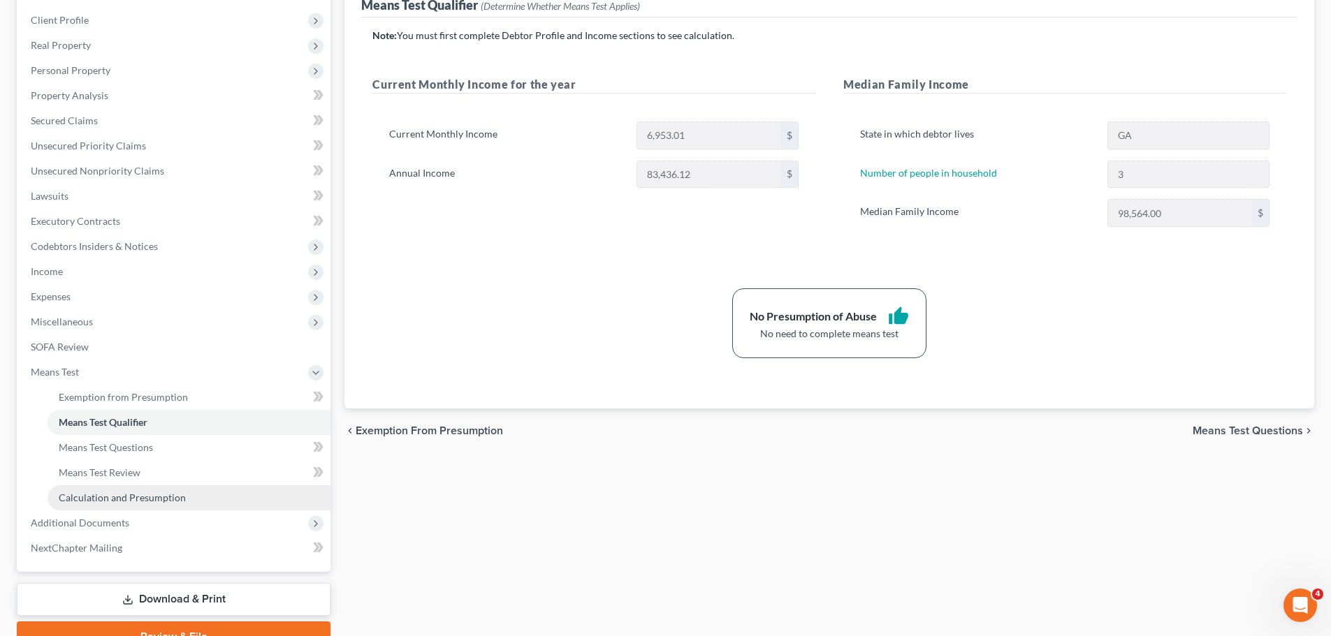
scroll to position [187, 0]
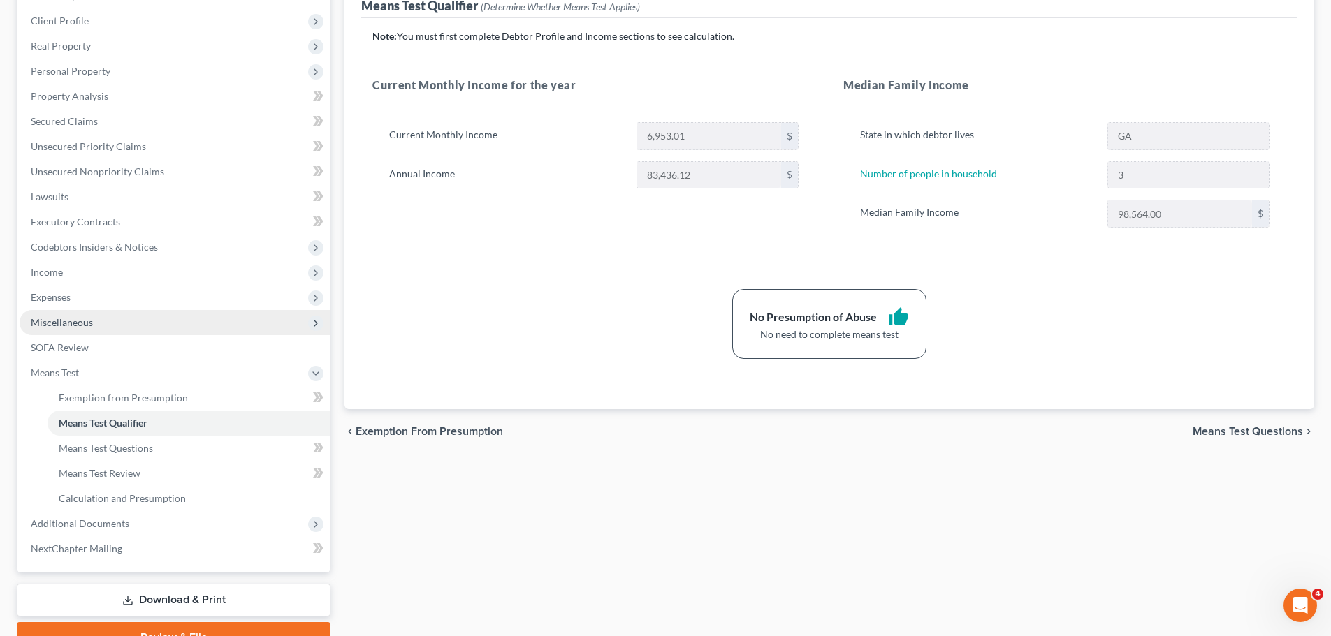
click at [132, 321] on span "Miscellaneous" at bounding box center [175, 322] width 311 height 25
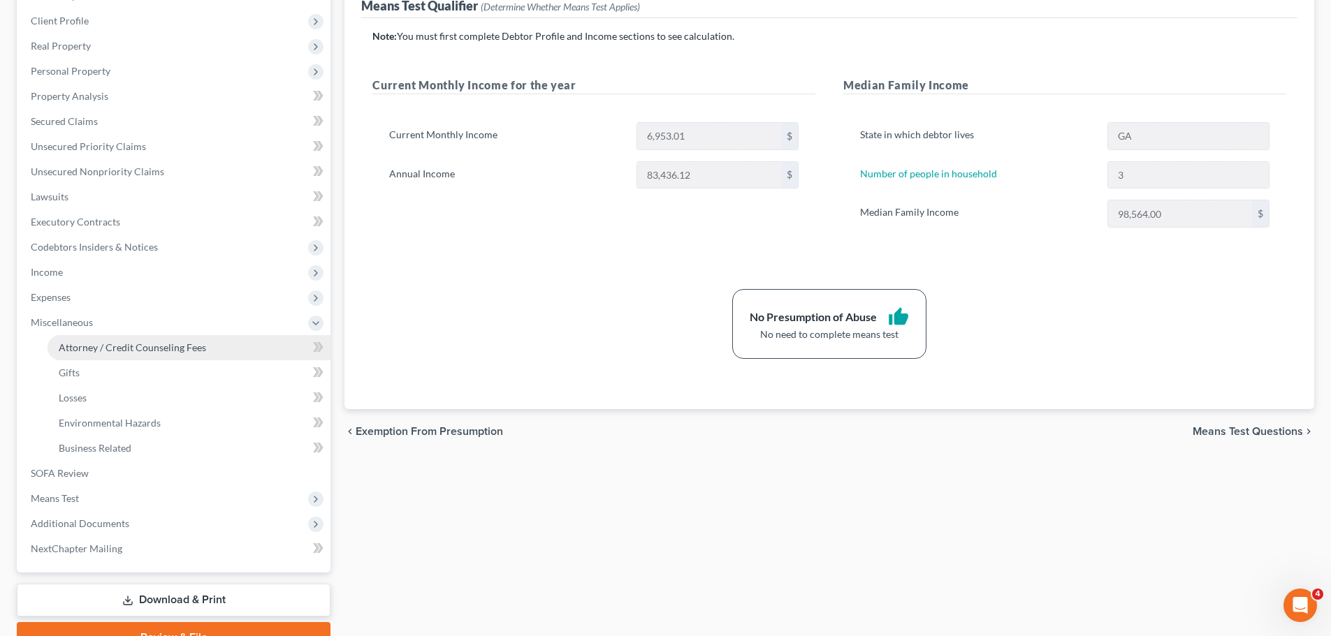
click at [219, 351] on link "Attorney / Credit Counseling Fees" at bounding box center [188, 347] width 283 height 25
select select "0"
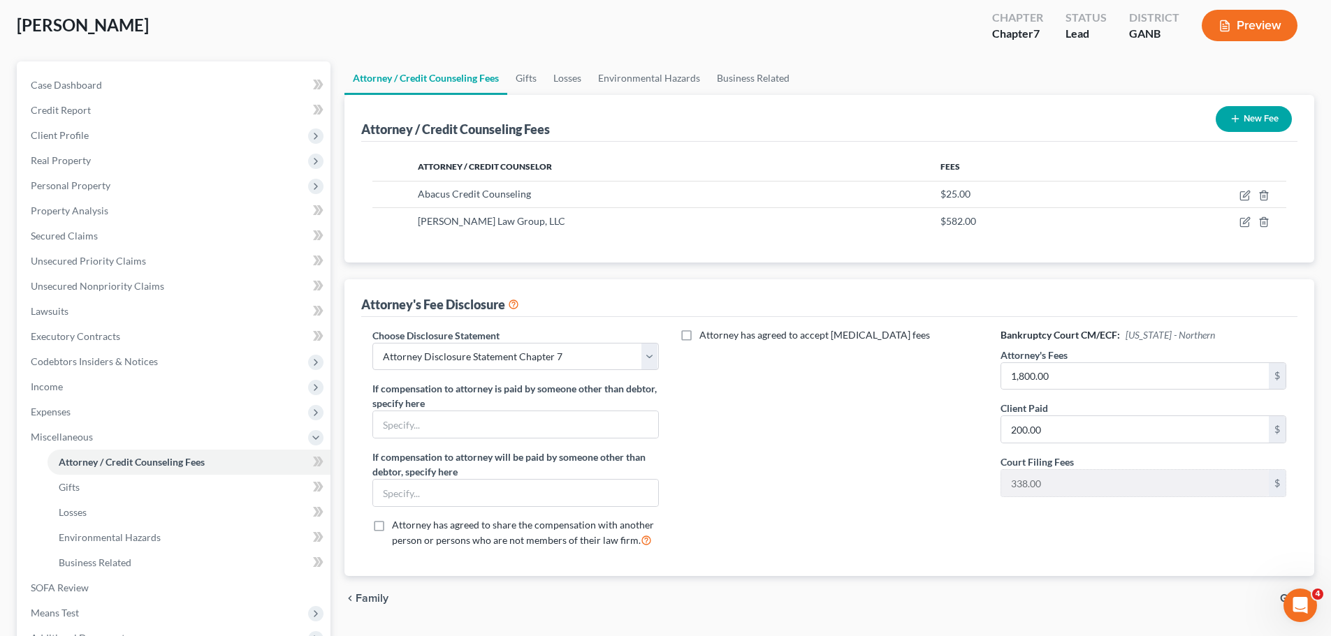
scroll to position [257, 0]
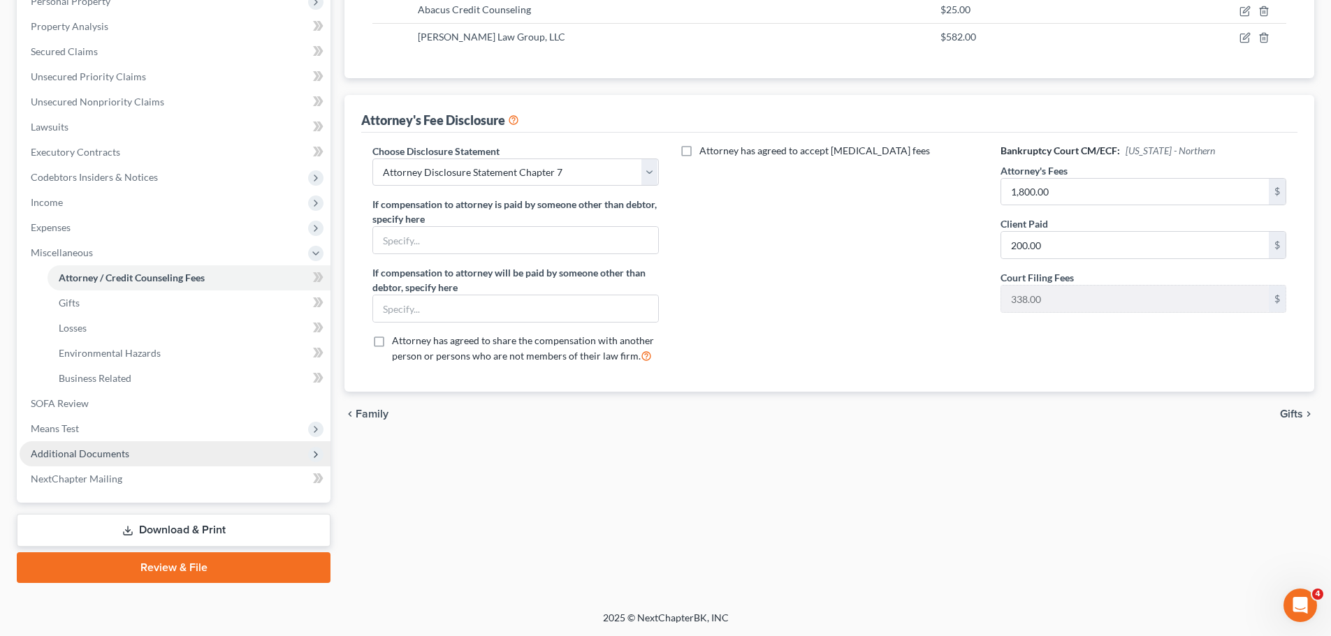
click at [143, 452] on span "Additional Documents" at bounding box center [175, 453] width 311 height 25
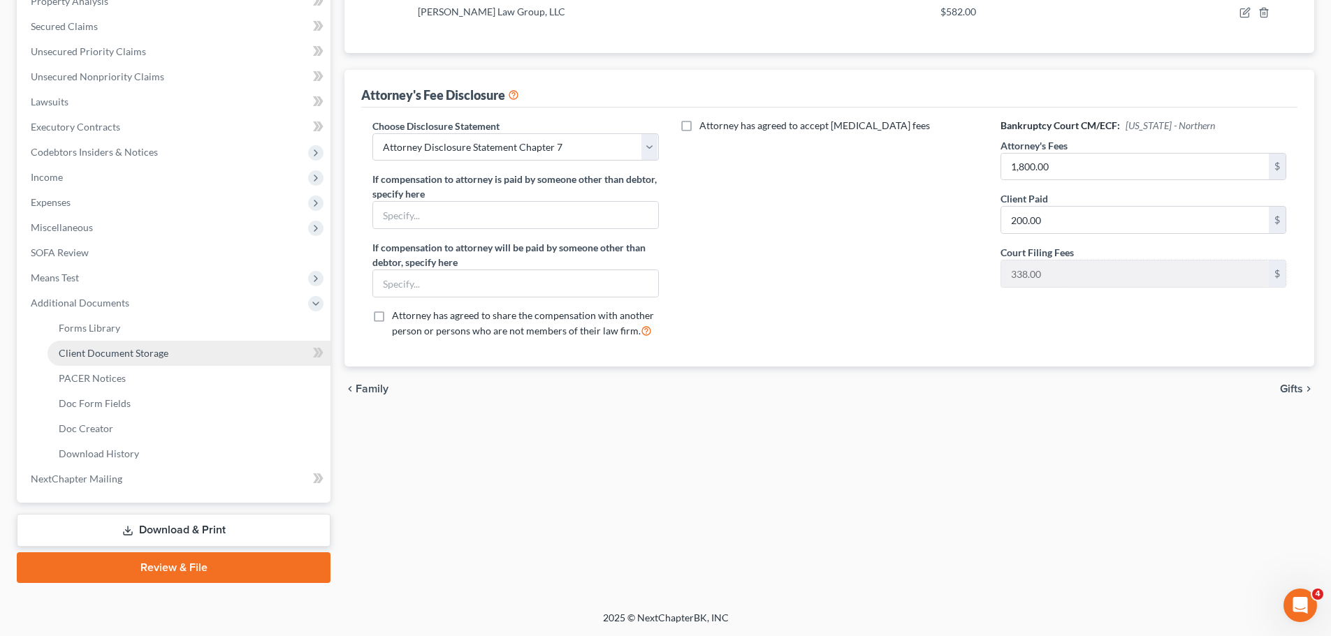
click at [173, 351] on link "Client Document Storage" at bounding box center [188, 353] width 283 height 25
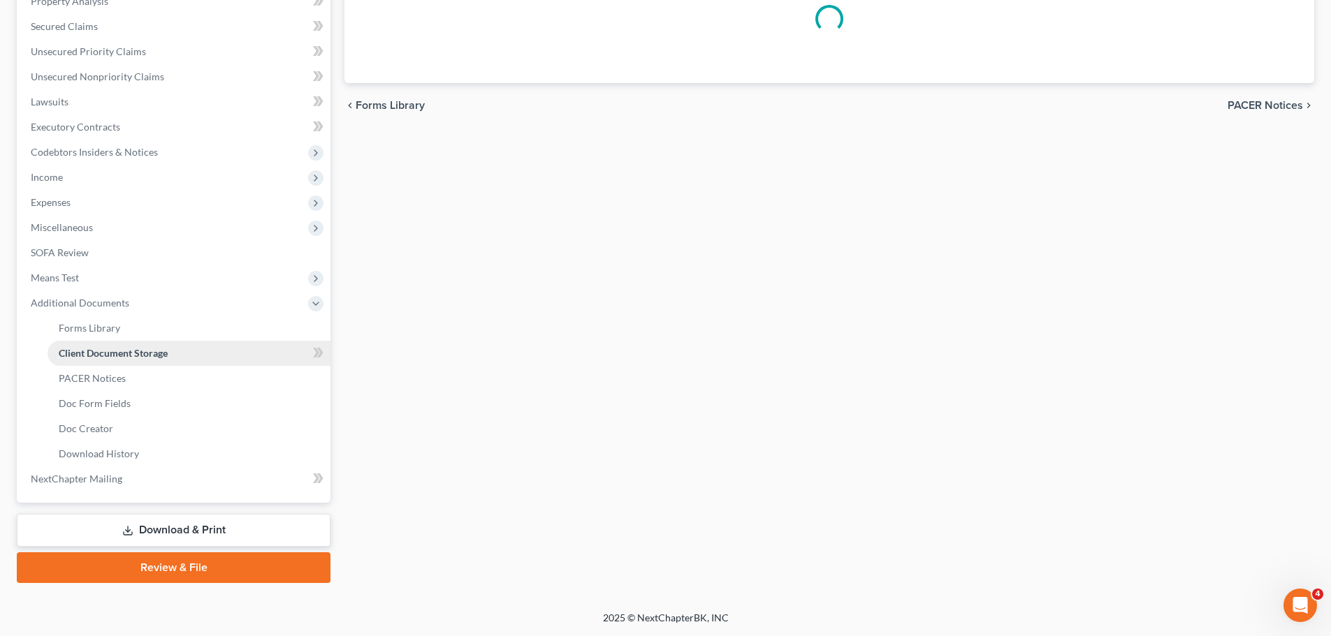
select select "5"
select select "35"
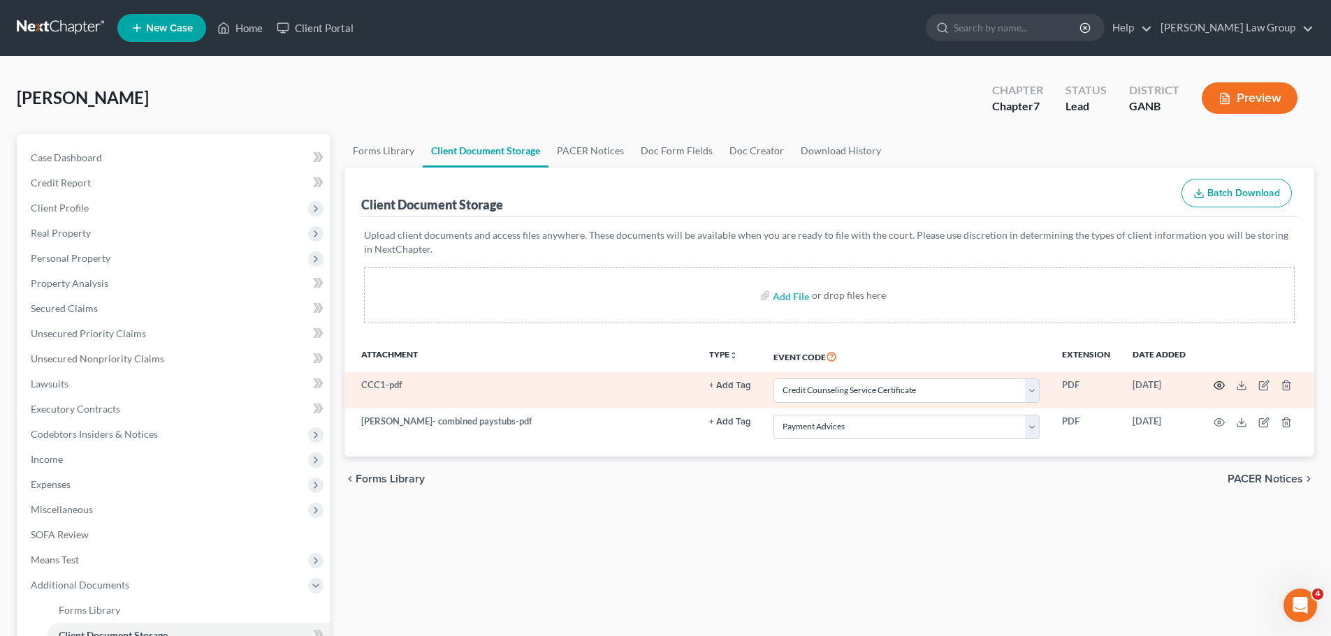
click at [1219, 388] on icon "button" at bounding box center [1218, 385] width 11 height 11
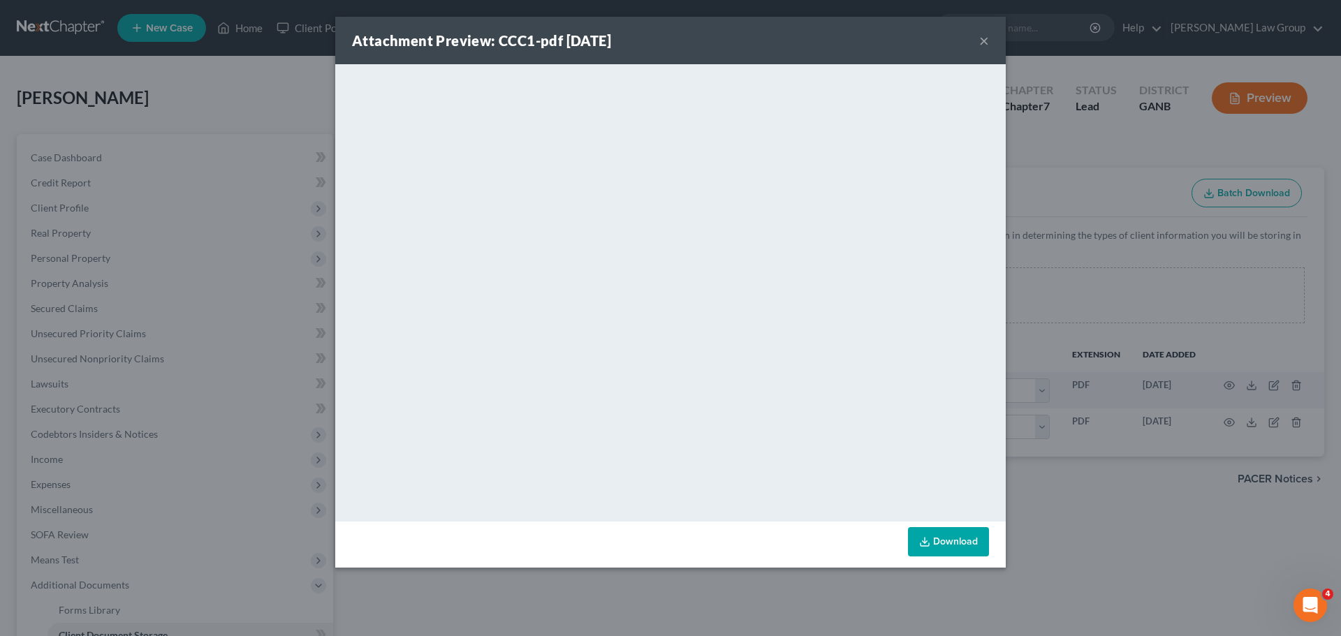
click at [982, 43] on button "×" at bounding box center [984, 40] width 10 height 17
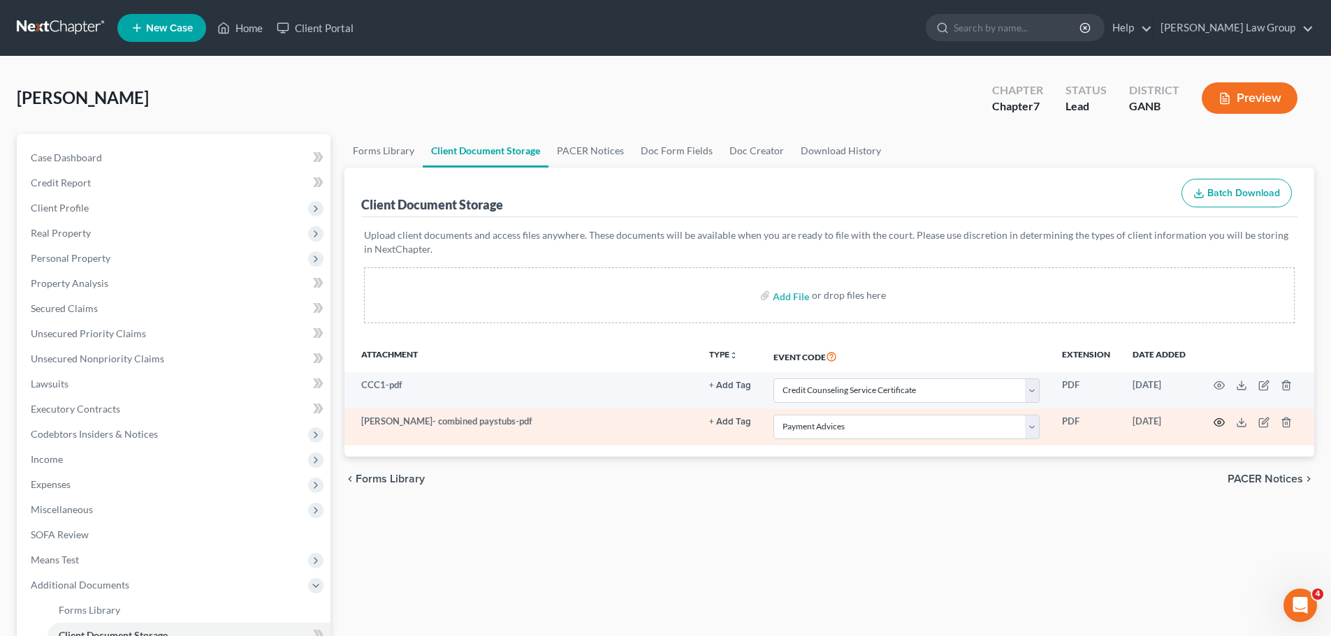
click at [1219, 420] on icon "button" at bounding box center [1218, 422] width 11 height 11
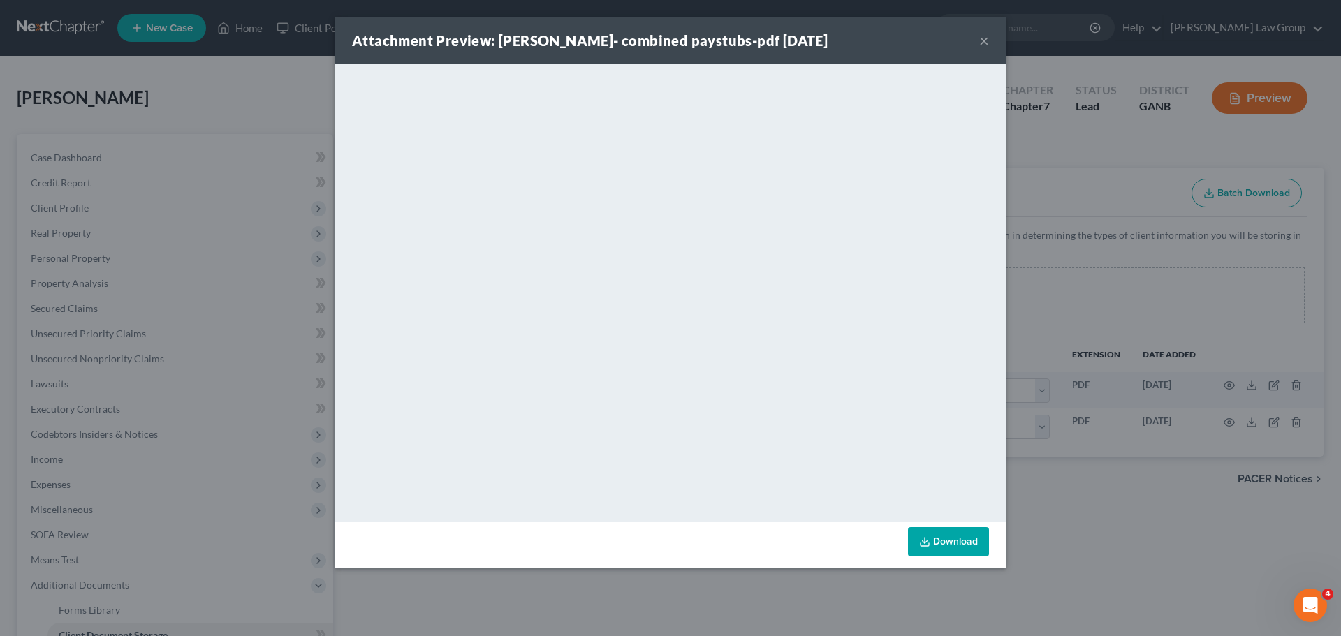
click at [983, 36] on button "×" at bounding box center [984, 40] width 10 height 17
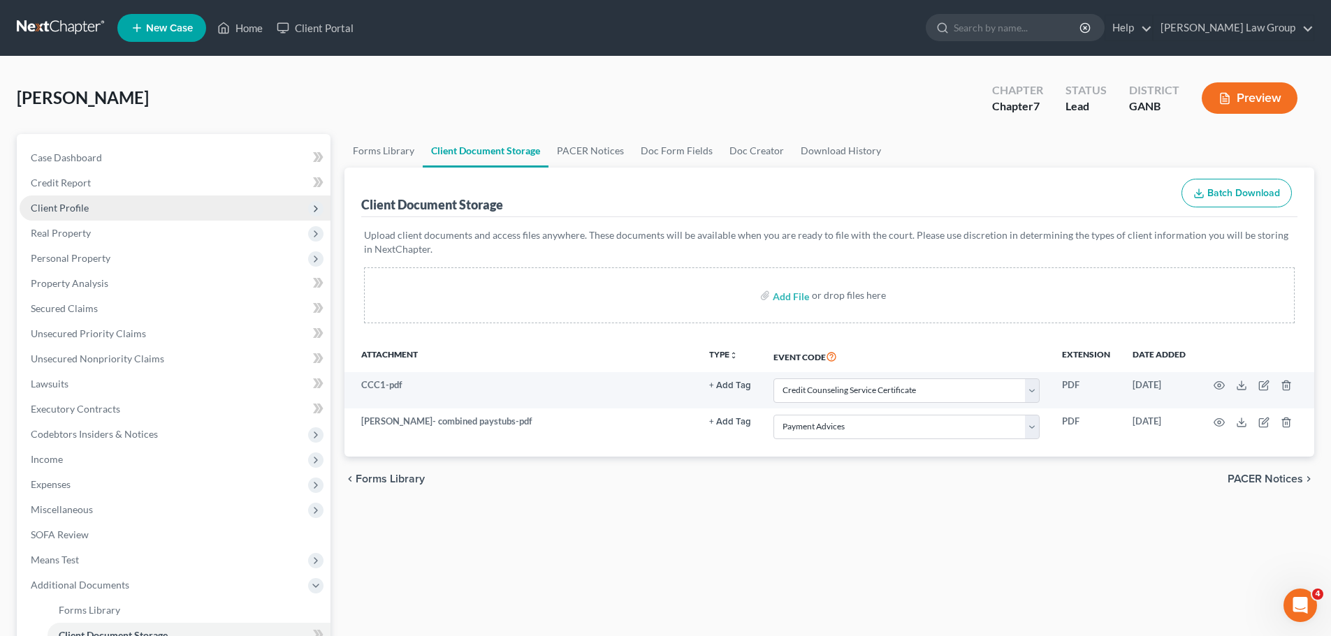
click at [91, 205] on span "Client Profile" at bounding box center [175, 208] width 311 height 25
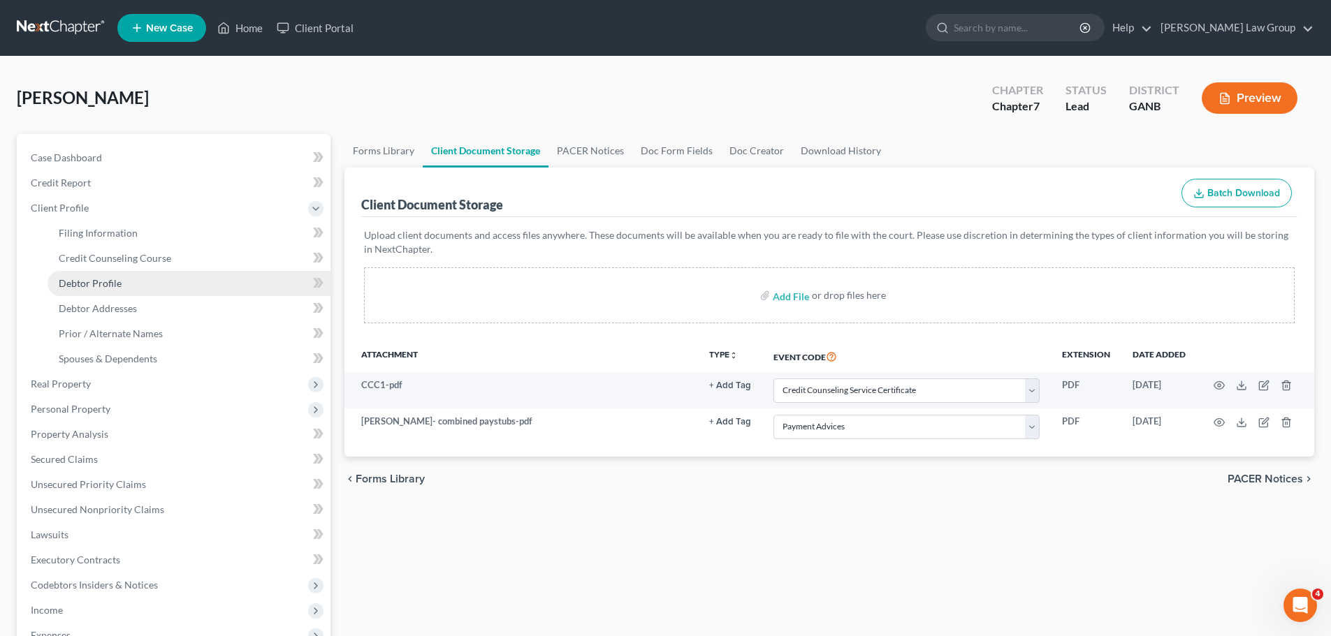
click at [137, 285] on link "Debtor Profile" at bounding box center [188, 283] width 283 height 25
select select "1"
select select "2"
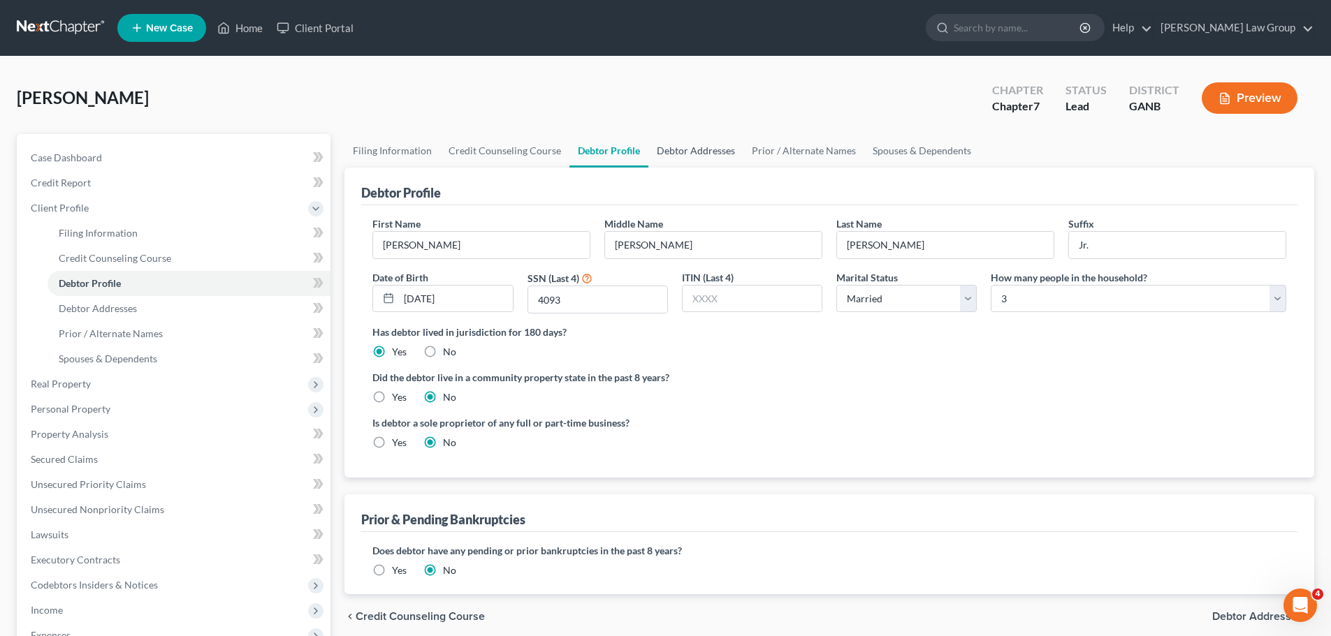
click at [685, 156] on link "Debtor Addresses" at bounding box center [695, 151] width 95 height 34
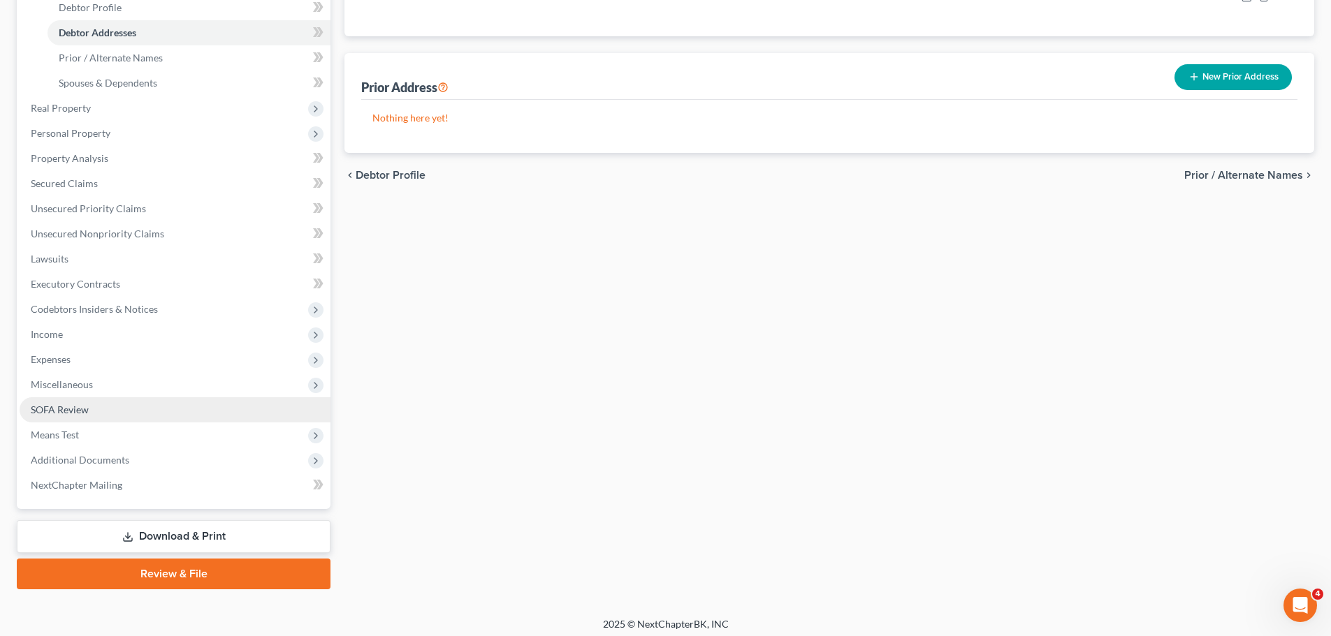
scroll to position [282, 0]
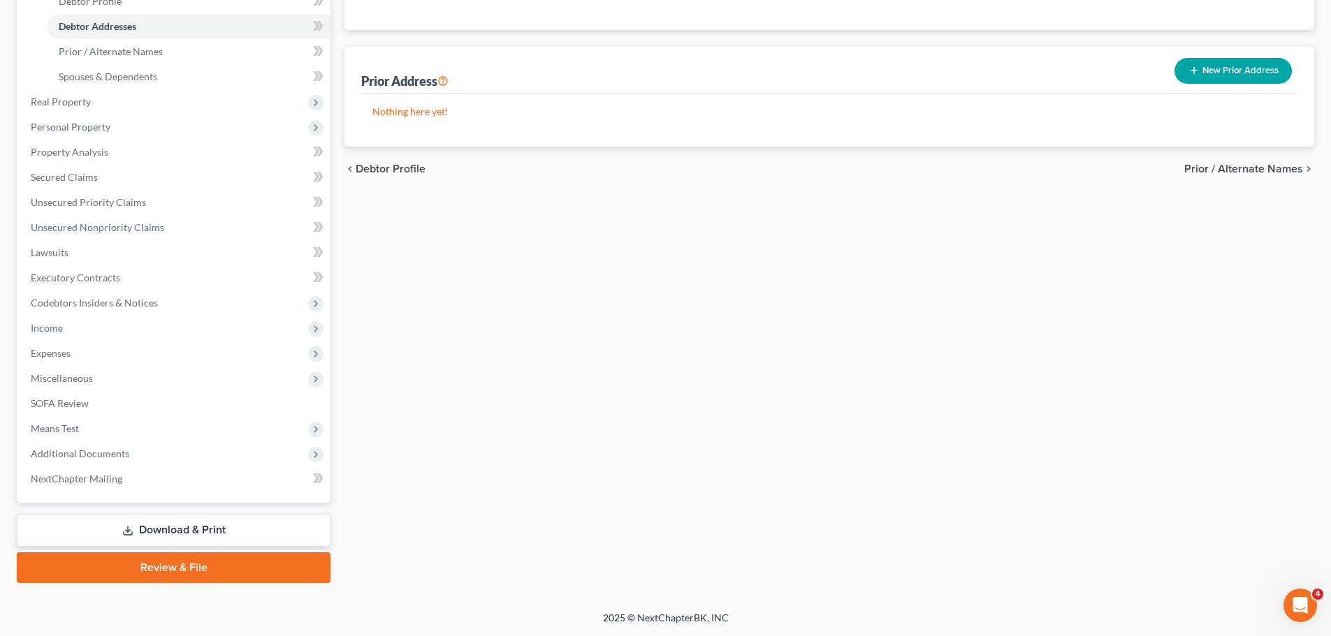
click at [149, 568] on link "Review & File" at bounding box center [174, 567] width 314 height 31
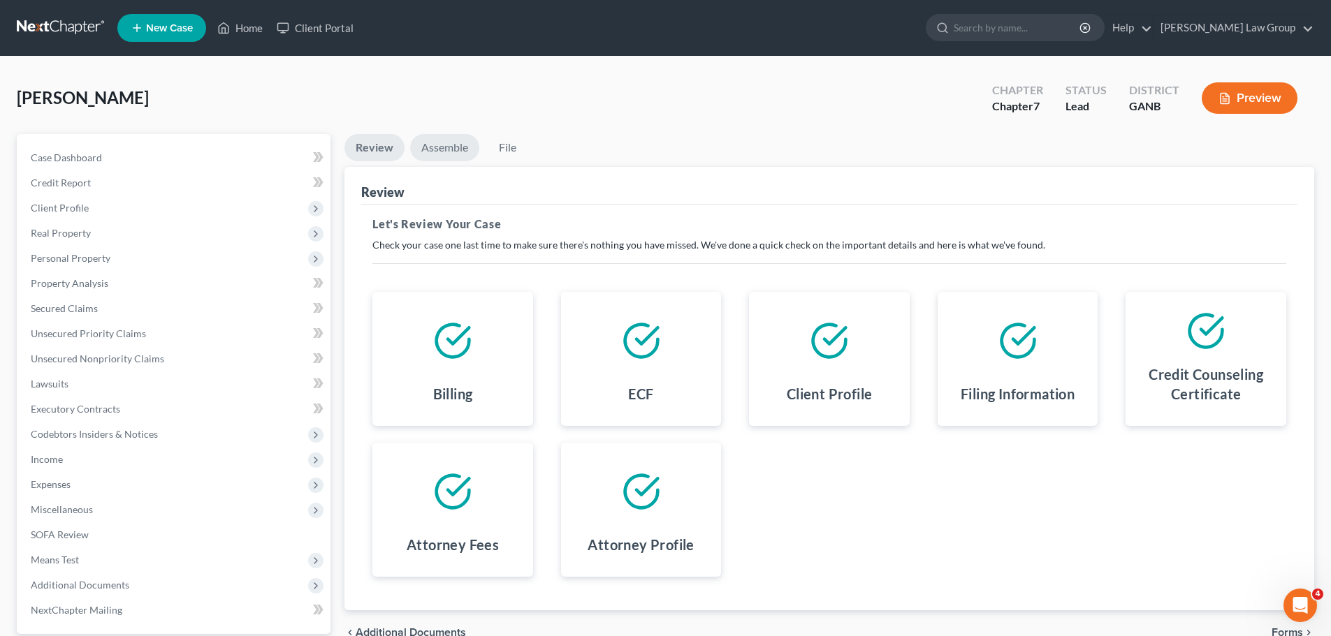
click at [450, 152] on link "Assemble" at bounding box center [444, 147] width 69 height 27
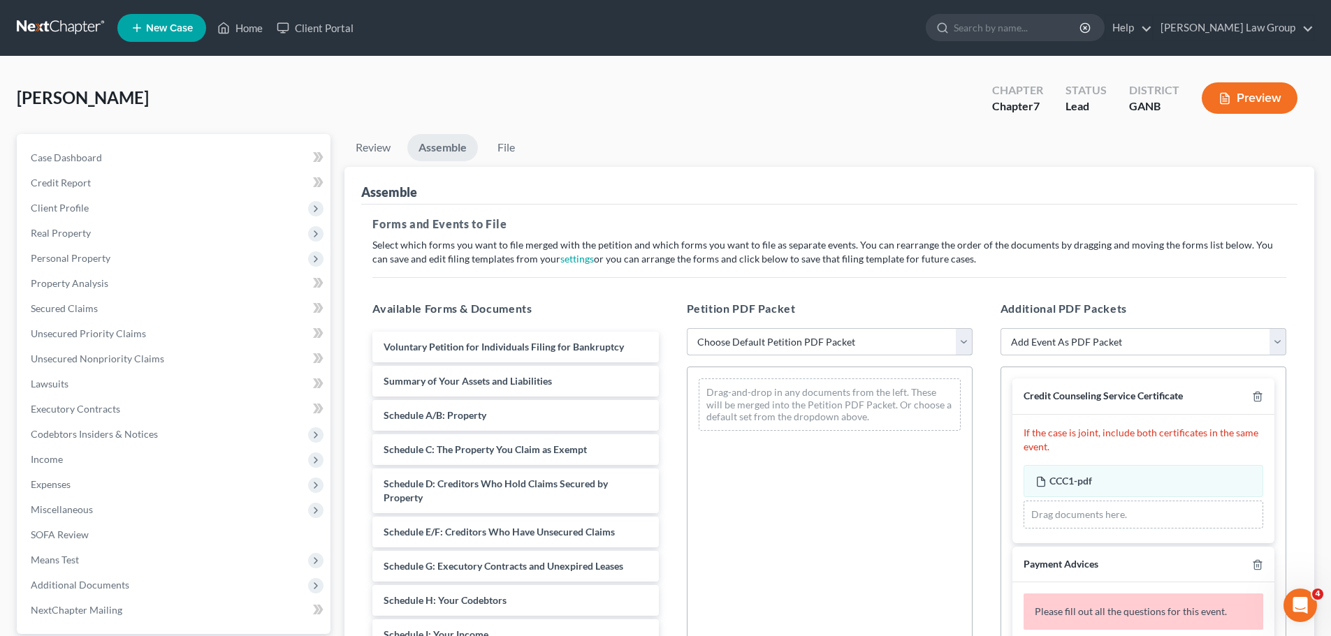
click at [807, 341] on select "Choose Default Petition PDF Packet Complete Bankruptcy Petition (all forms and …" at bounding box center [830, 342] width 286 height 28
select select "0"
click at [687, 328] on select "Choose Default Petition PDF Packet Complete Bankruptcy Petition (all forms and …" at bounding box center [830, 342] width 286 height 28
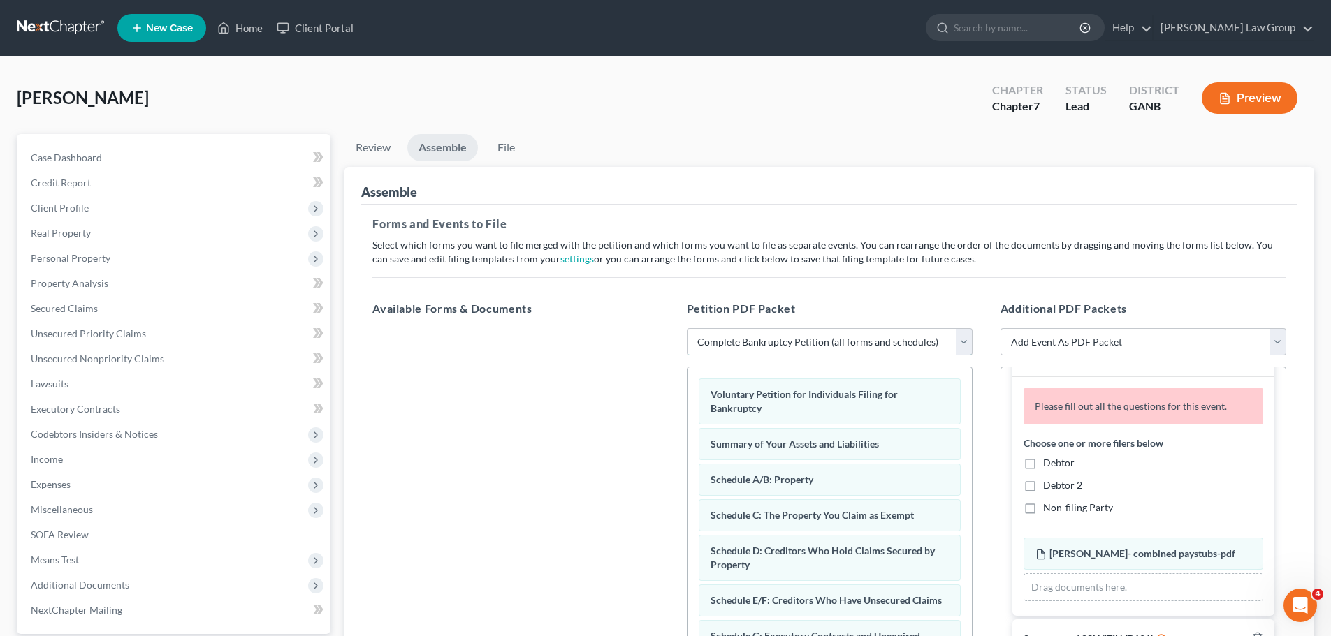
scroll to position [210, 0]
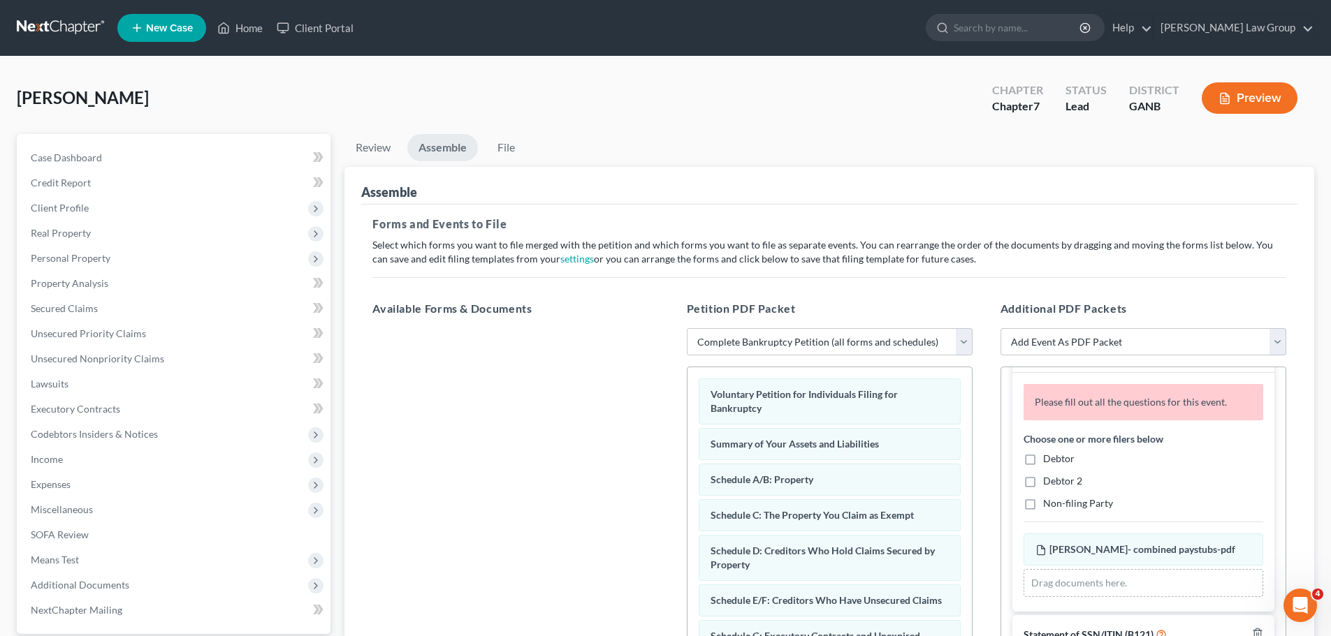
click at [1043, 460] on label "Debtor" at bounding box center [1058, 459] width 31 height 14
click at [1048, 460] on input "Debtor" at bounding box center [1052, 456] width 9 height 9
checkbox input "true"
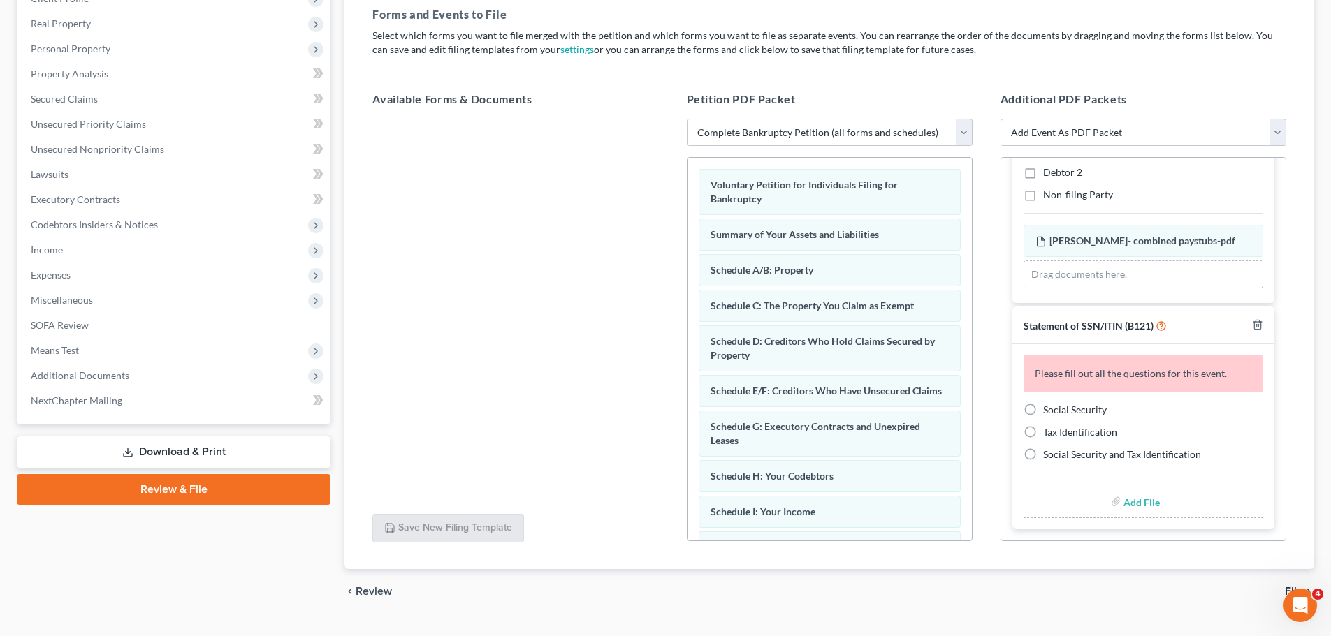
click at [1043, 416] on label "Social Security" at bounding box center [1075, 410] width 64 height 14
click at [1048, 412] on input "Social Security" at bounding box center [1052, 407] width 9 height 9
radio input "true"
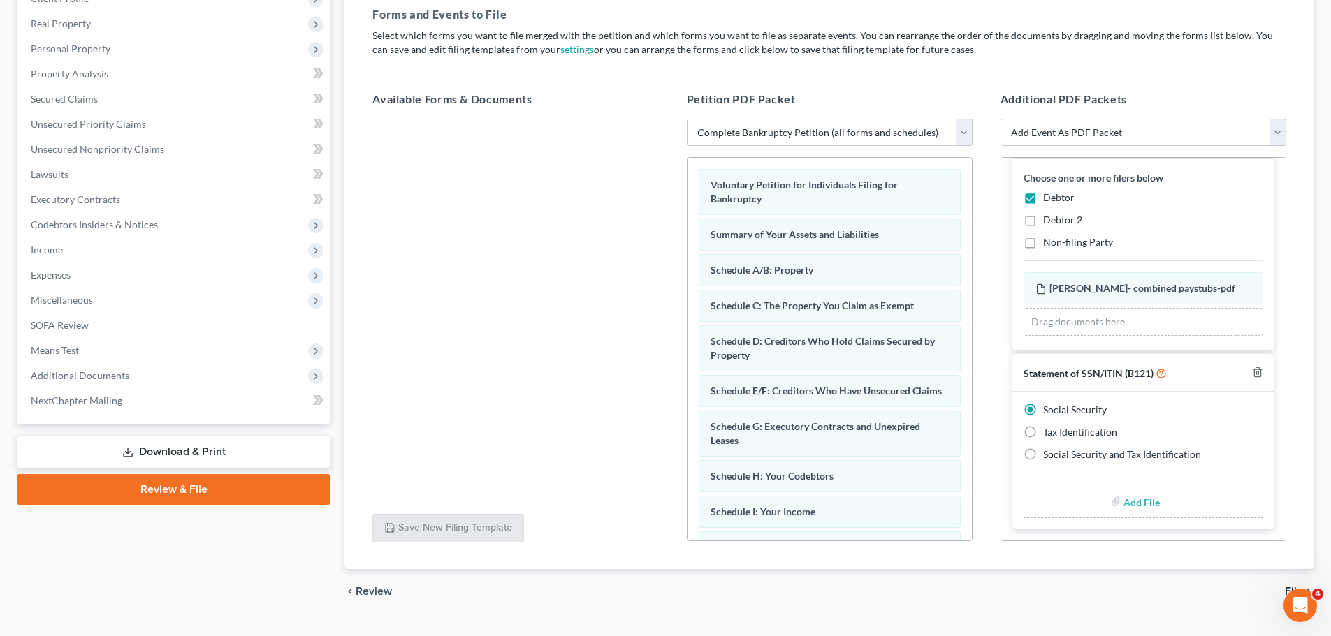
scroll to position [214, 0]
click at [1141, 499] on input "file" at bounding box center [1140, 501] width 34 height 25
type input "C:\fakepath\SSN to file in case [PERSON_NAME].pdf"
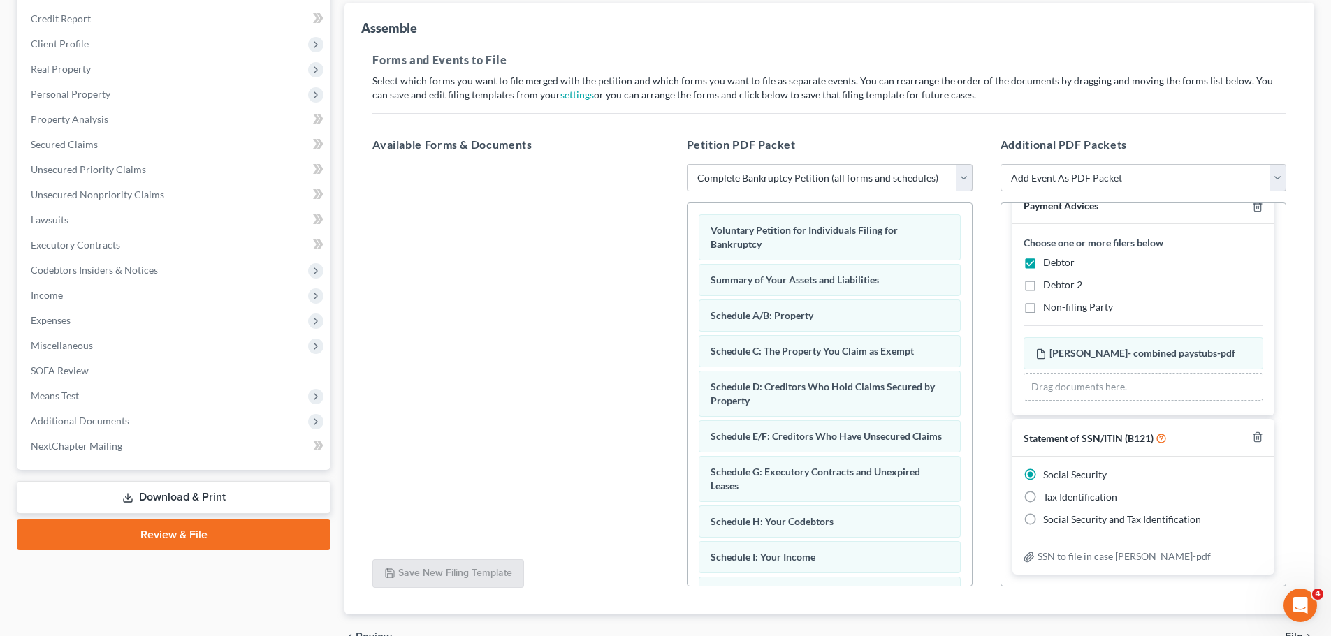
scroll to position [0, 0]
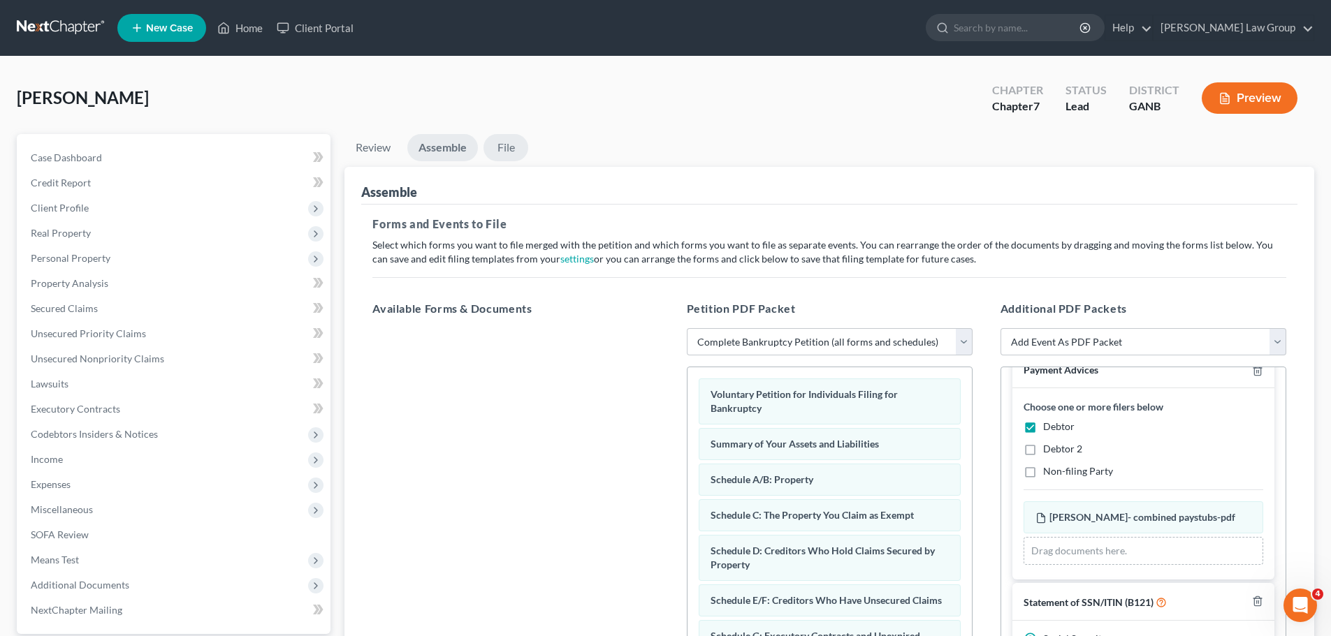
click at [494, 135] on link "File" at bounding box center [505, 147] width 45 height 27
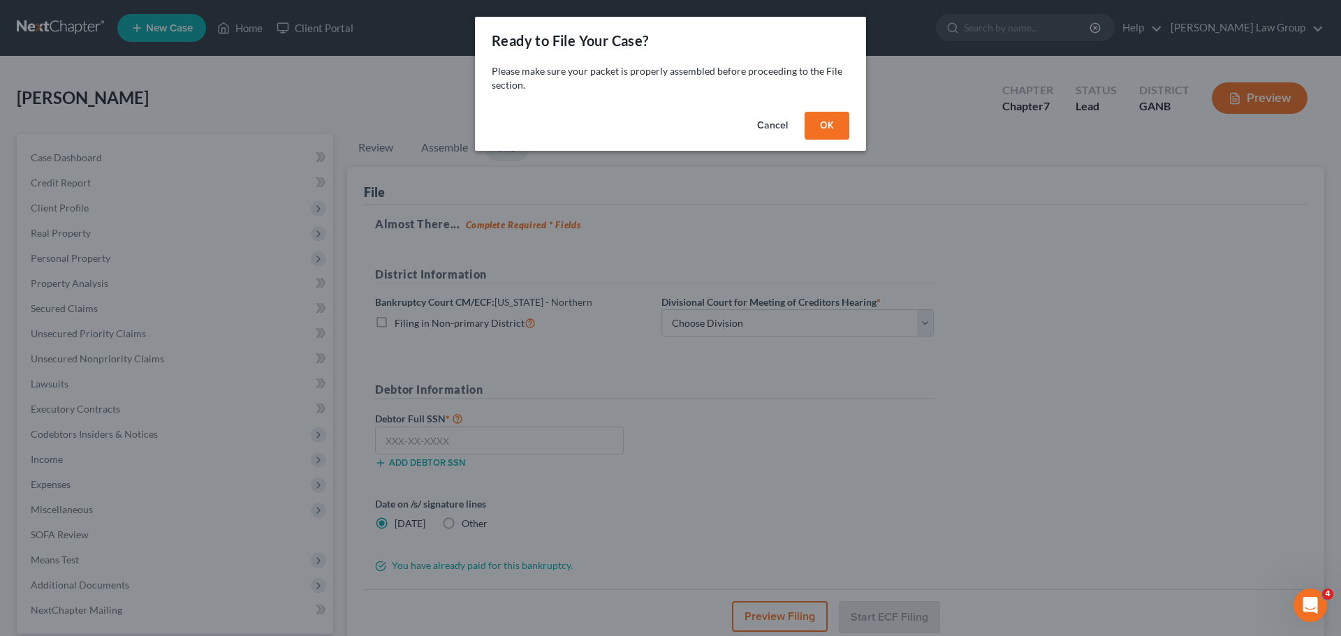
click at [826, 128] on button "OK" at bounding box center [827, 126] width 45 height 28
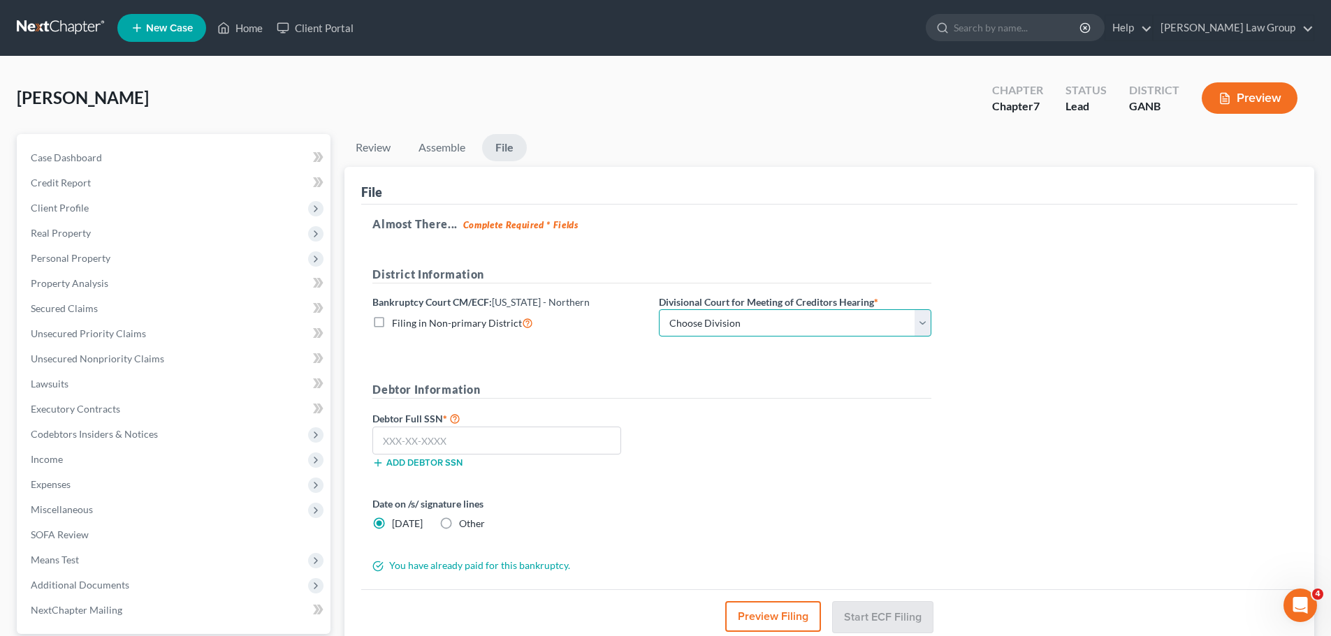
drag, startPoint x: 719, startPoint y: 334, endPoint x: 719, endPoint y: 322, distance: 11.9
click at [719, 333] on select "Choose Division [GEOGRAPHIC_DATA] [GEOGRAPHIC_DATA] [GEOGRAPHIC_DATA] [GEOGRAPH…" at bounding box center [795, 323] width 272 height 28
select select "0"
click at [659, 309] on select "Choose Division [GEOGRAPHIC_DATA] [GEOGRAPHIC_DATA] [GEOGRAPHIC_DATA] [GEOGRAPH…" at bounding box center [795, 323] width 272 height 28
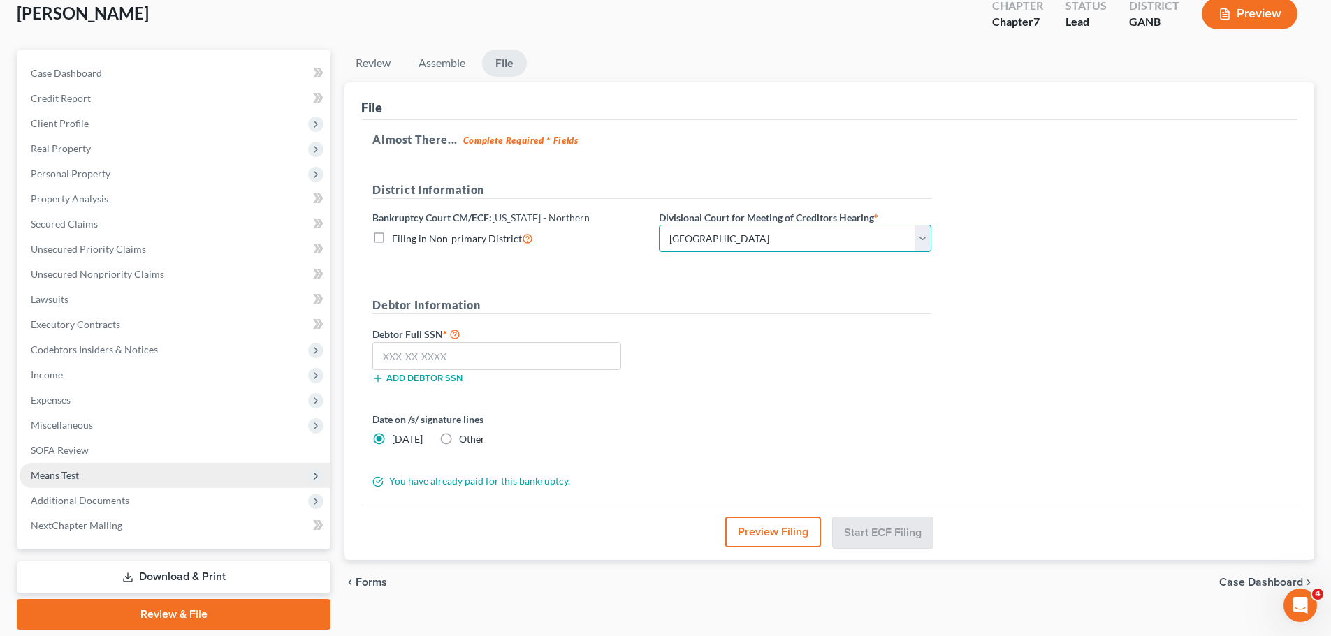
scroll to position [131, 0]
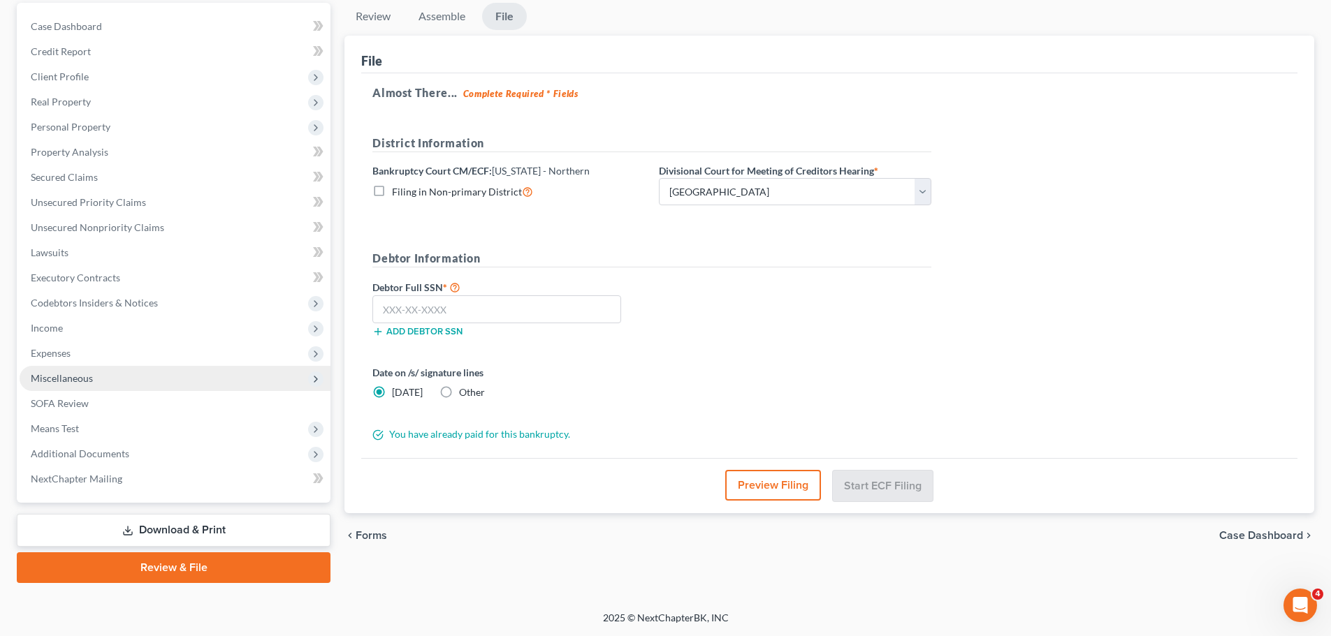
click at [52, 377] on span "Miscellaneous" at bounding box center [62, 378] width 62 height 12
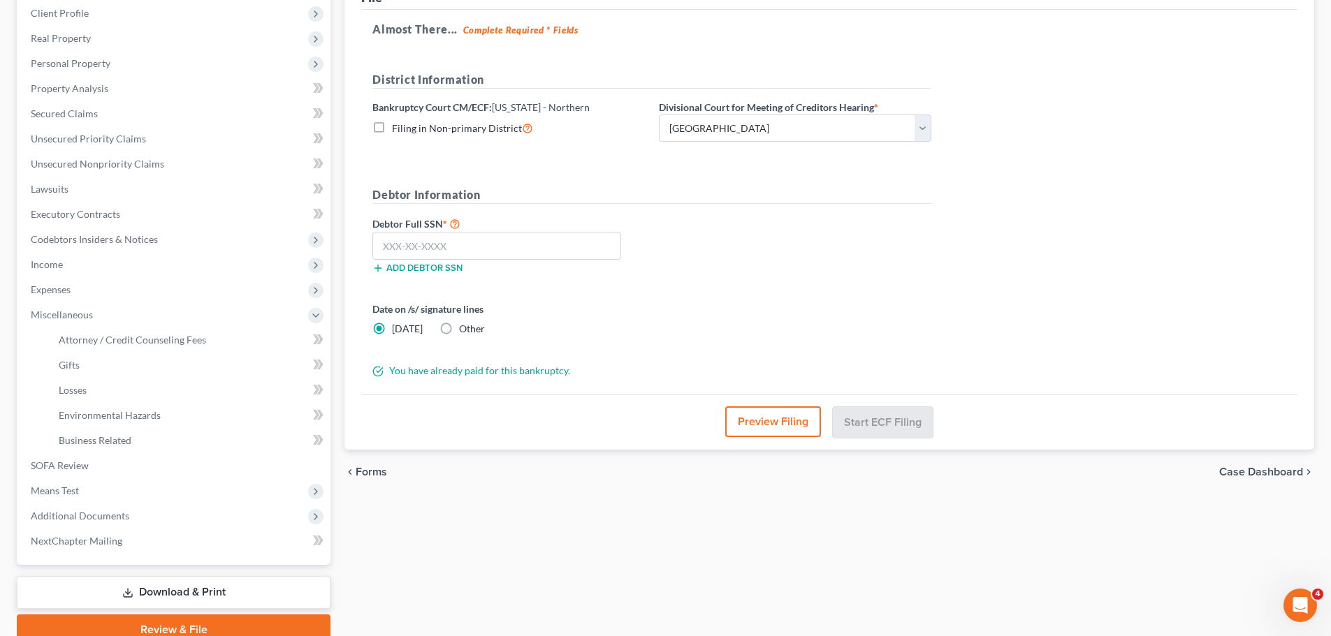
scroll to position [257, 0]
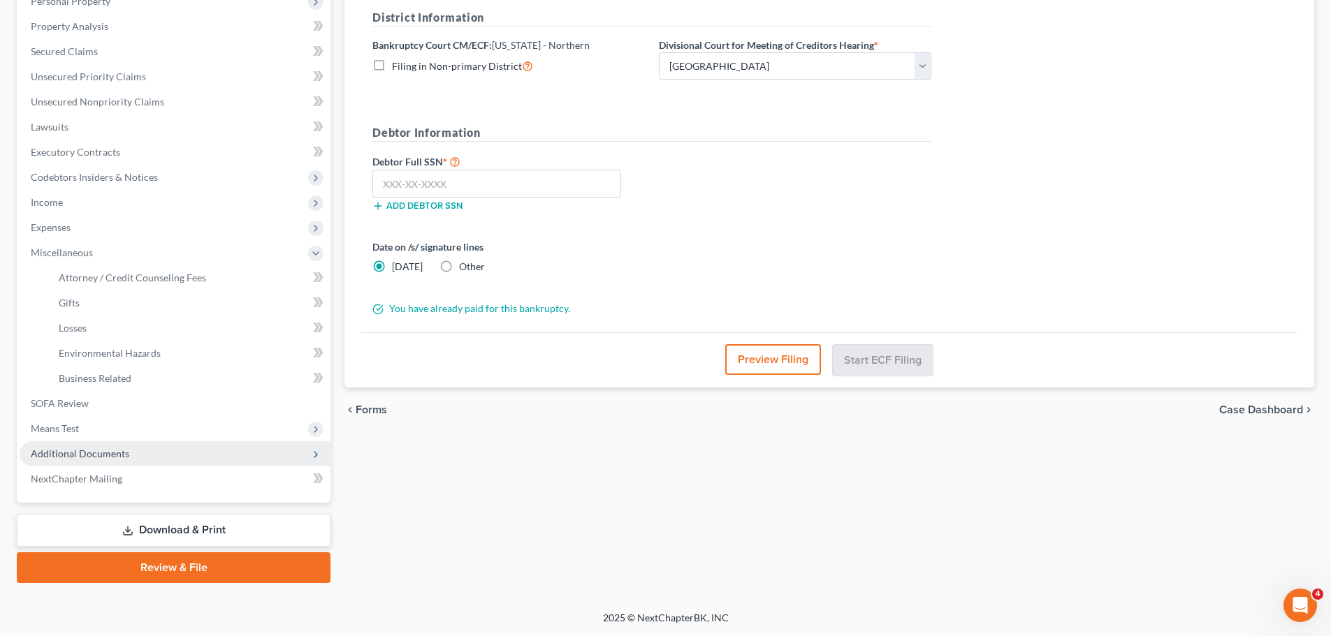
click at [70, 449] on span "Additional Documents" at bounding box center [80, 454] width 98 height 12
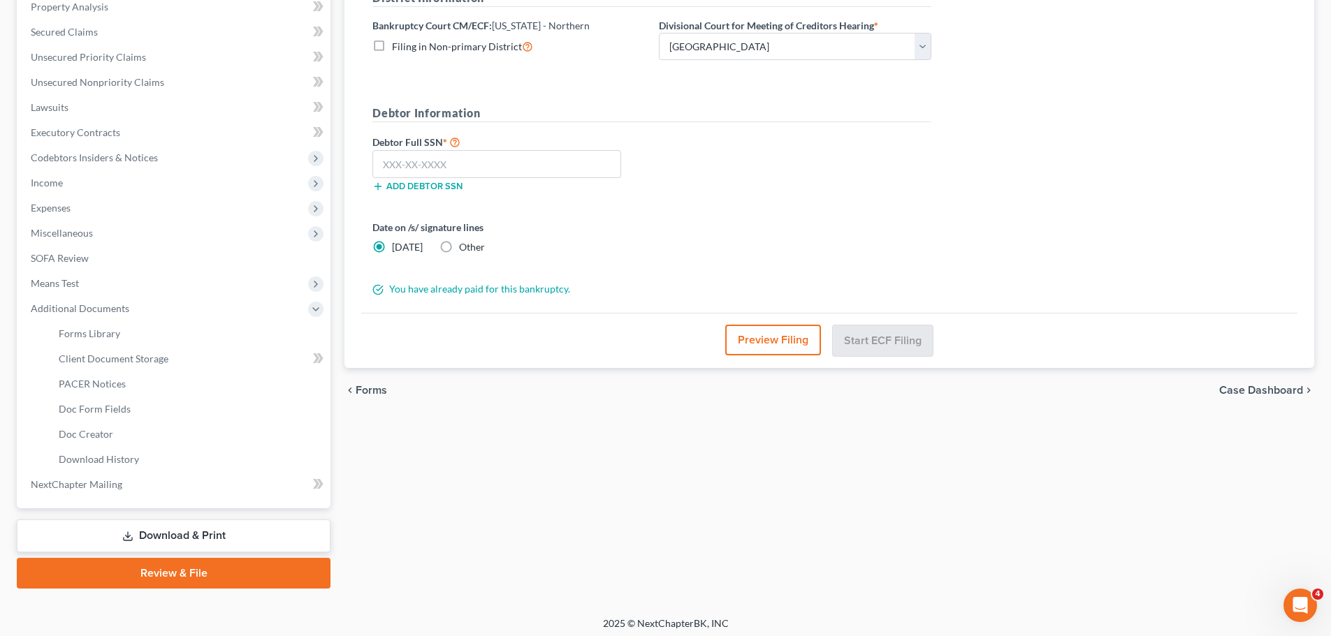
scroll to position [282, 0]
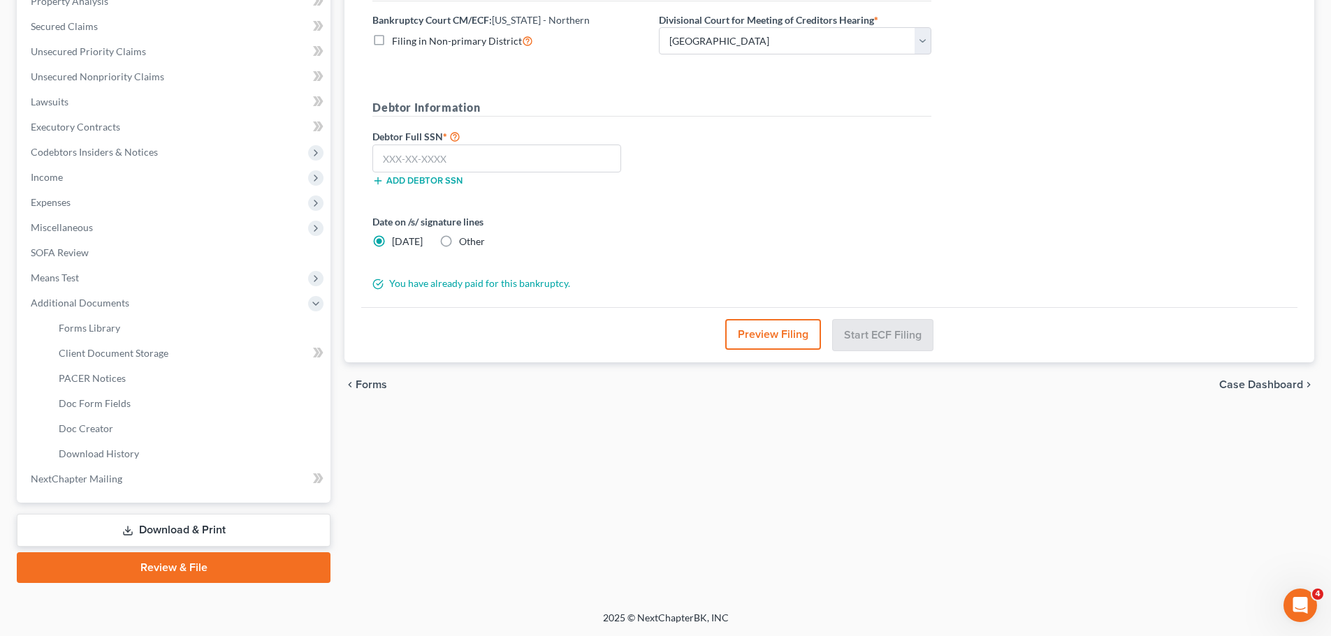
click at [140, 563] on link "Review & File" at bounding box center [174, 567] width 314 height 31
click at [57, 233] on span "Miscellaneous" at bounding box center [175, 227] width 311 height 25
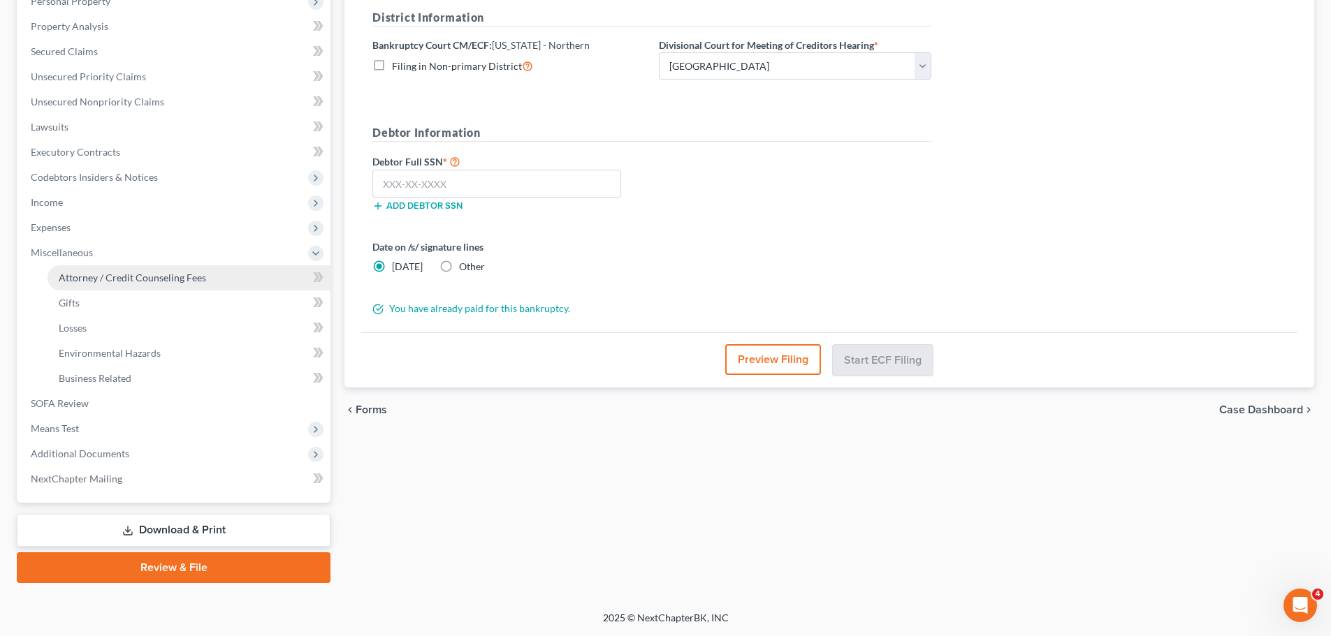
click at [102, 280] on span "Attorney / Credit Counseling Fees" at bounding box center [132, 278] width 147 height 12
select select "0"
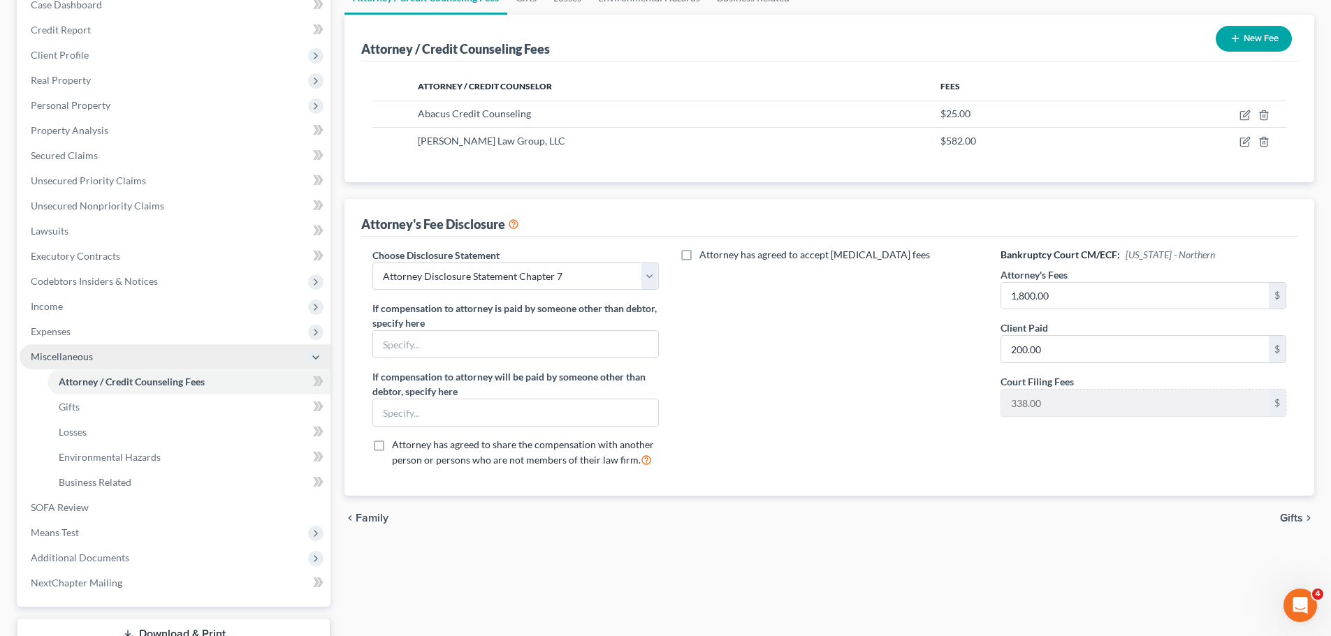
scroll to position [257, 0]
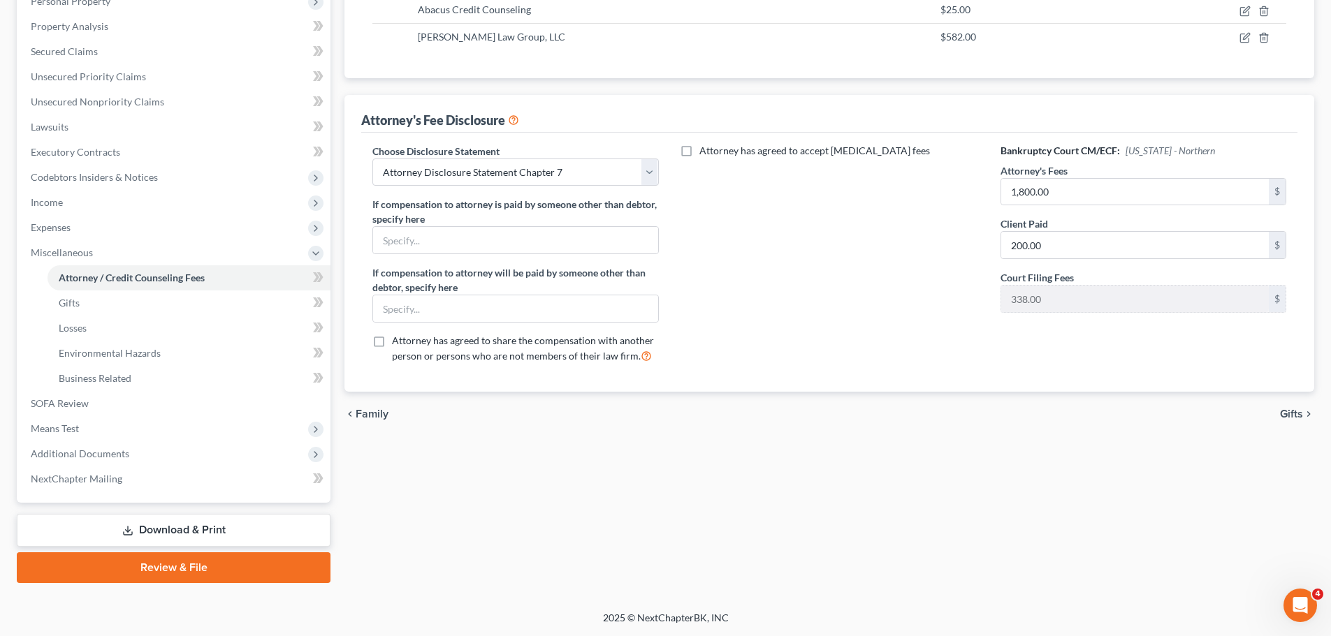
click at [129, 566] on link "Review & File" at bounding box center [174, 567] width 314 height 31
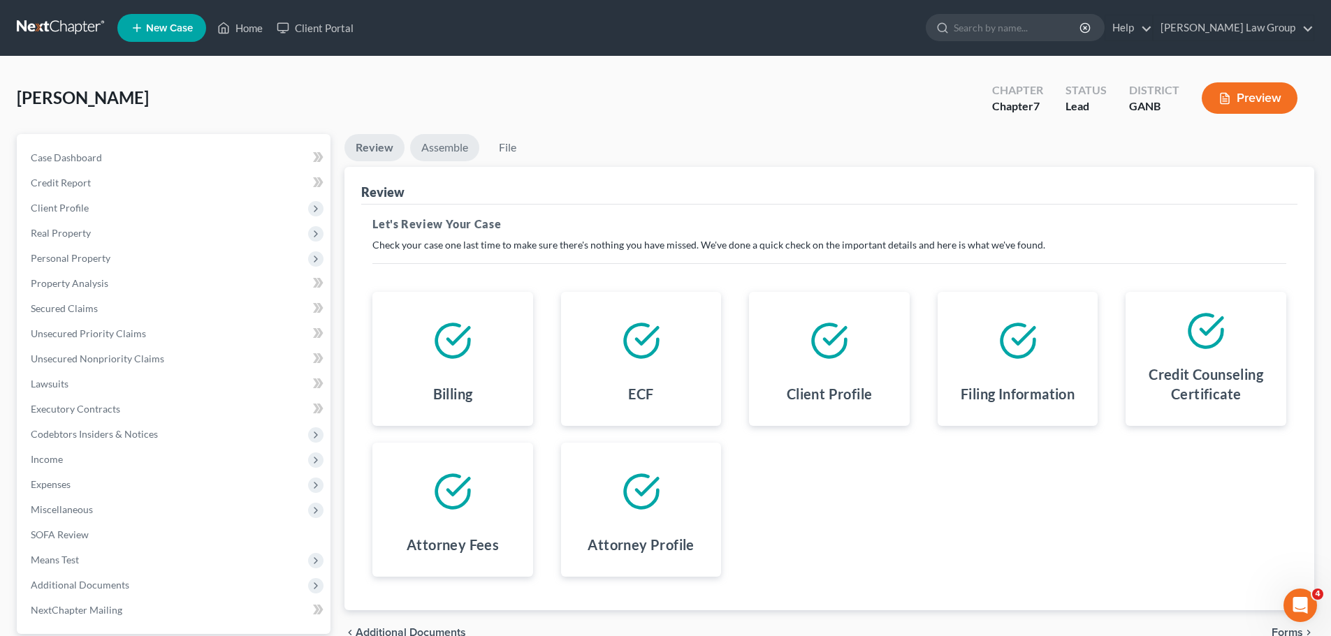
click at [448, 151] on link "Assemble" at bounding box center [444, 147] width 69 height 27
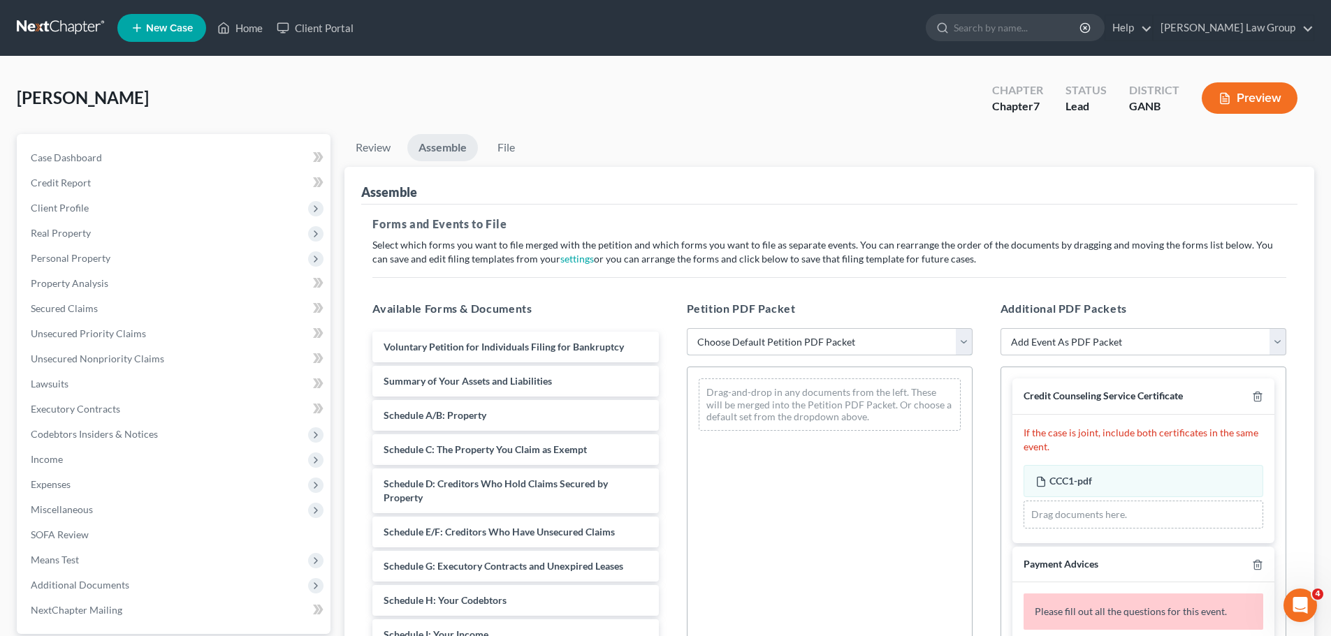
drag, startPoint x: 756, startPoint y: 344, endPoint x: 752, endPoint y: 353, distance: 10.0
click at [756, 344] on select "Choose Default Petition PDF Packet Complete Bankruptcy Petition (all forms and …" at bounding box center [830, 342] width 286 height 28
select select "0"
click at [687, 328] on select "Choose Default Petition PDF Packet Complete Bankruptcy Petition (all forms and …" at bounding box center [830, 342] width 286 height 28
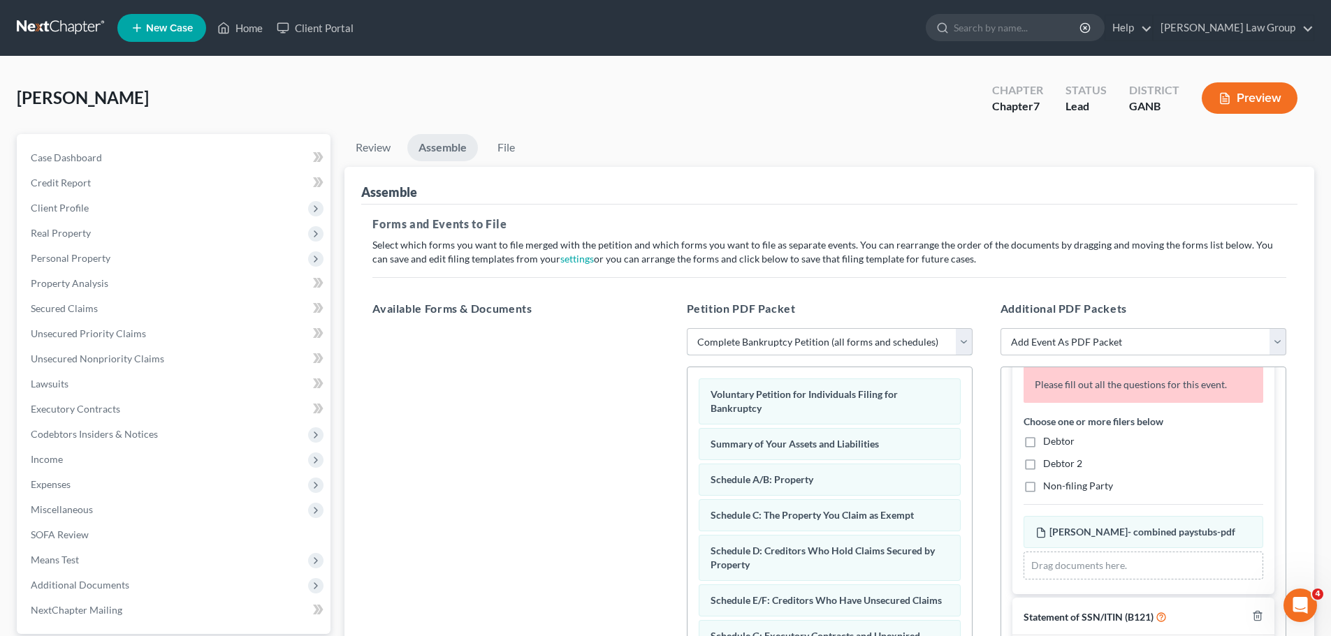
scroll to position [279, 0]
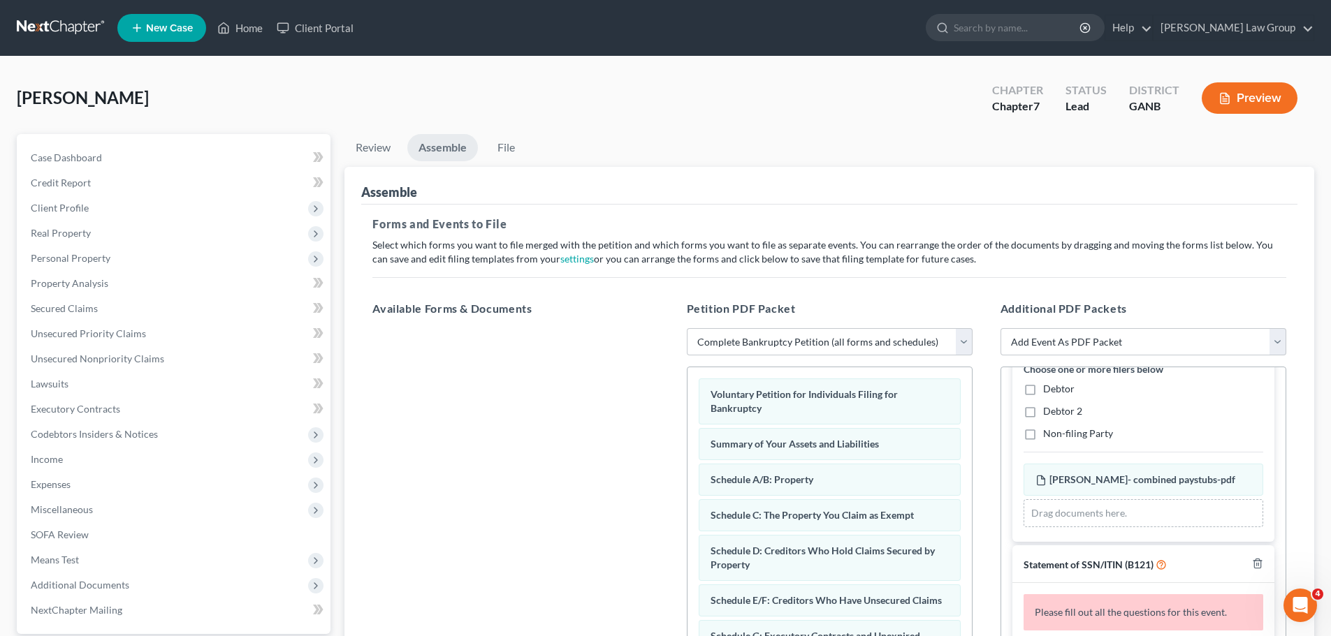
click at [1043, 389] on label "Debtor" at bounding box center [1058, 389] width 31 height 14
click at [1048, 389] on input "Debtor" at bounding box center [1052, 386] width 9 height 9
checkbox input "true"
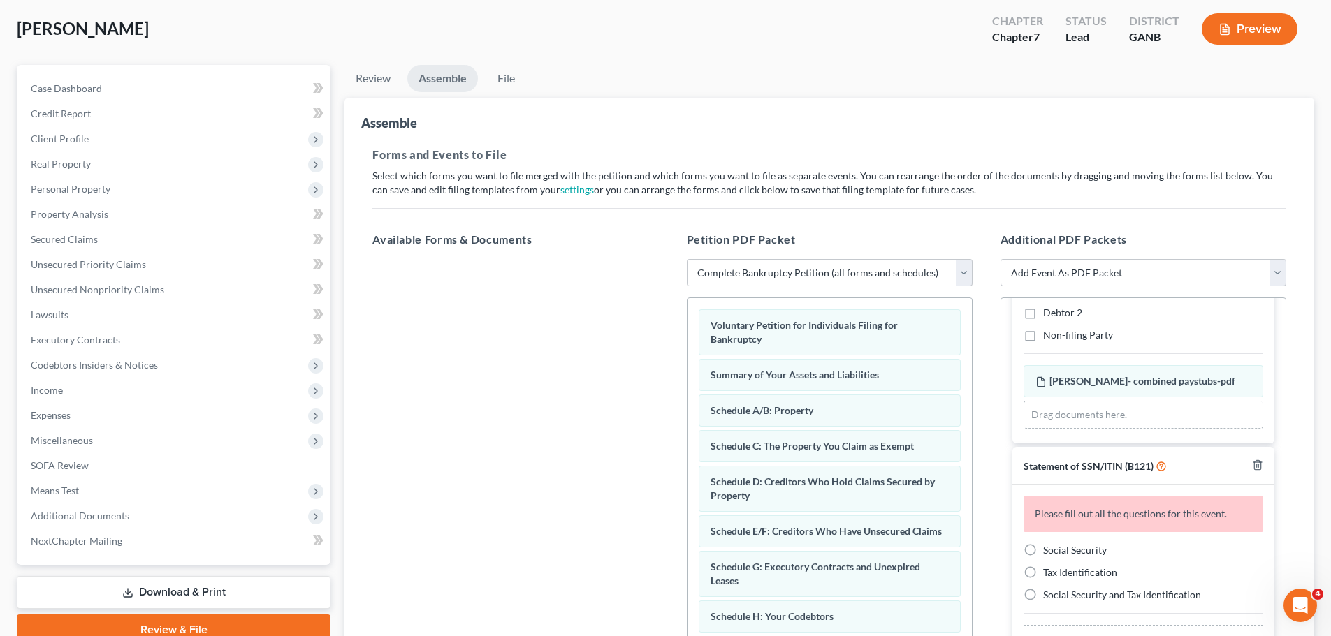
scroll to position [210, 0]
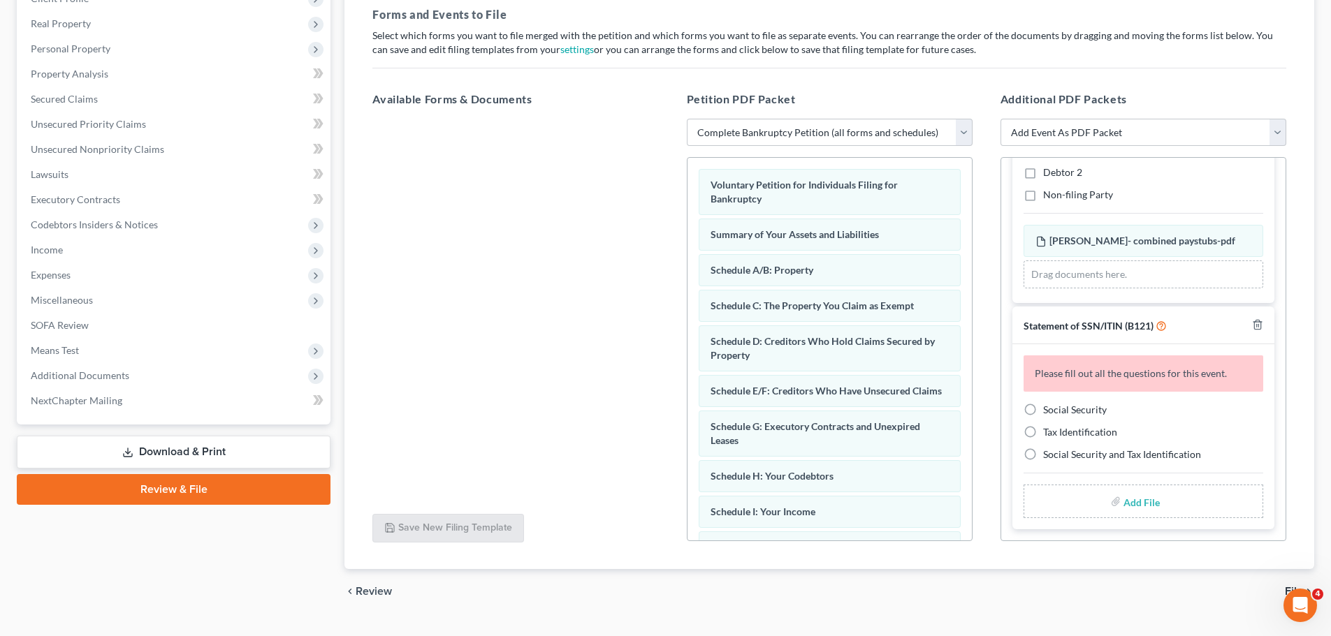
click at [1043, 406] on label "Social Security" at bounding box center [1075, 410] width 64 height 14
click at [1048, 406] on input "Social Security" at bounding box center [1052, 407] width 9 height 9
radio input "true"
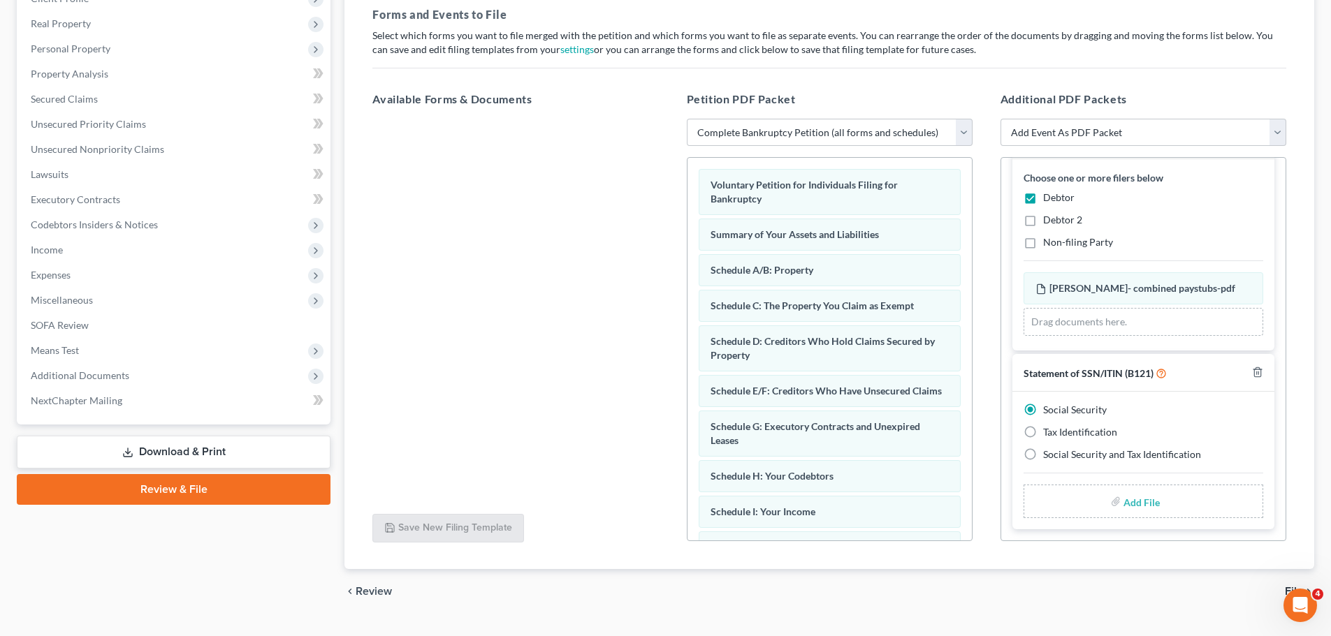
scroll to position [214, 0]
click at [1141, 500] on input "file" at bounding box center [1140, 501] width 34 height 25
type input "C:\fakepath\SSN to file in case [PERSON_NAME].pdf"
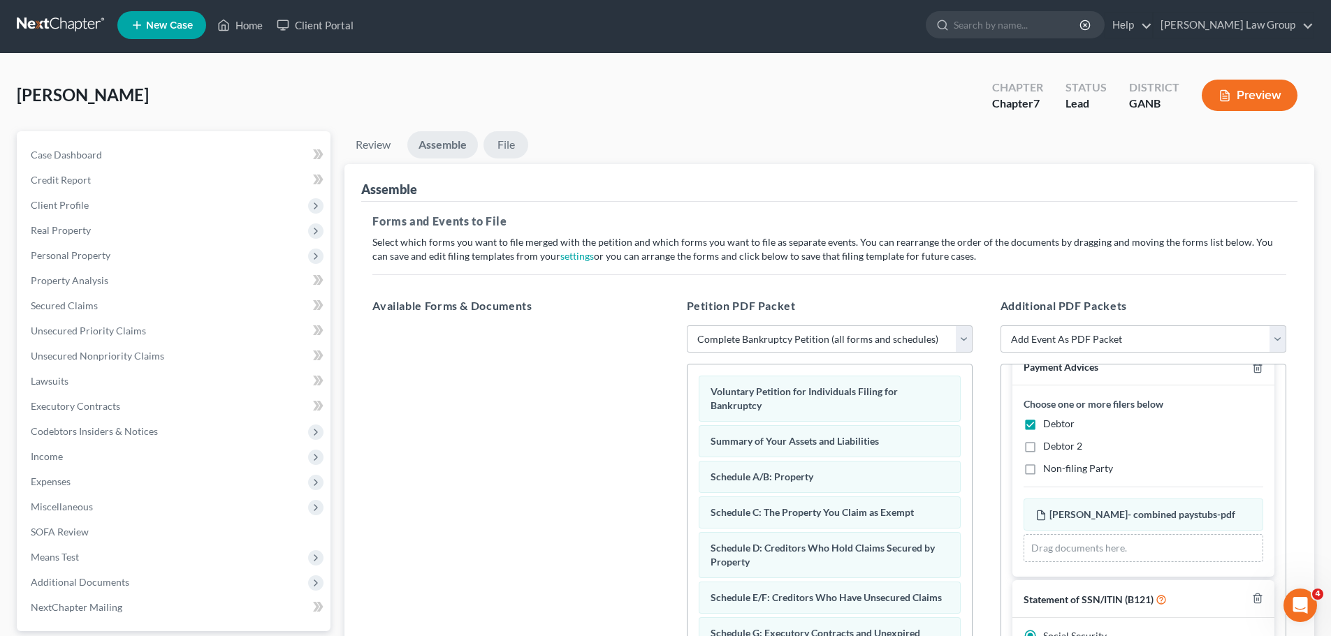
scroll to position [0, 0]
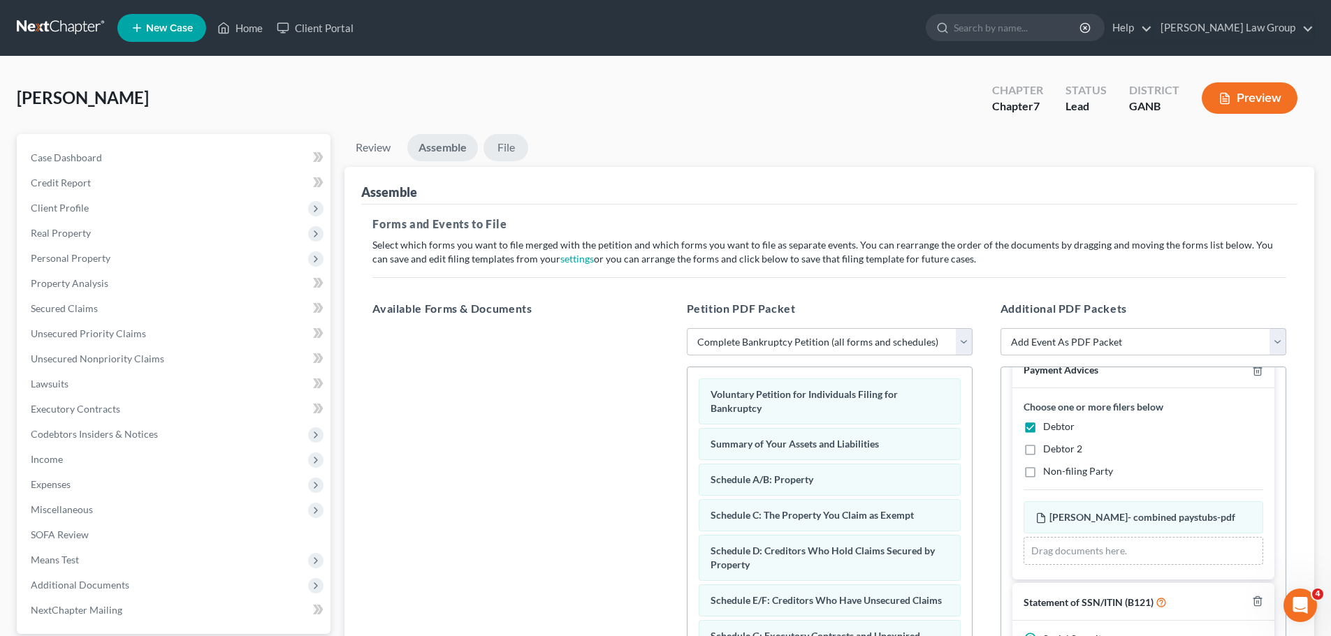
click at [499, 142] on link "File" at bounding box center [505, 147] width 45 height 27
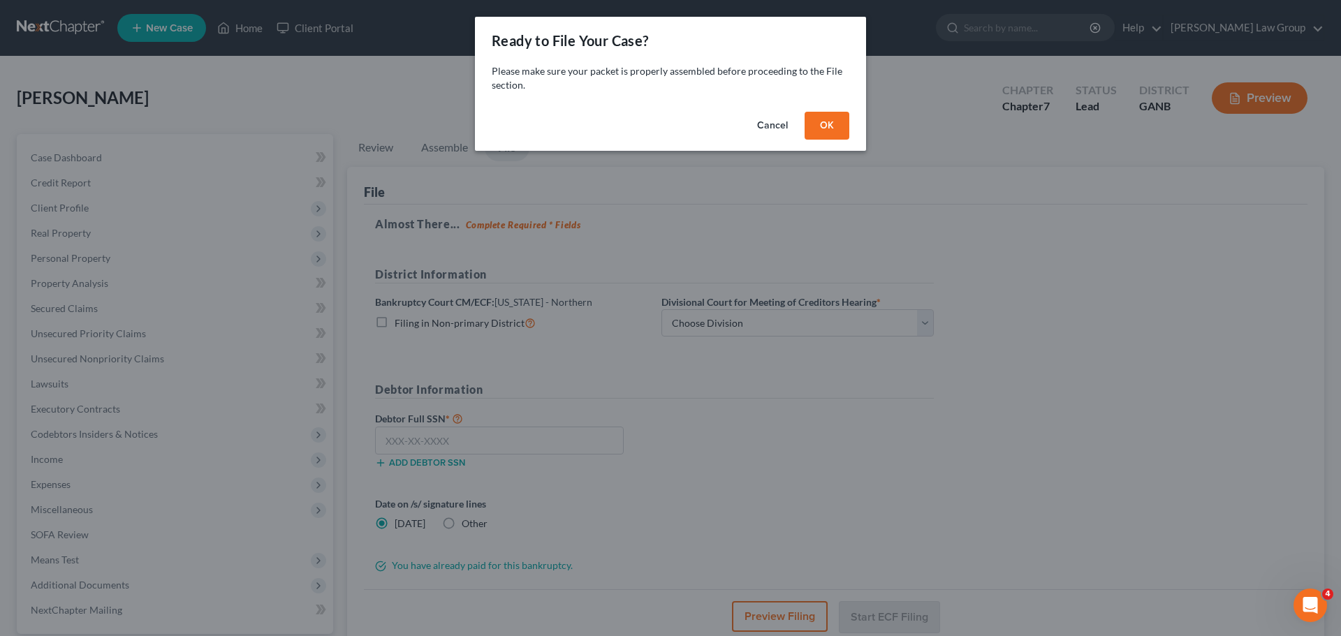
click at [823, 133] on button "OK" at bounding box center [827, 126] width 45 height 28
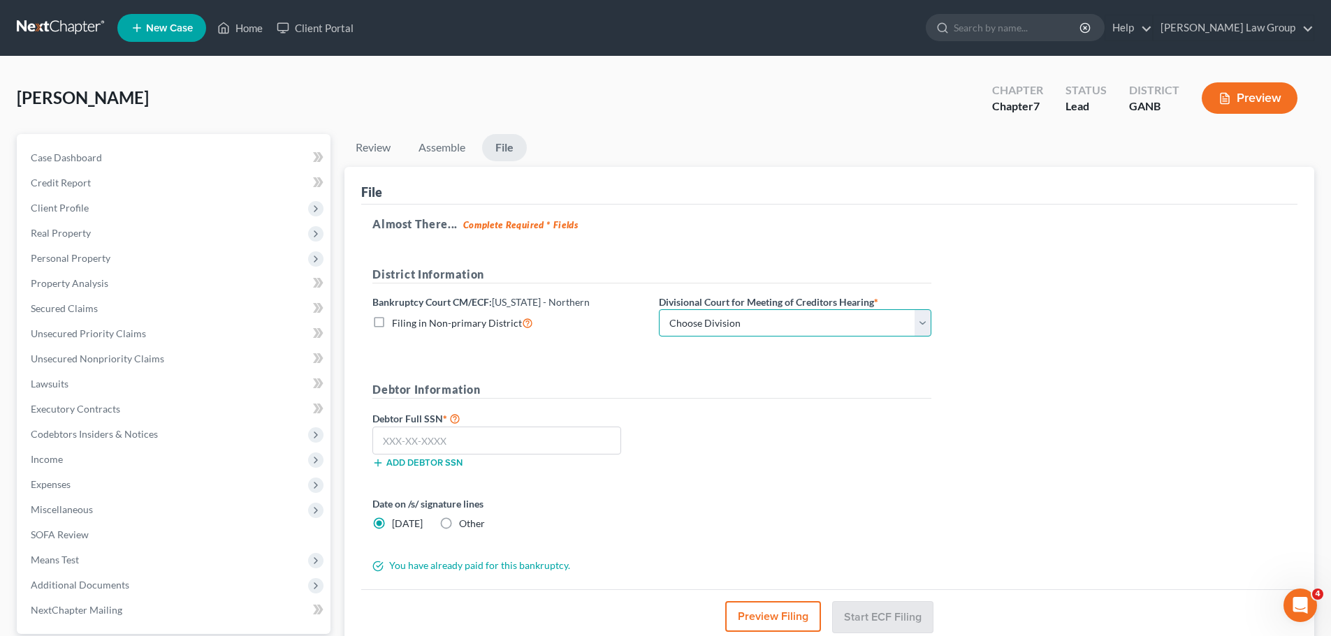
click at [715, 321] on select "Choose Division [GEOGRAPHIC_DATA] [GEOGRAPHIC_DATA] [GEOGRAPHIC_DATA] [GEOGRAPH…" at bounding box center [795, 323] width 272 height 28
select select "0"
click at [659, 309] on select "Choose Division [GEOGRAPHIC_DATA] [GEOGRAPHIC_DATA] [GEOGRAPHIC_DATA] [GEOGRAPH…" at bounding box center [795, 323] width 272 height 28
click at [473, 447] on input "text" at bounding box center [496, 441] width 249 height 28
paste input "438-55-4093"
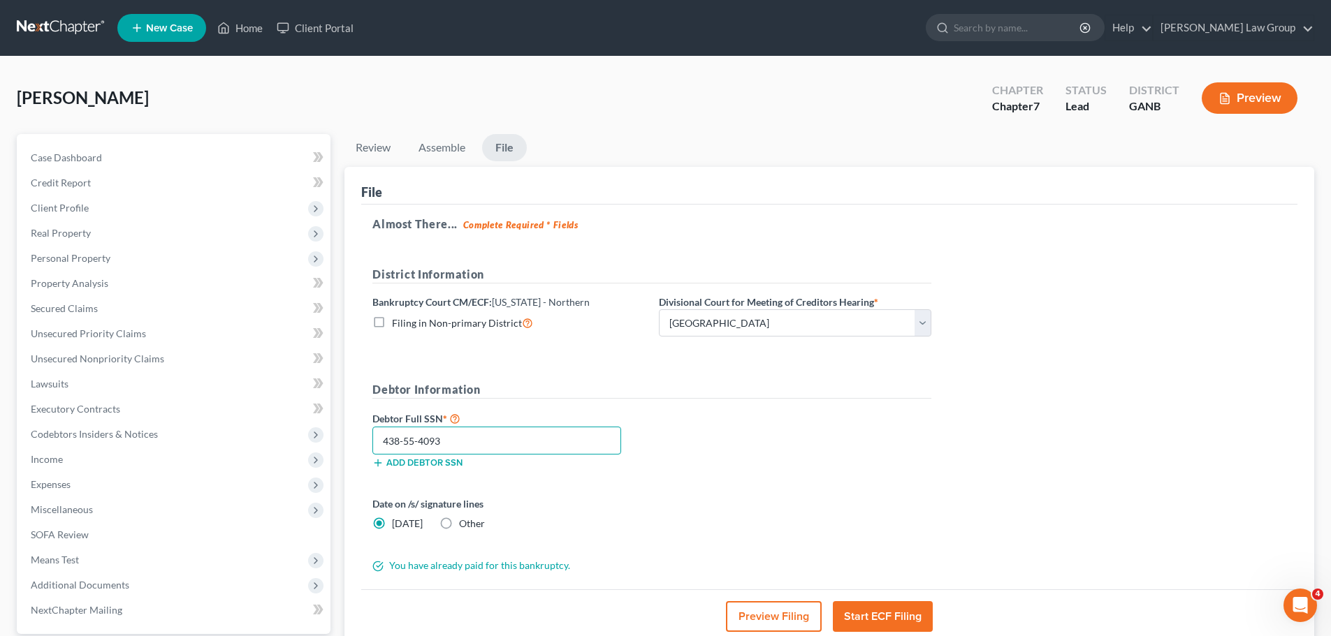
type input "438-55-4093"
click at [849, 436] on div "Debtor Full SSN * 438-55-4093 Add debtor SSN" at bounding box center [651, 445] width 573 height 70
click at [254, 23] on link "Home" at bounding box center [239, 27] width 59 height 25
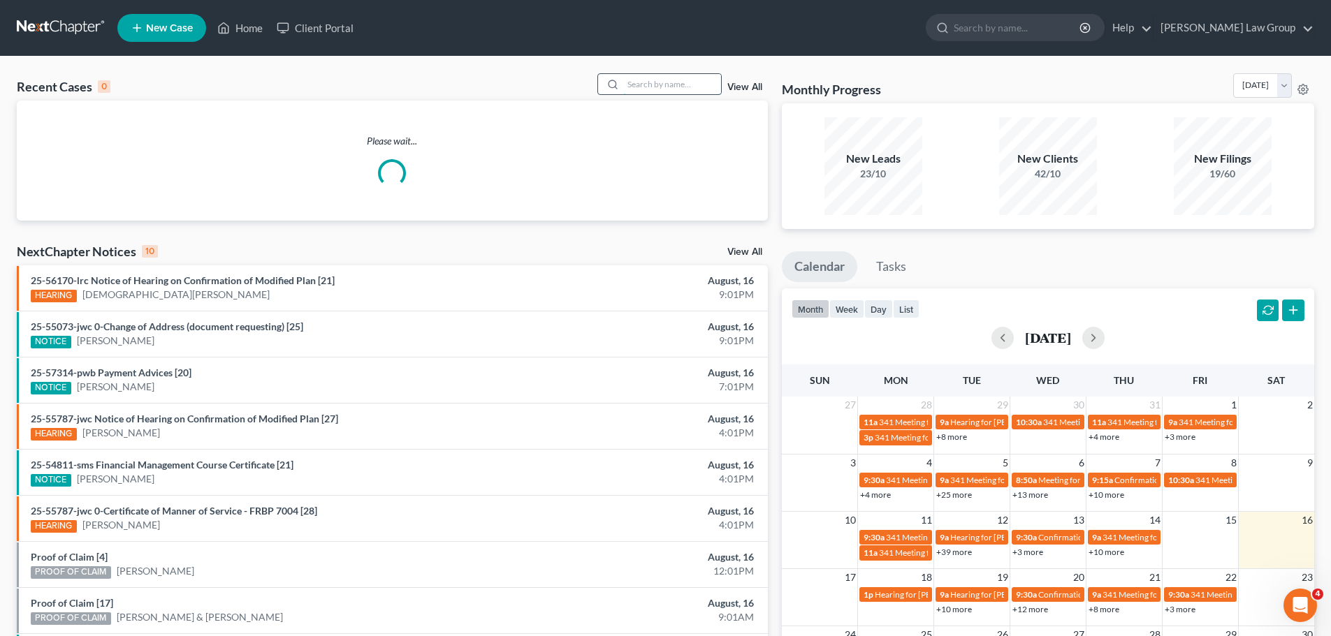
click at [696, 86] on input "search" at bounding box center [672, 84] width 98 height 20
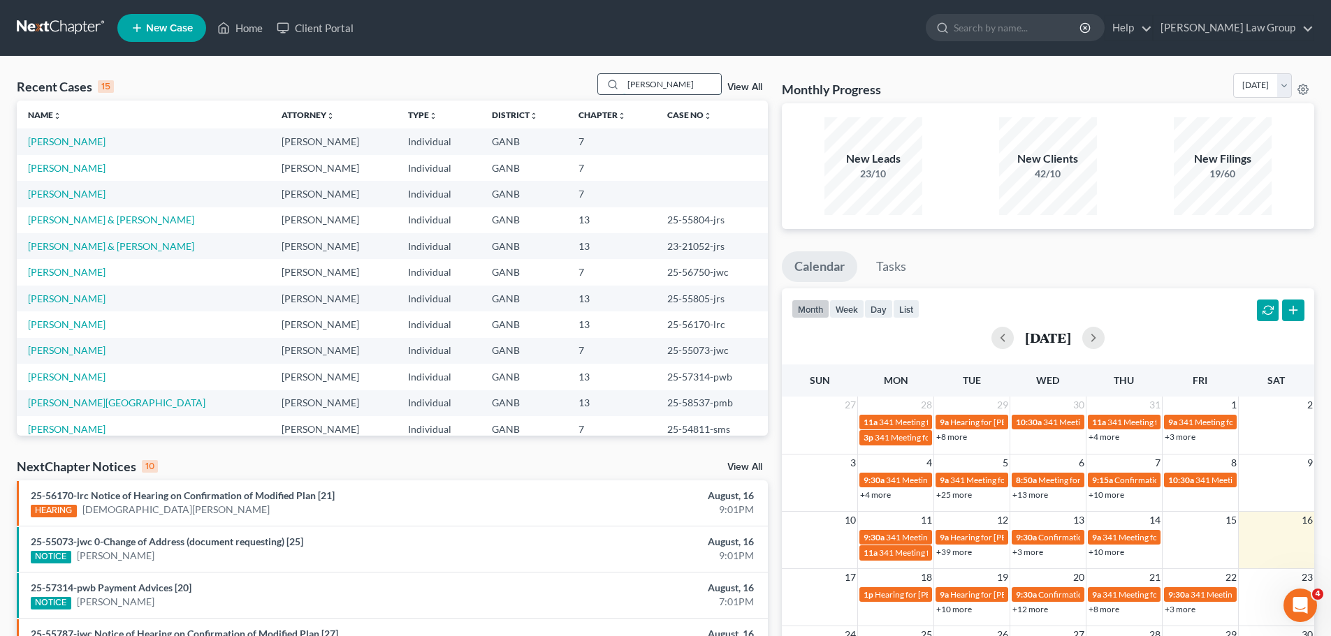
type input "[PERSON_NAME]"
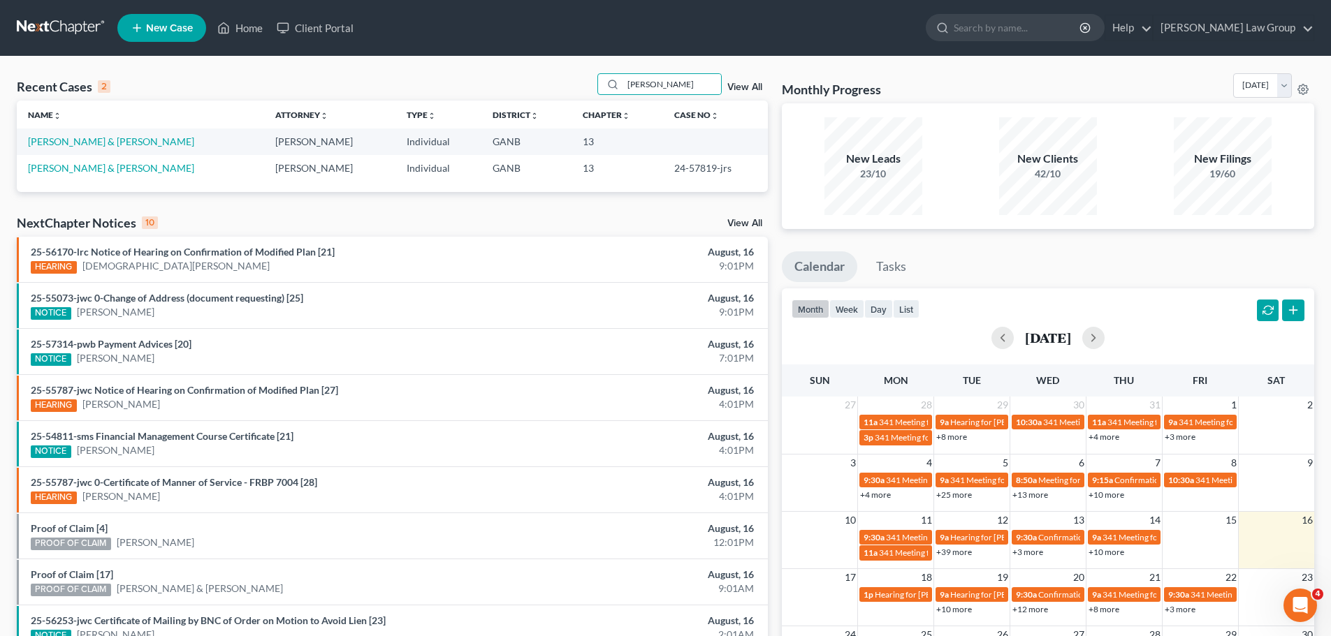
click at [109, 133] on td "[PERSON_NAME] & [PERSON_NAME]" at bounding box center [140, 142] width 247 height 26
click at [97, 147] on link "[PERSON_NAME] & [PERSON_NAME]" at bounding box center [111, 141] width 166 height 12
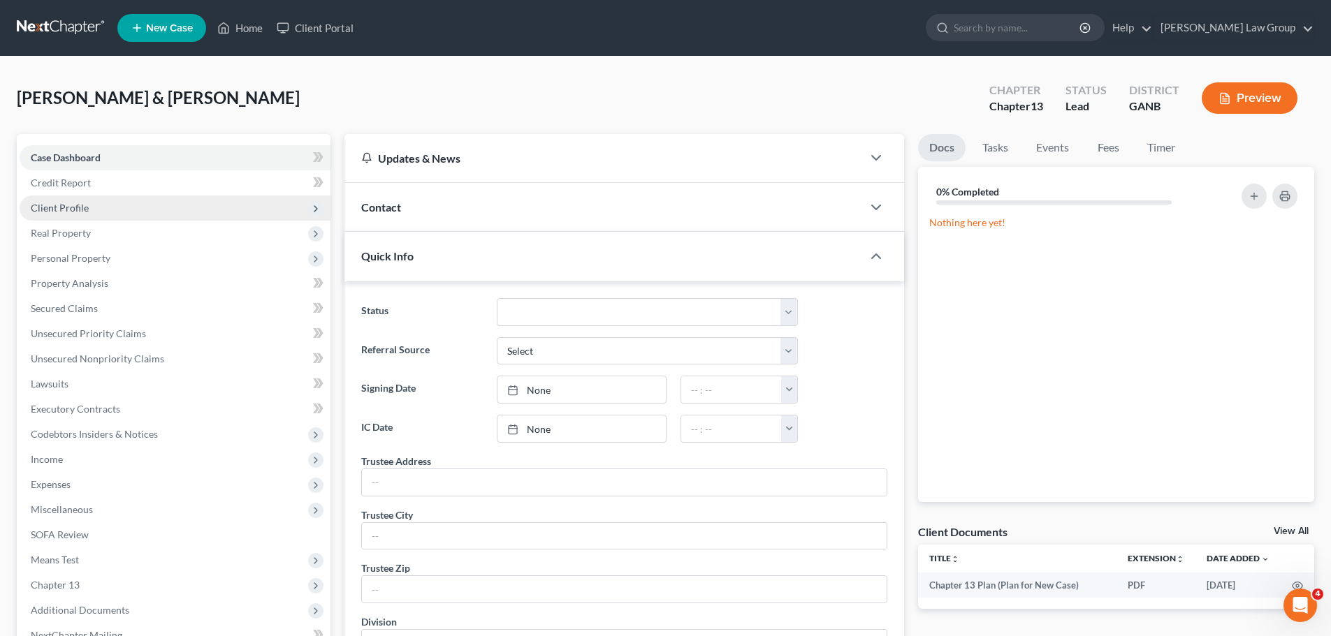
click at [98, 214] on span "Client Profile" at bounding box center [175, 208] width 311 height 25
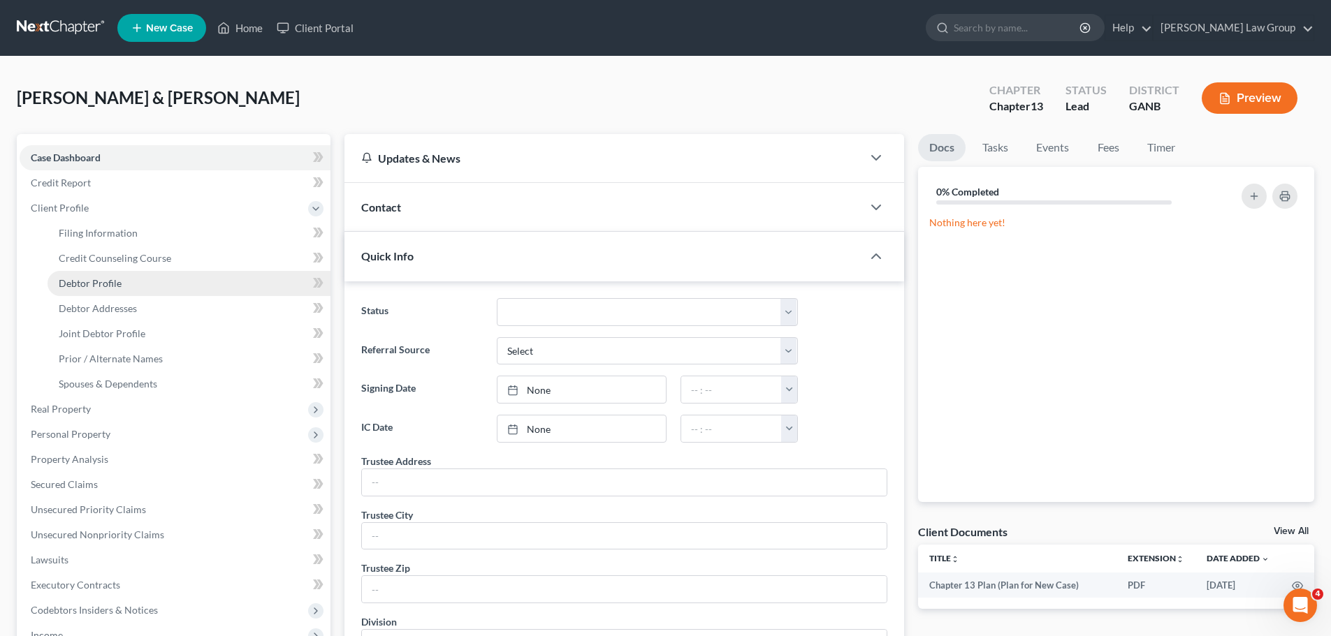
click at [129, 279] on link "Debtor Profile" at bounding box center [188, 283] width 283 height 25
select select "1"
select select "2"
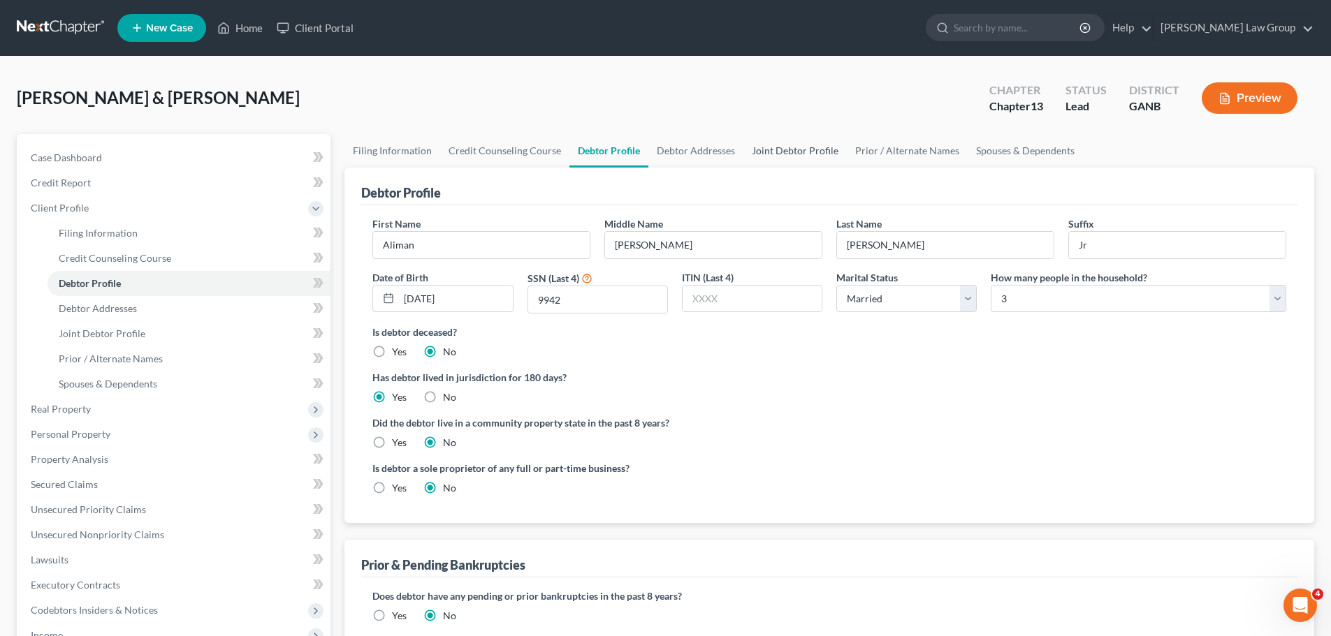
click at [764, 154] on link "Joint Debtor Profile" at bounding box center [794, 151] width 103 height 34
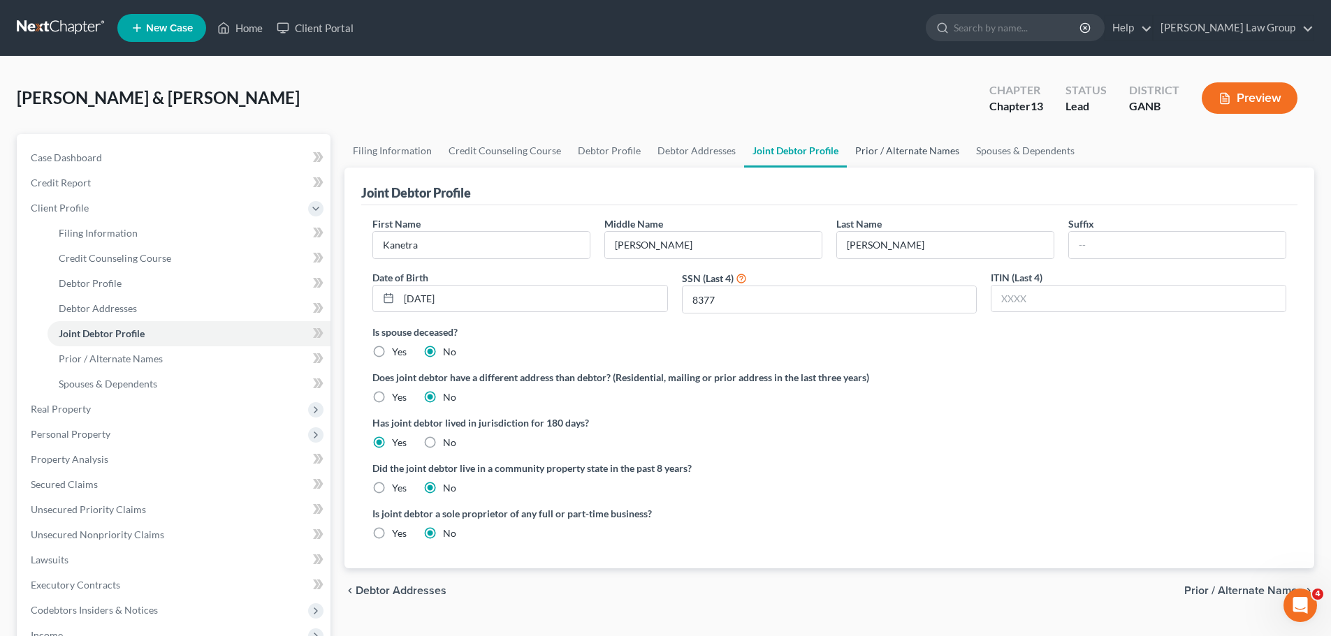
click at [896, 156] on link "Prior / Alternate Names" at bounding box center [907, 151] width 121 height 34
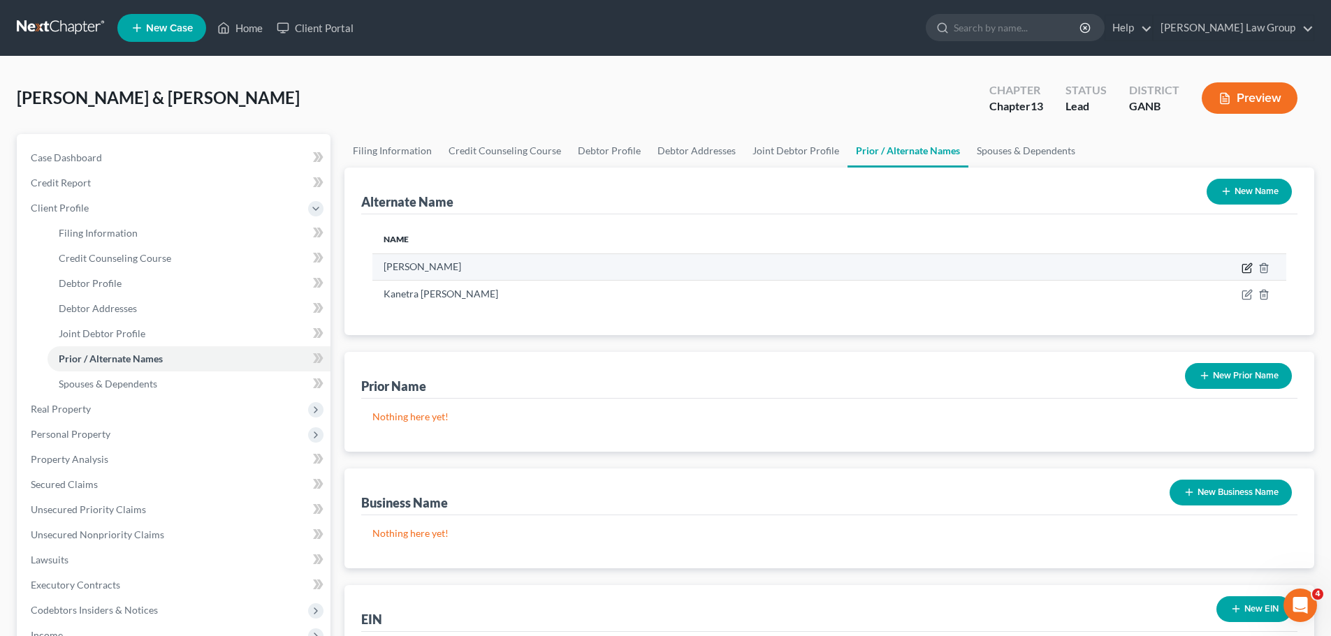
click at [1245, 271] on icon at bounding box center [1246, 268] width 11 height 11
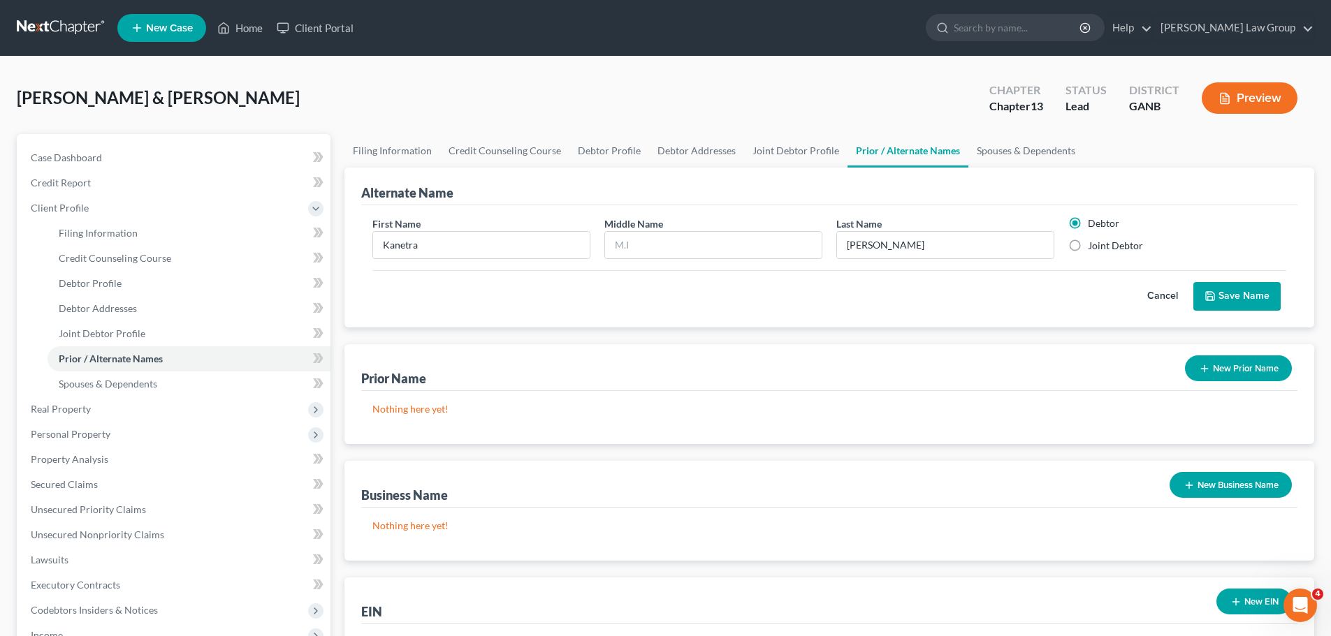
click at [1087, 247] on label "Joint Debtor" at bounding box center [1114, 246] width 55 height 14
click at [1093, 247] on input "Joint Debtor" at bounding box center [1097, 243] width 9 height 9
radio input "true"
radio input "false"
click at [1236, 289] on button "Save Name" at bounding box center [1236, 296] width 87 height 29
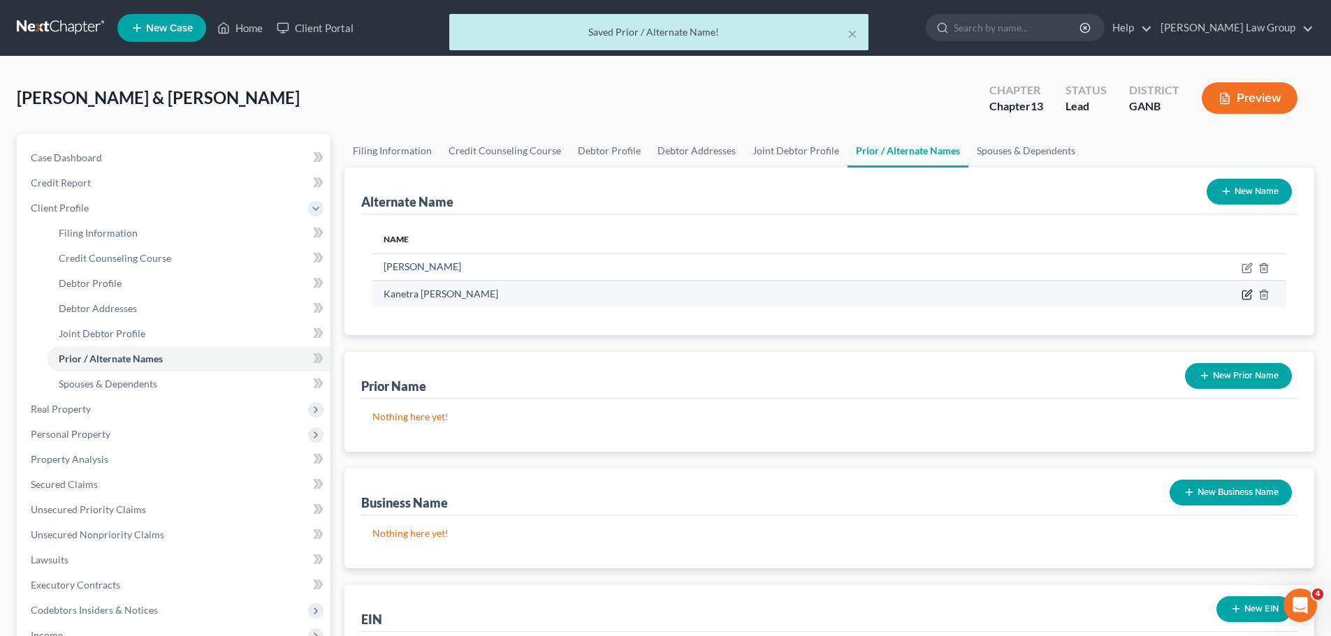
click at [1247, 298] on icon at bounding box center [1246, 294] width 11 height 11
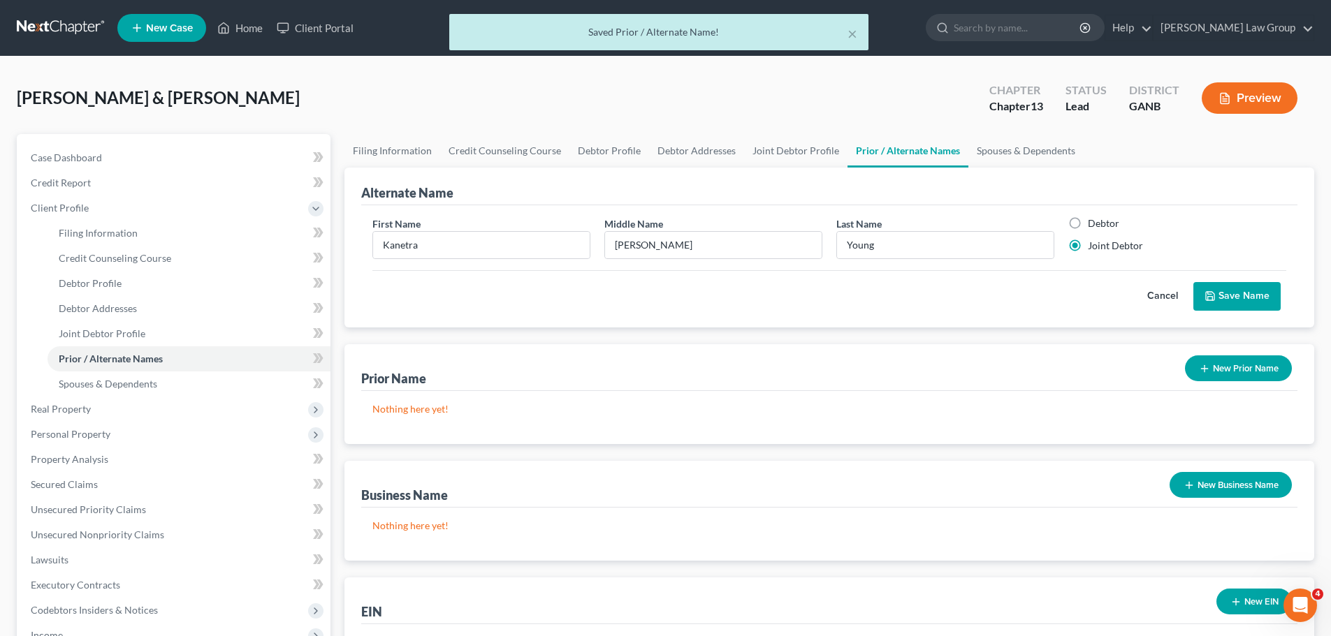
click at [1233, 300] on button "Save Name" at bounding box center [1236, 296] width 87 height 29
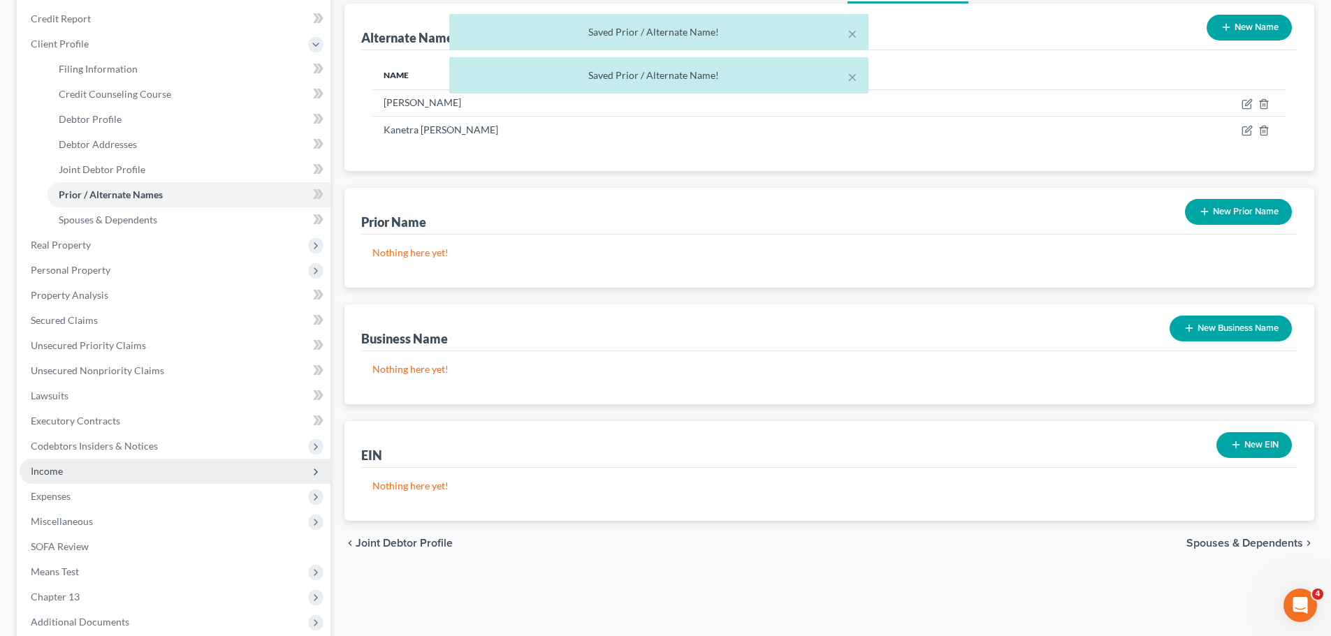
scroll to position [332, 0]
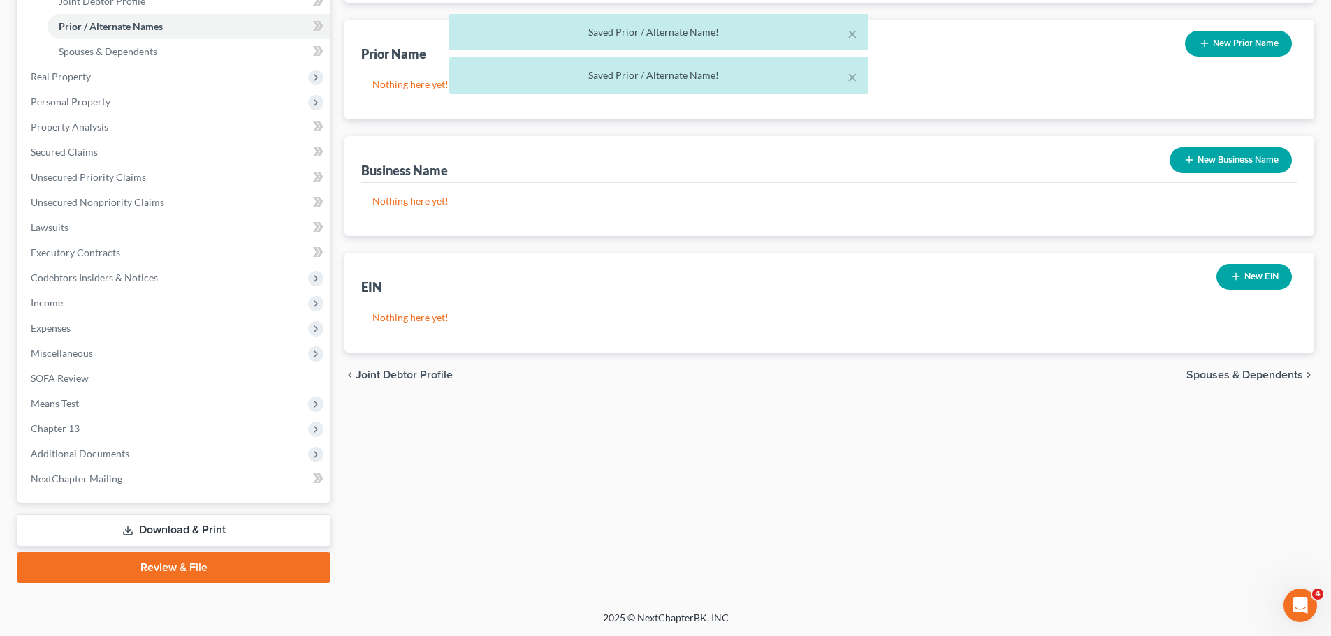
click at [155, 536] on link "Download & Print" at bounding box center [174, 530] width 314 height 33
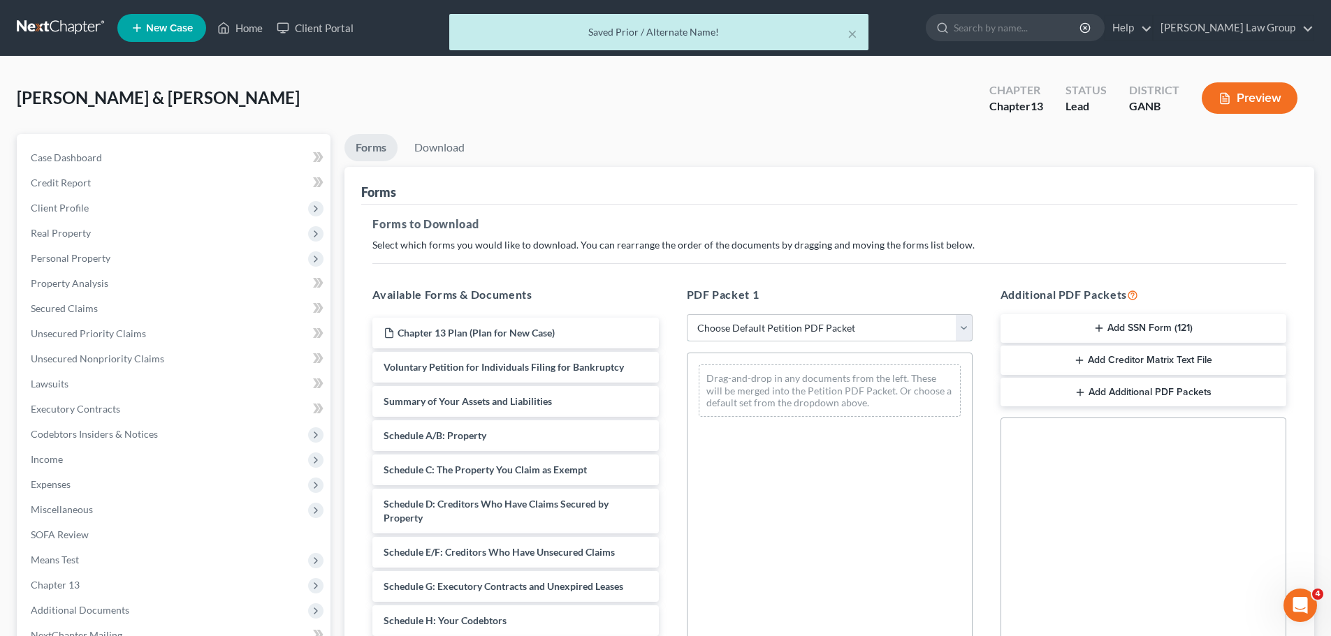
click at [829, 336] on select "Choose Default Petition PDF Packet Complete Bankruptcy Petition (all forms and …" at bounding box center [830, 328] width 286 height 28
select select "0"
click at [687, 314] on select "Choose Default Petition PDF Packet Complete Bankruptcy Petition (all forms and …" at bounding box center [830, 328] width 286 height 28
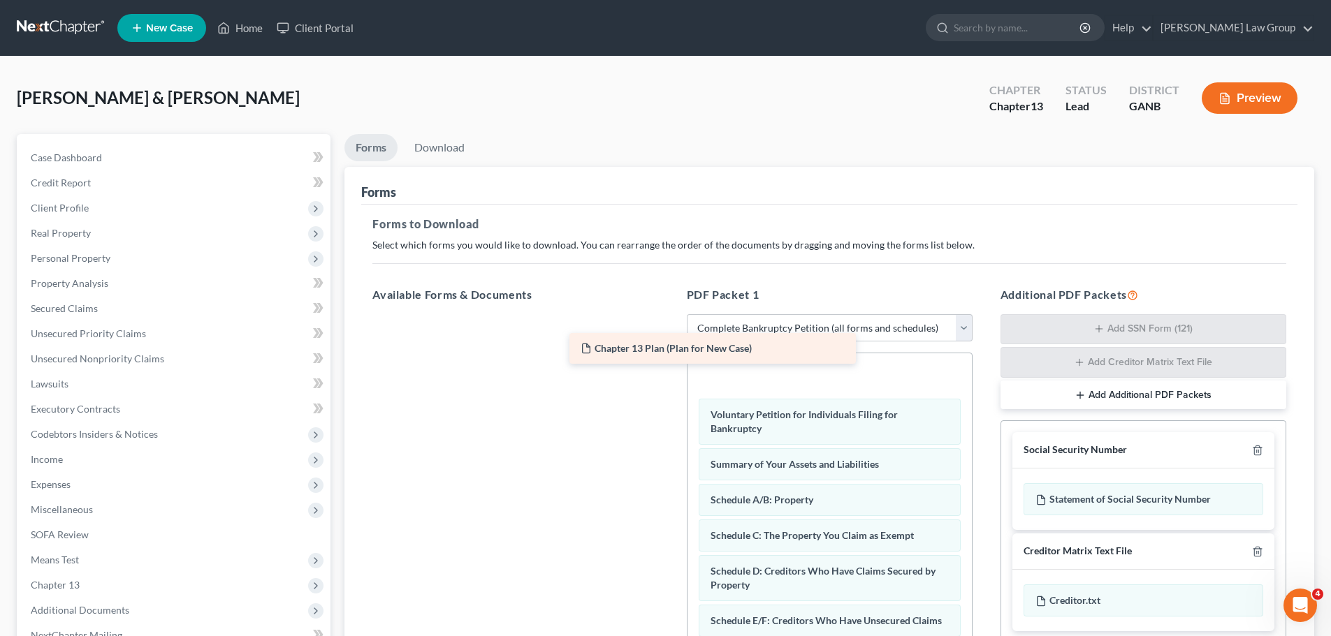
drag, startPoint x: 497, startPoint y: 335, endPoint x: 788, endPoint y: 363, distance: 292.0
click at [669, 314] on div "Chapter 13 Plan (Plan for New Case) Chapter 13 Plan (Plan for New Case)" at bounding box center [515, 314] width 308 height 0
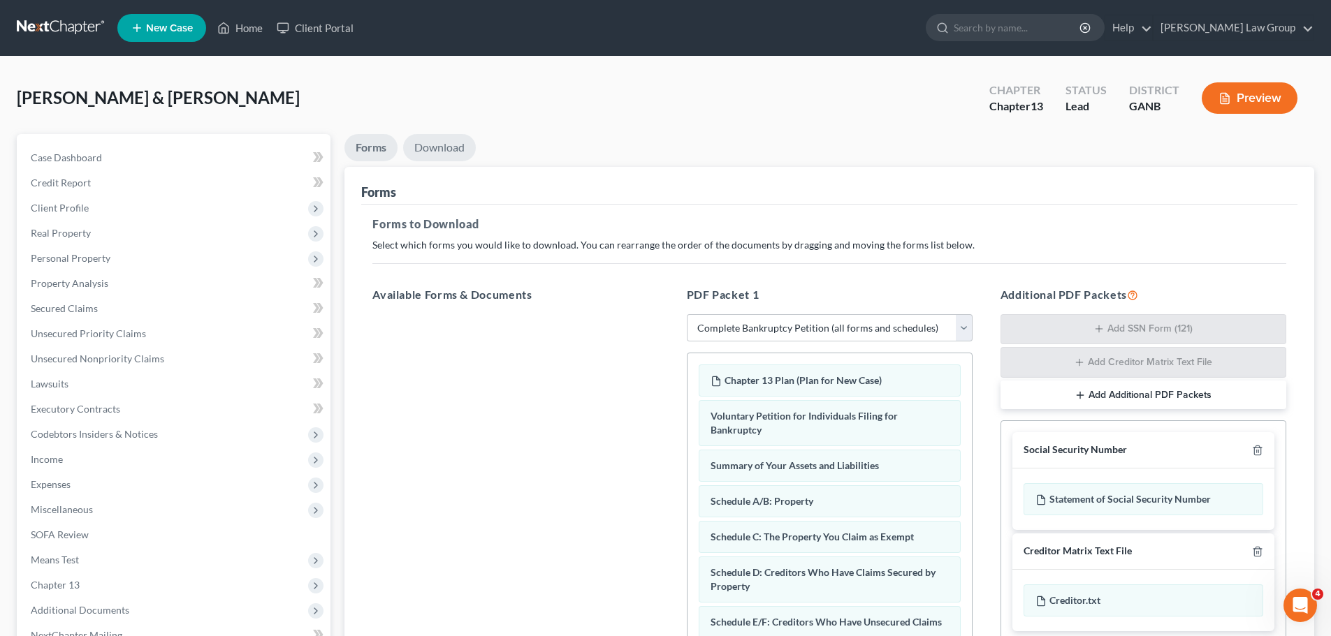
click at [435, 156] on link "Download" at bounding box center [439, 147] width 73 height 27
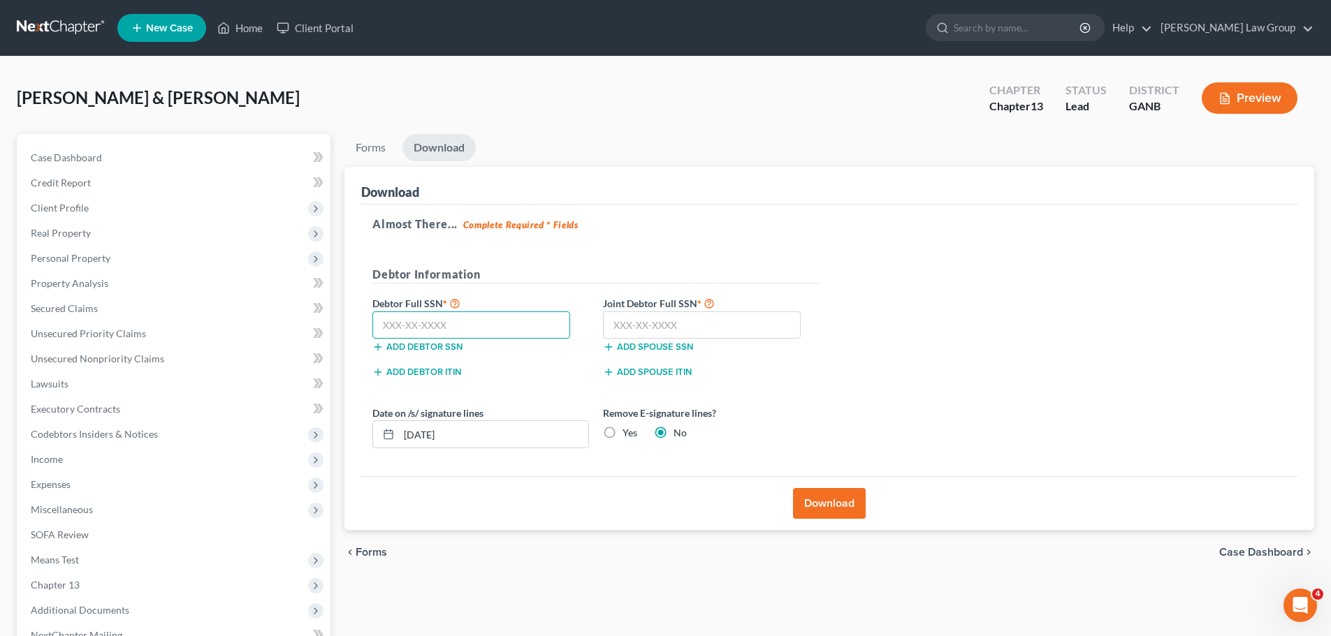
click at [426, 318] on input "text" at bounding box center [471, 326] width 198 height 28
paste input "254-45-9942"
type input "254-45-9942"
click at [663, 323] on input "text" at bounding box center [702, 326] width 198 height 28
paste input "260-59-8377"
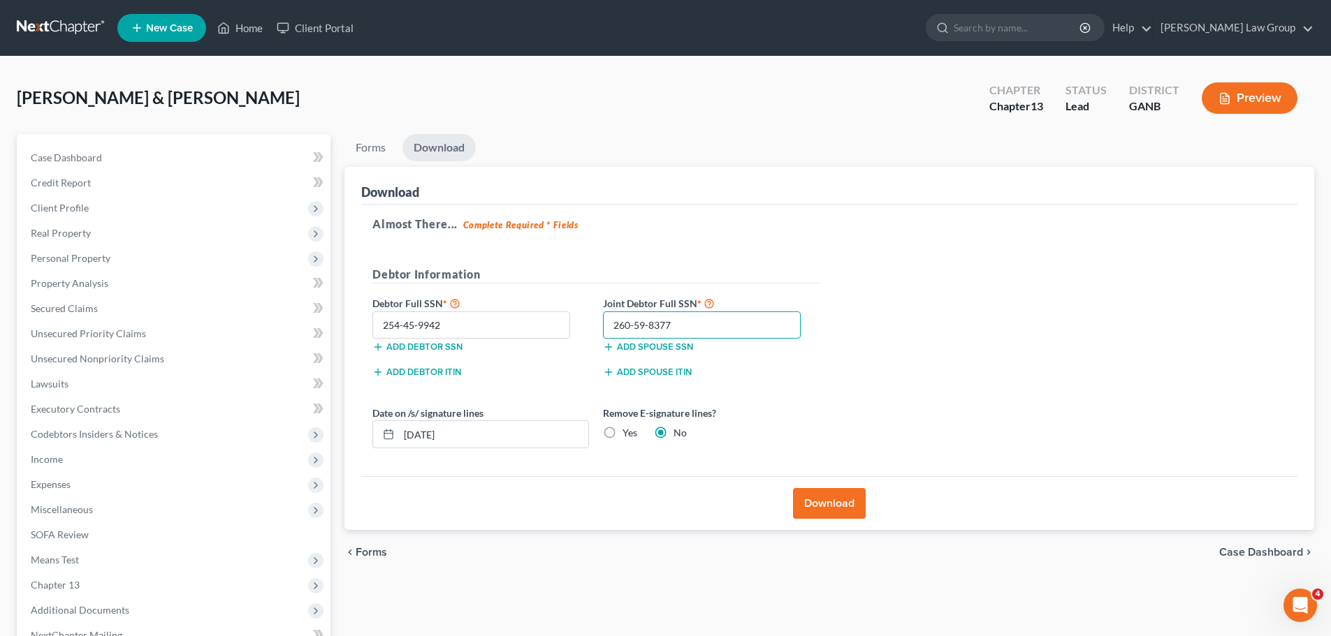
type input "260-59-8377"
click at [937, 321] on div "Almost There... Complete Required * Fields Debtor Information Debtor Full SSN *…" at bounding box center [829, 341] width 936 height 272
click at [823, 497] on button "Download" at bounding box center [829, 503] width 73 height 31
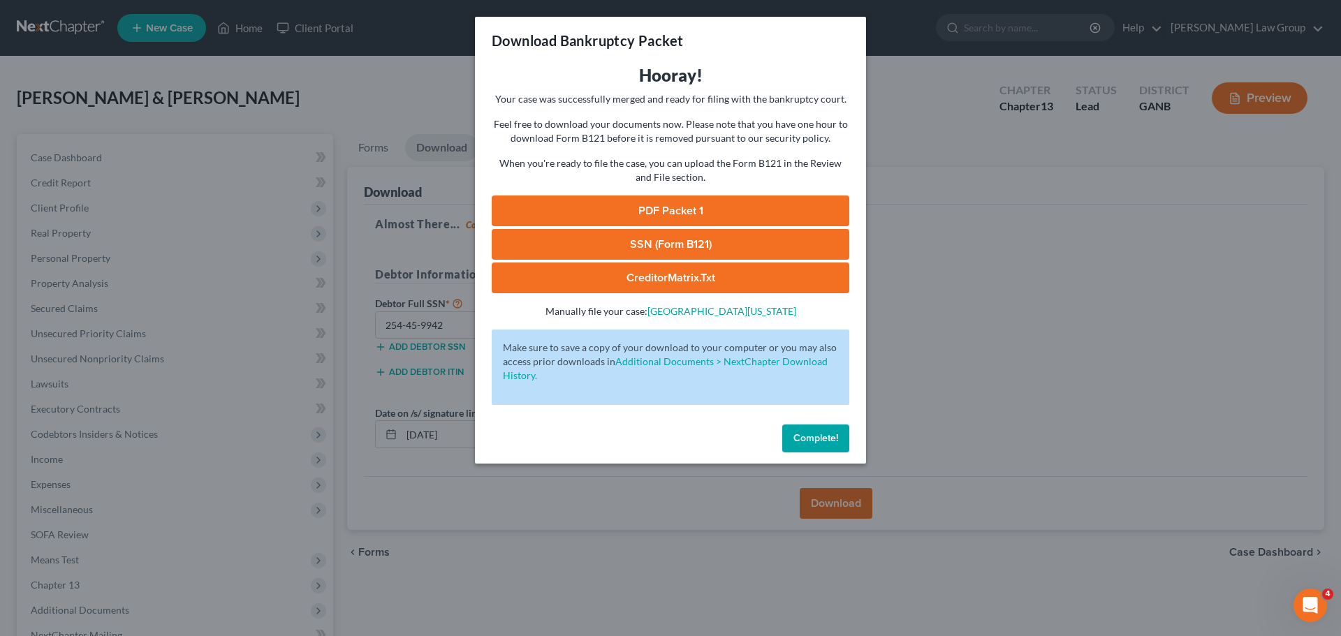
click at [673, 205] on link "PDF Packet 1" at bounding box center [671, 211] width 358 height 31
click at [646, 239] on link "SSN (Form B121)" at bounding box center [671, 244] width 358 height 31
click at [816, 425] on button "Complete!" at bounding box center [815, 439] width 67 height 28
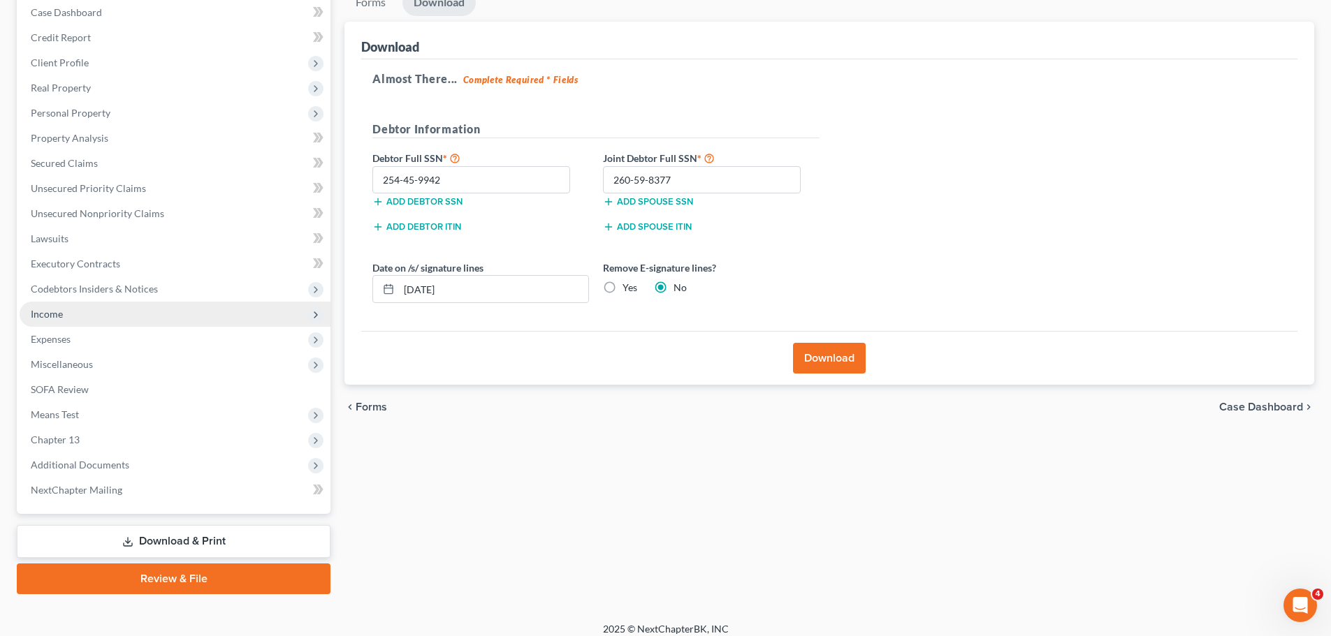
scroll to position [156, 0]
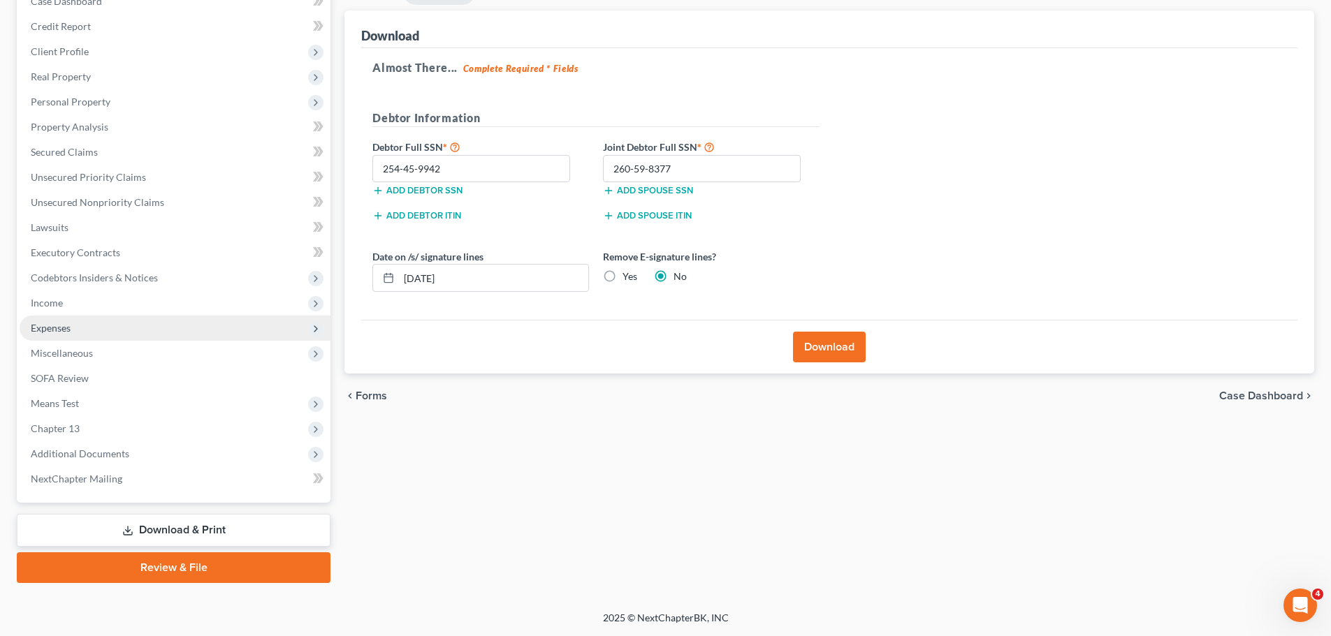
click at [108, 321] on span "Expenses" at bounding box center [175, 328] width 311 height 25
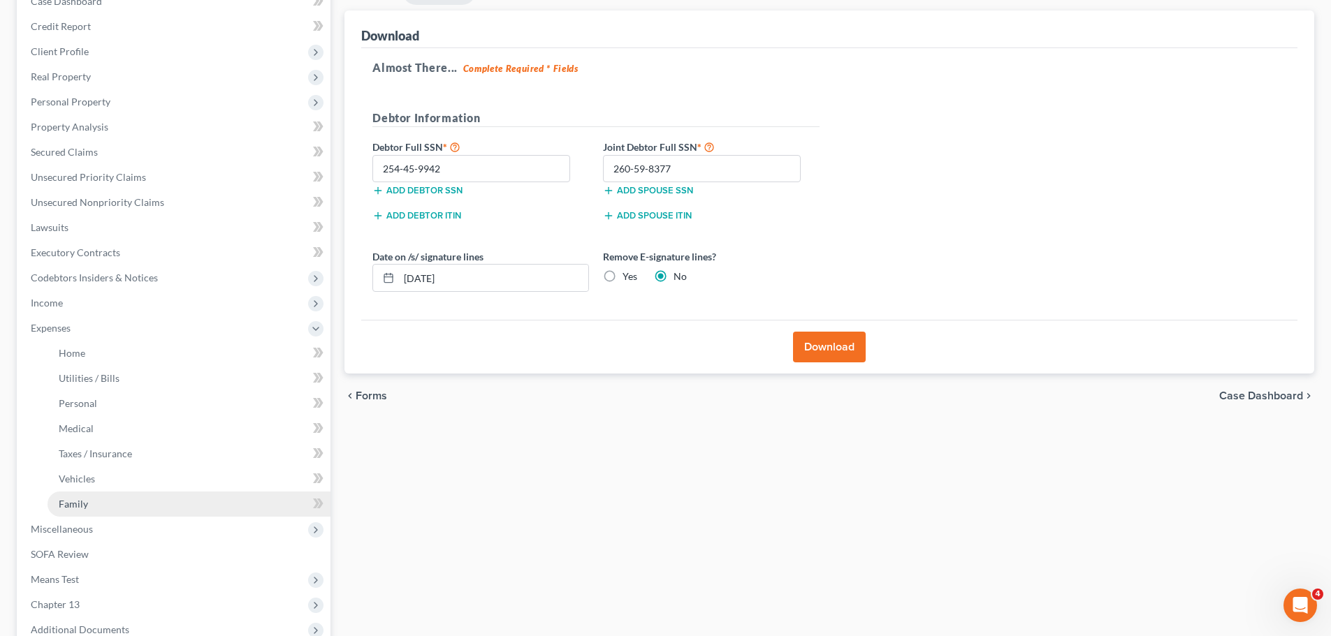
click at [94, 515] on link "Family" at bounding box center [188, 504] width 283 height 25
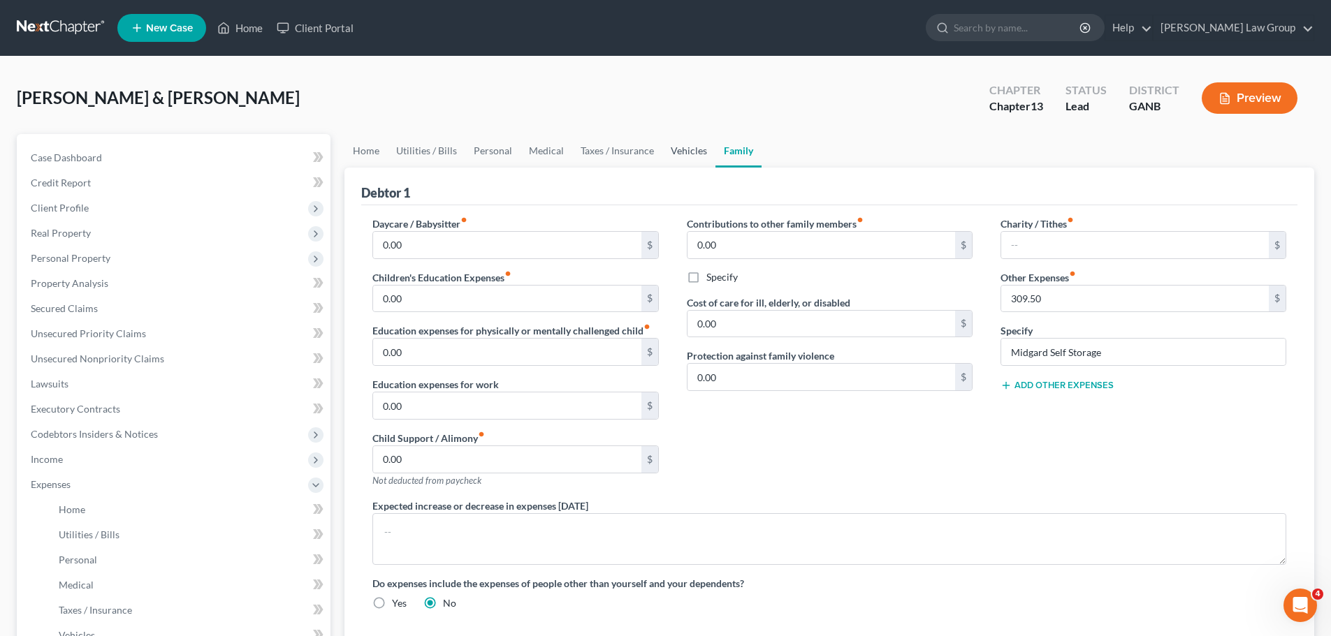
click at [687, 140] on link "Vehicles" at bounding box center [688, 151] width 53 height 34
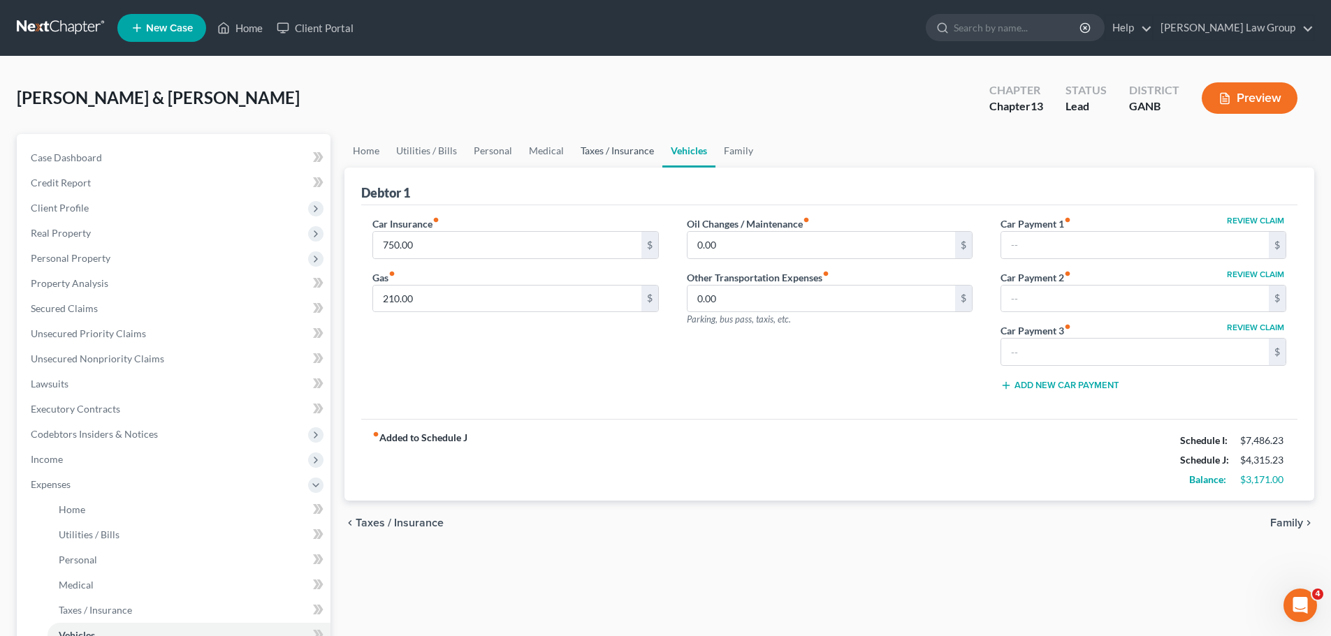
click at [631, 157] on link "Taxes / Insurance" at bounding box center [617, 151] width 90 height 34
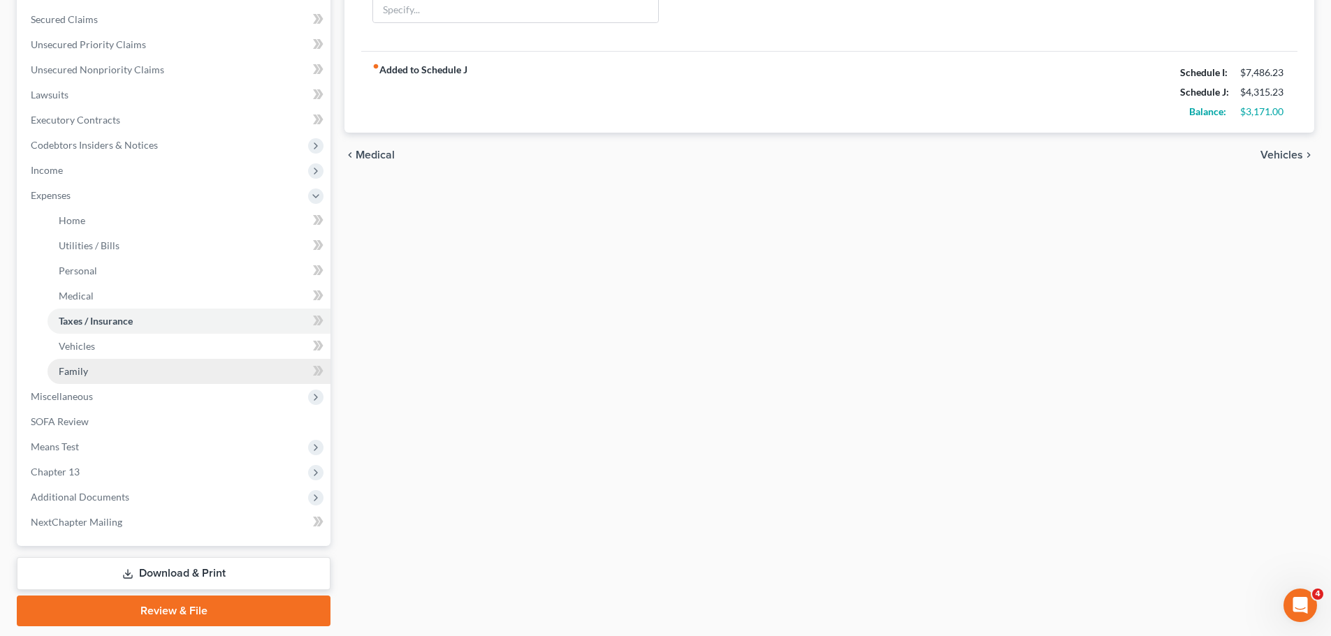
scroll to position [332, 0]
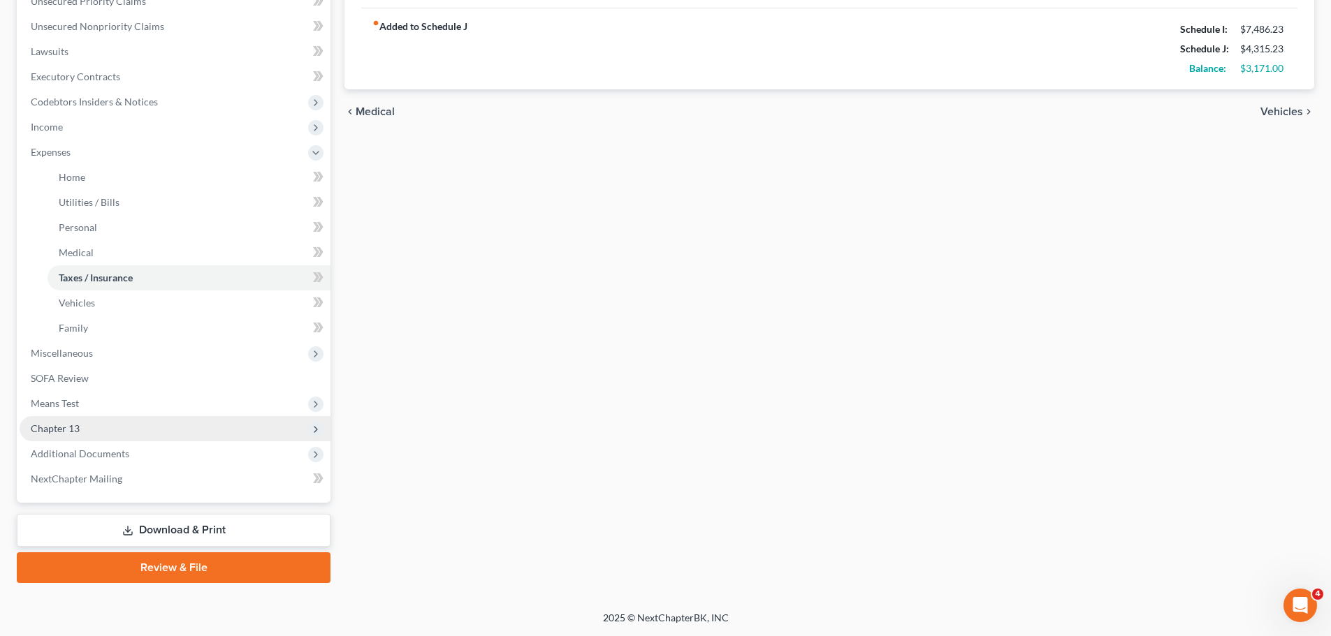
click at [117, 430] on span "Chapter 13" at bounding box center [175, 428] width 311 height 25
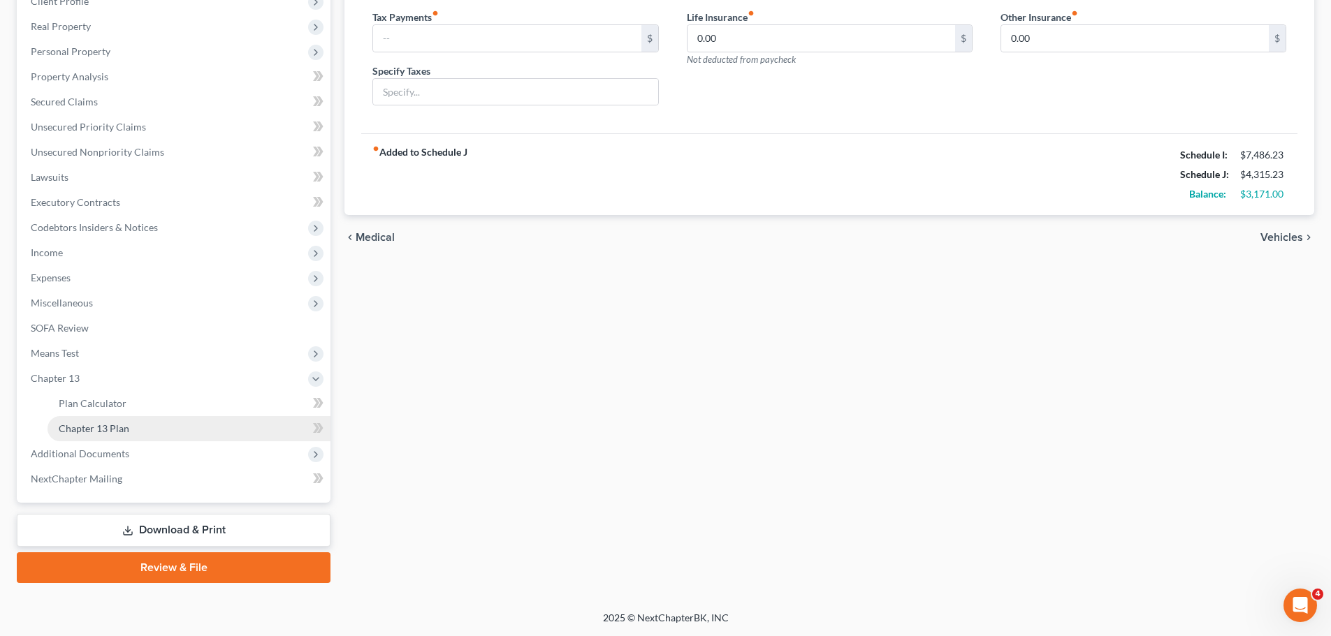
click at [182, 434] on link "Chapter 13 Plan" at bounding box center [188, 428] width 283 height 25
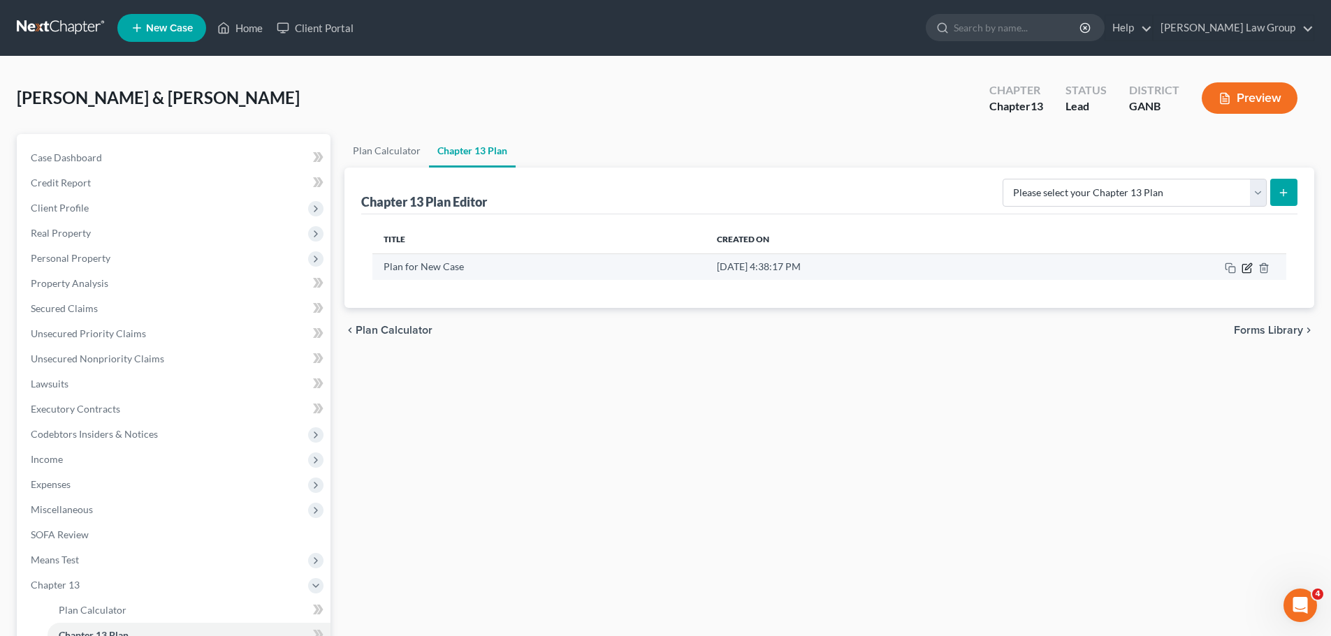
click at [1243, 263] on icon "button" at bounding box center [1246, 268] width 11 height 11
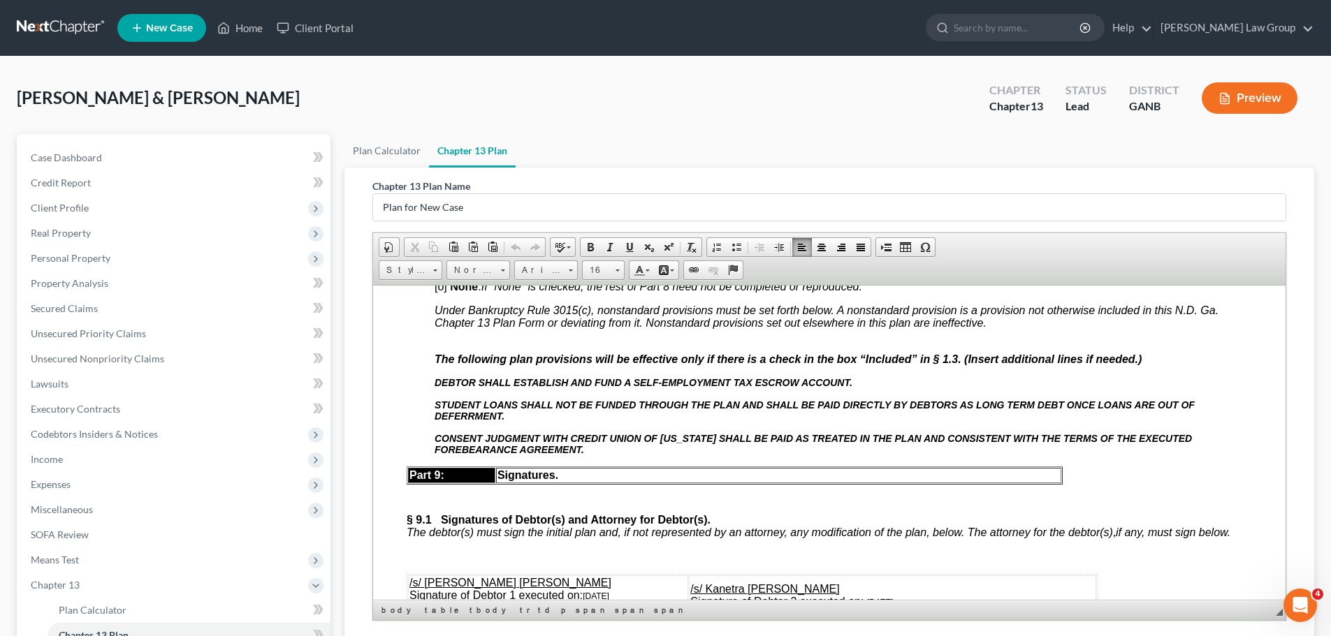
scroll to position [6922, 0]
click at [902, 389] on p "DEBTOR SHALL ESTABLISH AND FUND A SELF-EMPLOYMENT TAX ESCROW ACCOUNT." at bounding box center [842, 383] width 817 height 11
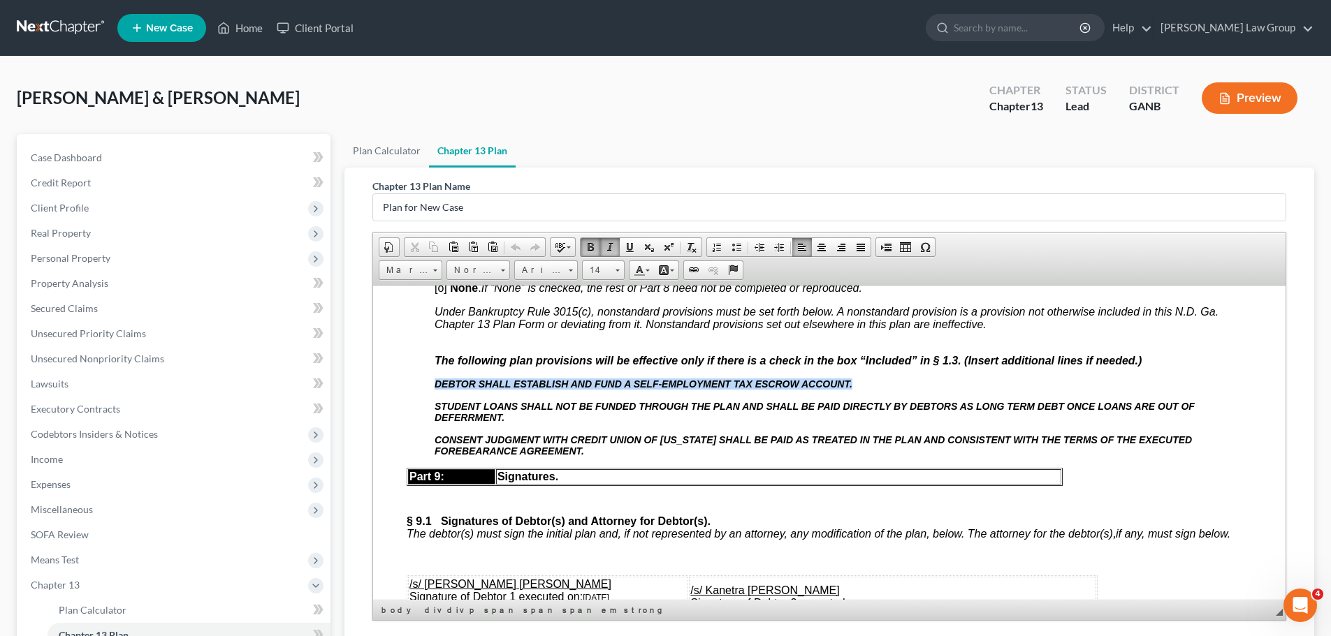
drag, startPoint x: 902, startPoint y: 474, endPoint x: 397, endPoint y: 499, distance: 506.3
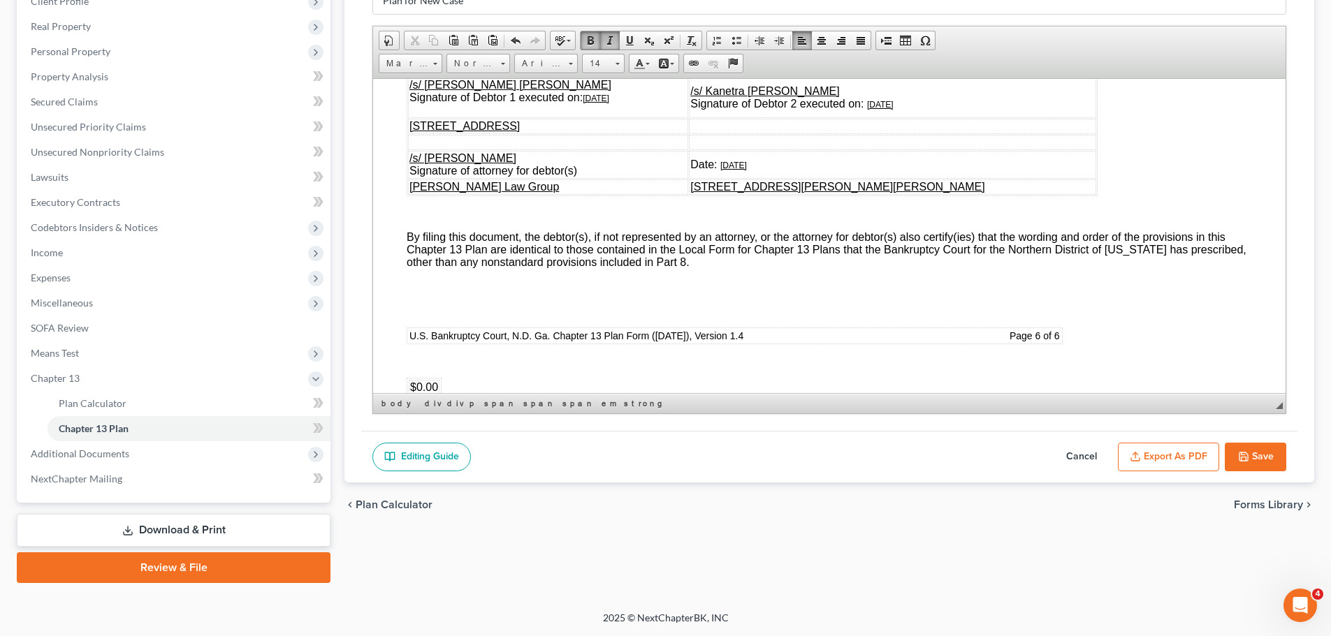
scroll to position [7181, 0]
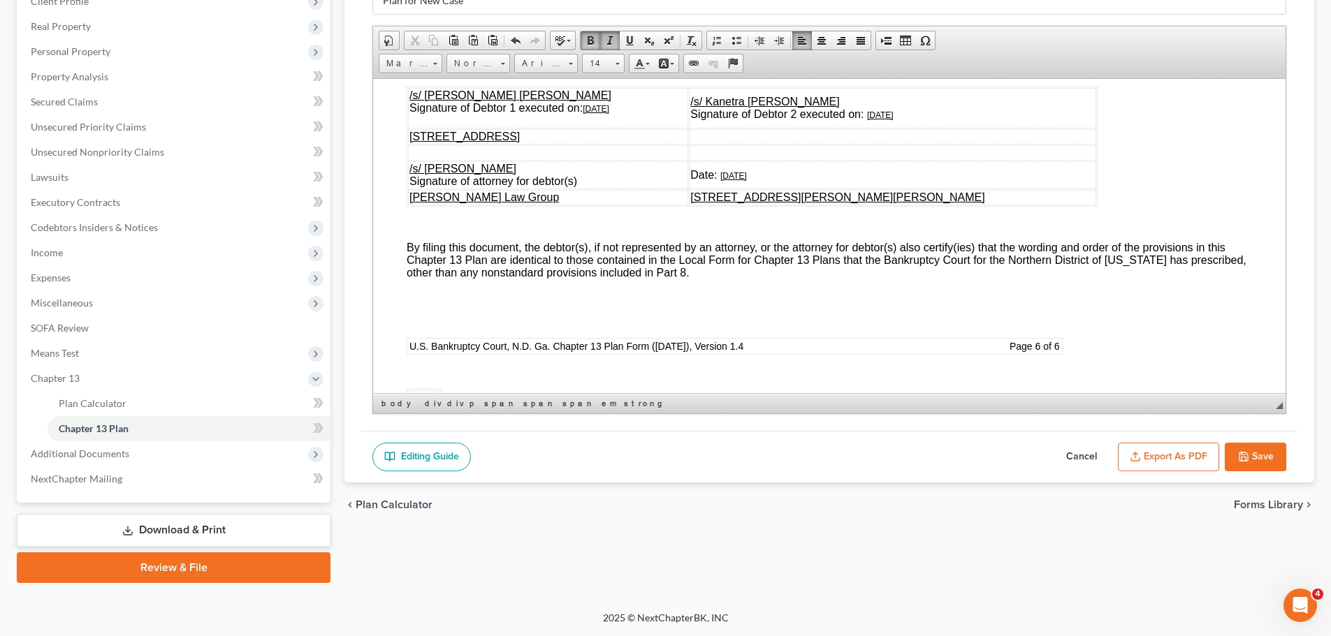
click at [603, 113] on u "[DATE]" at bounding box center [595, 108] width 27 height 10
drag, startPoint x: 942, startPoint y: 207, endPoint x: 960, endPoint y: 207, distance: 18.2
click at [893, 119] on u "[DATE]" at bounding box center [880, 115] width 27 height 10
click at [747, 180] on u "[DATE]" at bounding box center [733, 175] width 27 height 10
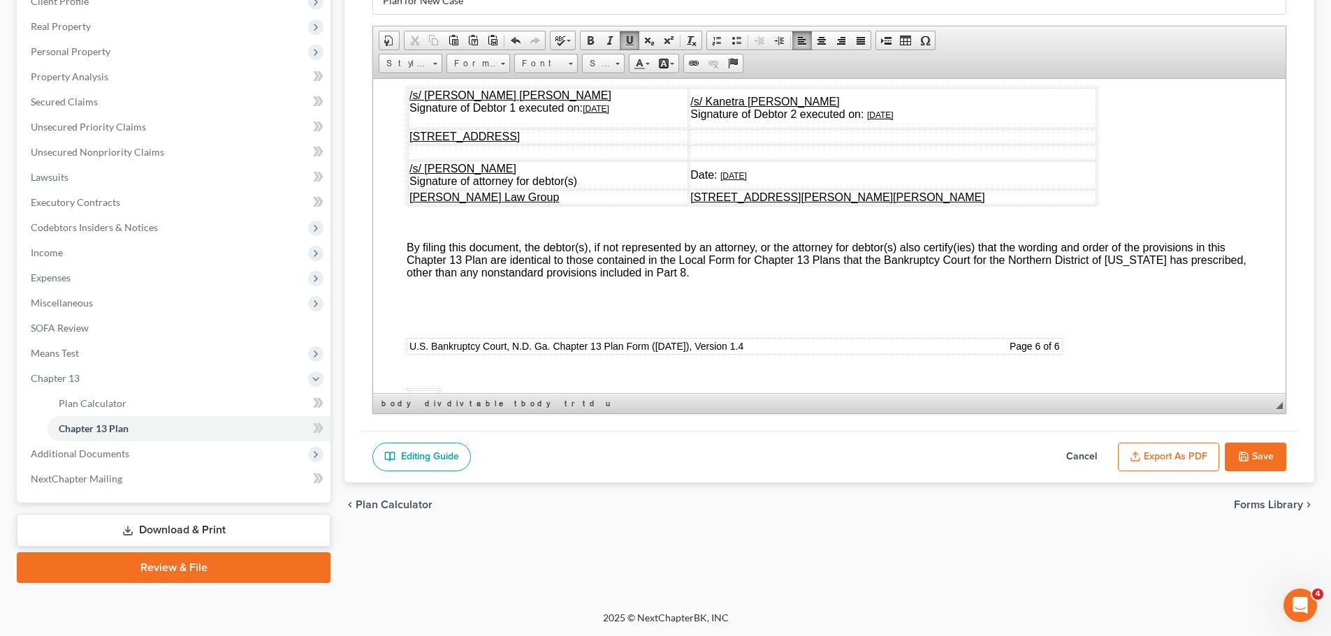
click at [1083, 206] on table "/s/ [PERSON_NAME] [PERSON_NAME] Signature of Debtor 1 executed on: [DATE] /s/ K…" at bounding box center [751, 146] width 691 height 120
click at [1256, 460] on button "Save" at bounding box center [1254, 457] width 61 height 29
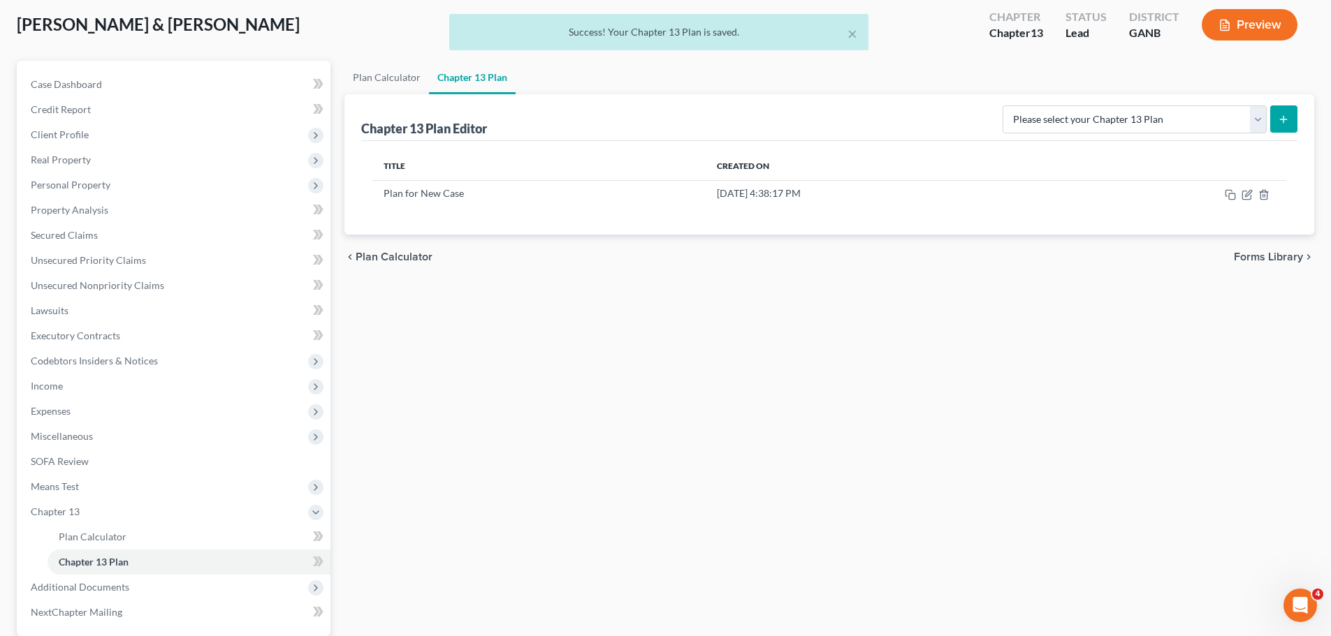
scroll to position [67, 0]
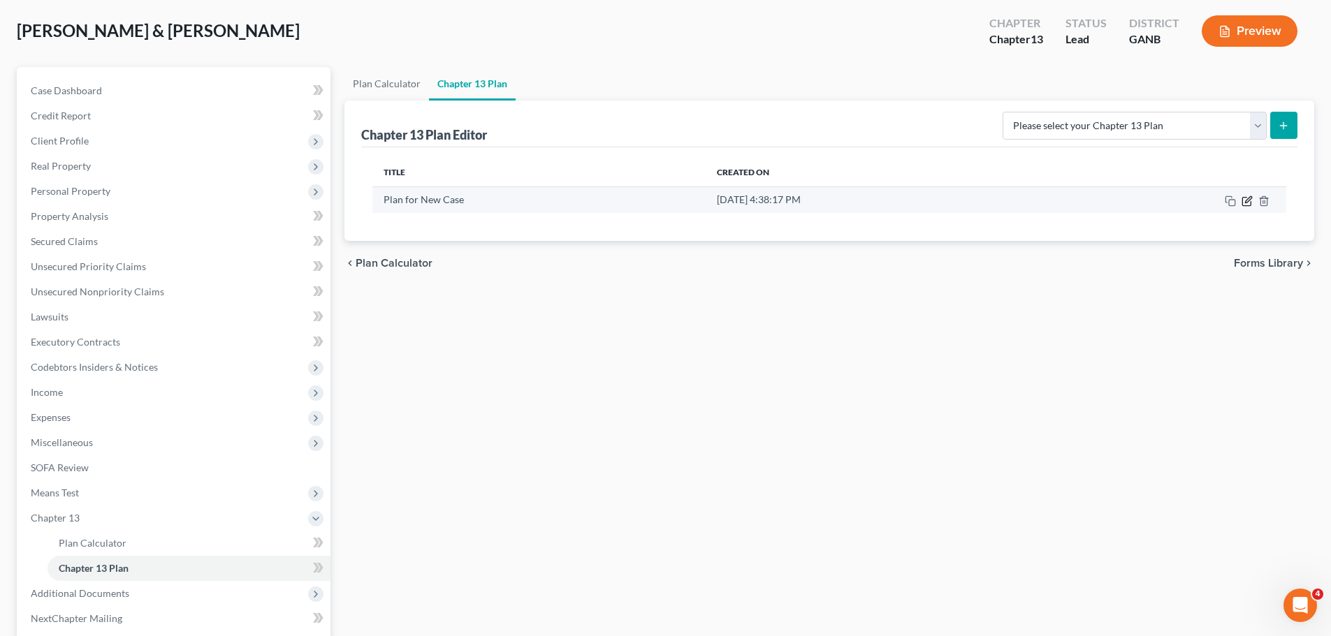
click at [1245, 203] on icon "button" at bounding box center [1246, 201] width 11 height 11
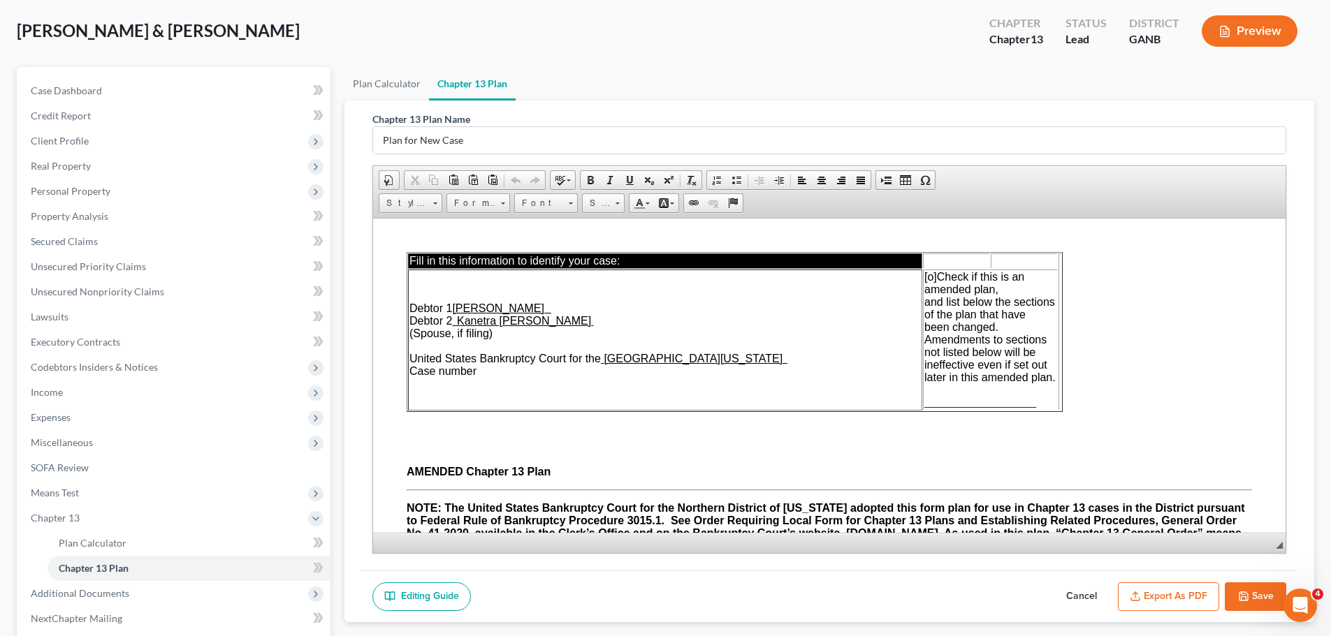
scroll to position [0, 0]
click at [1155, 593] on button "Export as PDF" at bounding box center [1168, 596] width 101 height 29
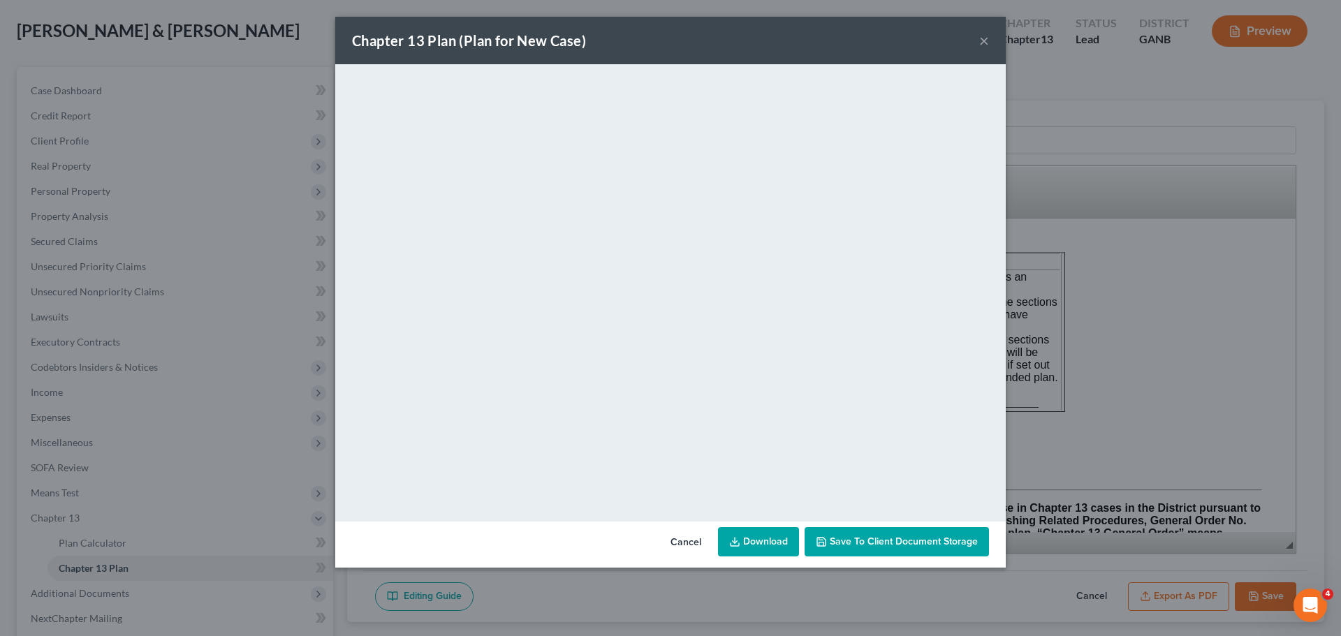
click at [879, 546] on span "Save to Client Document Storage" at bounding box center [904, 542] width 148 height 12
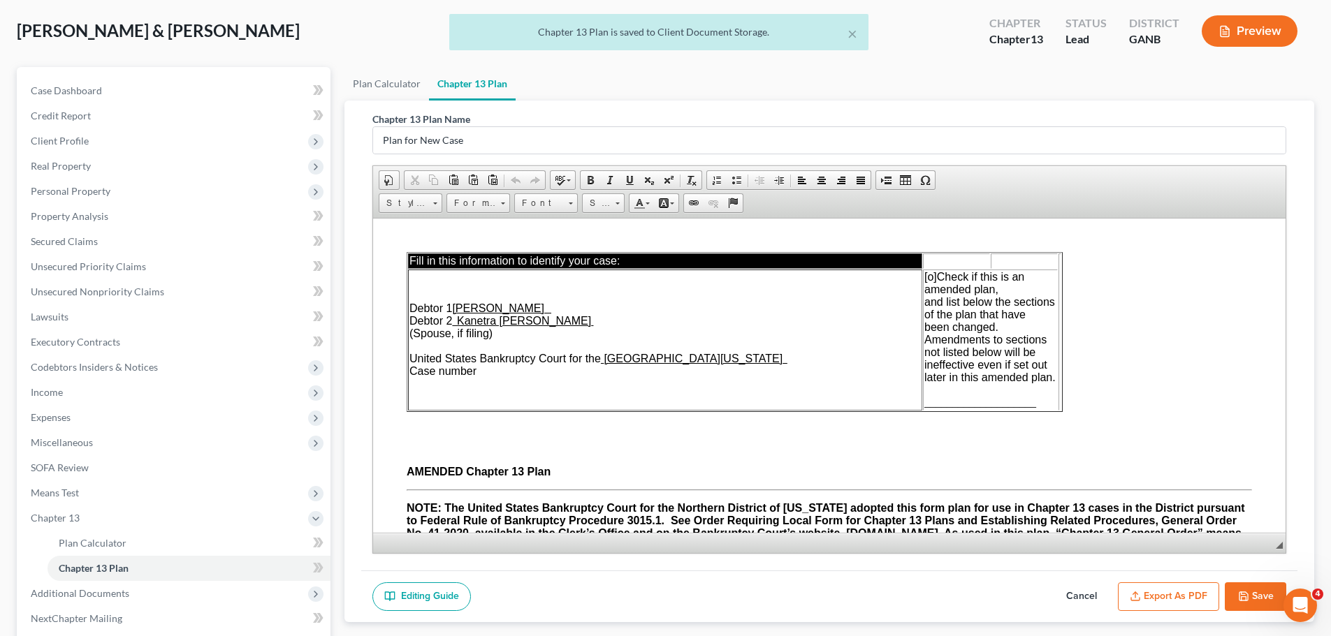
click at [1252, 591] on button "Save" at bounding box center [1254, 596] width 61 height 29
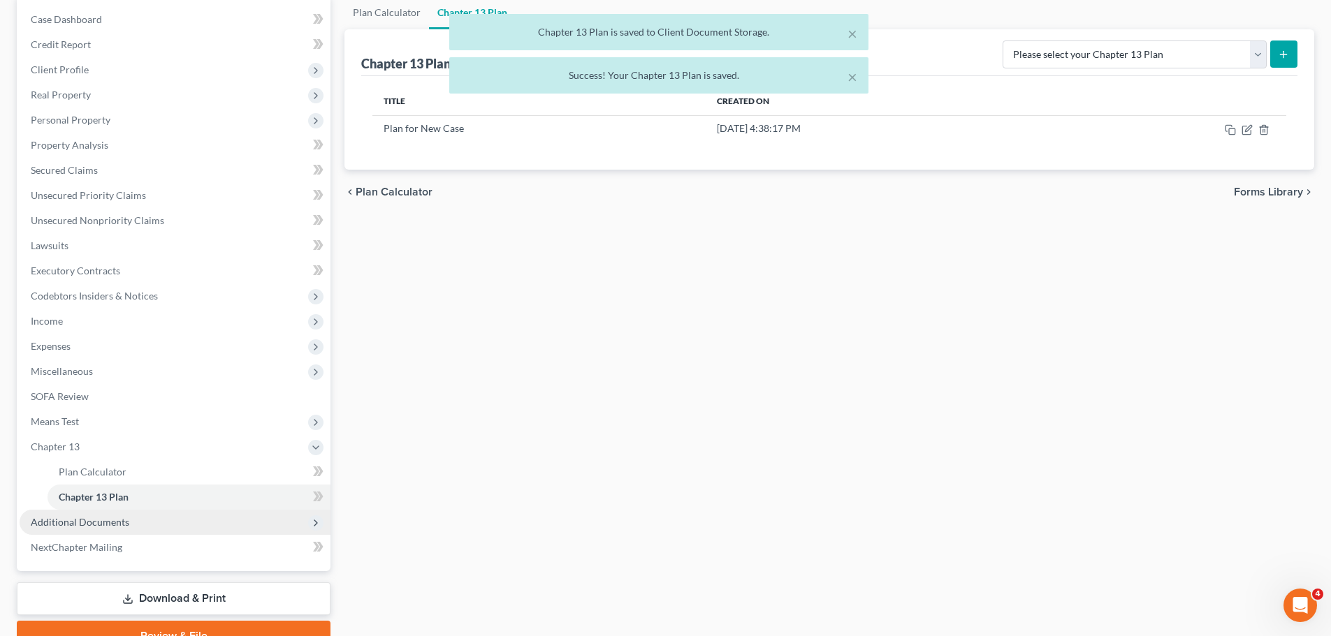
scroll to position [207, 0]
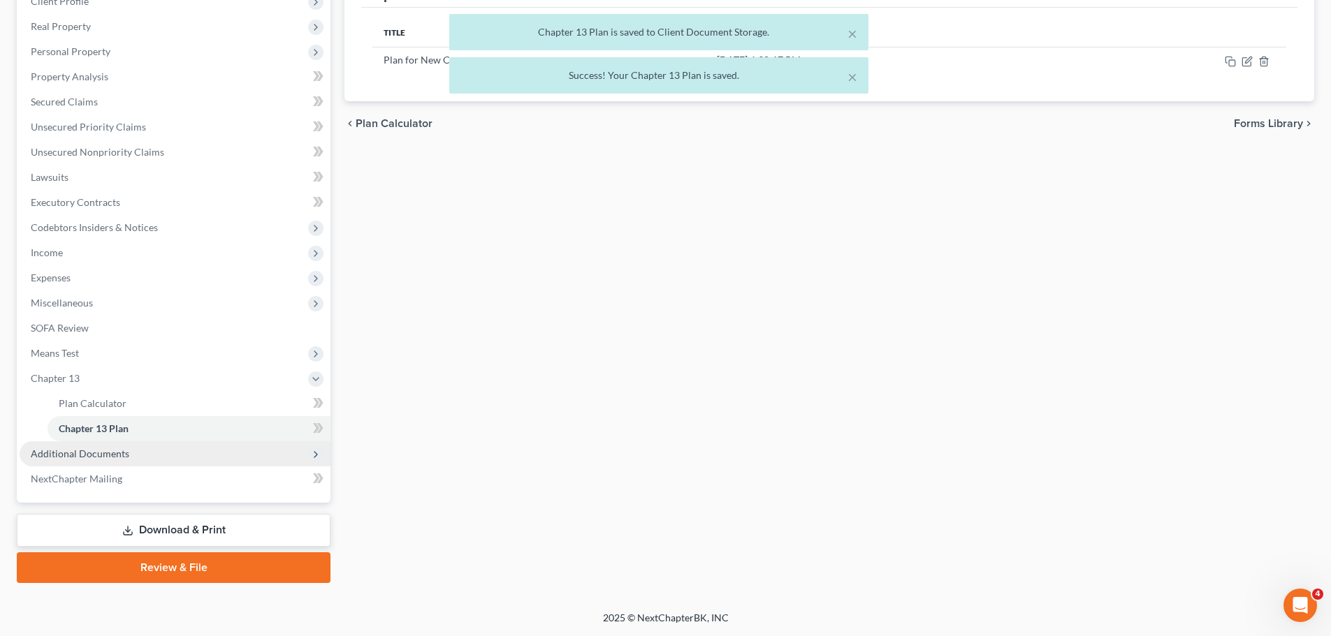
click at [170, 457] on span "Additional Documents" at bounding box center [175, 453] width 311 height 25
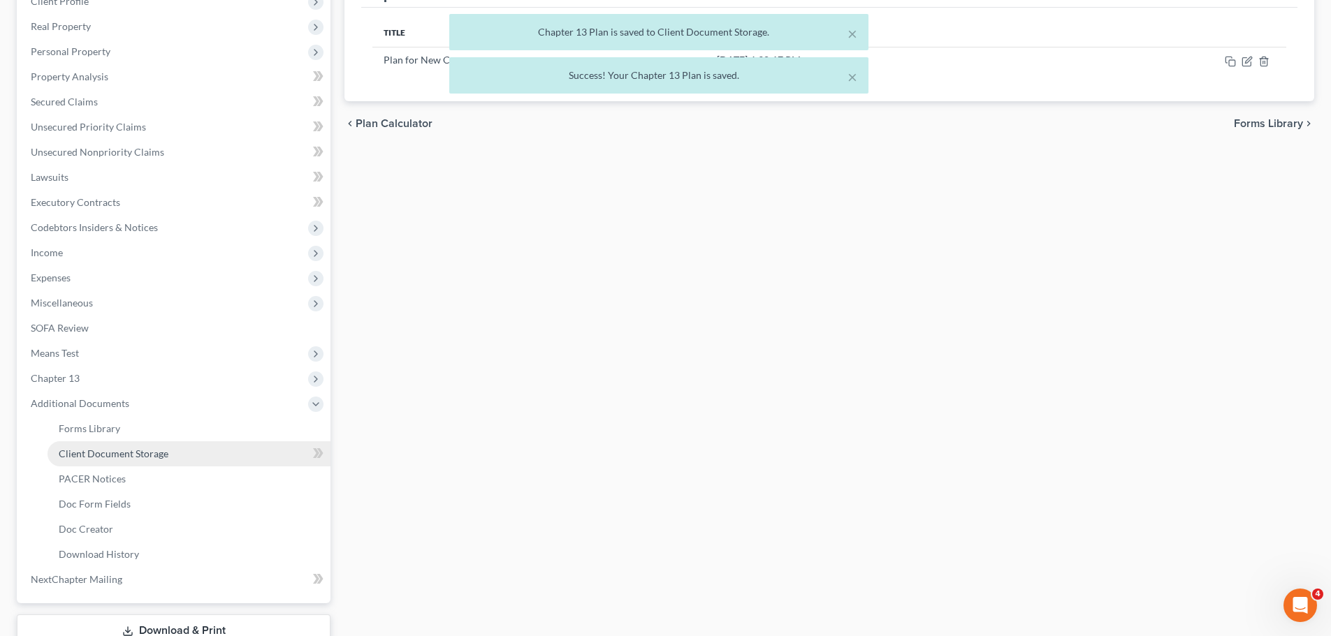
click at [154, 450] on span "Client Document Storage" at bounding box center [114, 454] width 110 height 12
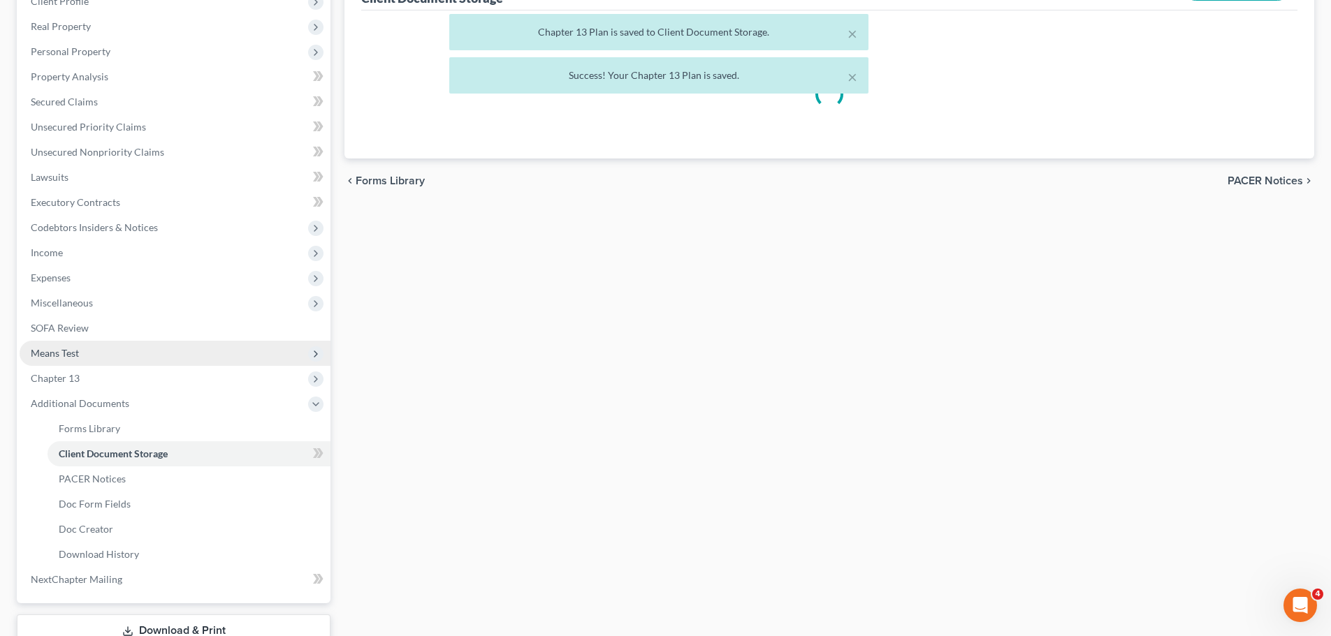
select select "0"
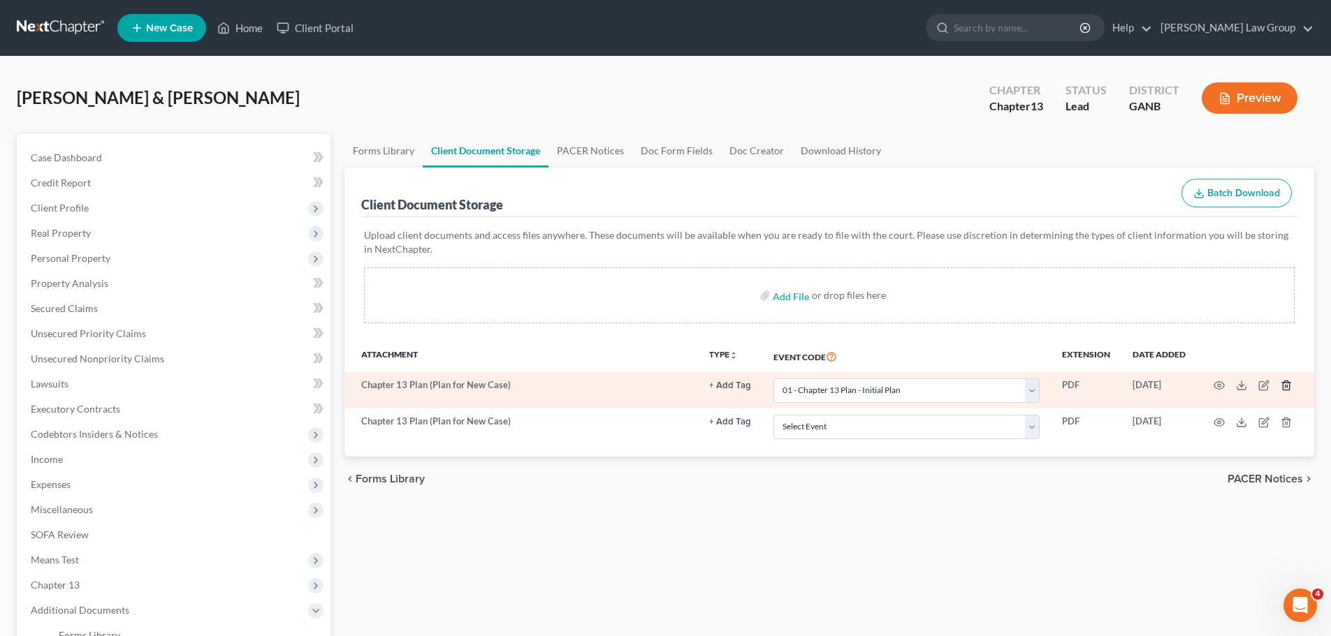
click at [1287, 383] on icon "button" at bounding box center [1285, 385] width 11 height 11
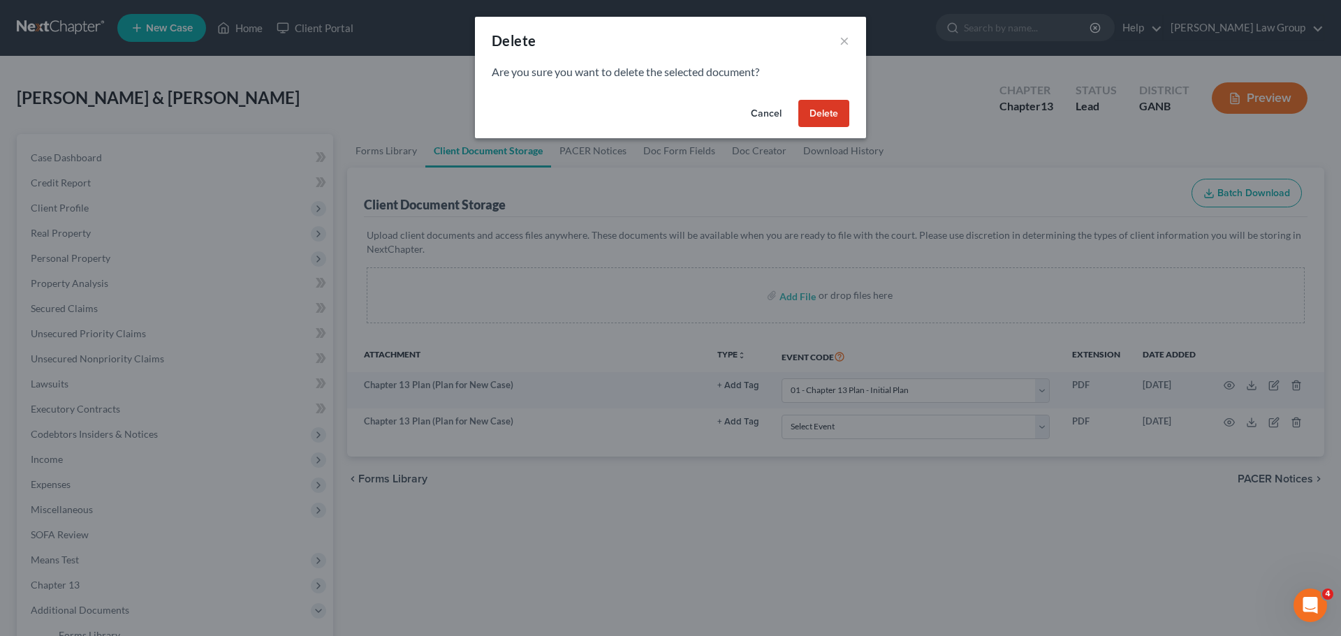
click at [824, 110] on button "Delete" at bounding box center [823, 114] width 51 height 28
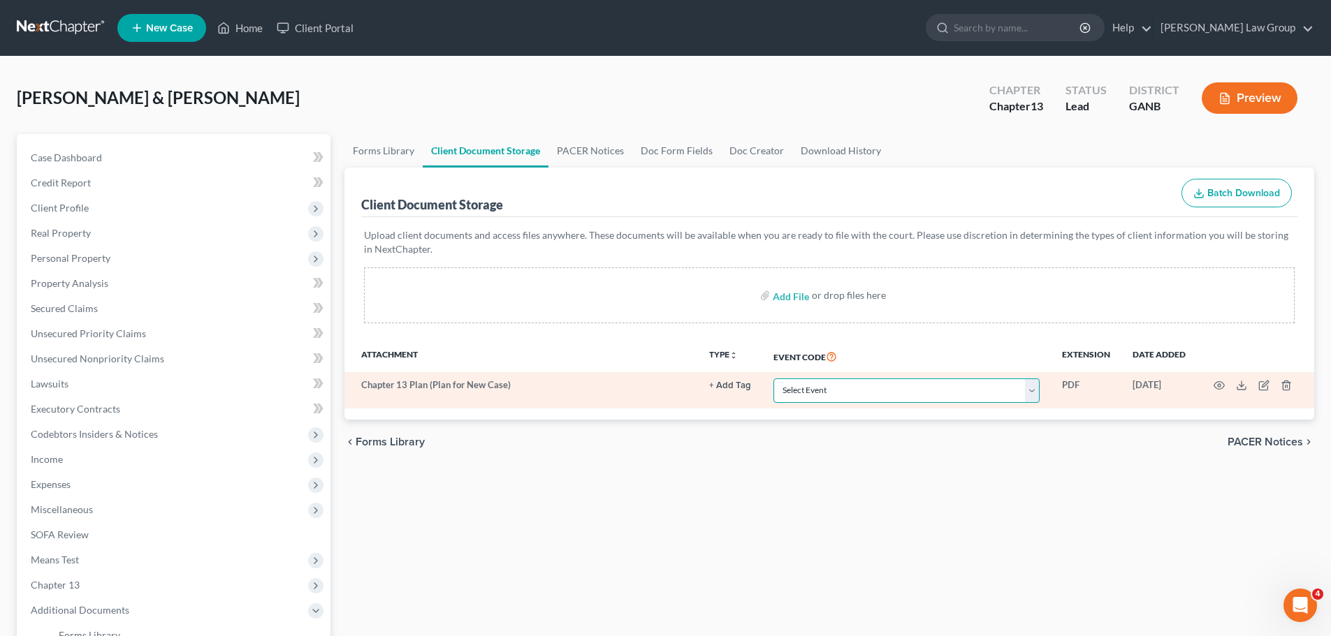
click at [829, 389] on select "Select Event 01 - Chapter 13 Plan - Initial Plan 02-Application to Pay Filing F…" at bounding box center [906, 391] width 266 height 24
select select "0"
click at [773, 379] on select "Select Event 01 - Chapter 13 Plan - Initial Plan 02-Application to Pay Filing F…" at bounding box center [906, 391] width 266 height 24
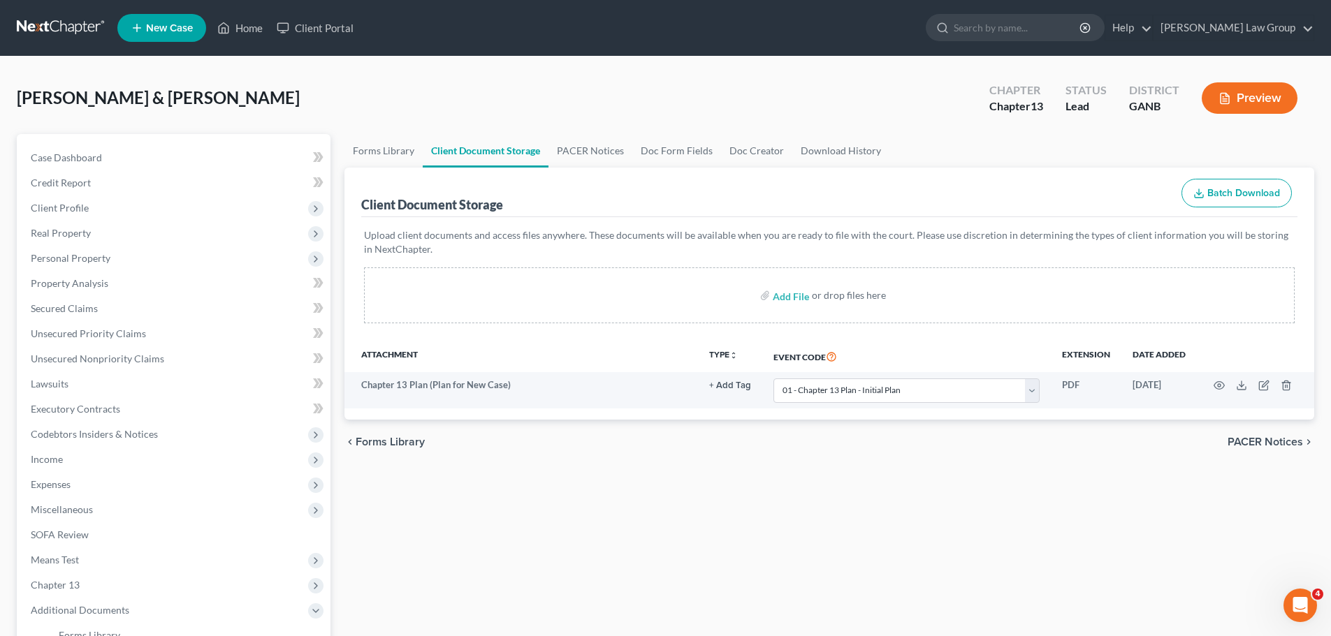
click at [962, 441] on div "chevron_left Forms Library PACER Notices chevron_right" at bounding box center [828, 442] width 969 height 45
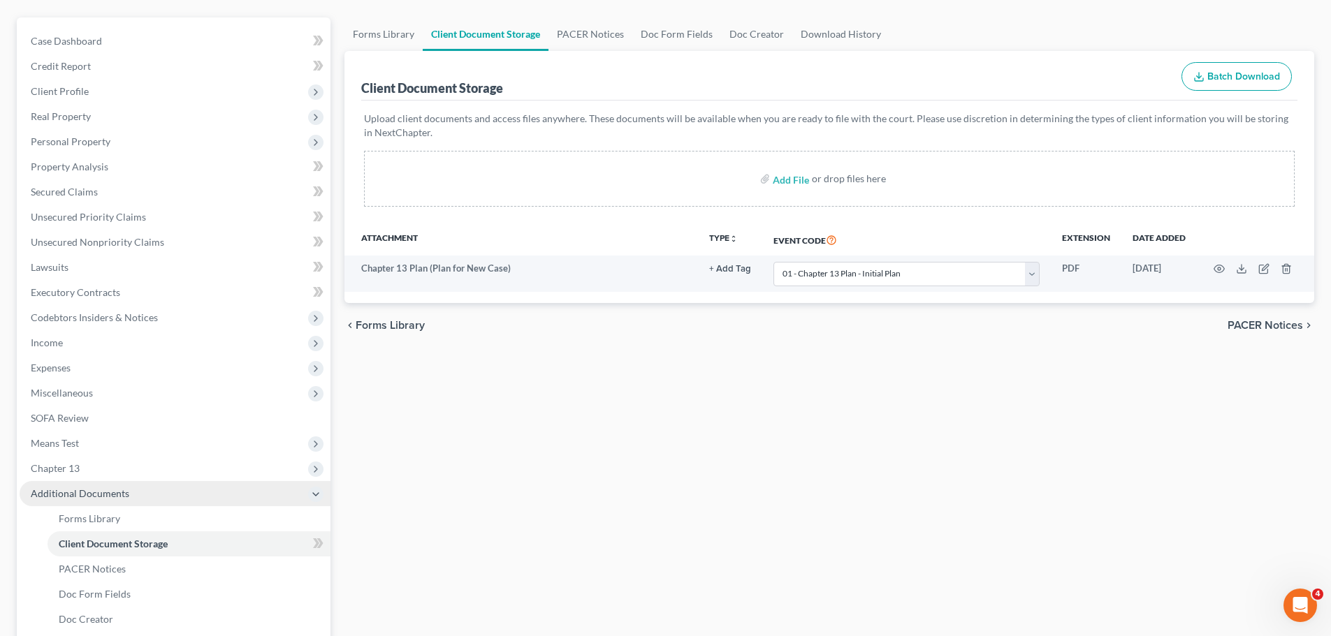
scroll to position [307, 0]
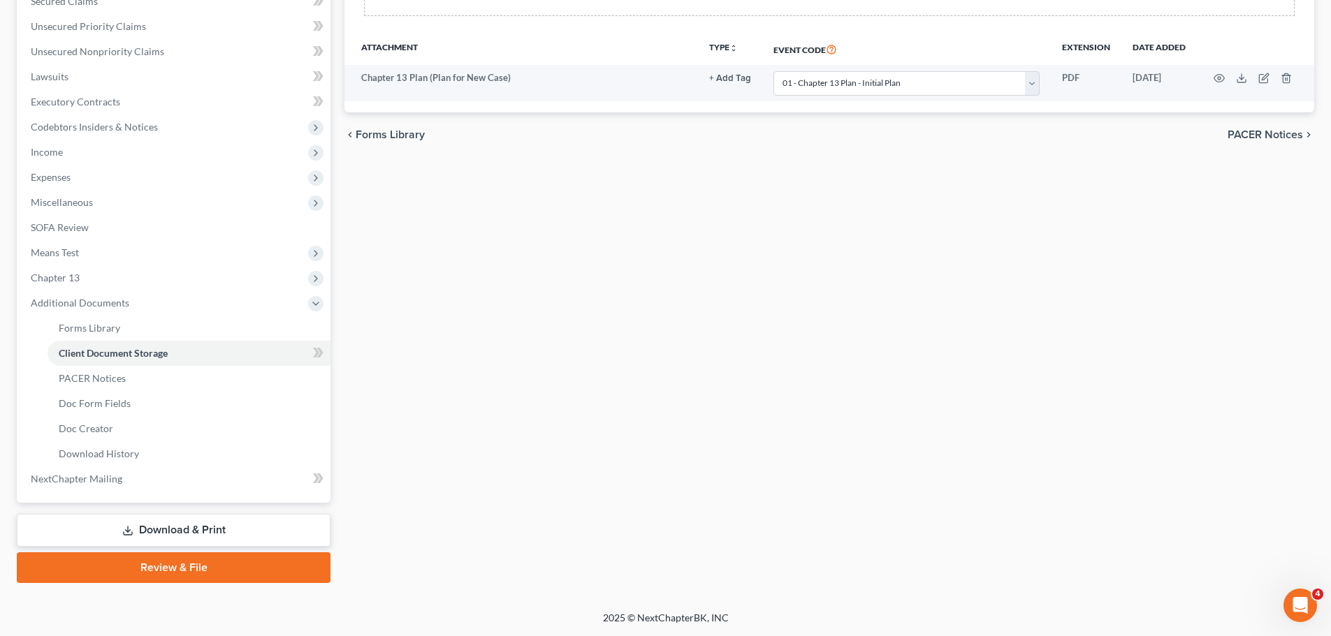
click at [159, 527] on link "Download & Print" at bounding box center [174, 530] width 314 height 33
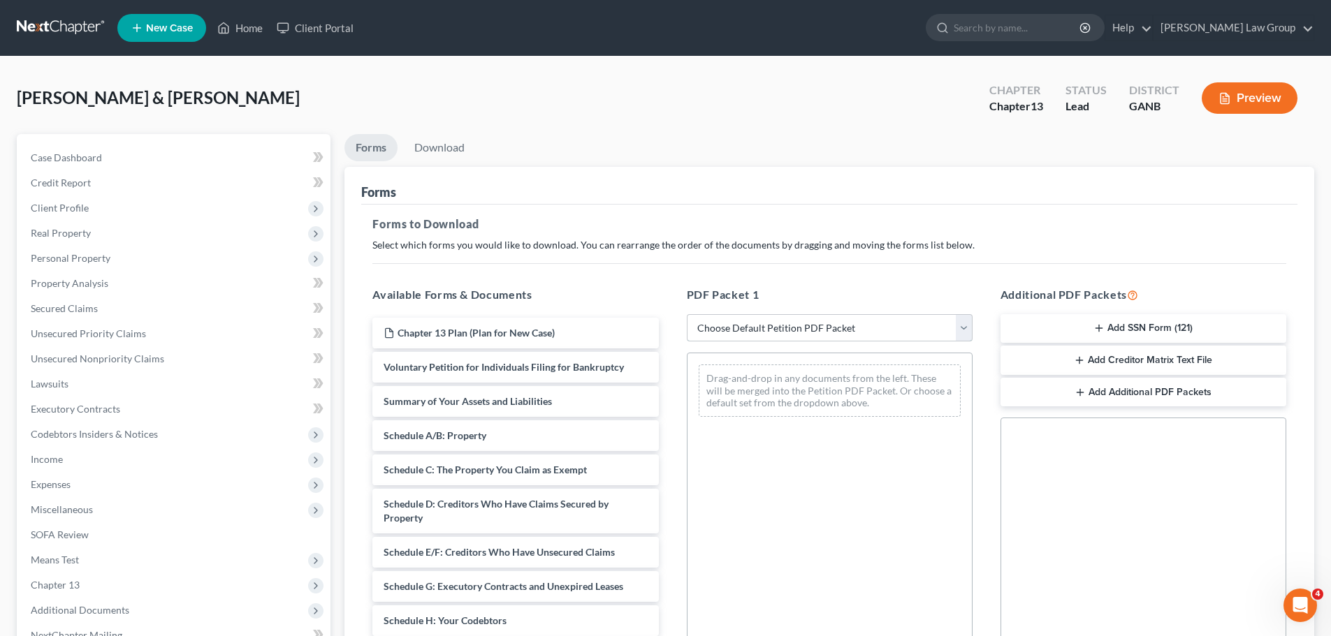
click at [868, 323] on select "Choose Default Petition PDF Packet Complete Bankruptcy Petition (all forms and …" at bounding box center [830, 328] width 286 height 28
select select "0"
click at [687, 314] on select "Choose Default Petition PDF Packet Complete Bankruptcy Petition (all forms and …" at bounding box center [830, 328] width 286 height 28
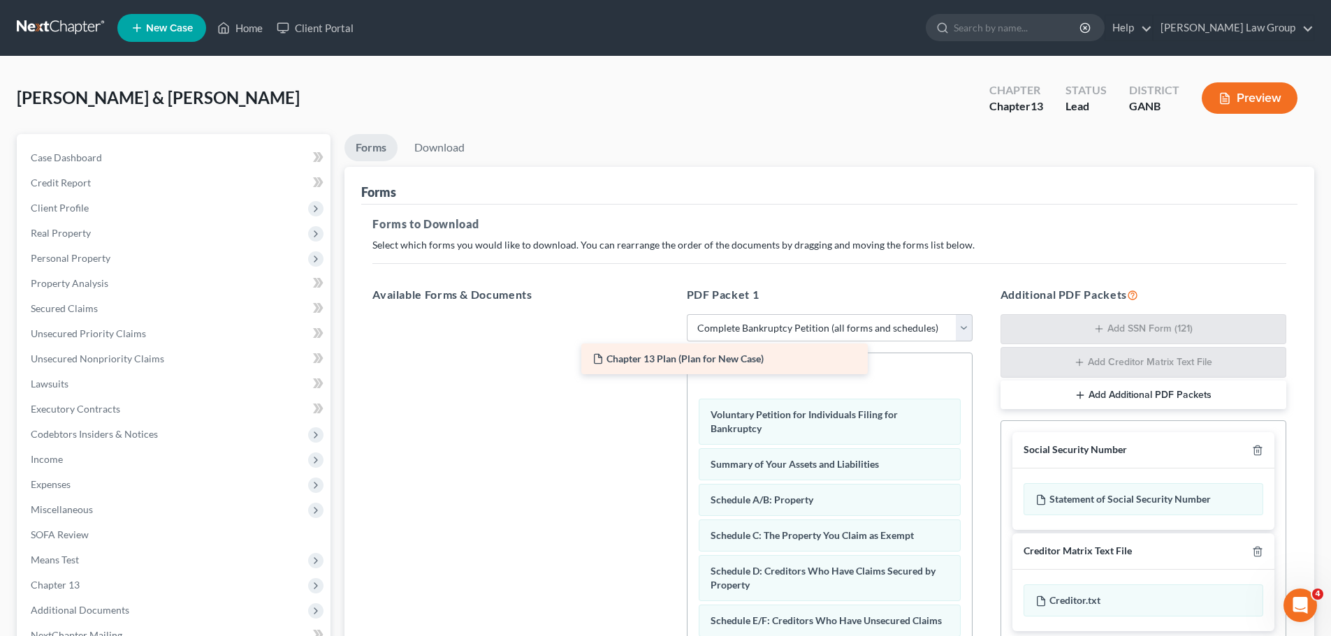
drag, startPoint x: 559, startPoint y: 332, endPoint x: 780, endPoint y: 359, distance: 222.3
click at [669, 314] on div "Chapter 13 Plan (Plan for New Case) Chapter 13 Plan (Plan for New Case)" at bounding box center [515, 314] width 308 height 0
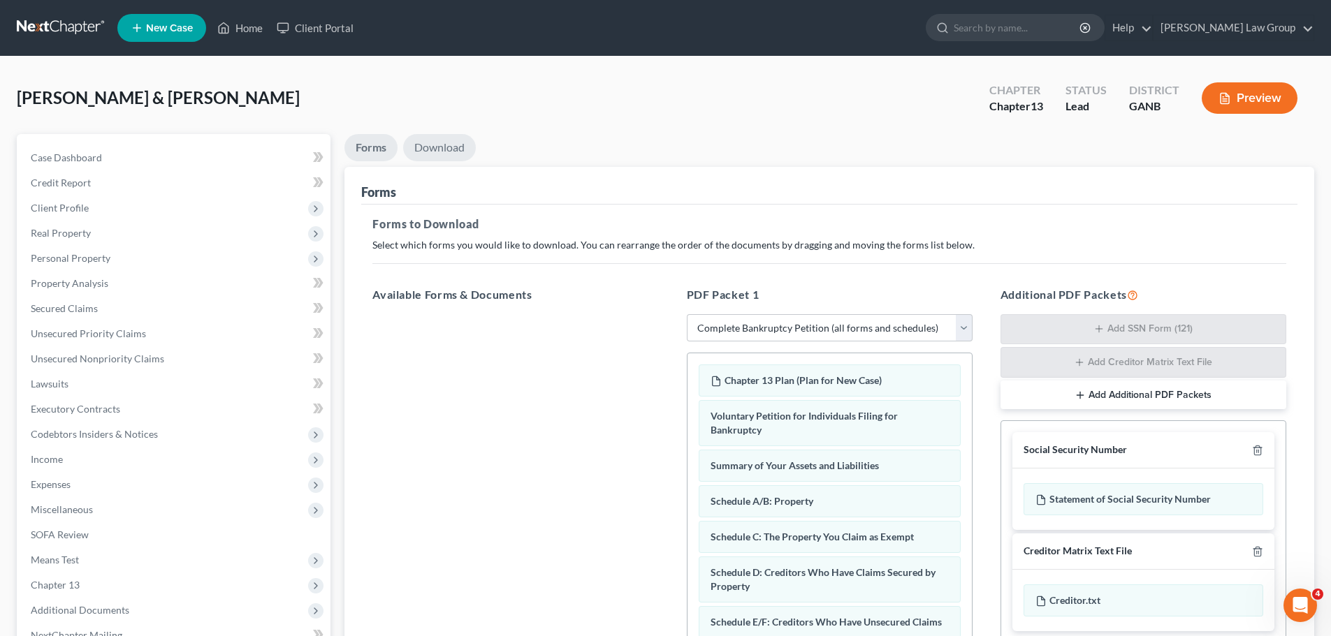
click at [449, 142] on link "Download" at bounding box center [439, 147] width 73 height 27
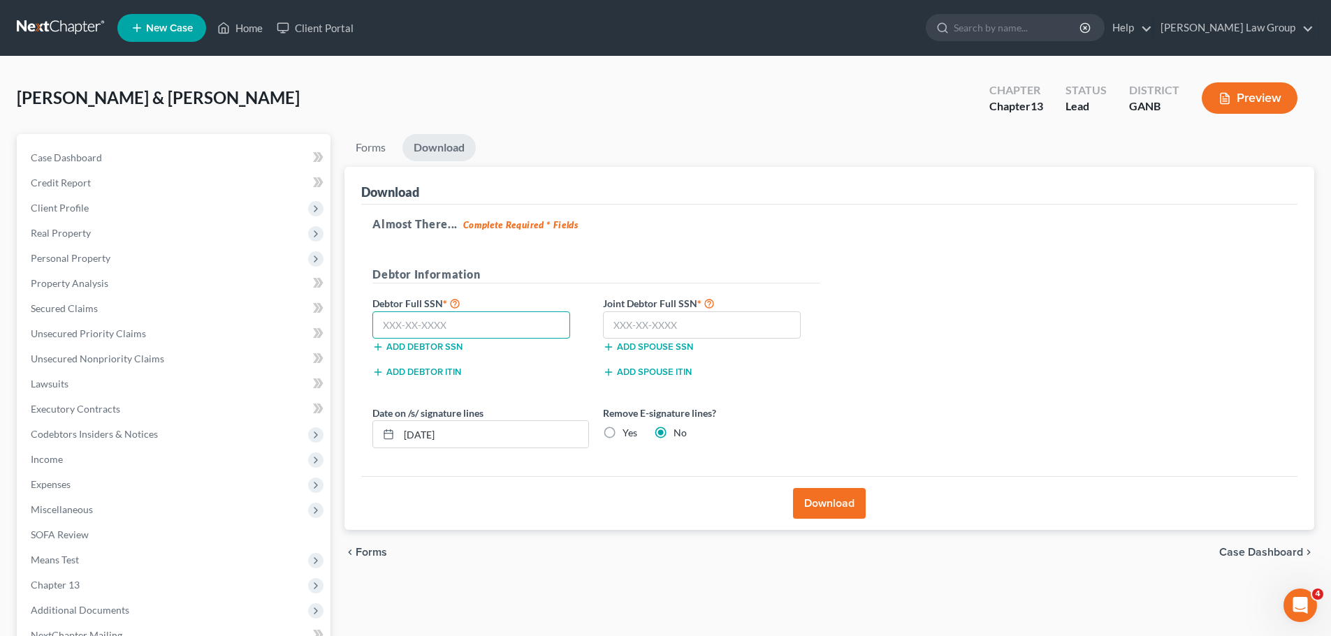
click at [457, 315] on input "text" at bounding box center [471, 326] width 198 height 28
paste input "254-45-9942"
type input "254-45-9942"
click at [697, 325] on input "text" at bounding box center [702, 326] width 198 height 28
paste input "260-59-8377"
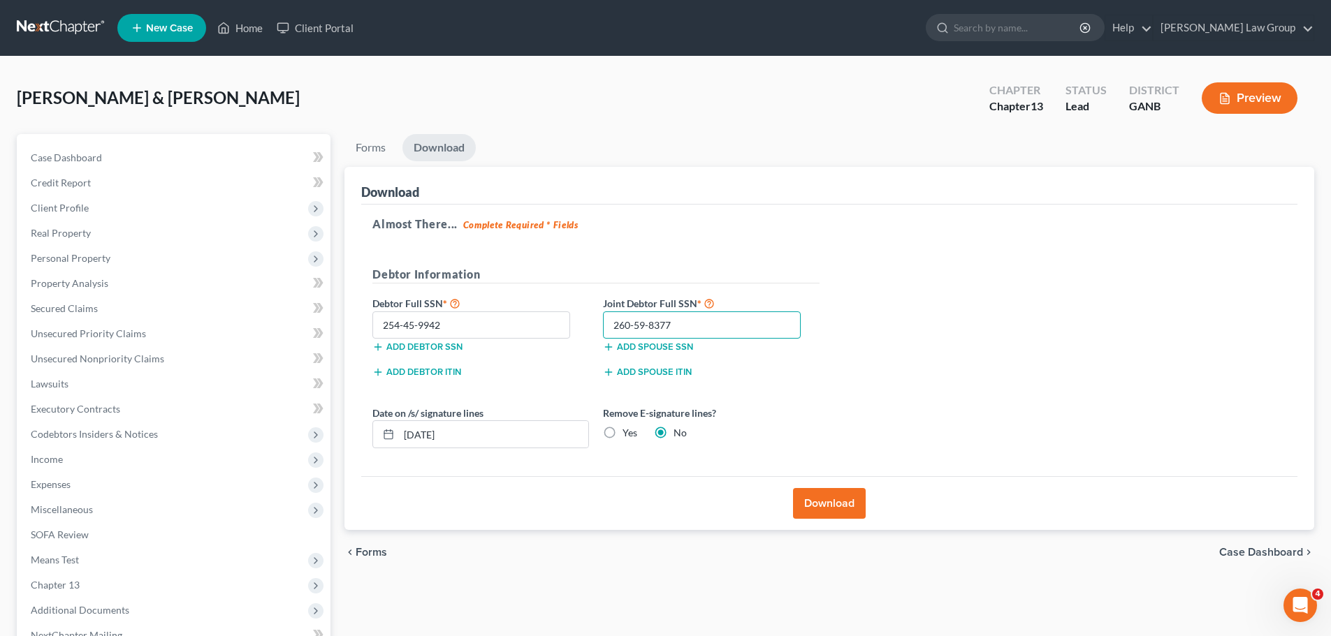
type input "260-59-8377"
click at [1027, 321] on div "Almost There... Complete Required * Fields Debtor Information Debtor Full SSN *…" at bounding box center [829, 341] width 936 height 272
click at [824, 499] on button "Download" at bounding box center [829, 503] width 73 height 31
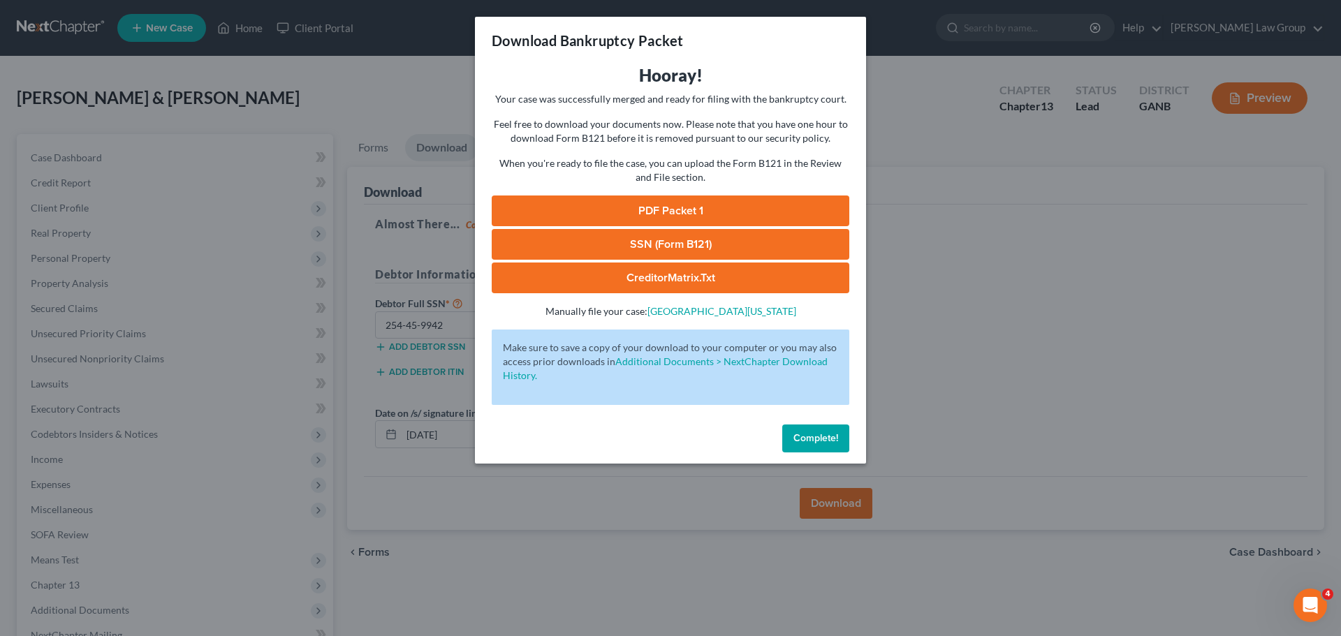
click at [681, 200] on link "PDF Packet 1" at bounding box center [671, 211] width 358 height 31
click at [820, 441] on span "Complete!" at bounding box center [815, 438] width 45 height 12
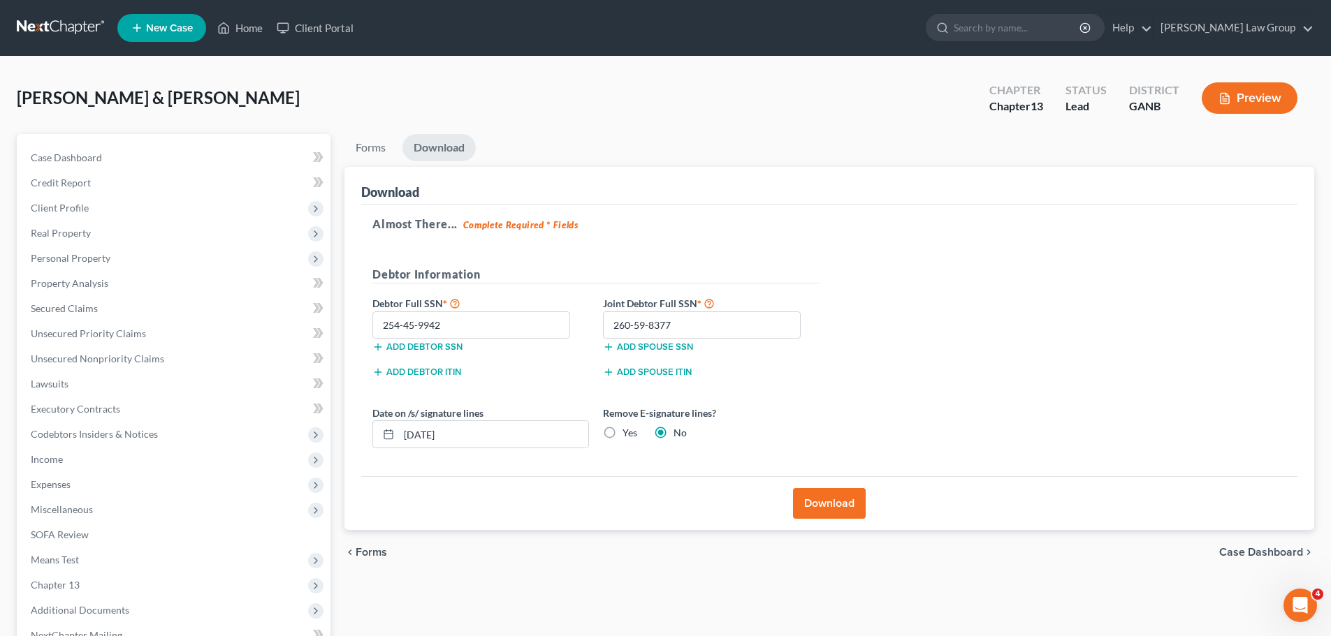
click at [242, 13] on ul "New Case Home Client Portal - No Result - See all results Or Press Enter... Hel…" at bounding box center [715, 28] width 1196 height 36
click at [248, 21] on link "Home" at bounding box center [239, 27] width 59 height 25
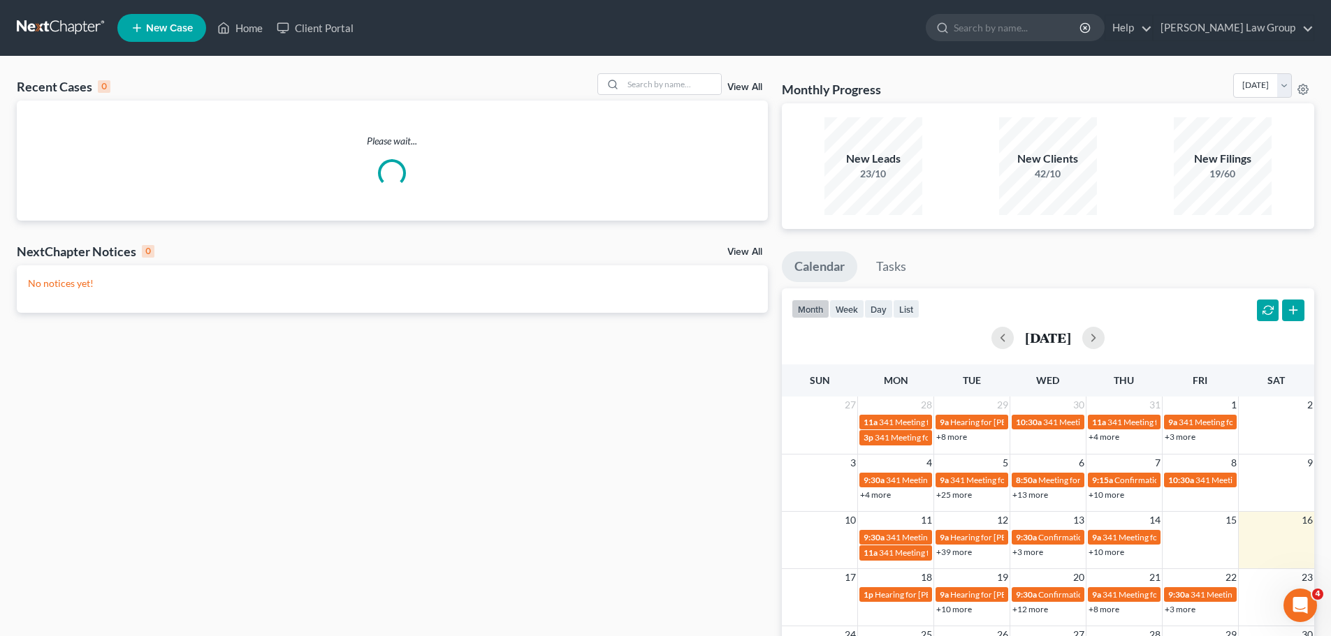
click at [685, 70] on div "Recent Cases 0 View All Please wait... NextChapter Notices 0 View All No notice…" at bounding box center [665, 419] width 1331 height 725
click at [675, 81] on input "search" at bounding box center [672, 84] width 98 height 20
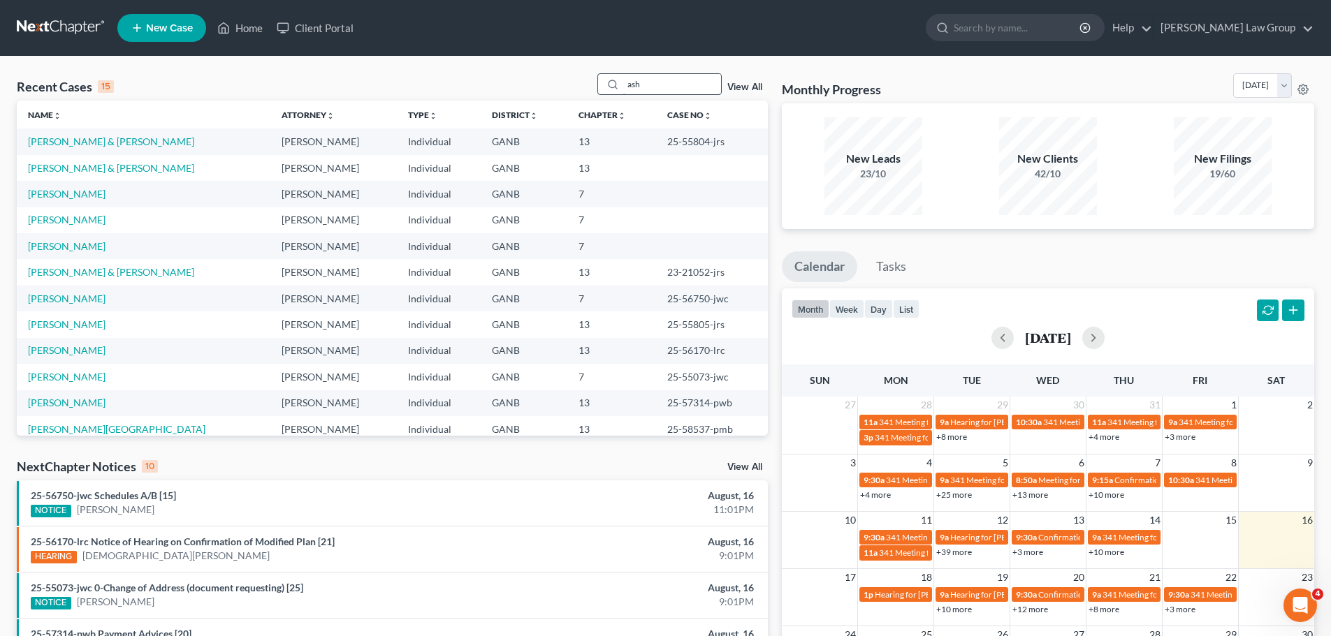
type input "ash"
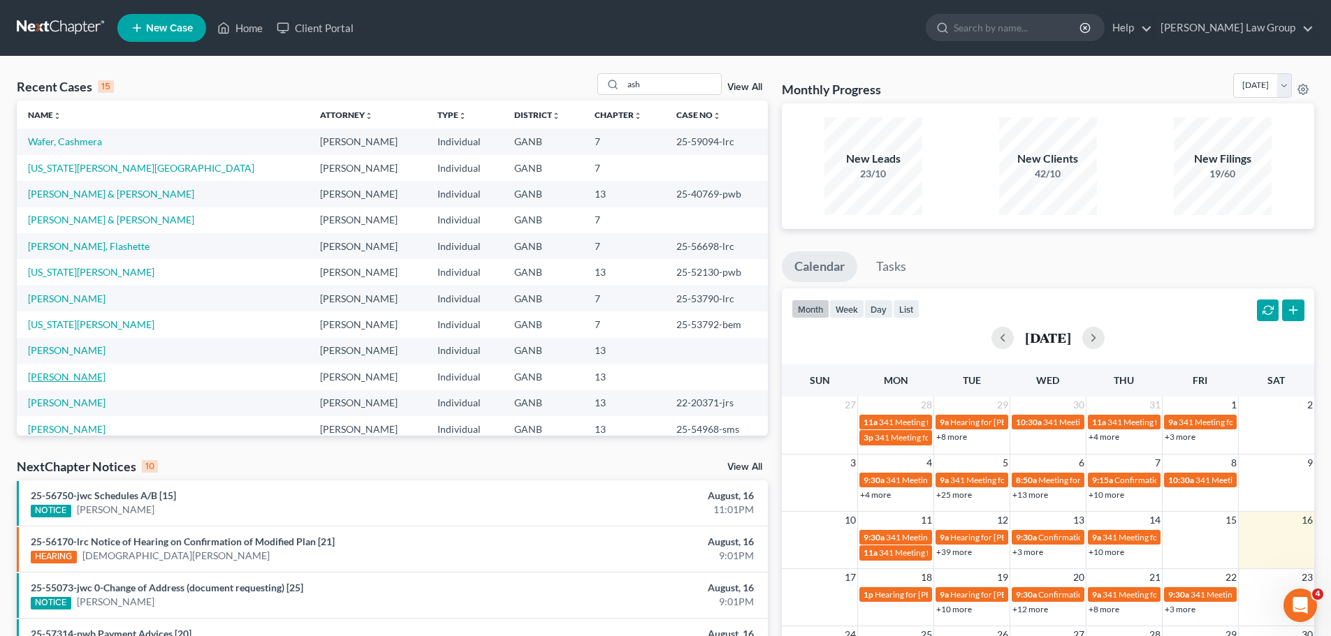
click at [53, 379] on link "[PERSON_NAME]" at bounding box center [67, 377] width 78 height 12
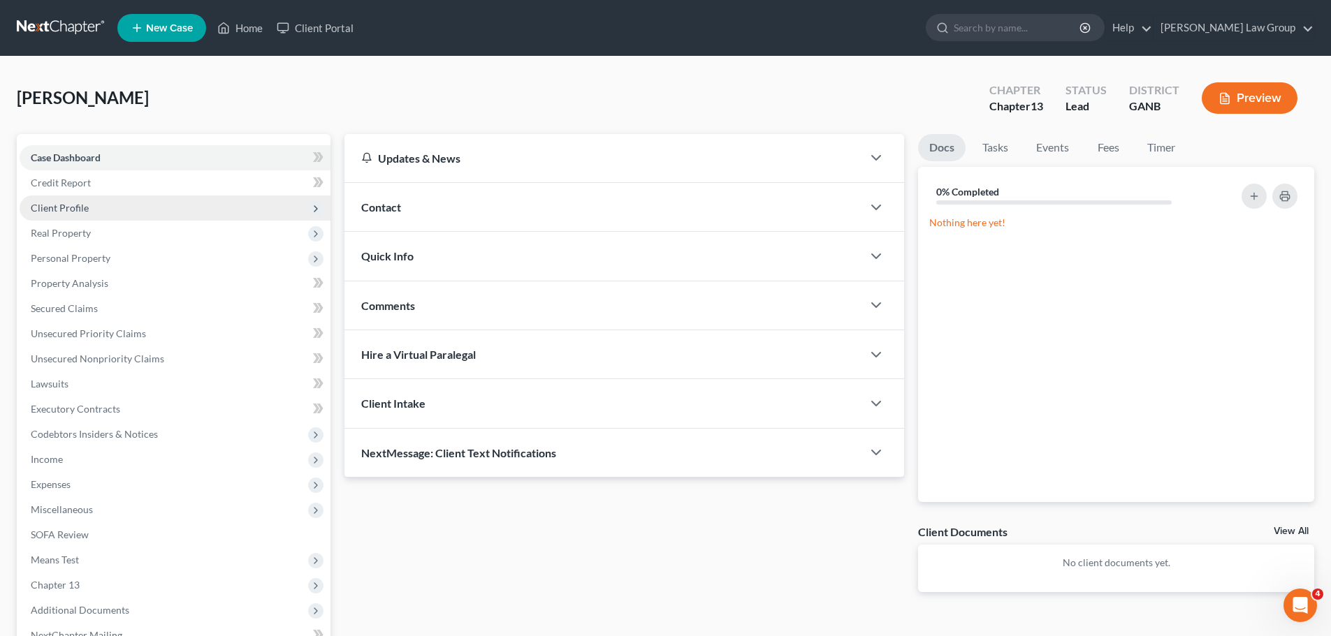
click at [80, 204] on span "Client Profile" at bounding box center [60, 208] width 58 height 12
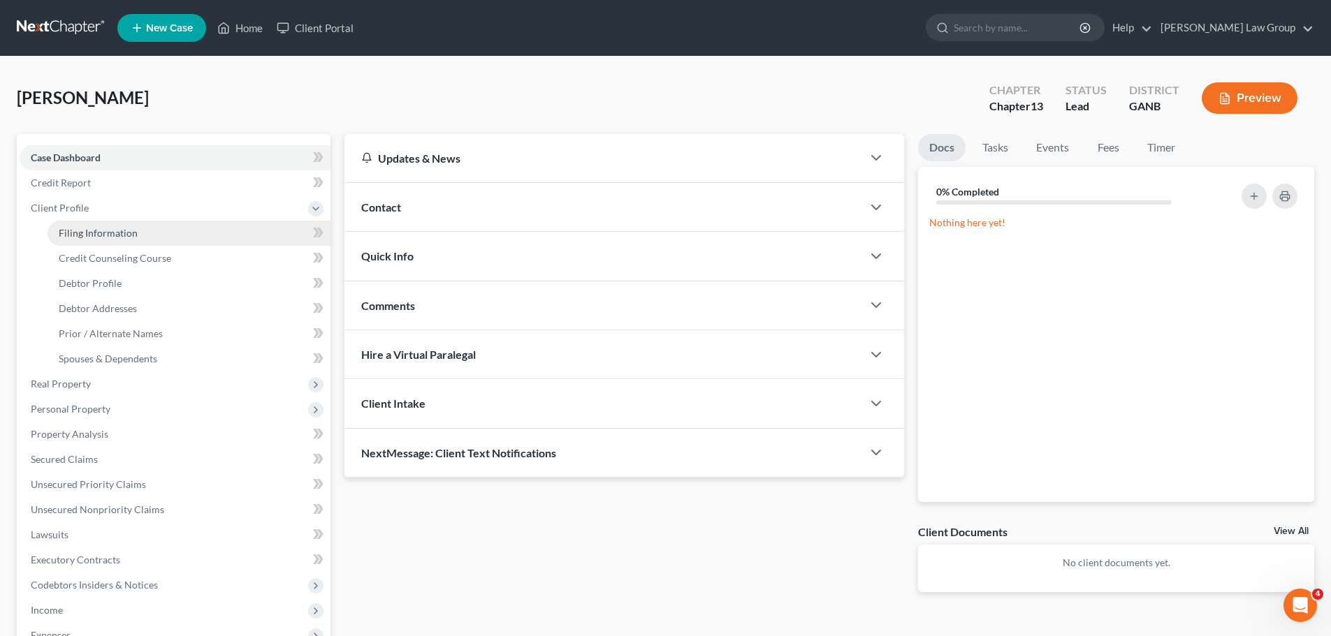
click at [122, 232] on span "Filing Information" at bounding box center [98, 233] width 79 height 12
select select "1"
select select "0"
select select "3"
select select "19"
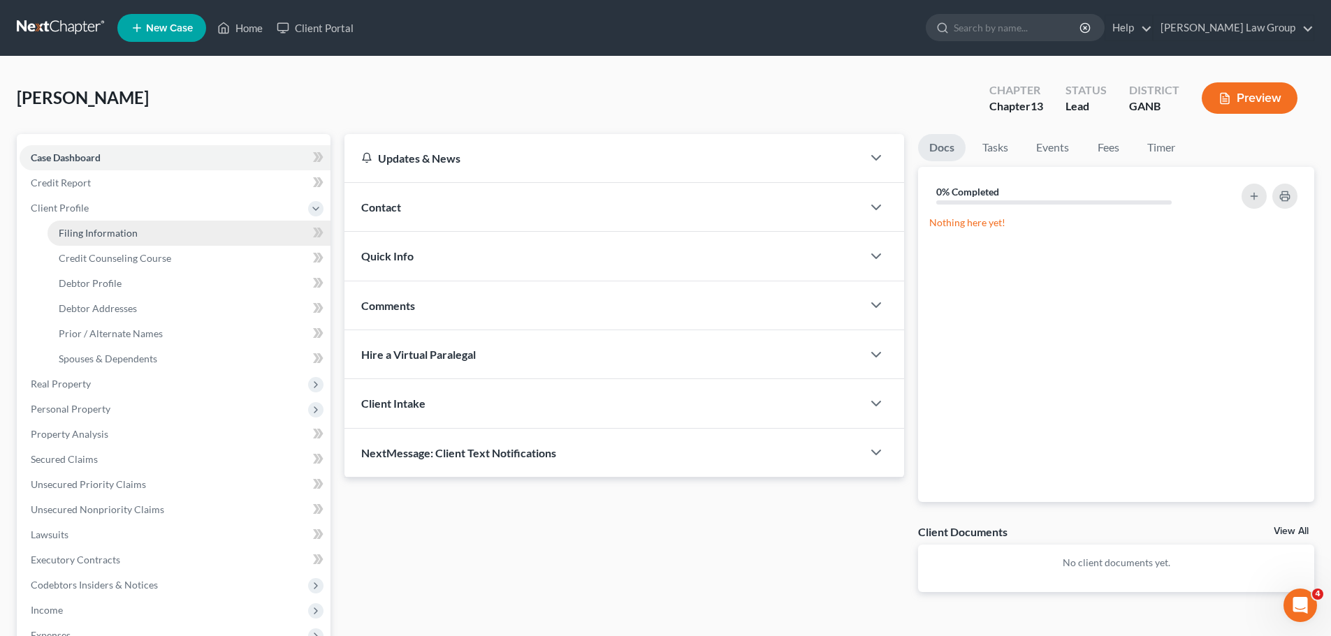
select select "0"
select select "10"
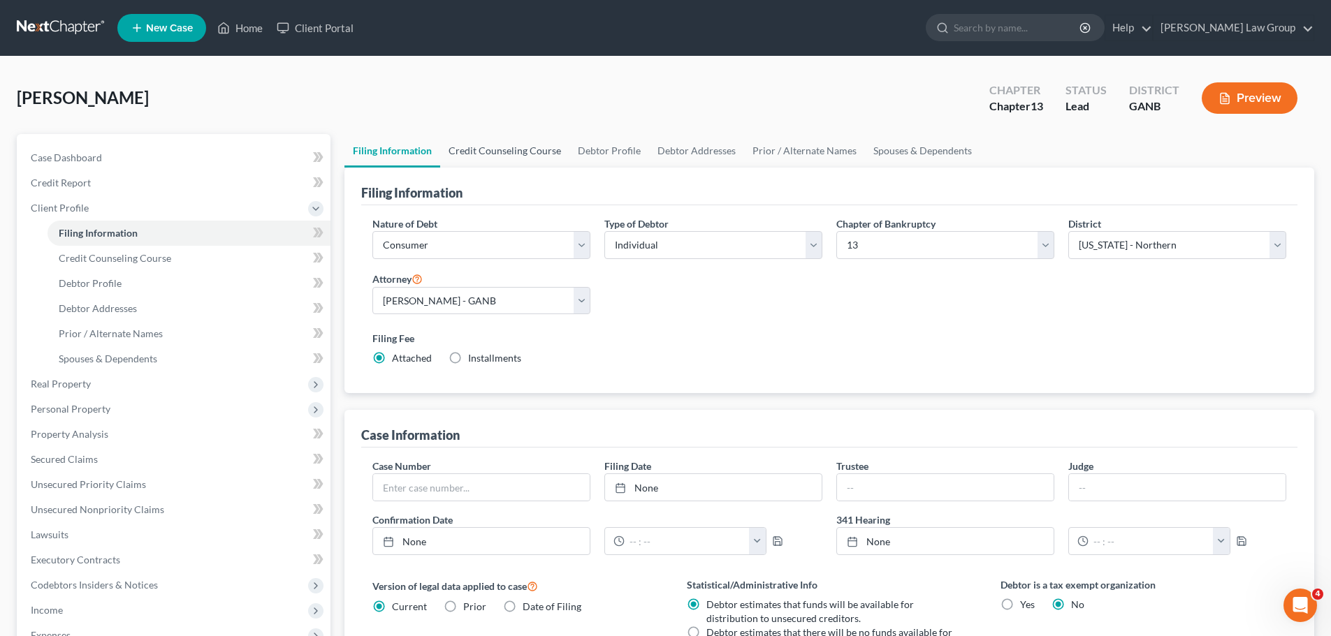
click at [503, 154] on link "Credit Counseling Course" at bounding box center [504, 151] width 129 height 34
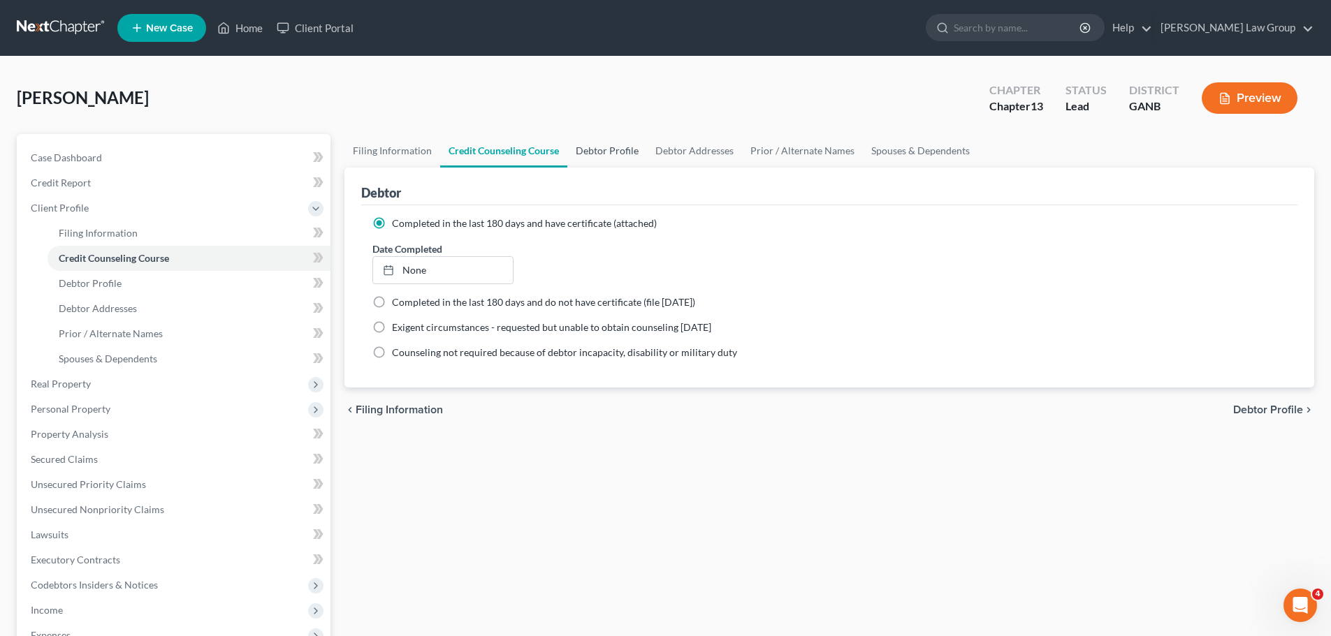
click at [601, 149] on link "Debtor Profile" at bounding box center [607, 151] width 80 height 34
select select "1"
select select "3"
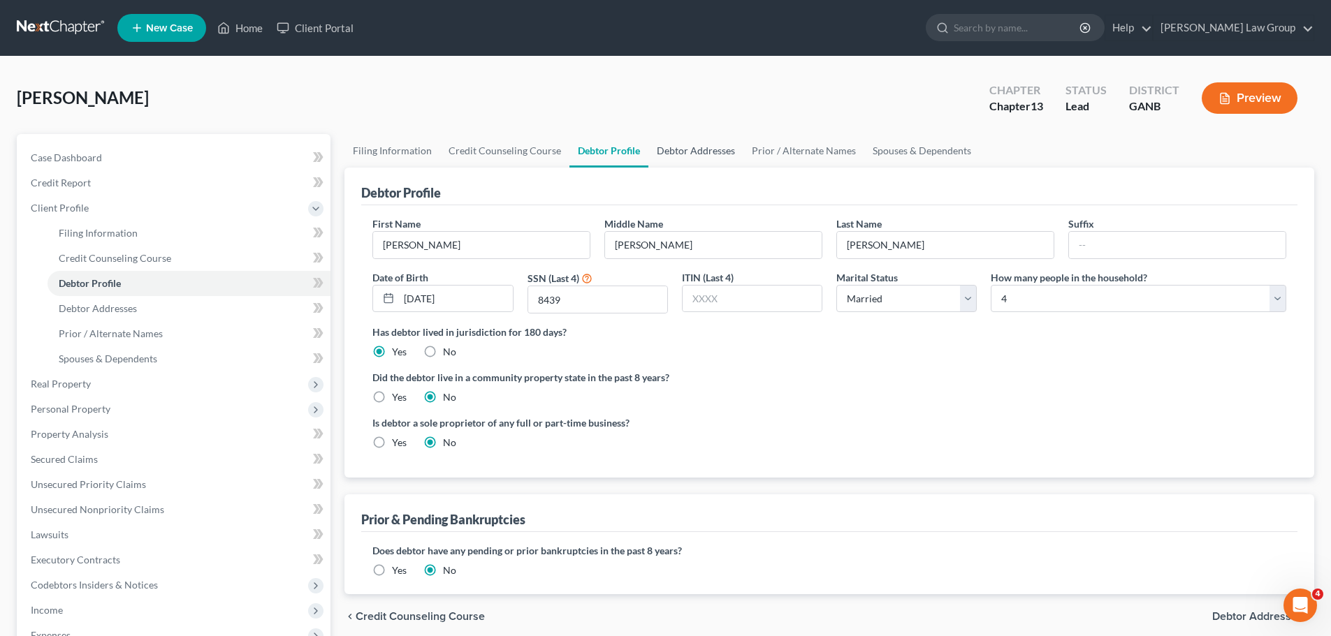
click at [677, 152] on link "Debtor Addresses" at bounding box center [695, 151] width 95 height 34
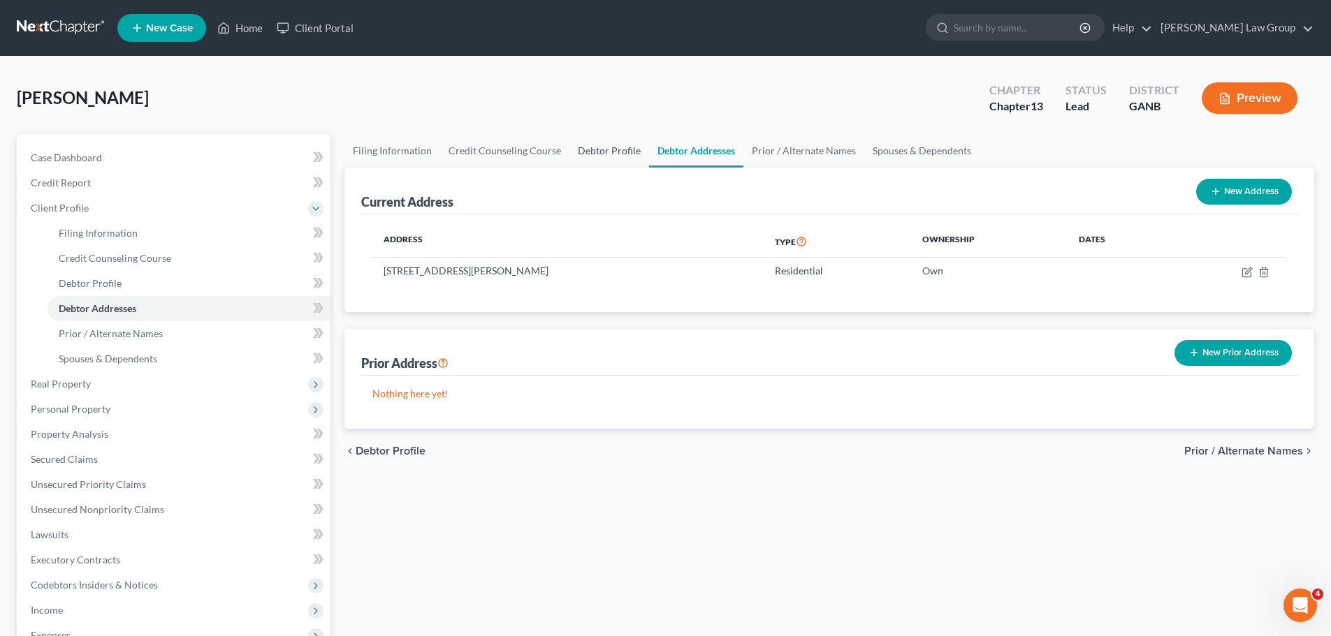
click at [592, 151] on link "Debtor Profile" at bounding box center [609, 151] width 80 height 34
select select "1"
select select "3"
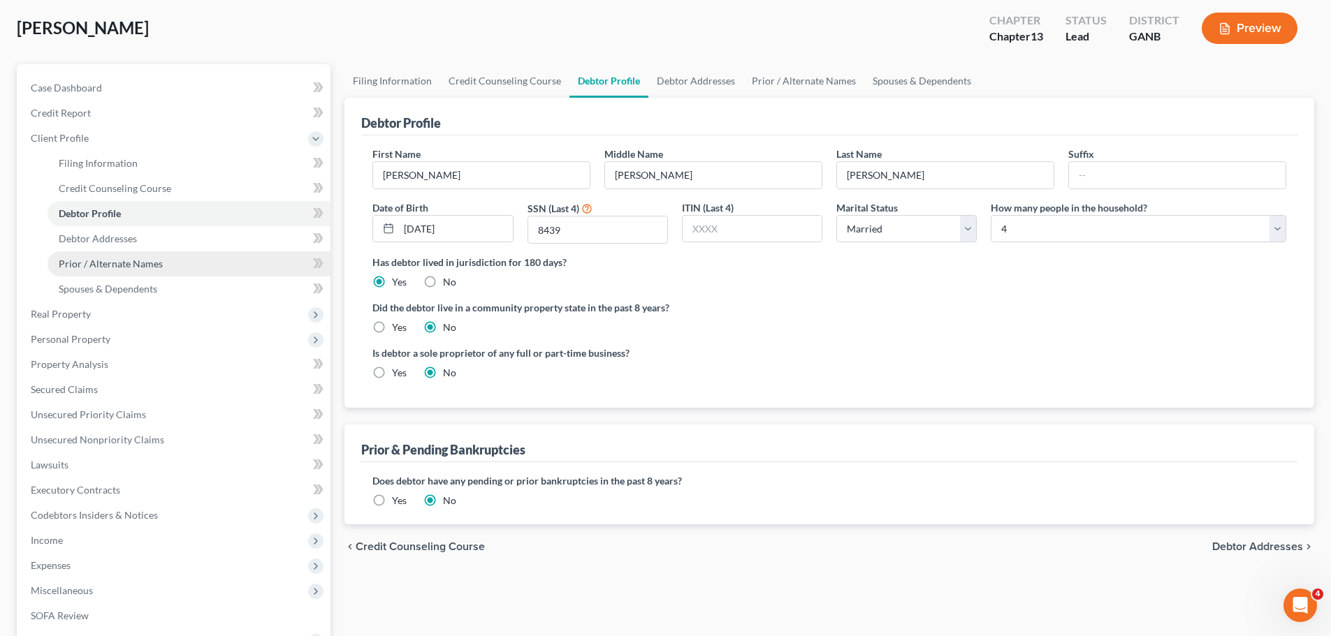
scroll to position [140, 0]
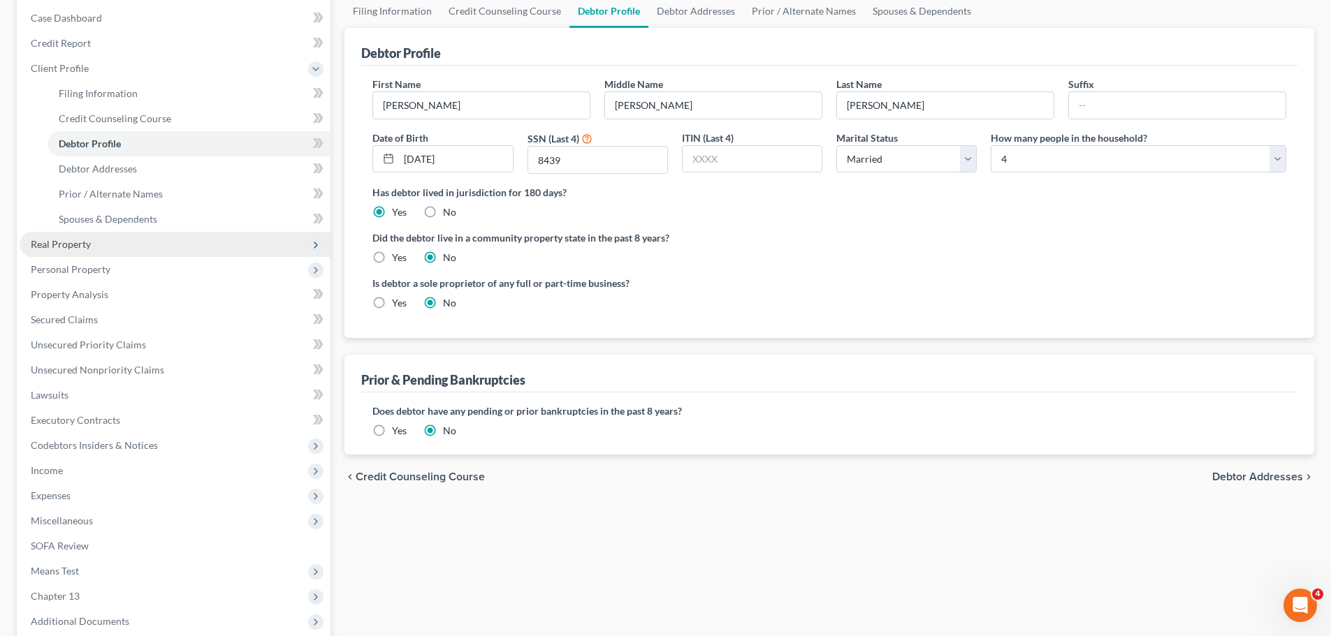
click at [94, 251] on span "Real Property" at bounding box center [175, 244] width 311 height 25
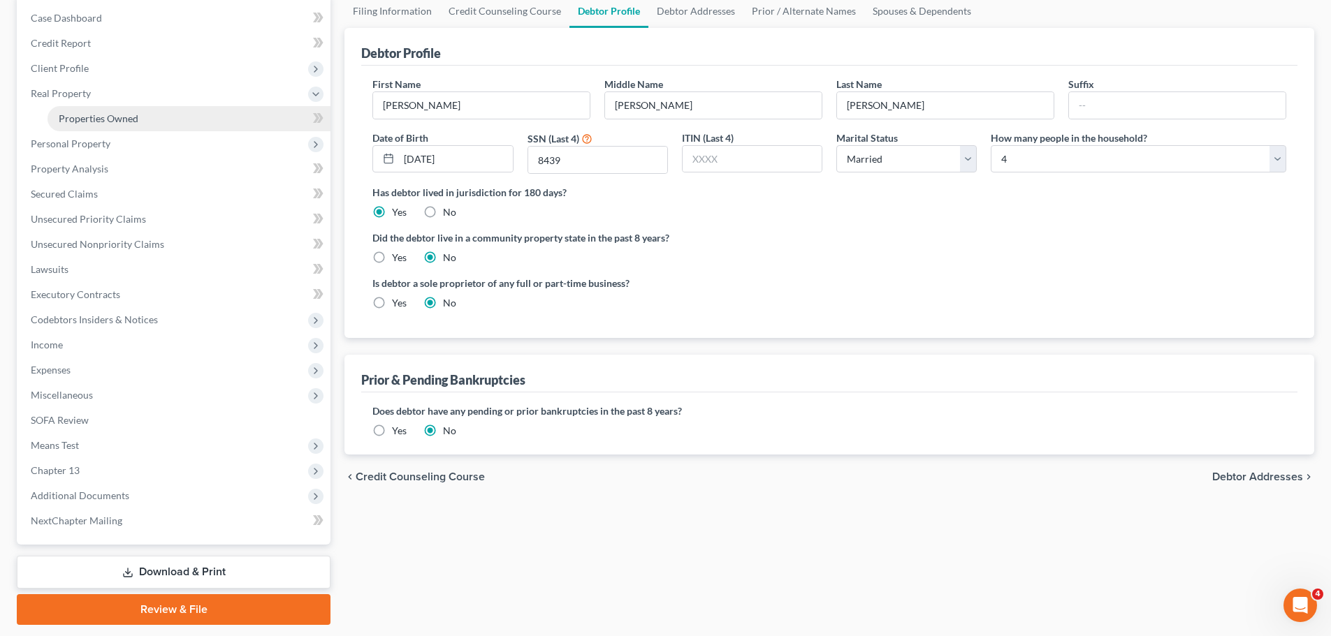
click at [124, 113] on span "Properties Owned" at bounding box center [99, 118] width 80 height 12
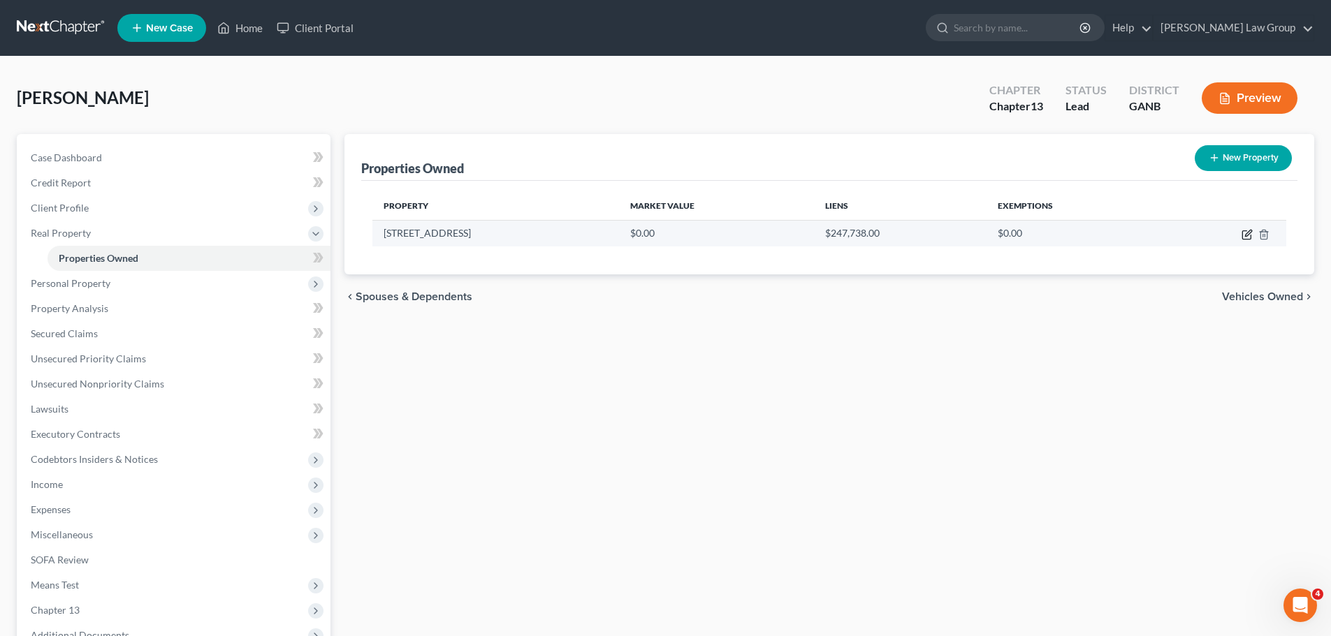
click at [1249, 232] on icon "button" at bounding box center [1246, 234] width 11 height 11
select select "10"
select select "47"
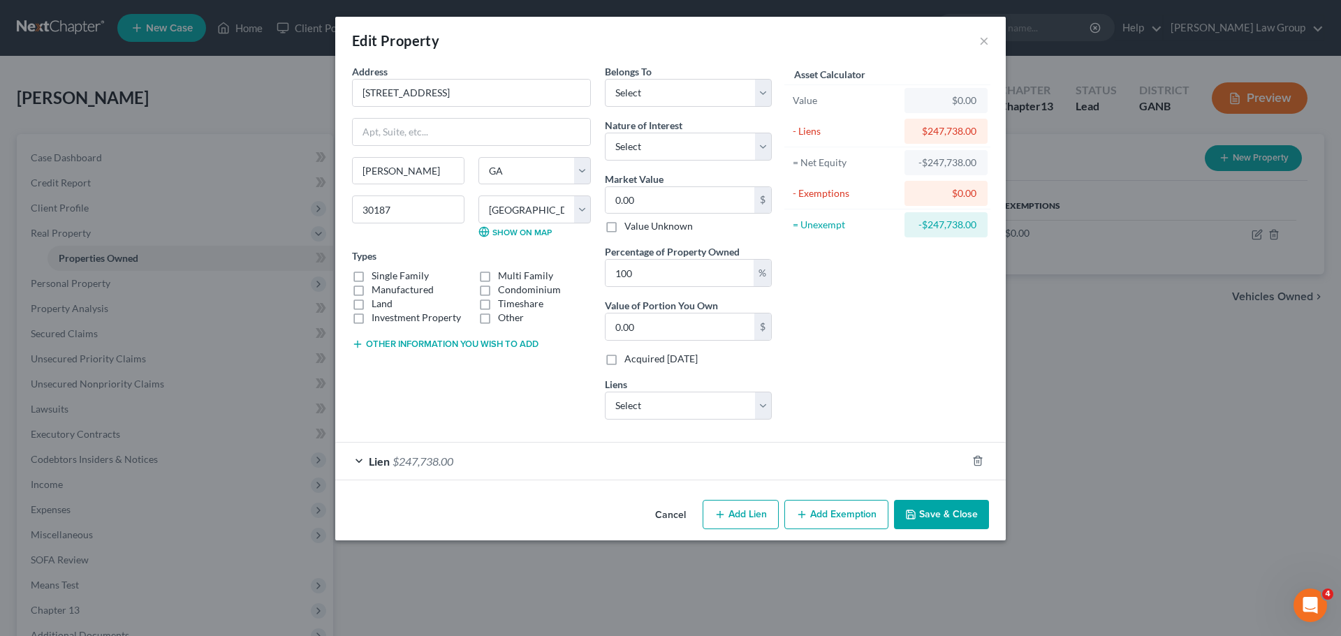
click at [372, 276] on label "Single Family" at bounding box center [400, 276] width 57 height 14
click at [377, 276] on input "Single Family" at bounding box center [381, 273] width 9 height 9
checkbox input "true"
click at [672, 96] on select "Select Debtor 1 Only Debtor 2 Only Debtor 1 And Debtor 2 Only At Least One Of T…" at bounding box center [688, 93] width 167 height 28
select select "0"
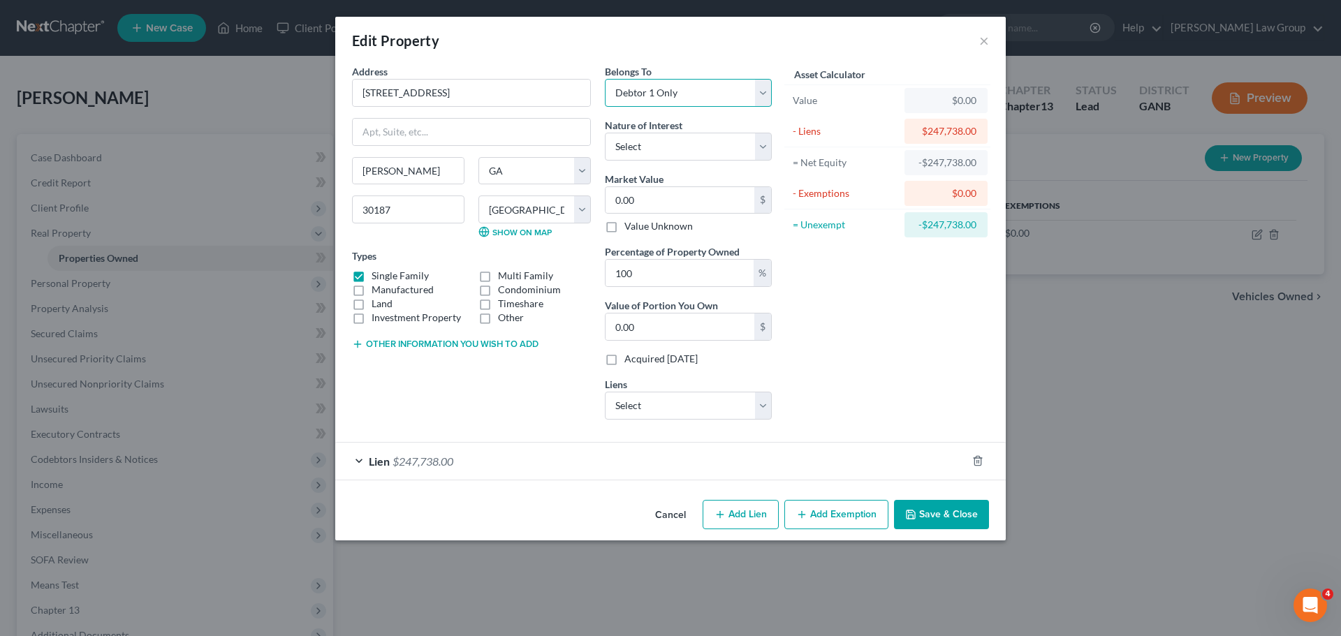
click at [605, 79] on select "Select Debtor 1 Only Debtor 2 Only Debtor 1 And Debtor 2 Only At Least One Of T…" at bounding box center [688, 93] width 167 height 28
click at [671, 405] on select "Select Caf - $31,804.00 Cap One Auto - $0.00" at bounding box center [688, 406] width 167 height 28
drag, startPoint x: 860, startPoint y: 384, endPoint x: 842, endPoint y: 333, distance: 54.1
click at [860, 384] on div "Asset Calculator Value $0.00 - Liens $247,738.00 = Net Equity -$247,738.00 - Ex…" at bounding box center [887, 247] width 217 height 367
drag, startPoint x: 441, startPoint y: 94, endPoint x: 224, endPoint y: 86, distance: 216.7
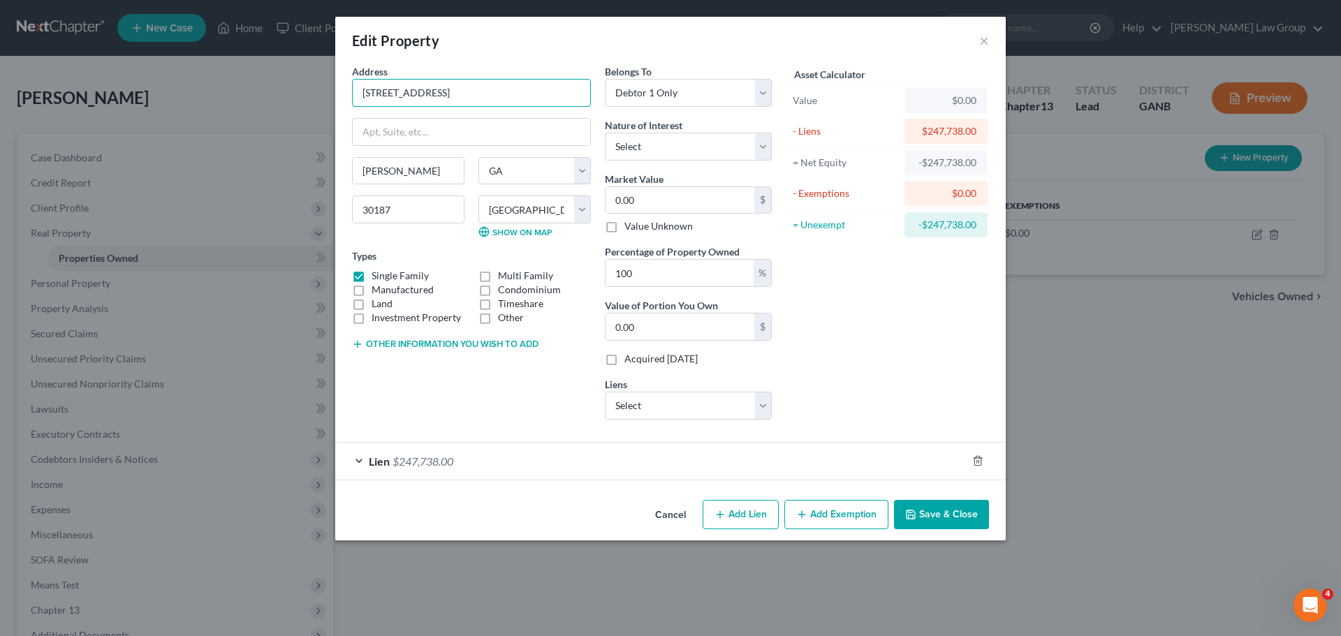
click at [224, 86] on div "Edit Property × Address * 3330 [GEOGRAPHIC_DATA] [PERSON_NAME][GEOGRAPHIC_DATA]…" at bounding box center [670, 318] width 1341 height 636
click at [673, 190] on input "0.00" at bounding box center [680, 200] width 149 height 27
type input "3"
type input "3.00"
type input "34"
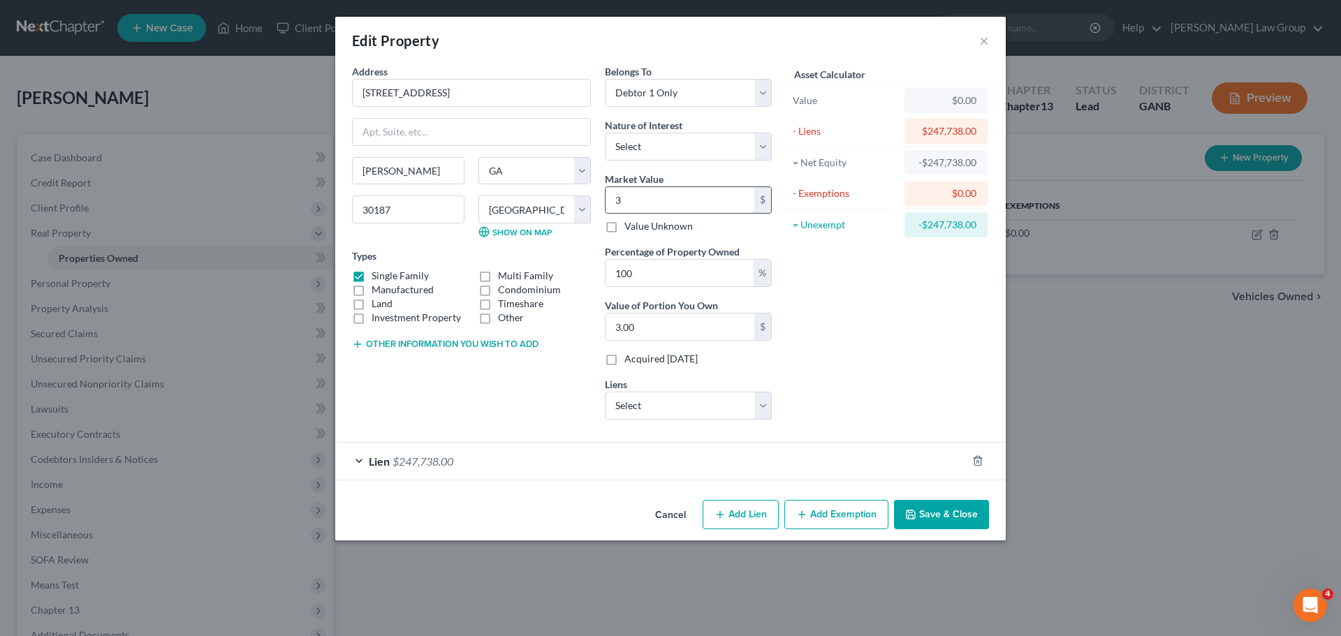
type input "34.00"
type input "344"
type input "344.00"
type input "3440"
type input "3,440.00"
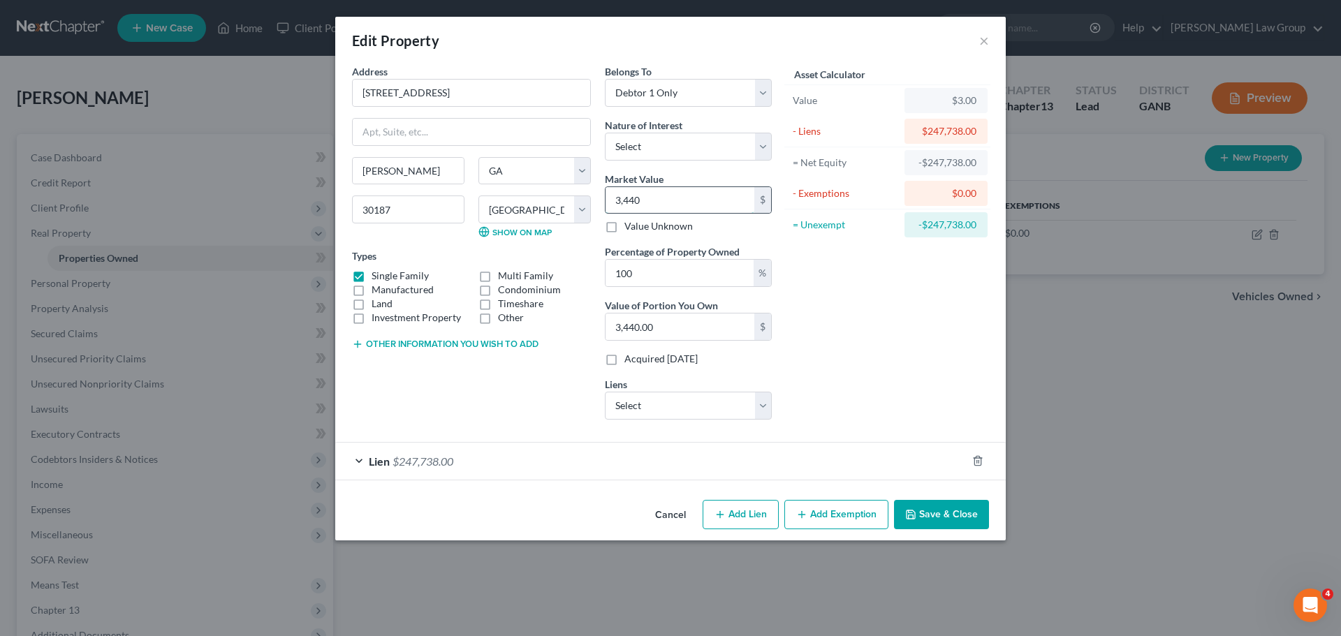
type input "3,4400"
type input "34,400.00"
type input "34,4000"
type input "344,000.00"
type input "344,000"
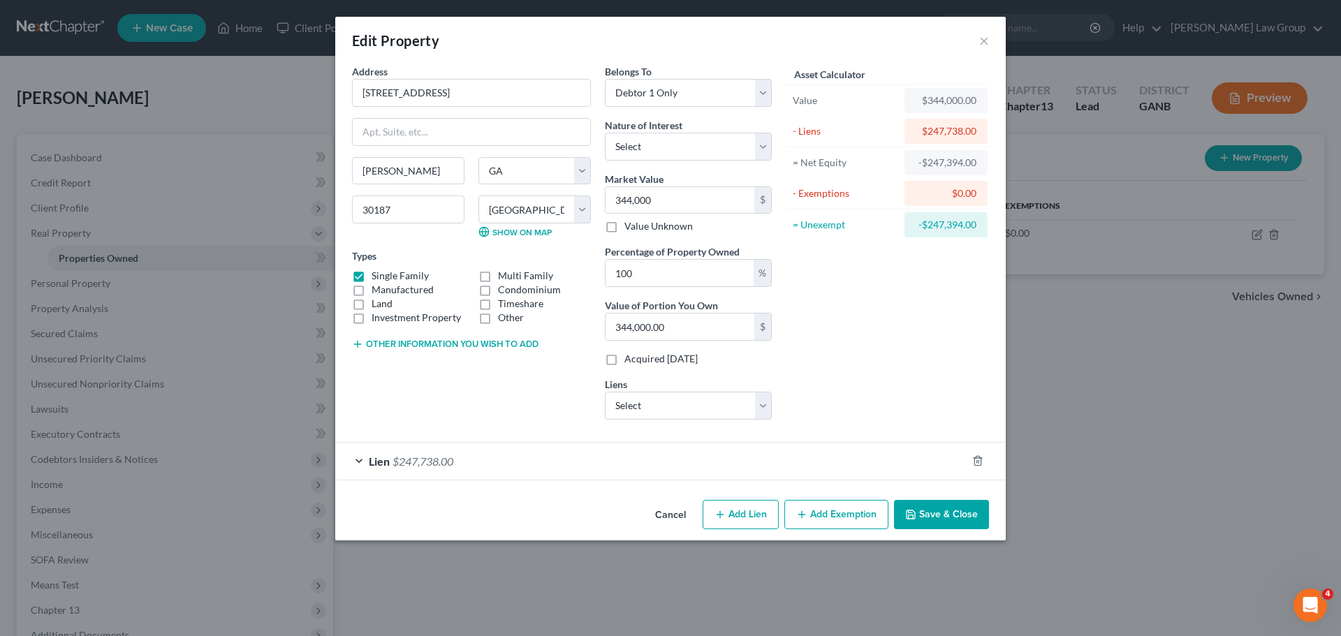
click at [881, 299] on div "Asset Calculator Value $344,000.00 - Liens $247,738.00 = Net Equity -$247,394.0…" at bounding box center [887, 247] width 217 height 367
click at [933, 515] on button "Save & Close" at bounding box center [941, 514] width 95 height 29
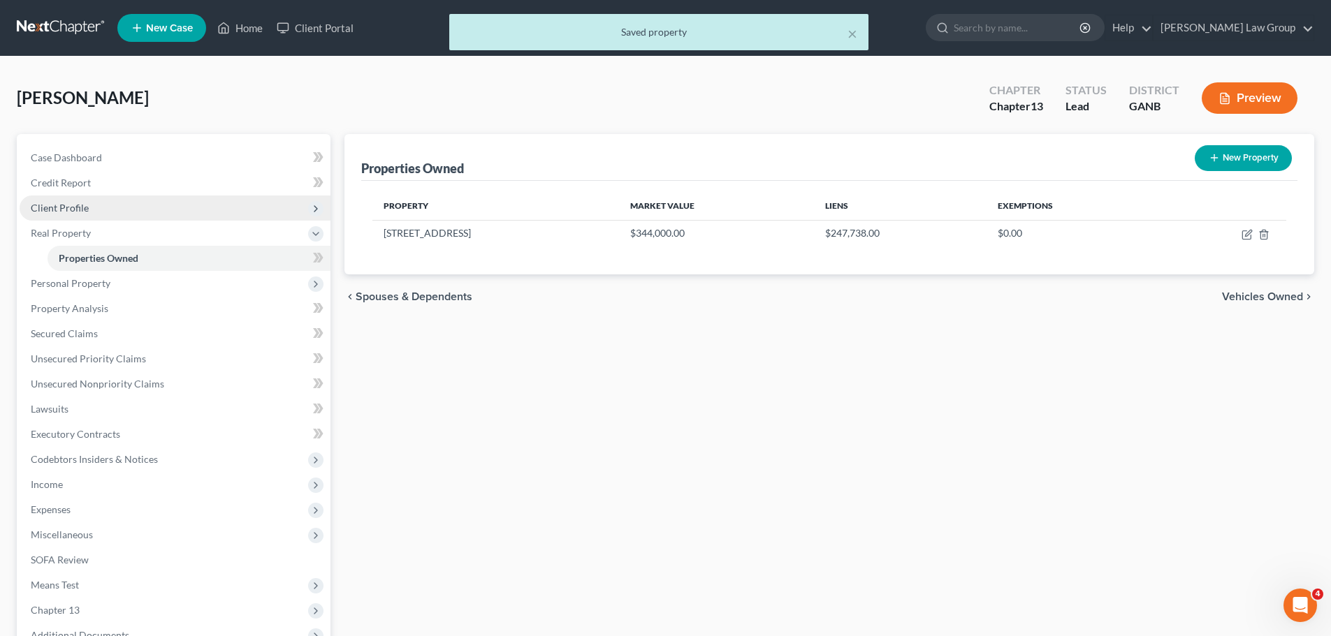
click at [117, 207] on span "Client Profile" at bounding box center [175, 208] width 311 height 25
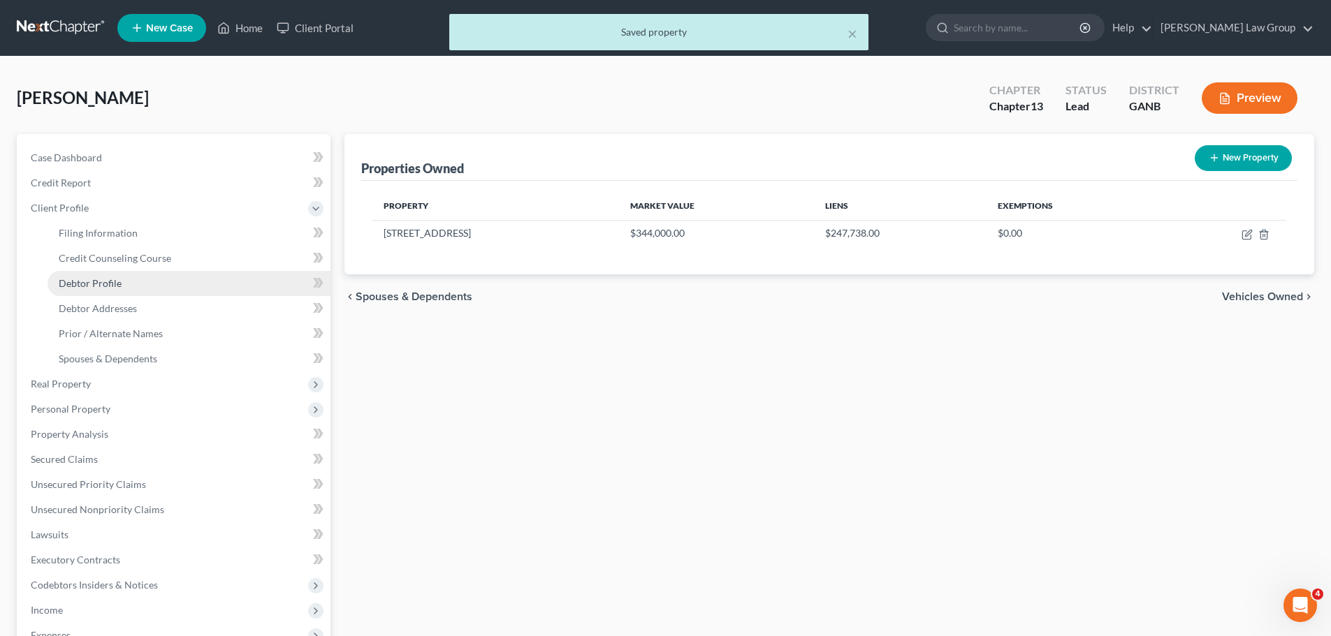
click at [97, 288] on span "Debtor Profile" at bounding box center [90, 283] width 63 height 12
select select "1"
select select "3"
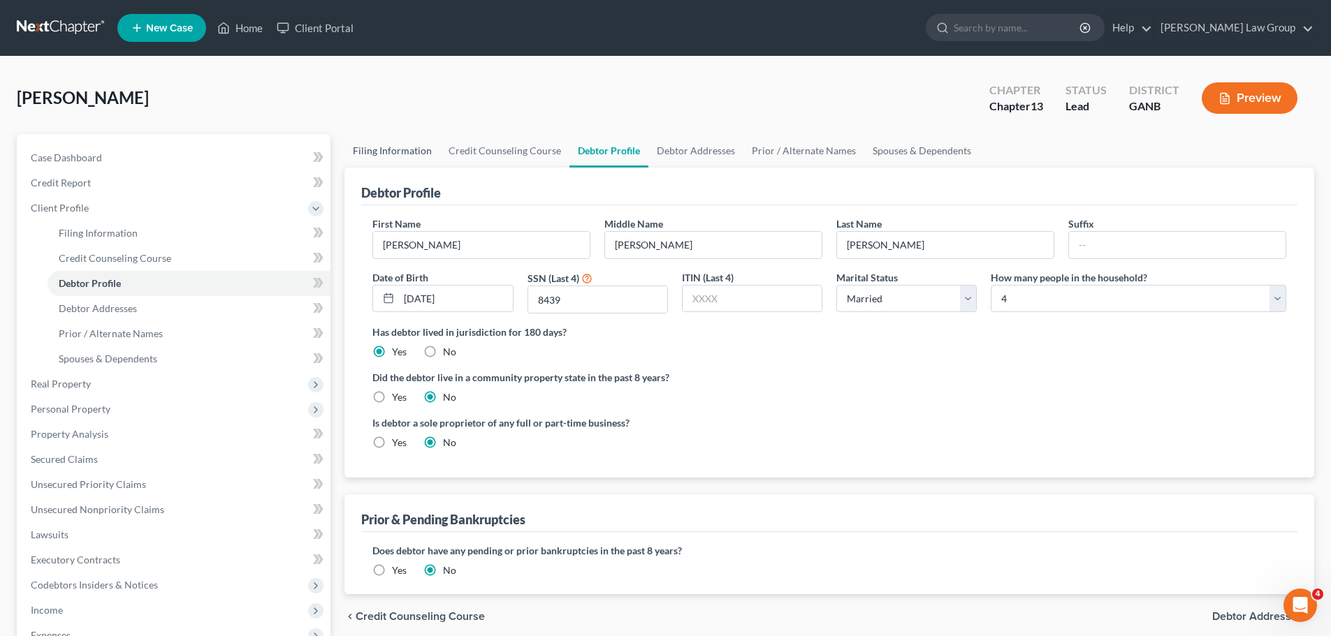
click at [402, 154] on link "Filing Information" at bounding box center [392, 151] width 96 height 34
select select "1"
select select "0"
select select "3"
select select "19"
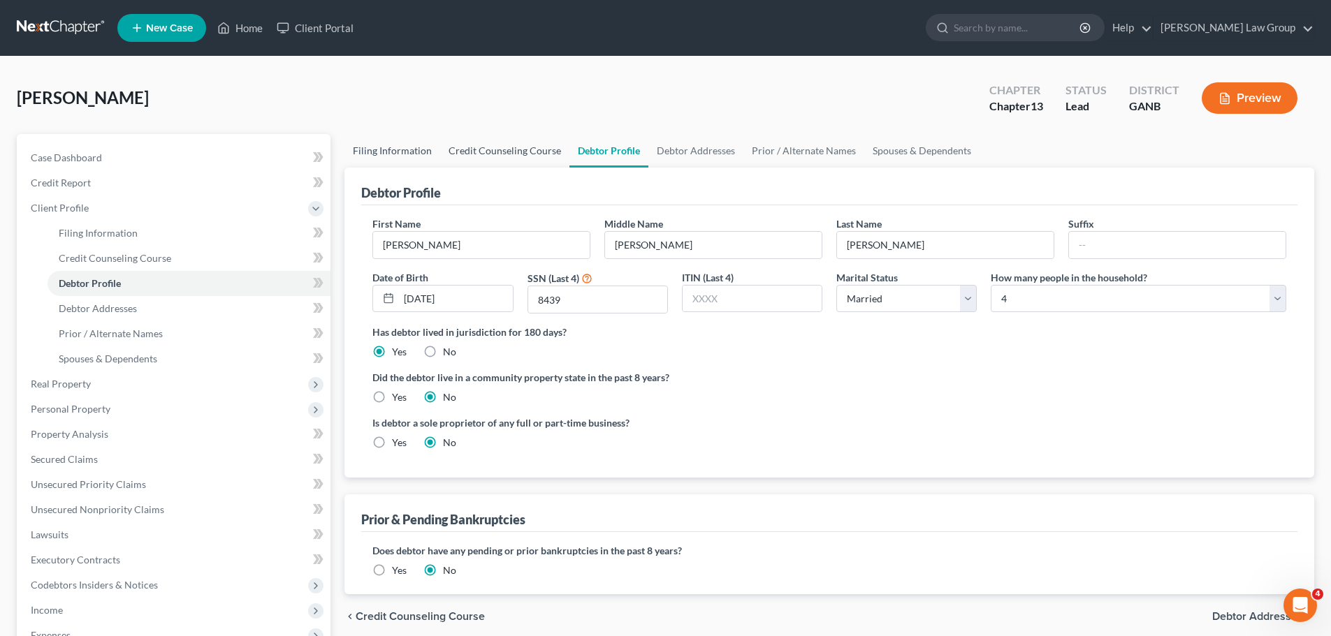
select select "0"
select select "10"
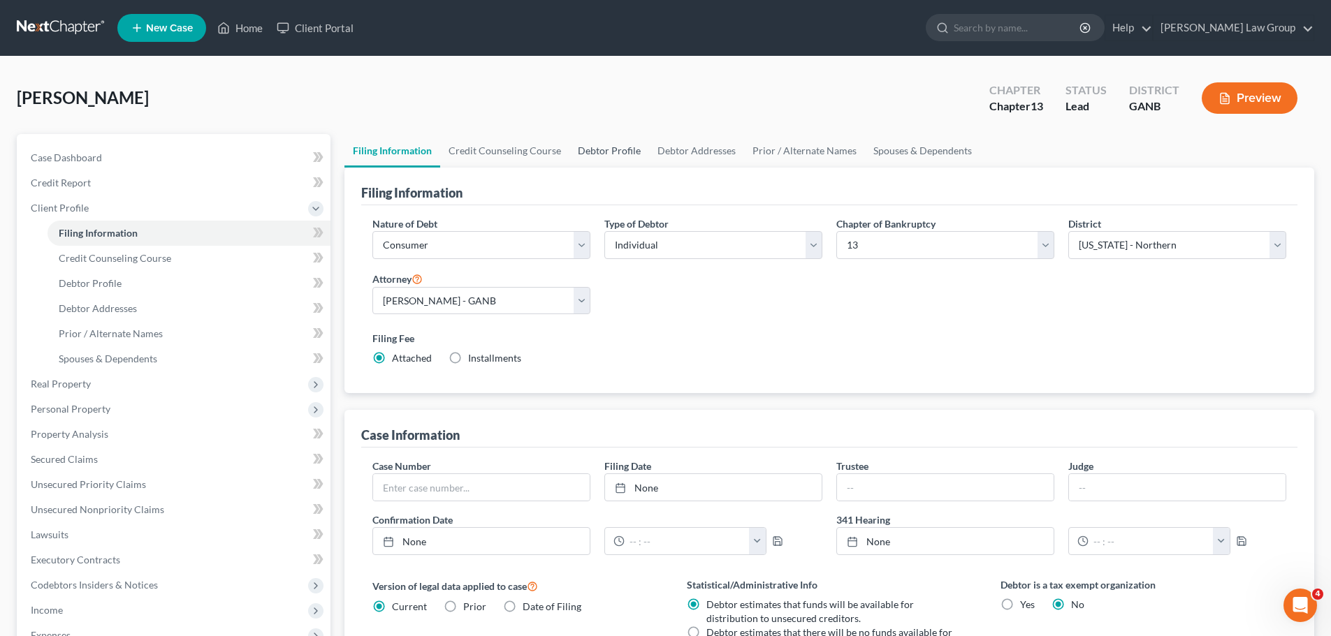
click at [603, 147] on link "Debtor Profile" at bounding box center [609, 151] width 80 height 34
select select "1"
select select "3"
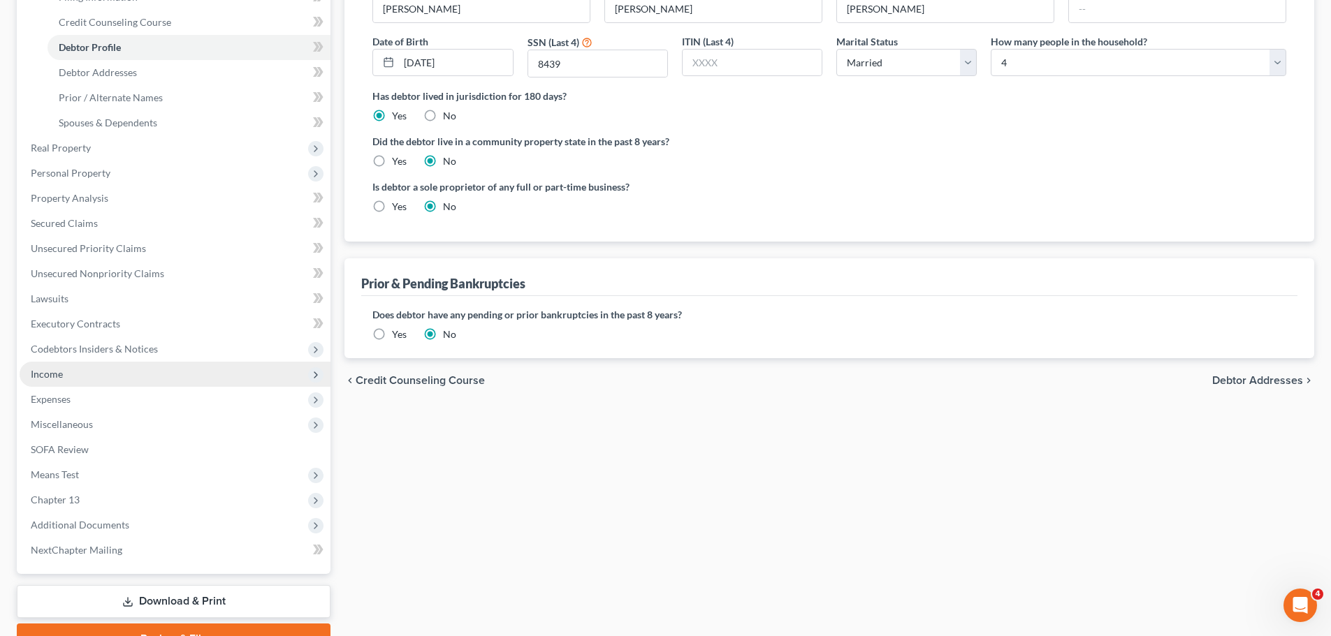
scroll to position [168, 0]
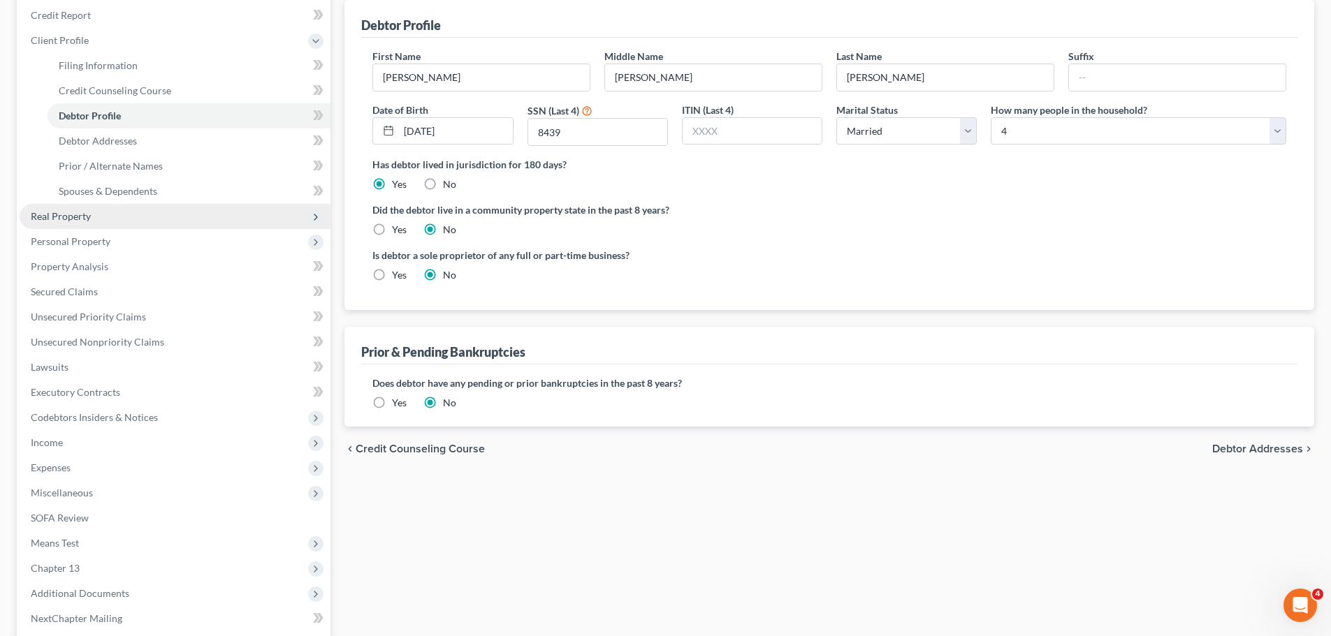
click at [119, 205] on span "Real Property" at bounding box center [175, 216] width 311 height 25
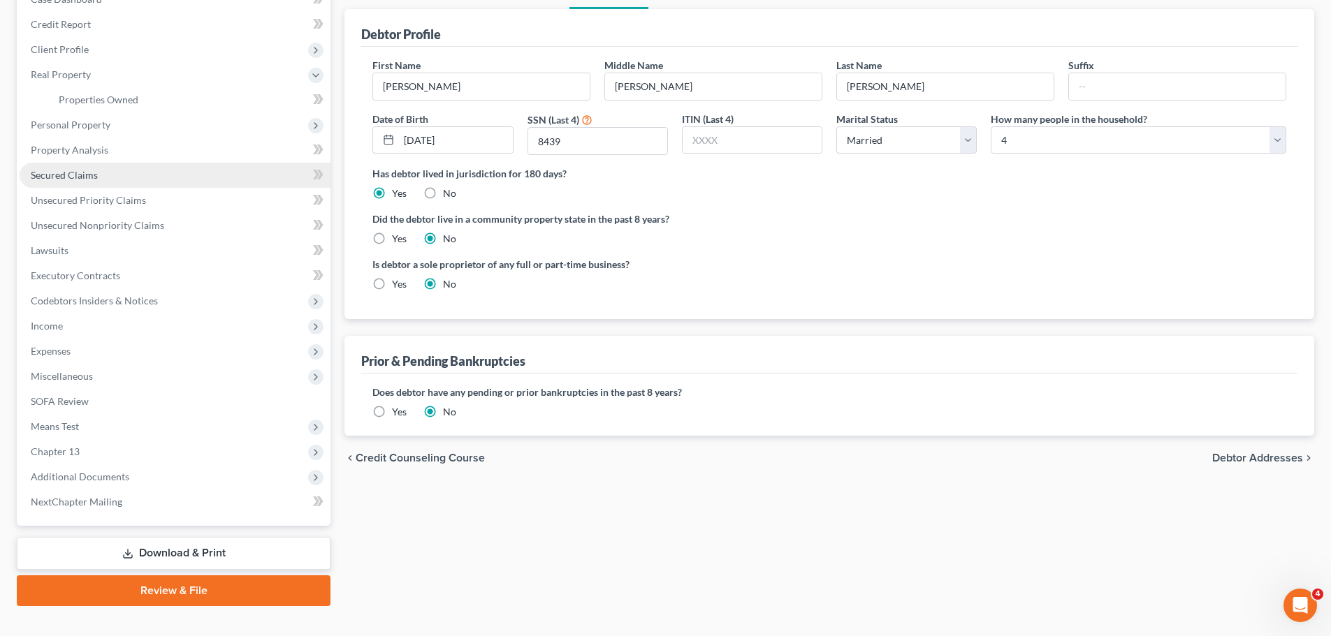
scroll to position [98, 0]
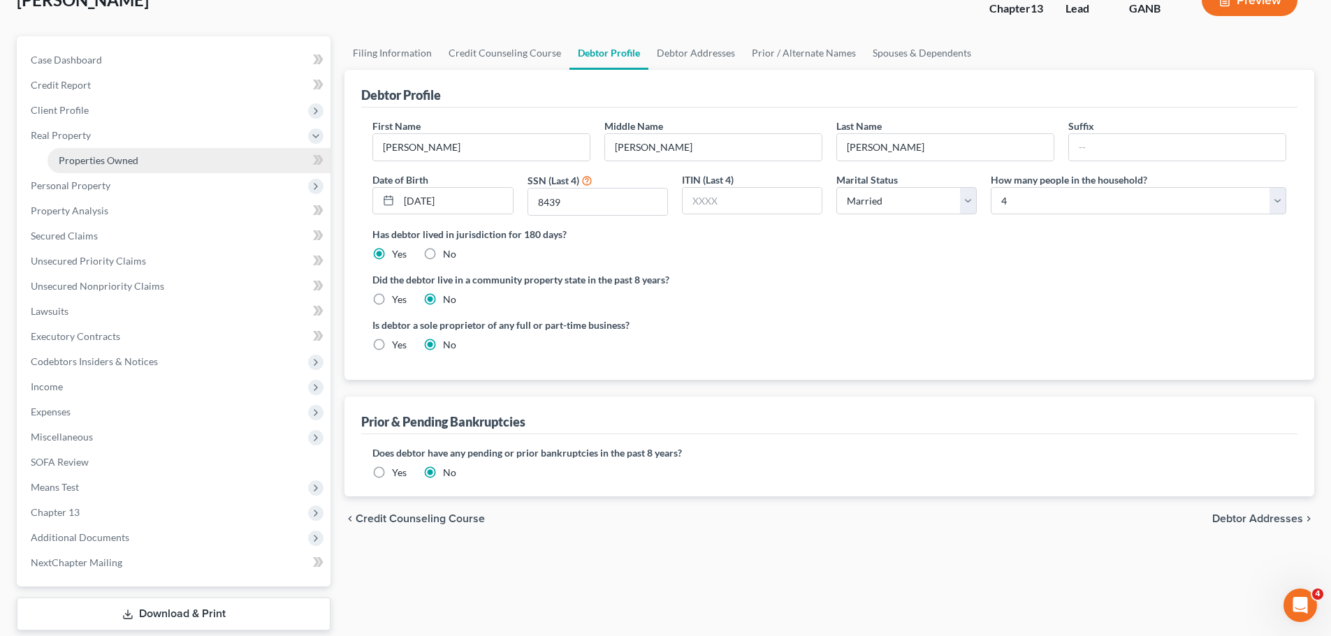
click at [135, 161] on span "Properties Owned" at bounding box center [99, 160] width 80 height 12
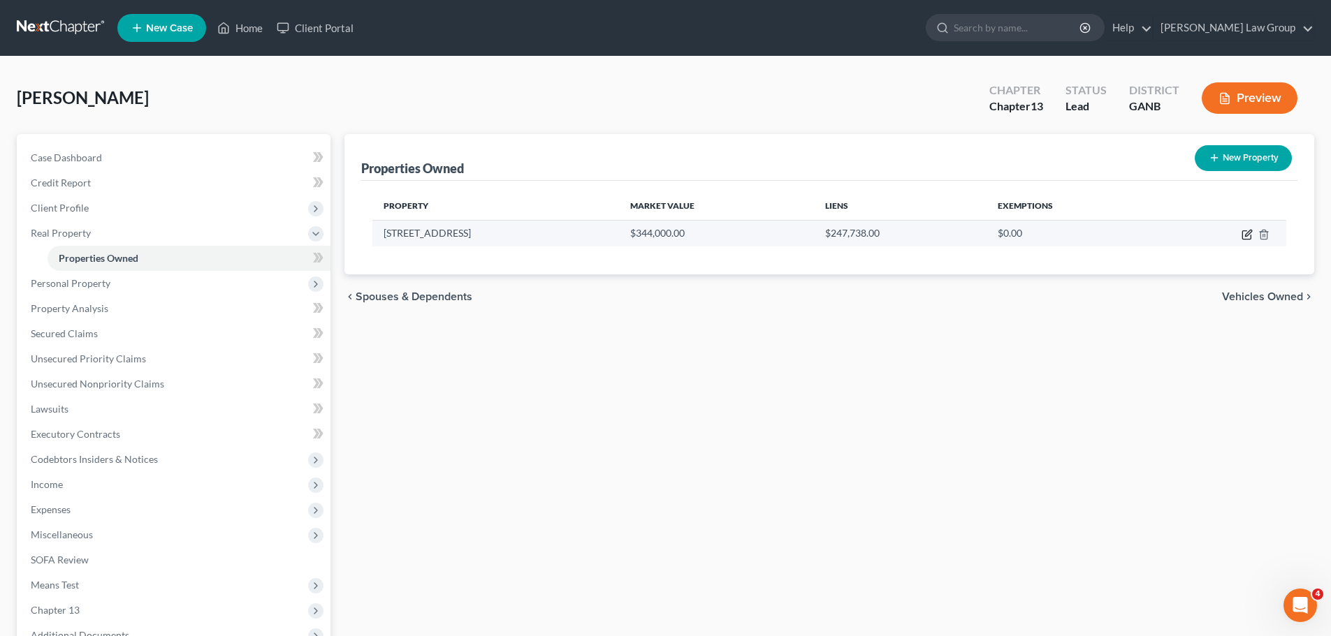
click at [1250, 238] on icon "button" at bounding box center [1246, 235] width 8 height 8
select select "10"
select select "47"
select select "0"
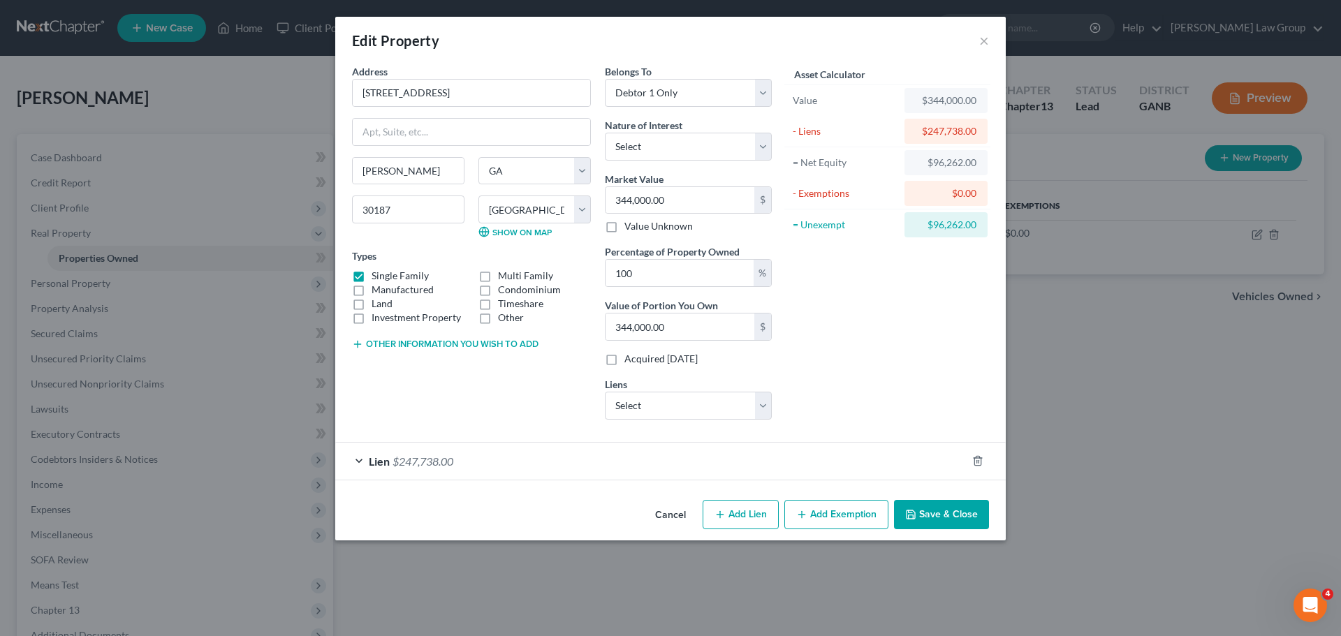
click at [826, 522] on button "Add Exemption" at bounding box center [836, 514] width 104 height 29
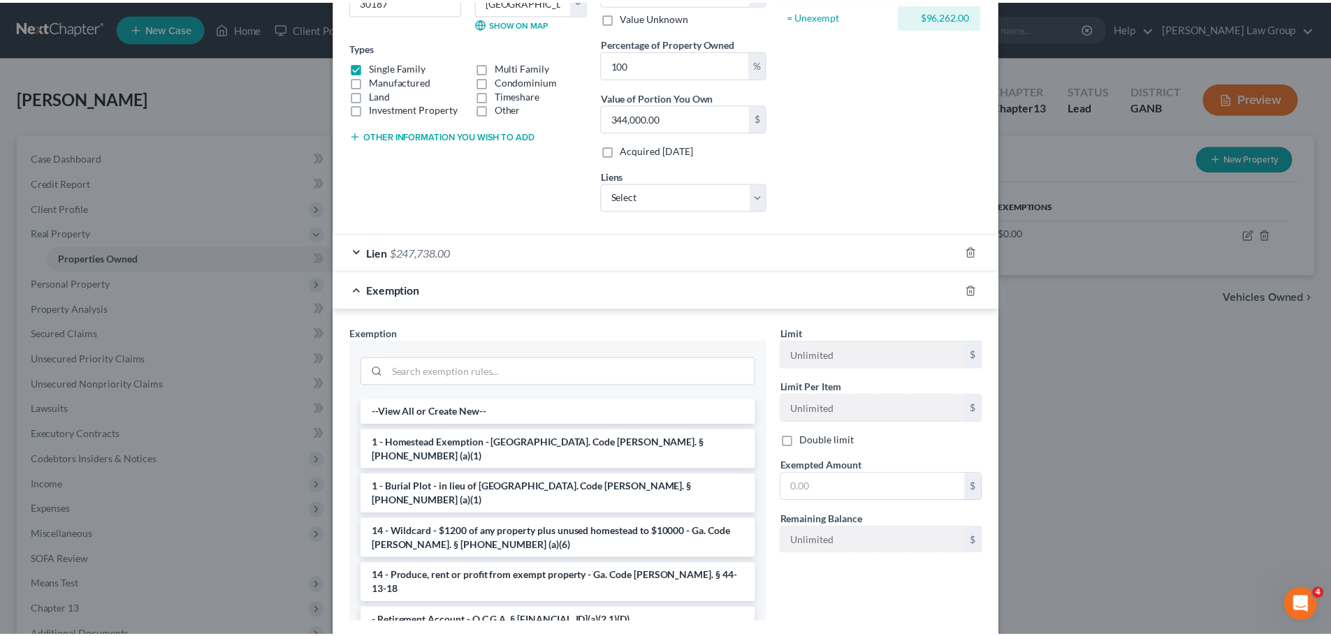
scroll to position [210, 0]
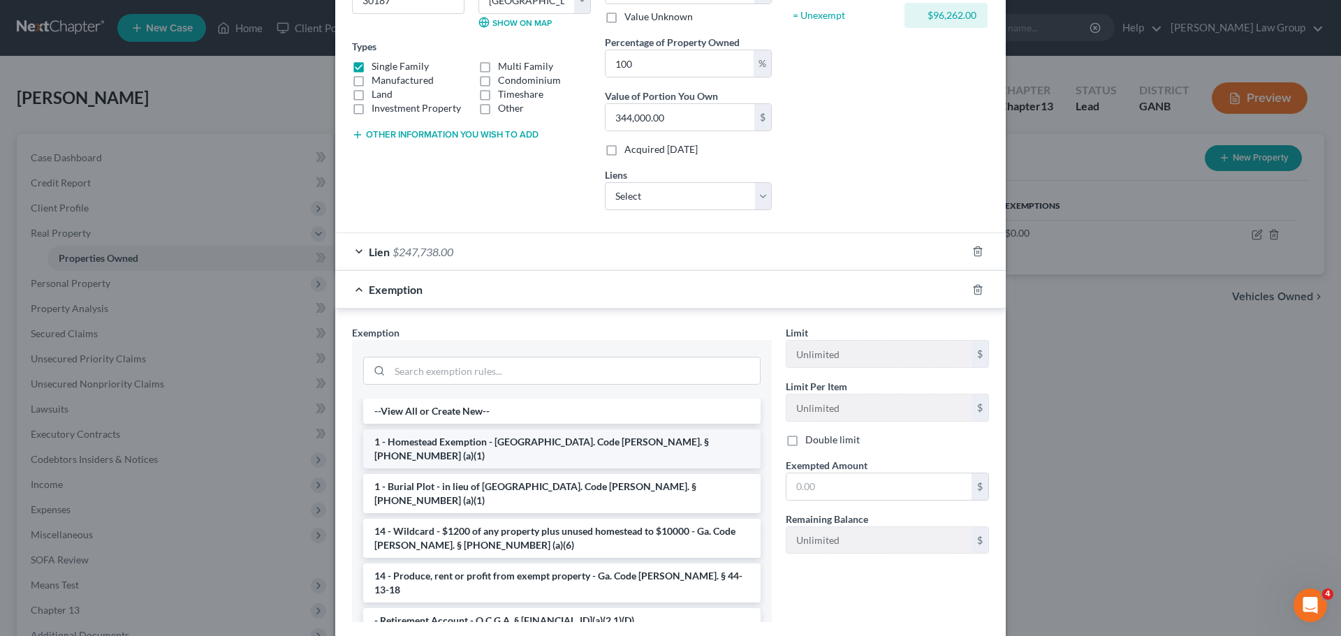
click at [522, 446] on li "1 - Homestead Exemption - [GEOGRAPHIC_DATA]. Code [PERSON_NAME]. § [PHONE_NUMBE…" at bounding box center [561, 449] width 397 height 39
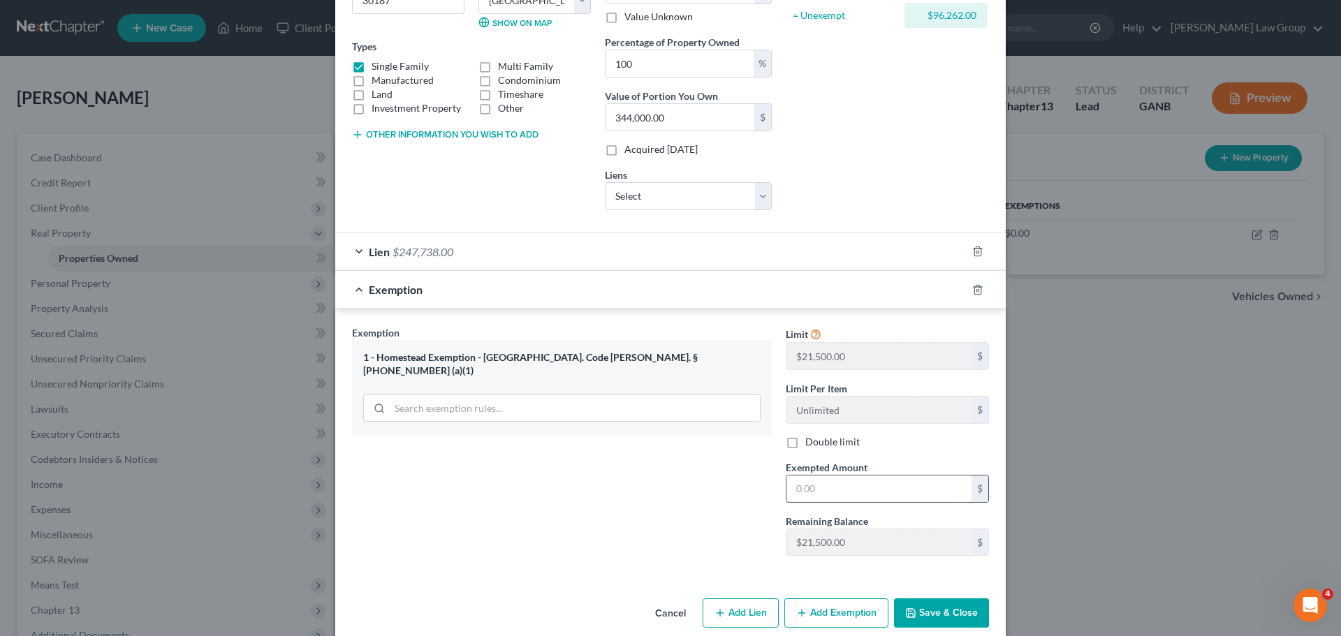
click at [830, 485] on input "text" at bounding box center [878, 489] width 185 height 27
type input "43,000"
click at [923, 629] on div "Cancel Add Lien Add Lease Add Exemption Save & Close" at bounding box center [670, 616] width 671 height 46
click at [931, 617] on button "Save & Close" at bounding box center [941, 613] width 95 height 29
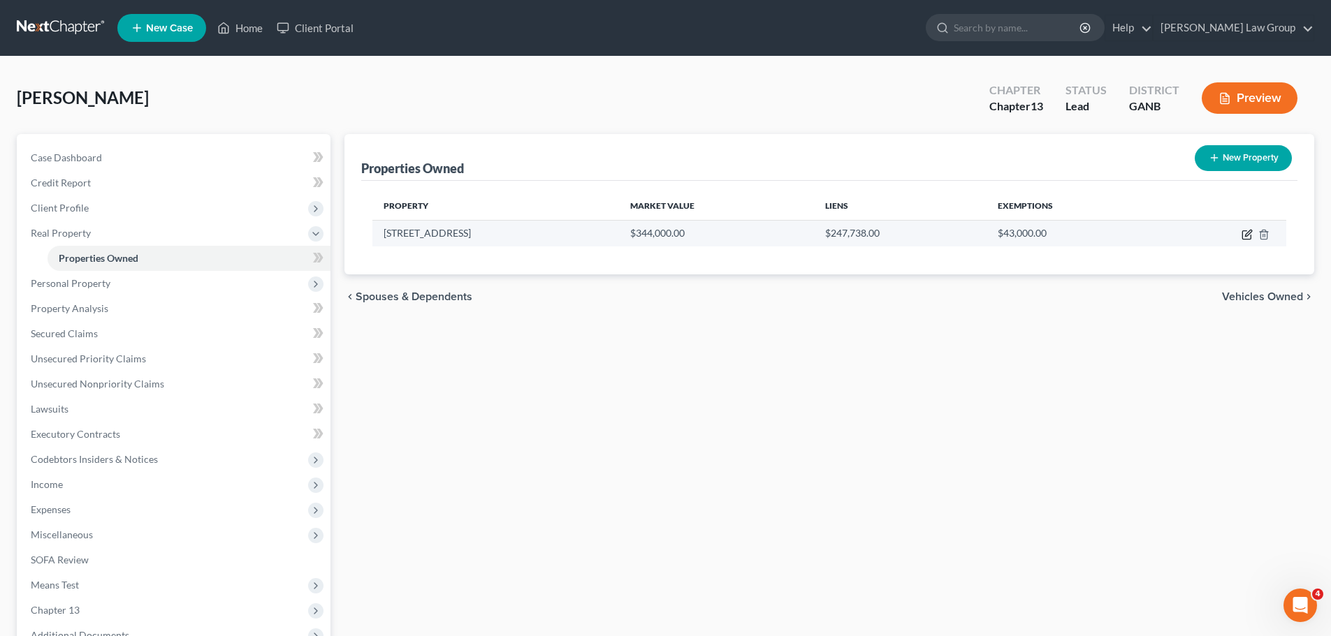
click at [1247, 233] on icon "button" at bounding box center [1248, 233] width 6 height 6
select select "10"
select select "47"
select select "0"
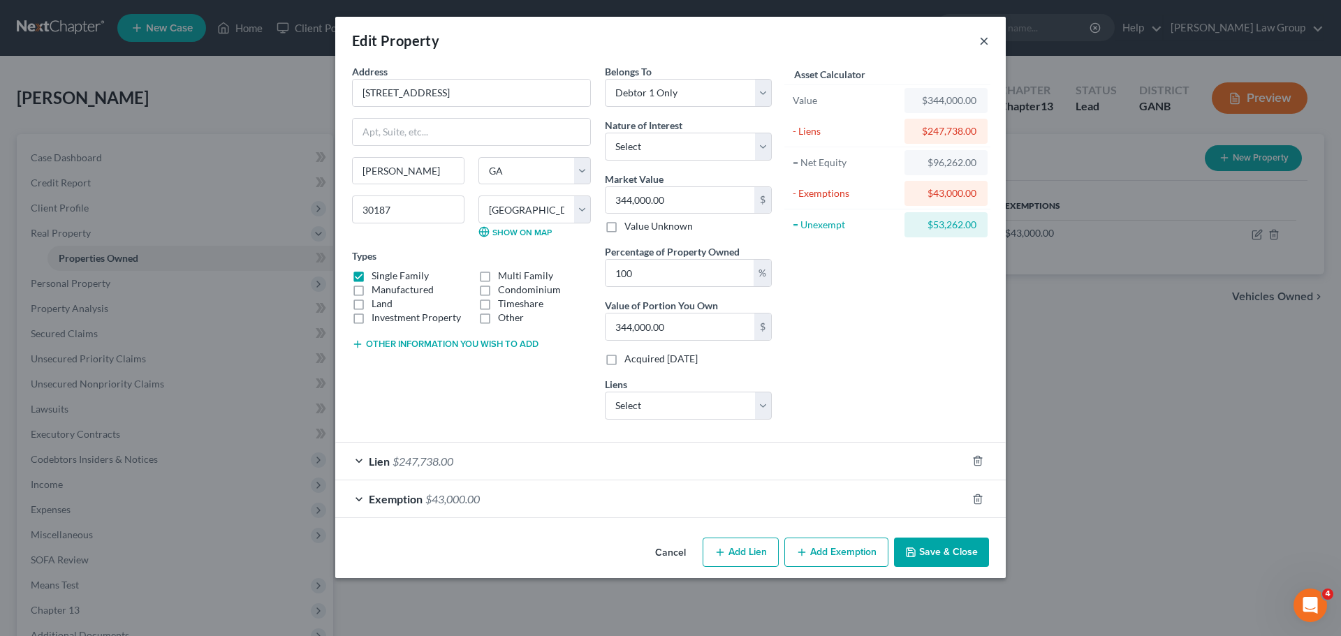
click at [986, 45] on button "×" at bounding box center [984, 40] width 10 height 17
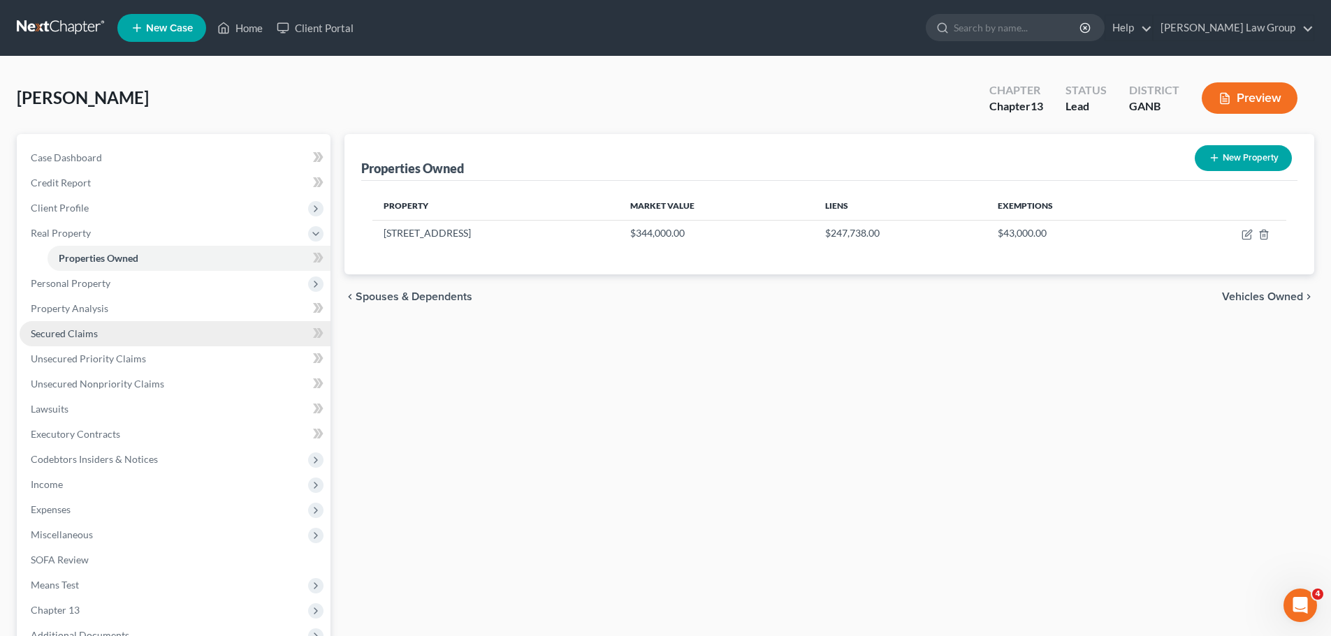
click at [77, 341] on link "Secured Claims" at bounding box center [175, 333] width 311 height 25
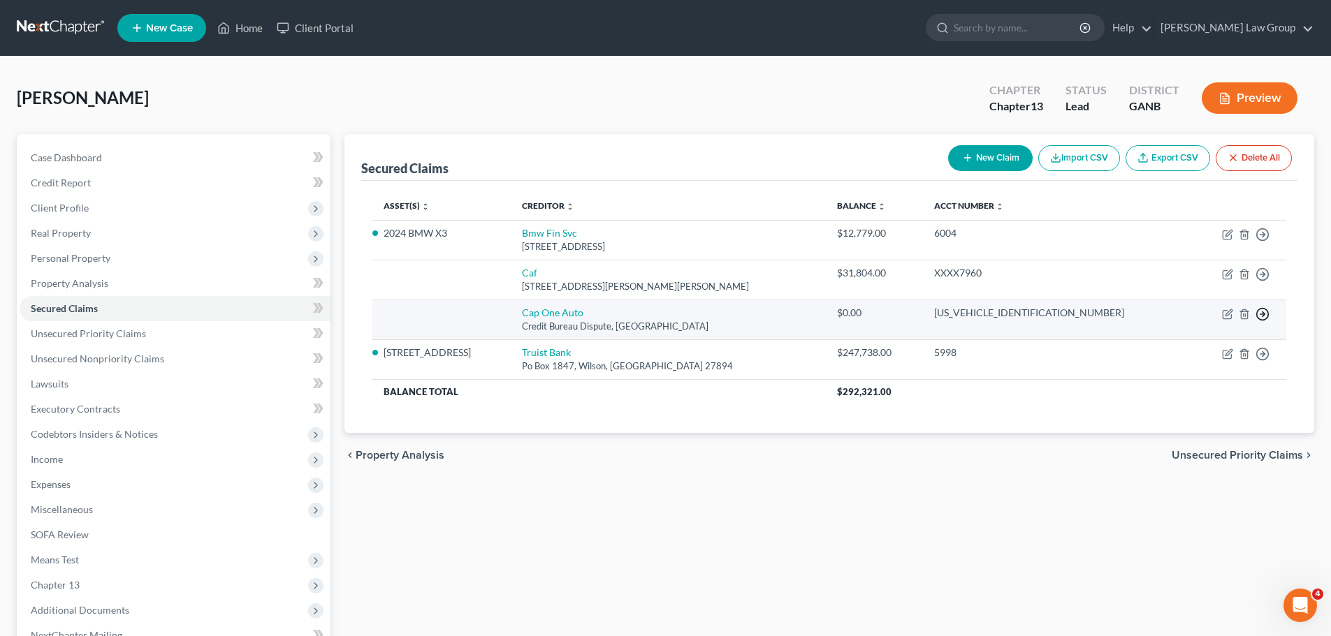
click at [1259, 242] on icon "button" at bounding box center [1262, 235] width 14 height 14
click at [1174, 351] on link "Move to F" at bounding box center [1198, 348] width 117 height 24
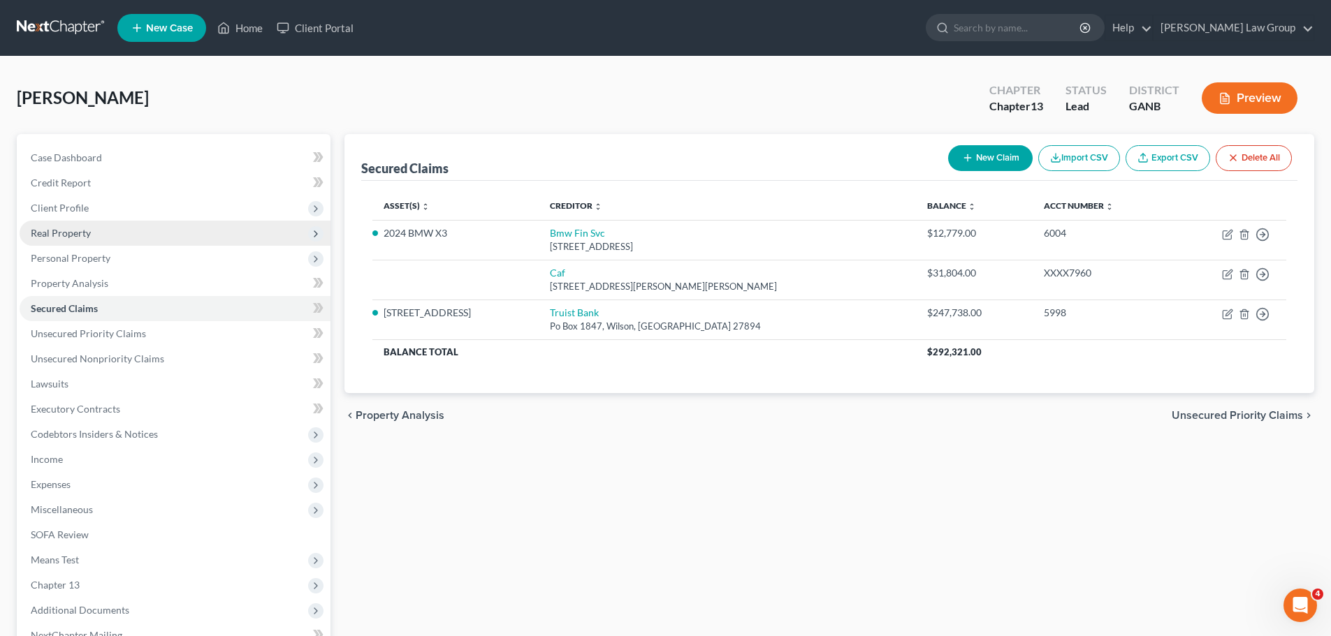
click at [78, 232] on span "Real Property" at bounding box center [61, 233] width 60 height 12
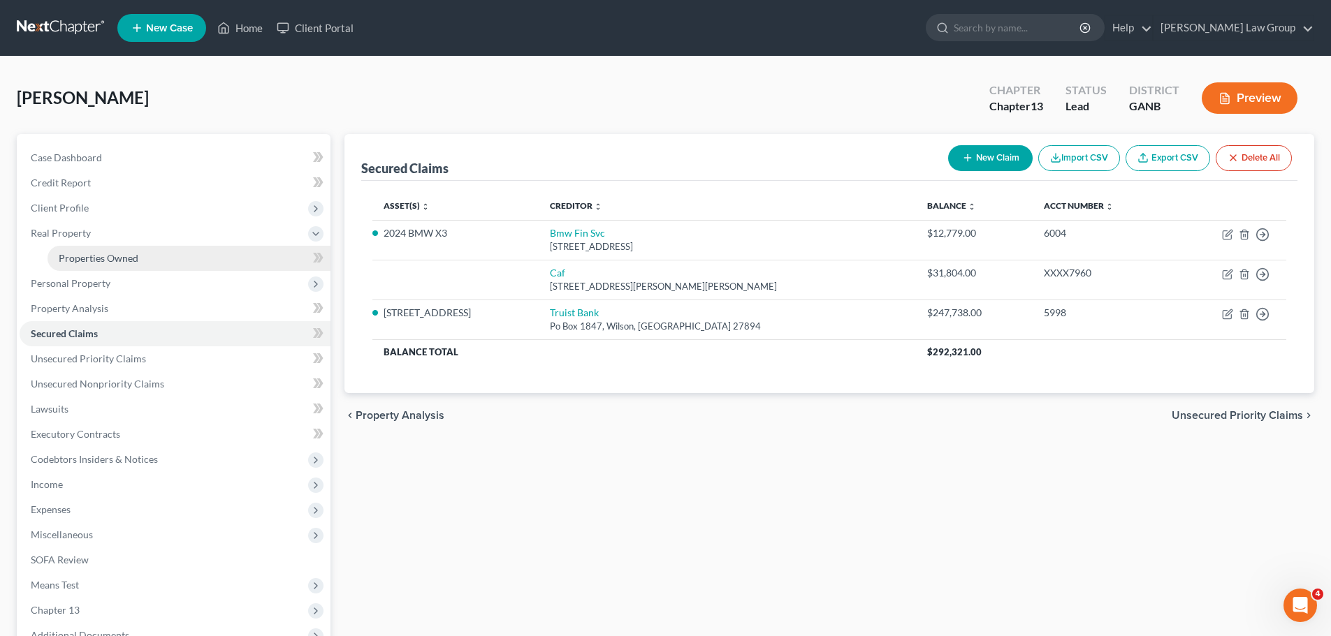
click at [112, 261] on span "Properties Owned" at bounding box center [99, 258] width 80 height 12
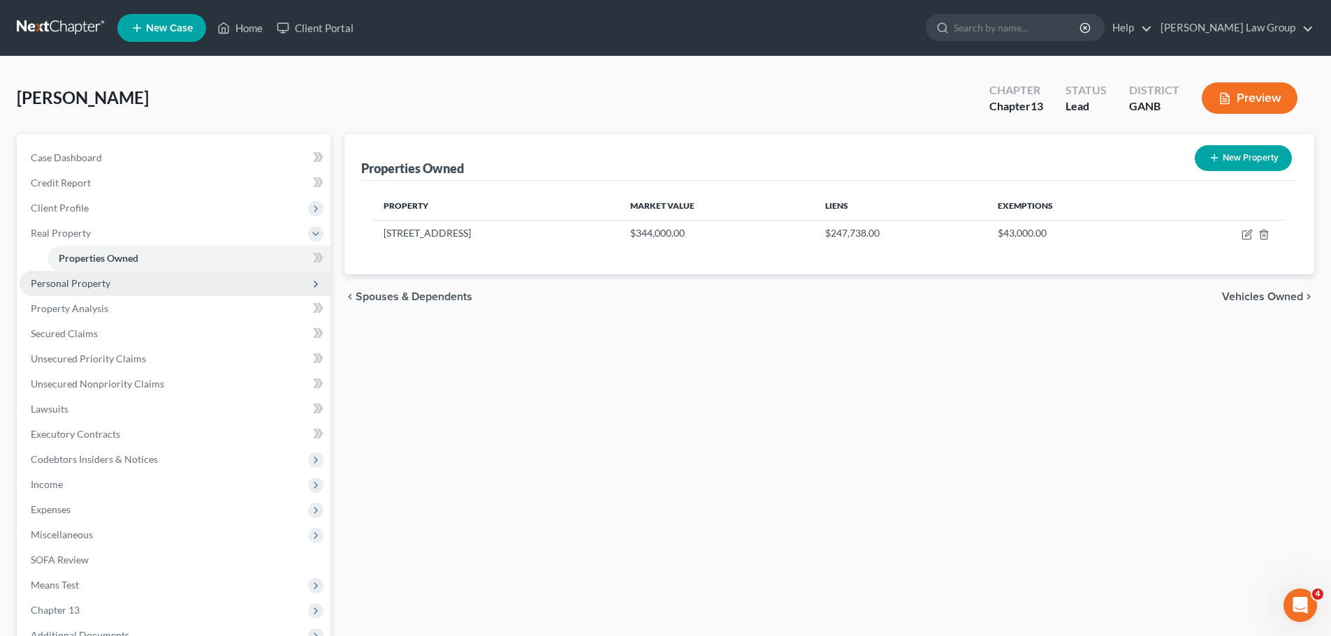
click at [86, 283] on span "Personal Property" at bounding box center [71, 283] width 80 height 12
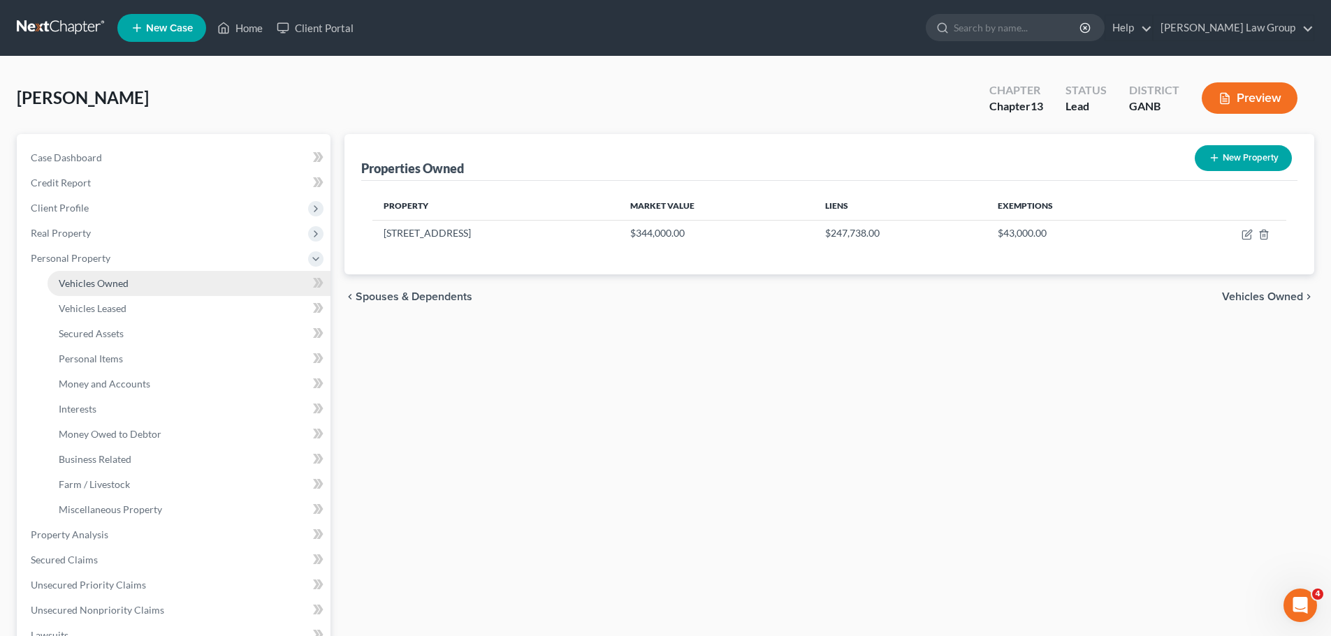
click at [114, 288] on span "Vehicles Owned" at bounding box center [94, 283] width 70 height 12
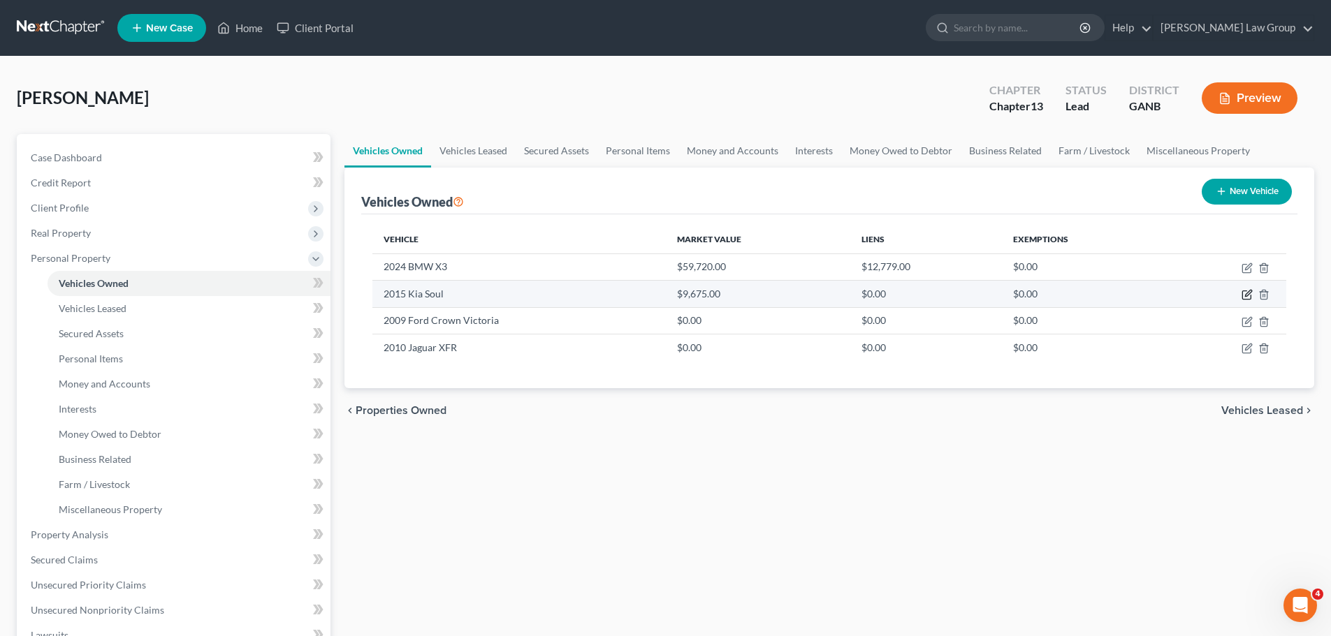
click at [1248, 294] on icon "button" at bounding box center [1246, 294] width 11 height 11
select select "0"
select select "11"
select select "3"
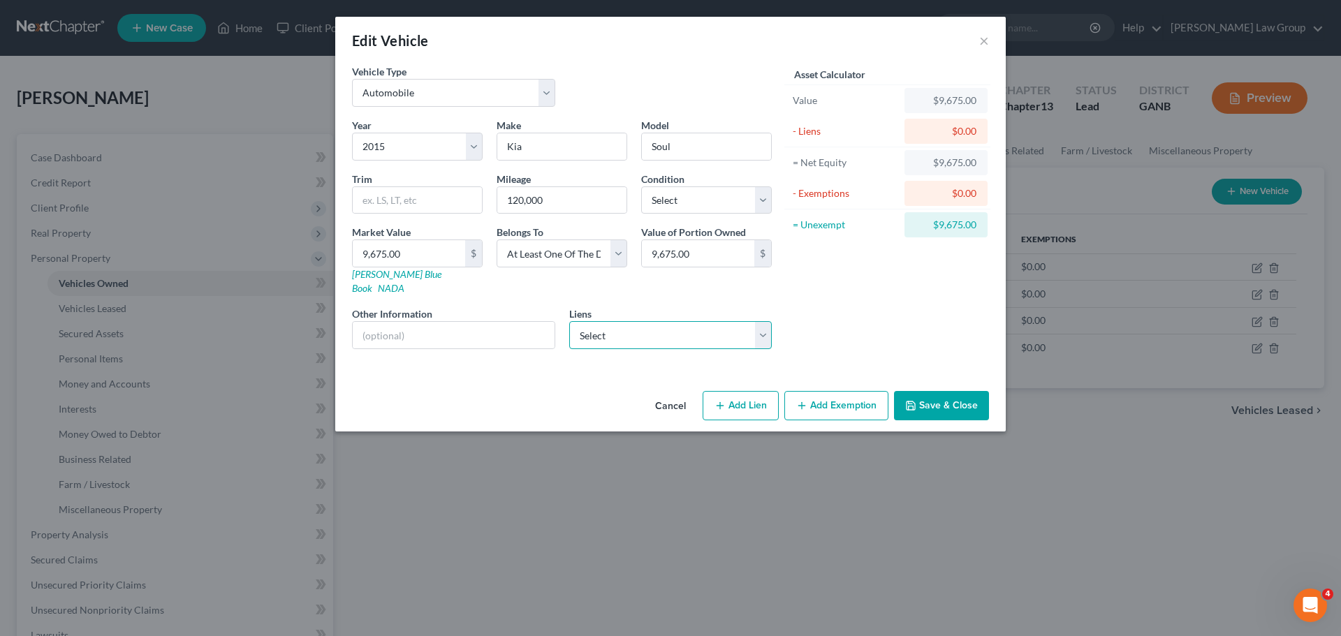
click at [696, 323] on select "Select Caf - $31,804.00" at bounding box center [670, 335] width 203 height 28
drag, startPoint x: 863, startPoint y: 321, endPoint x: 923, endPoint y: 362, distance: 73.4
click at [863, 321] on div "Asset Calculator Value $9,675.00 - Liens $0.00 = Net Equity $9,675.00 - Exempti…" at bounding box center [887, 212] width 217 height 296
drag, startPoint x: 942, startPoint y: 394, endPoint x: 981, endPoint y: 39, distance: 356.9
click at [988, 108] on div "Edit Vehicle × Vehicle Type Select Automobile Truck Trailer Watercraft Aircraft…" at bounding box center [670, 224] width 671 height 415
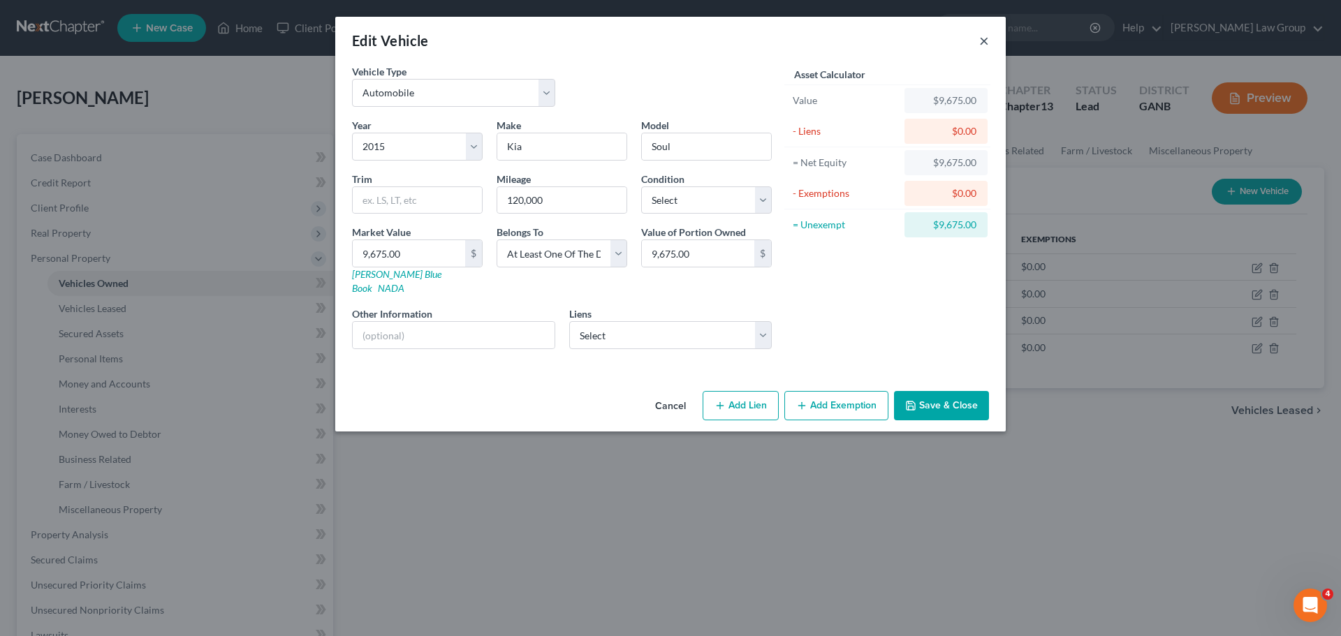
click at [983, 36] on button "×" at bounding box center [984, 40] width 10 height 17
